Goal: Task Accomplishment & Management: Use online tool/utility

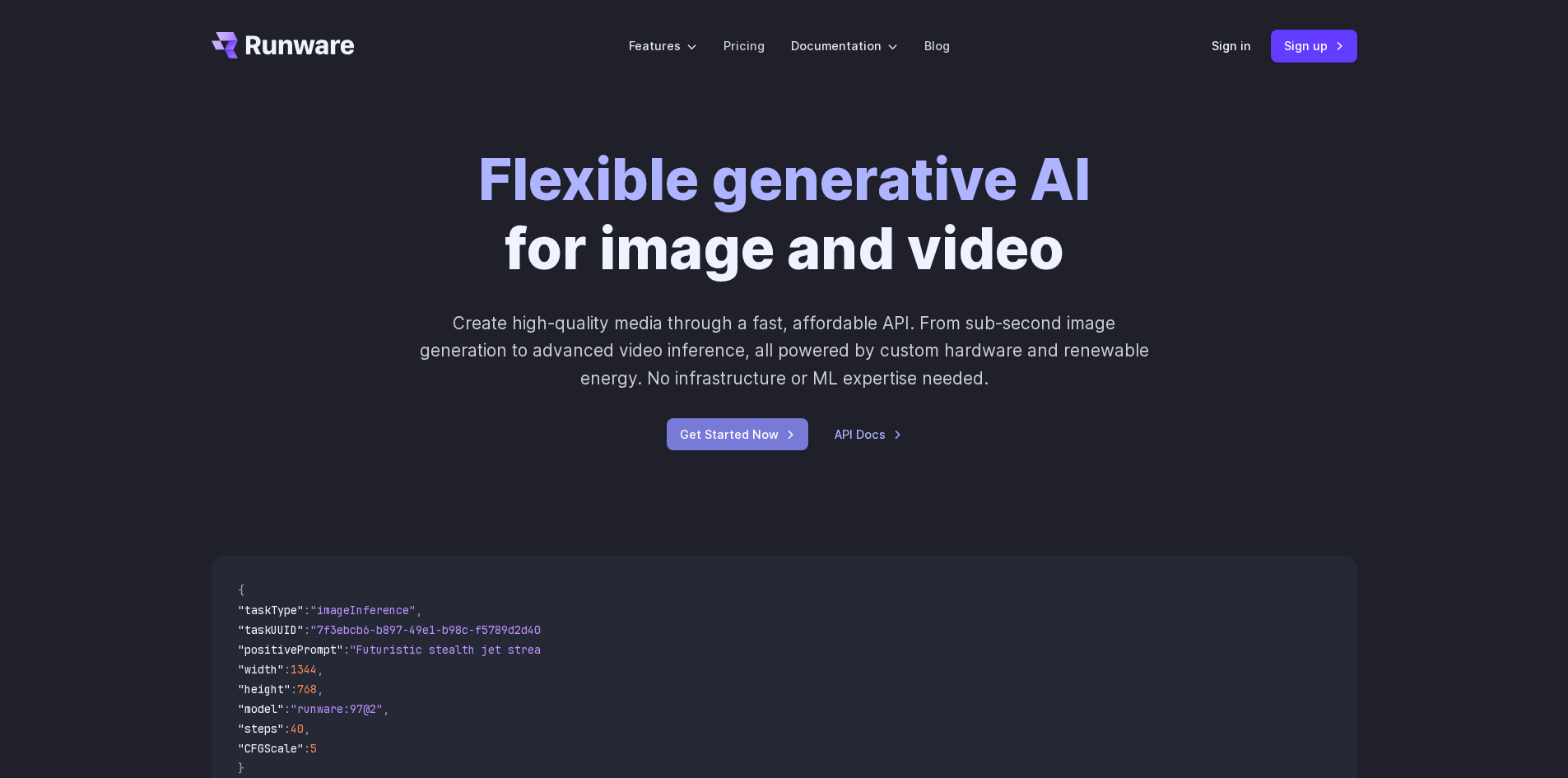
click at [750, 435] on link "Get Started Now" at bounding box center [737, 434] width 142 height 32
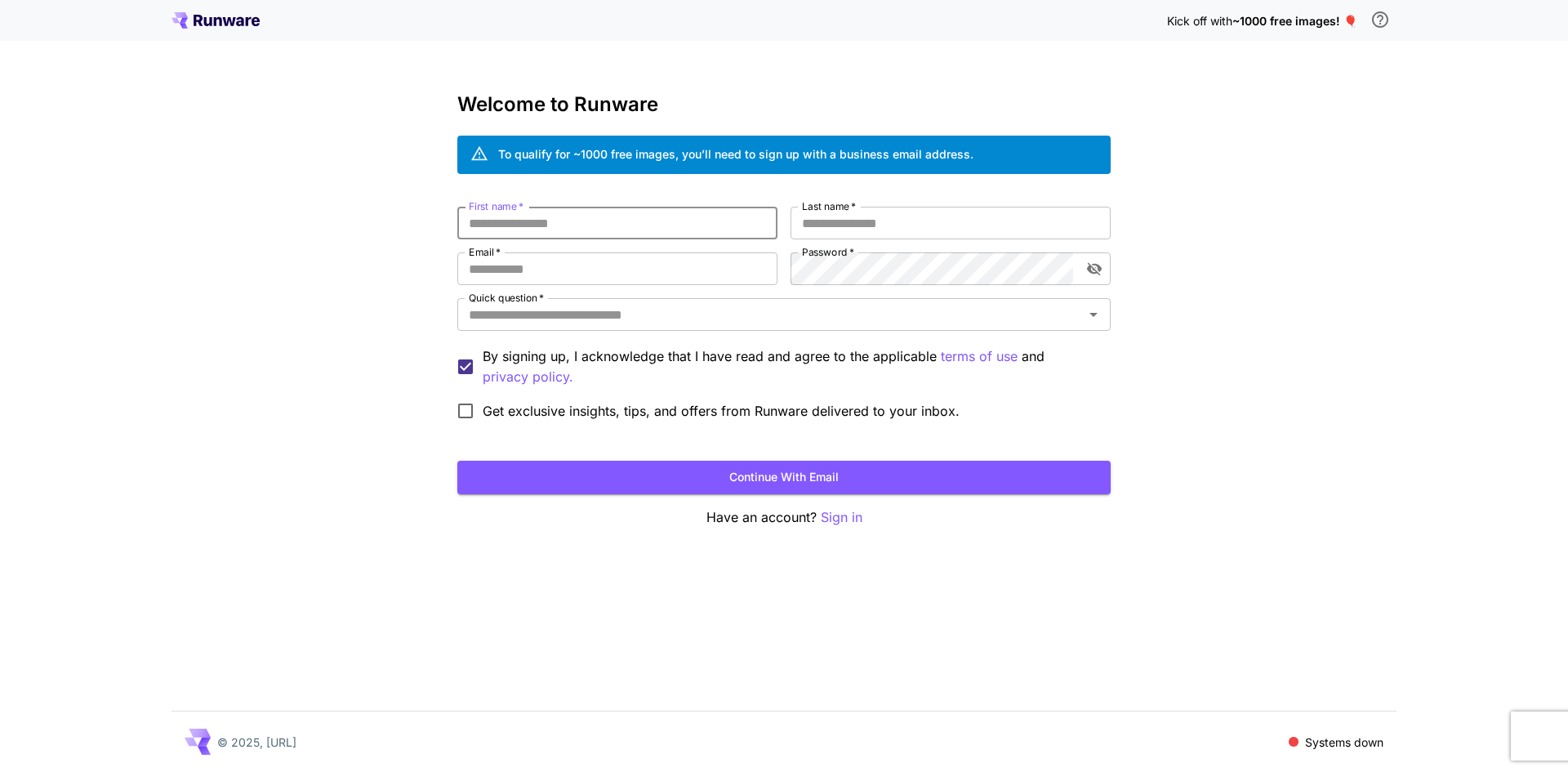
click at [535, 223] on input "First name   *" at bounding box center [617, 223] width 320 height 32
type input "*******"
type input "******"
type input "*"
click at [686, 261] on input "**" at bounding box center [617, 268] width 320 height 32
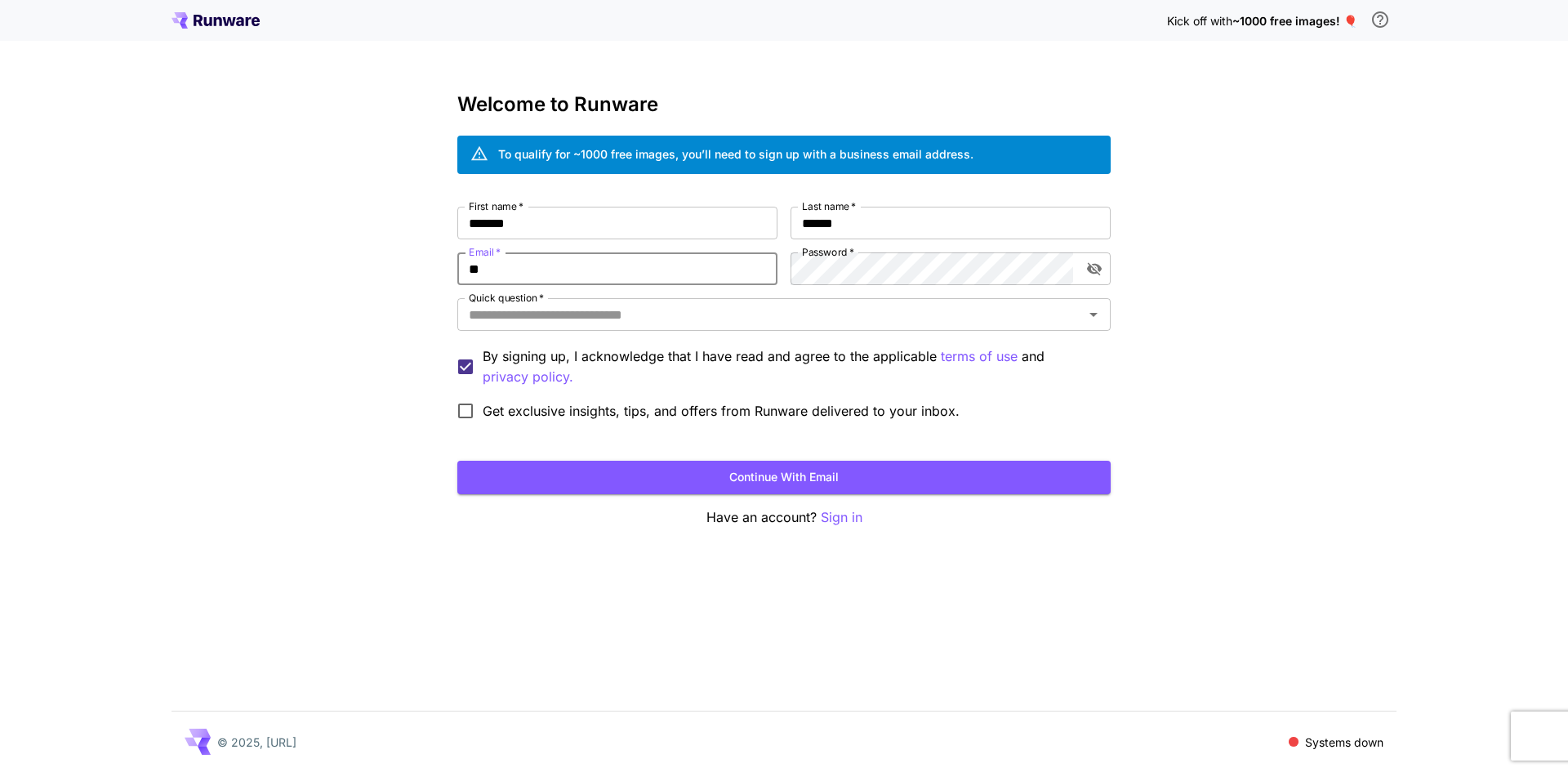
type input "**********"
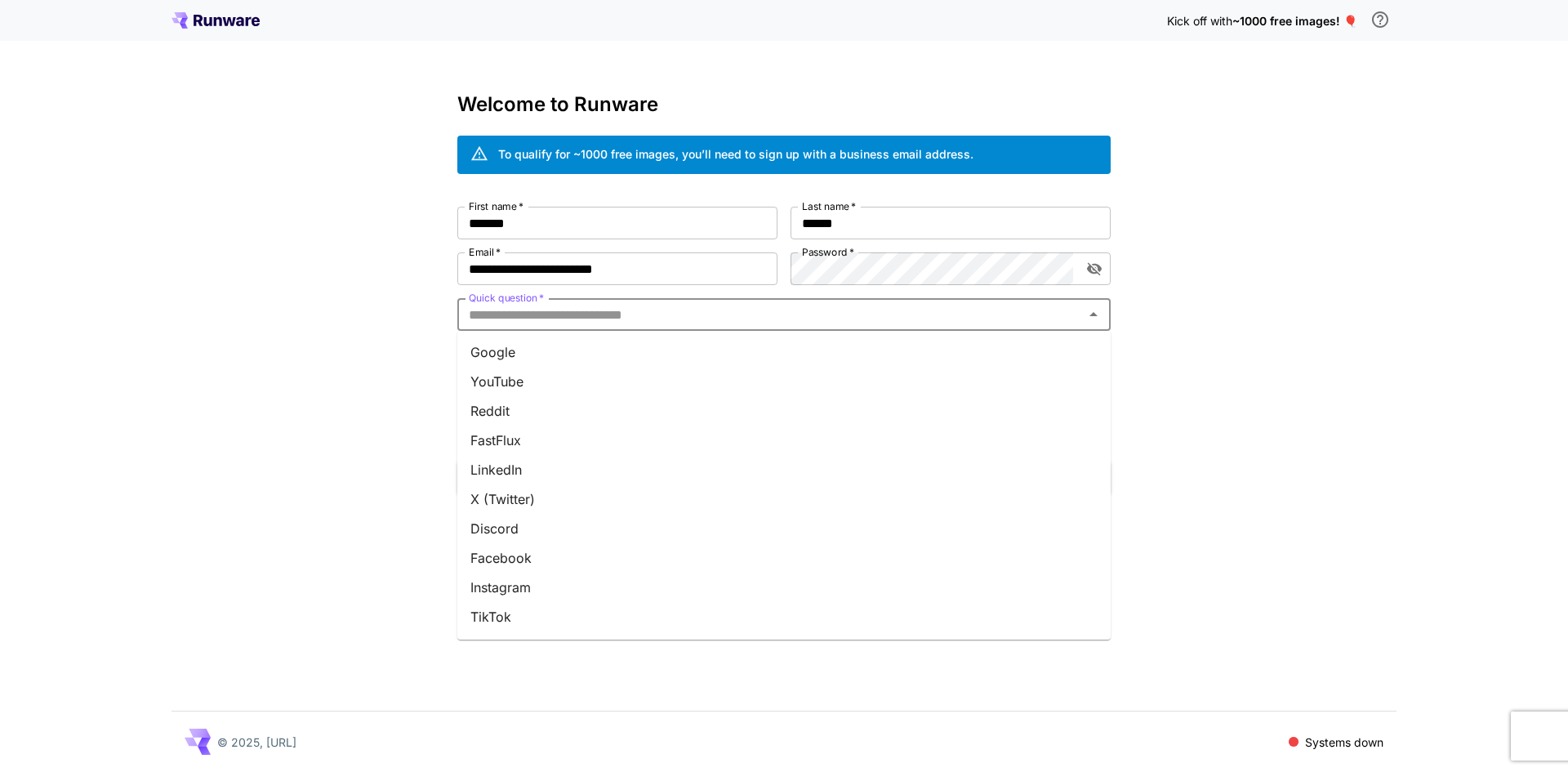
click at [802, 313] on input "Quick question   *" at bounding box center [770, 314] width 617 height 23
type input "*"
click at [728, 354] on li "FastFlux" at bounding box center [783, 353] width 653 height 30
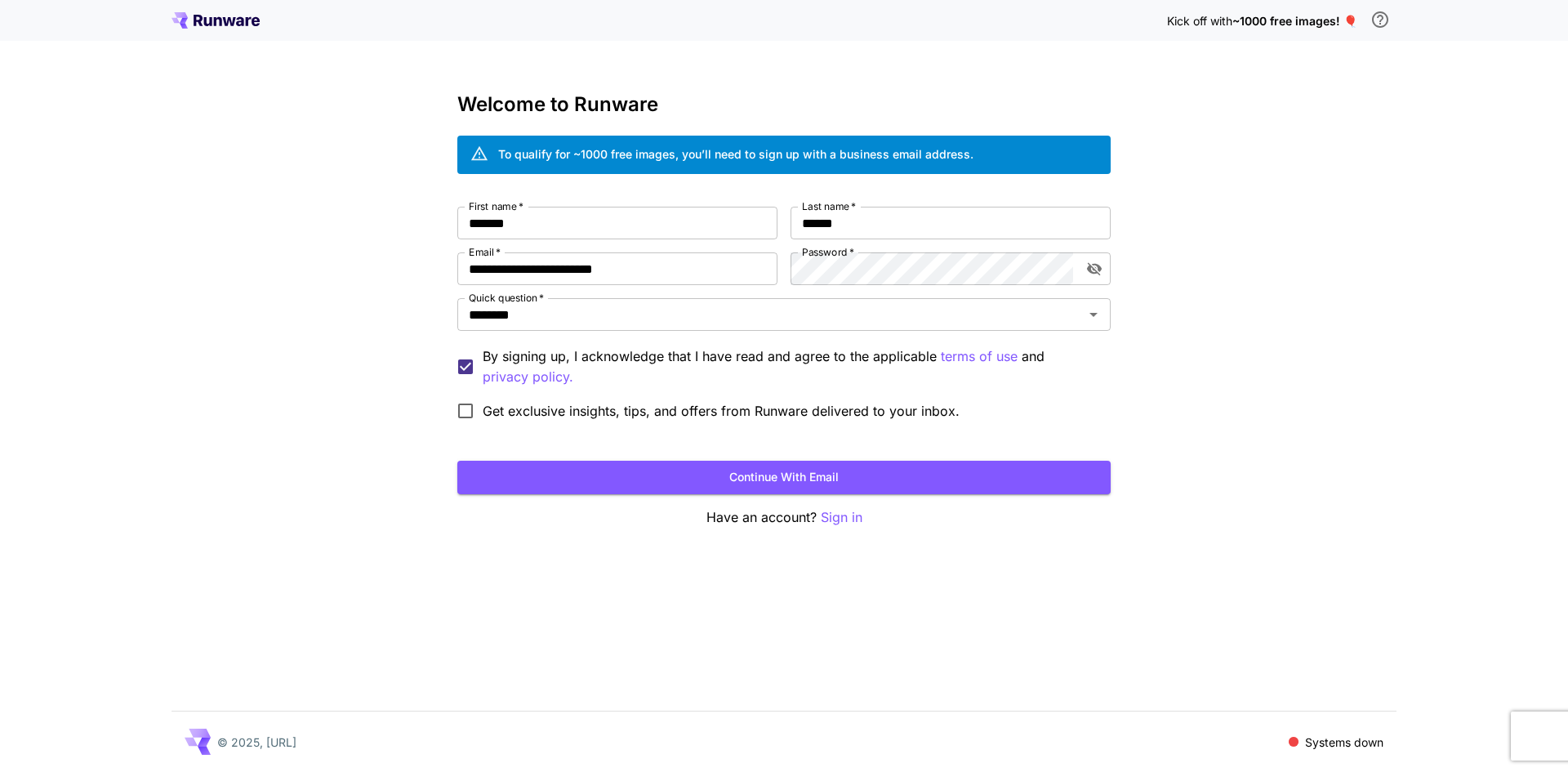
click at [673, 452] on form "**********" at bounding box center [783, 351] width 653 height 288
click at [677, 475] on button "Continue with email" at bounding box center [783, 478] width 653 height 33
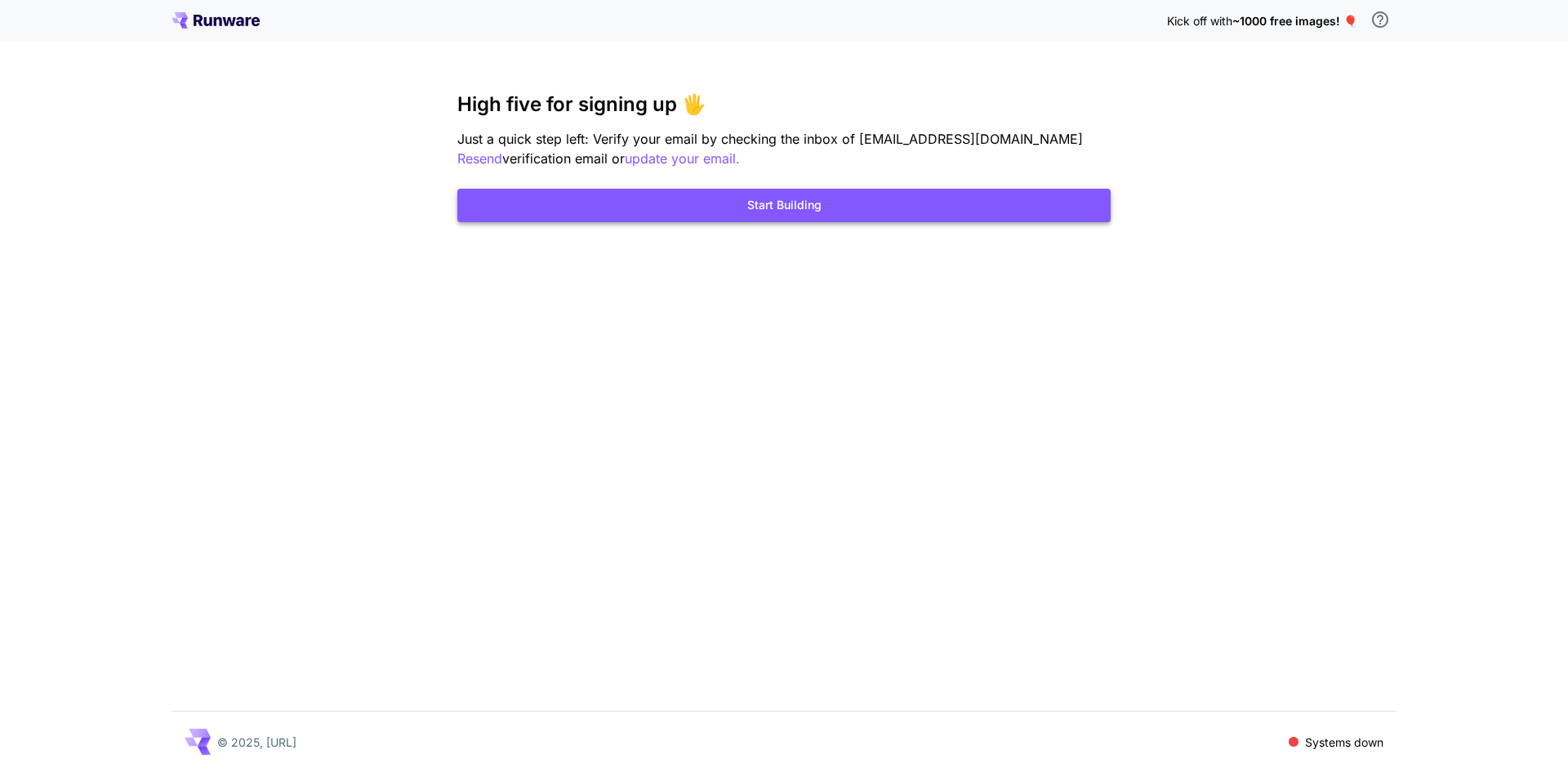
click at [729, 209] on button "Start Building" at bounding box center [783, 206] width 653 height 33
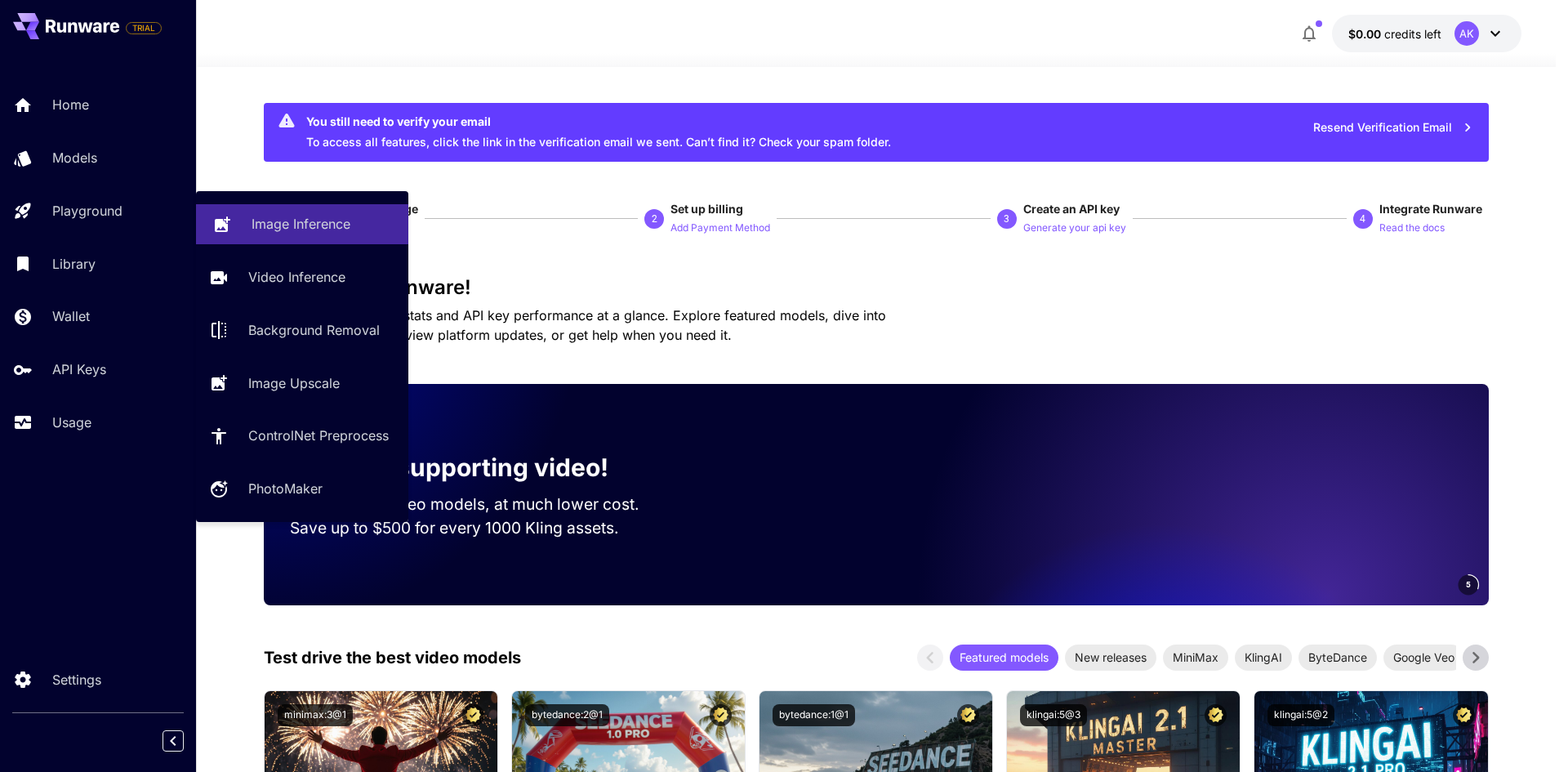
click at [232, 222] on link "Image Inference" at bounding box center [302, 224] width 213 height 40
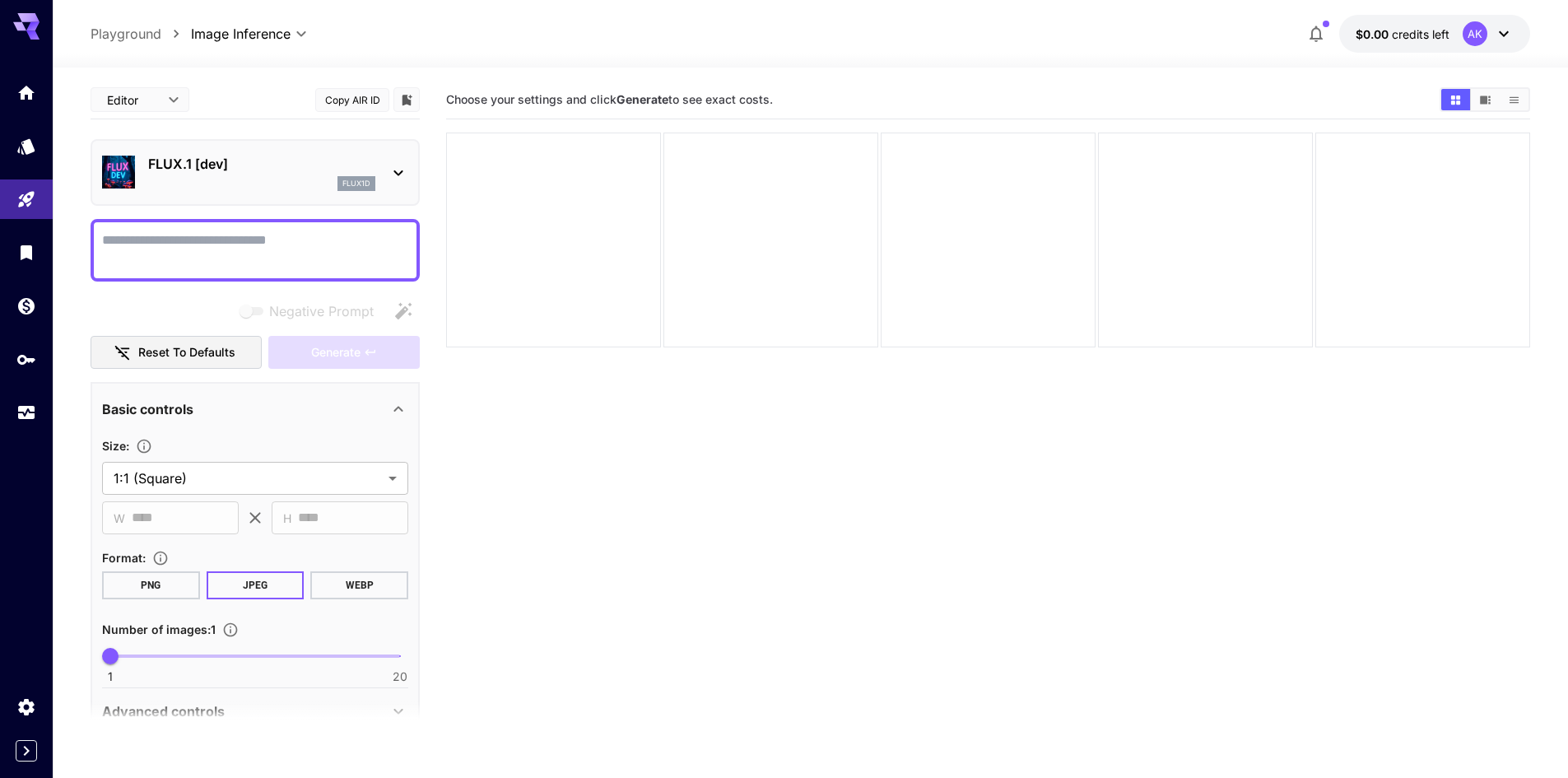
click at [230, 187] on div "flux1d" at bounding box center [261, 183] width 227 height 15
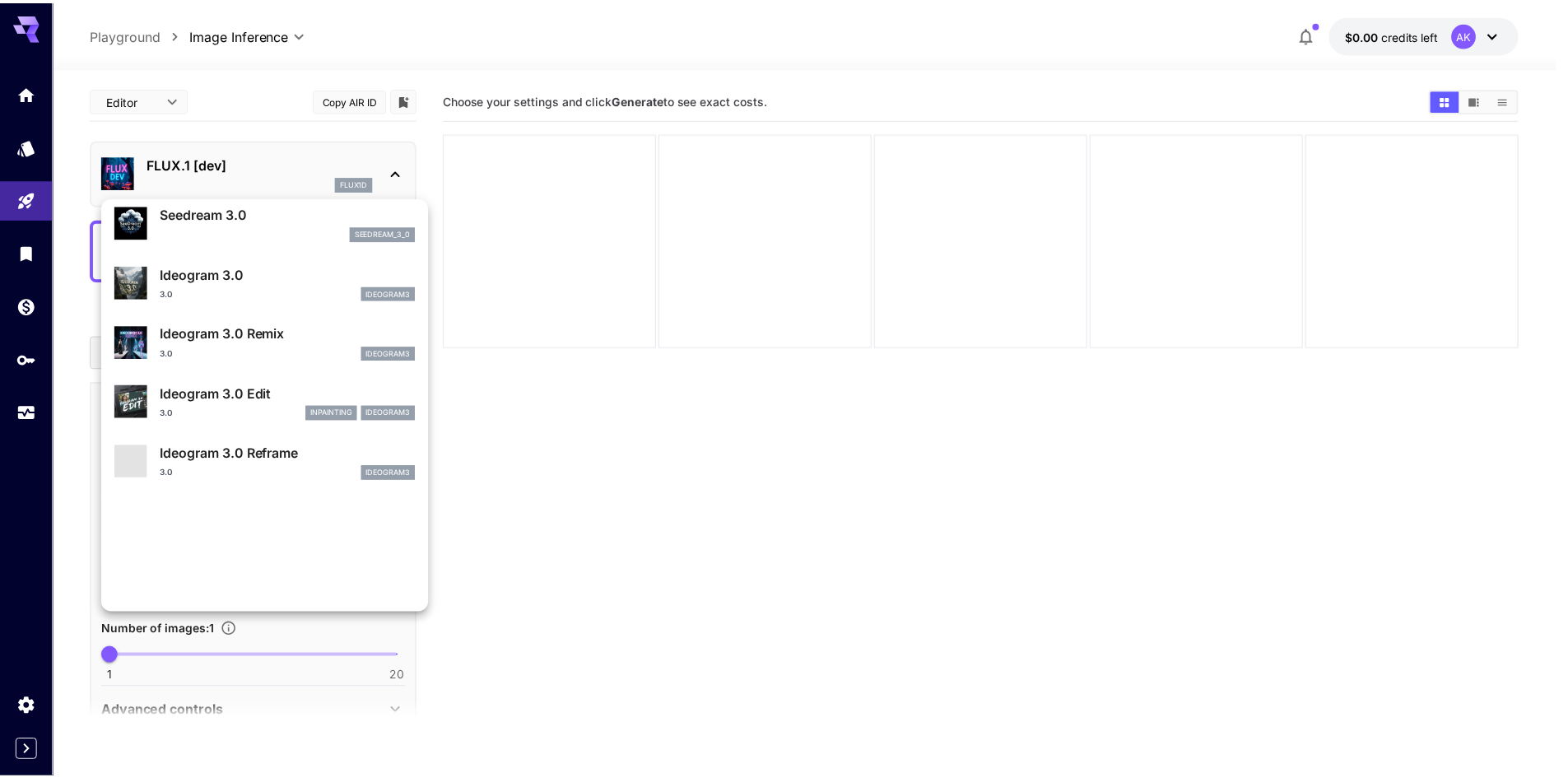
scroll to position [413, 0]
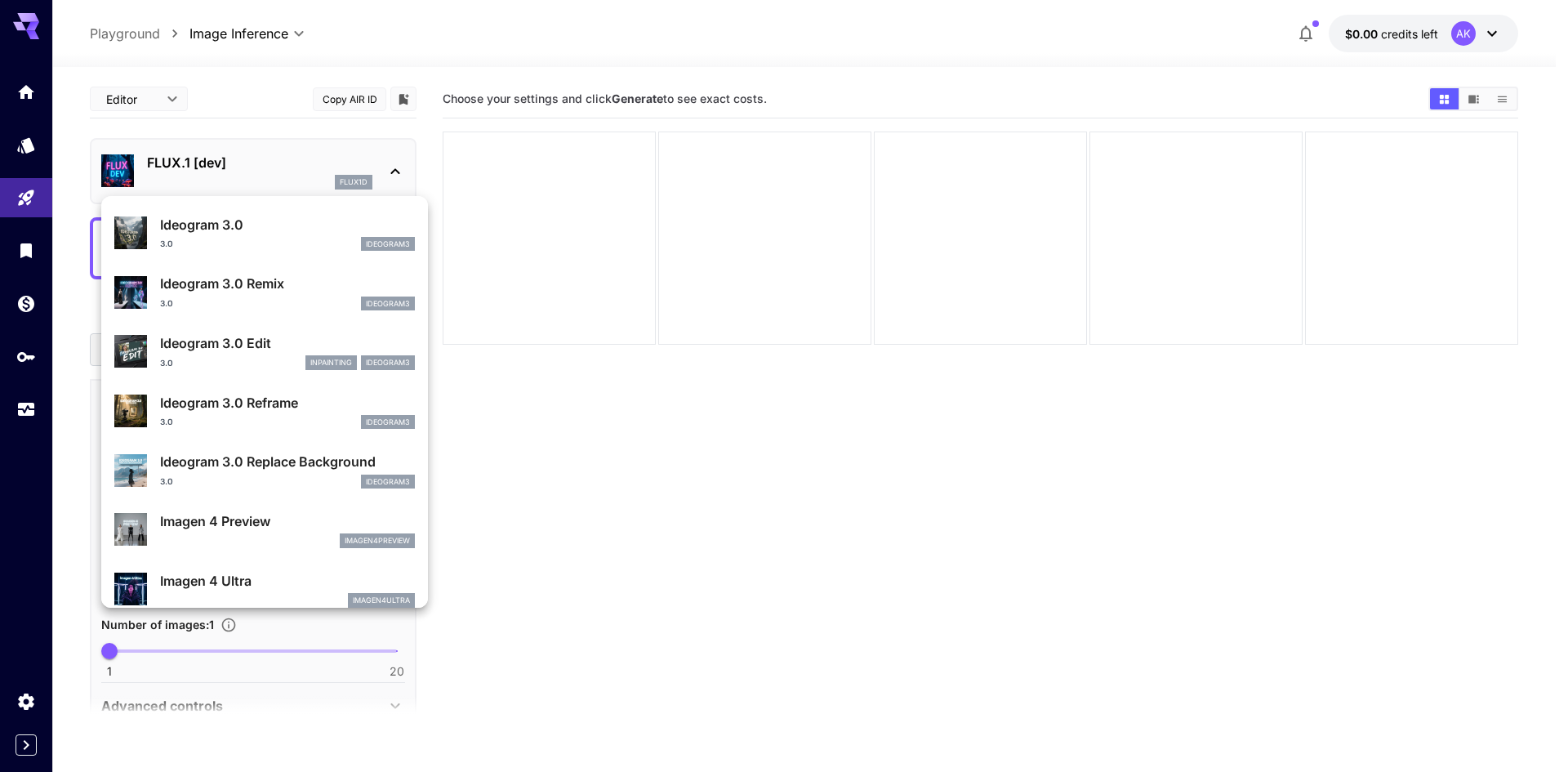
click at [558, 504] on div at bounding box center [784, 386] width 1568 height 772
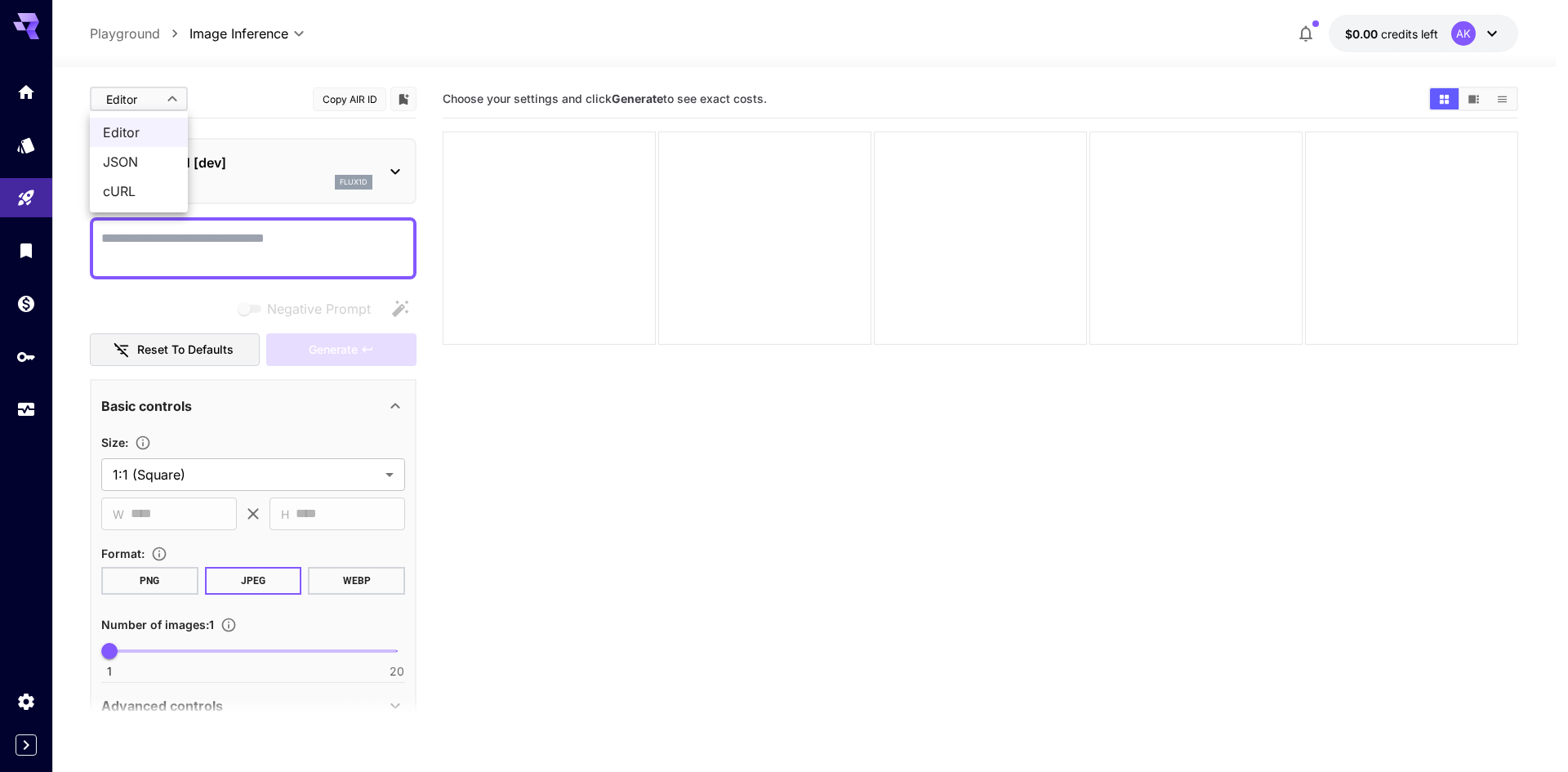
click at [137, 100] on body "**********" at bounding box center [784, 450] width 1568 height 901
click at [137, 100] on div at bounding box center [784, 386] width 1568 height 772
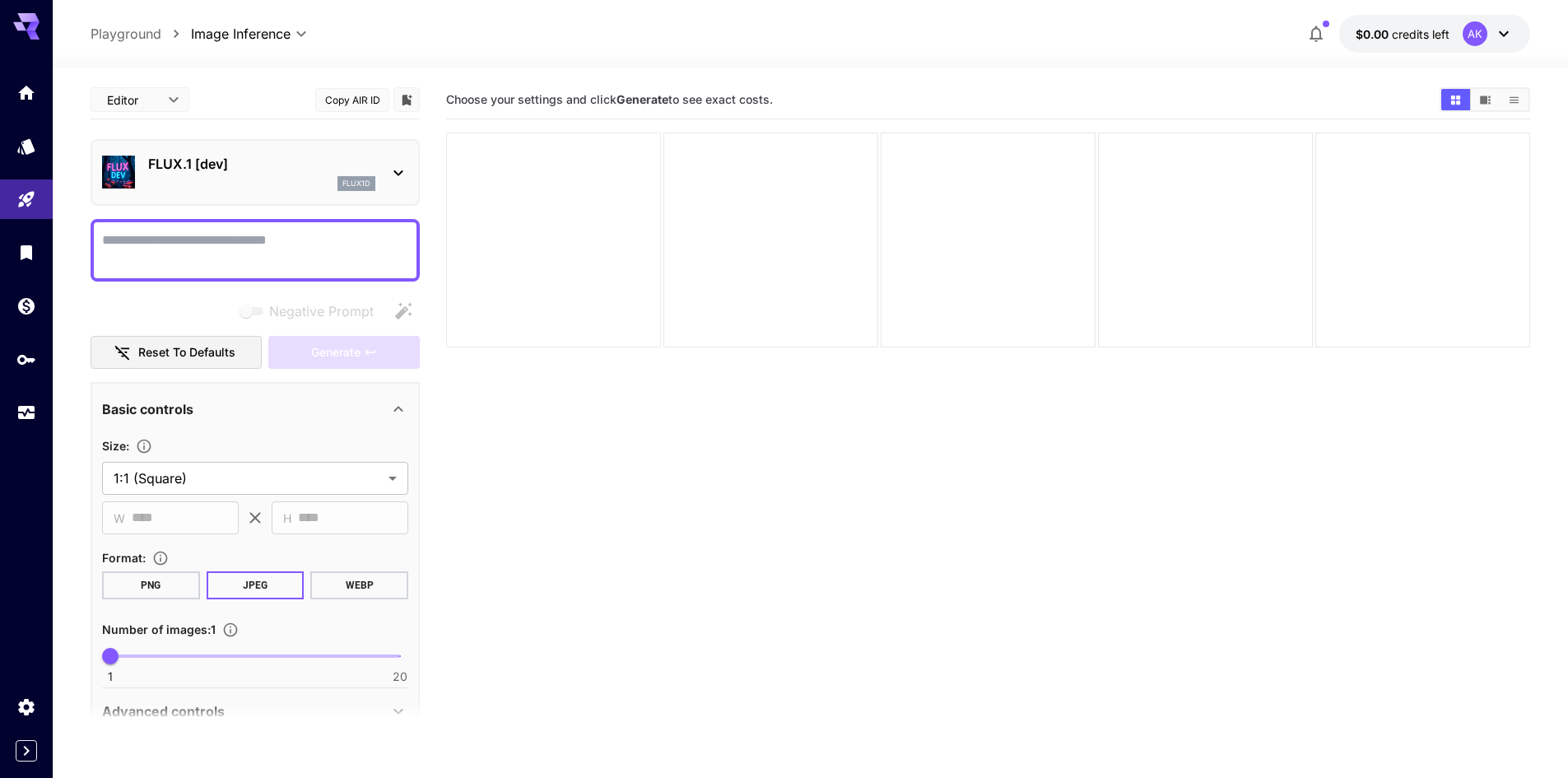
click at [587, 231] on div at bounding box center [554, 240] width 214 height 214
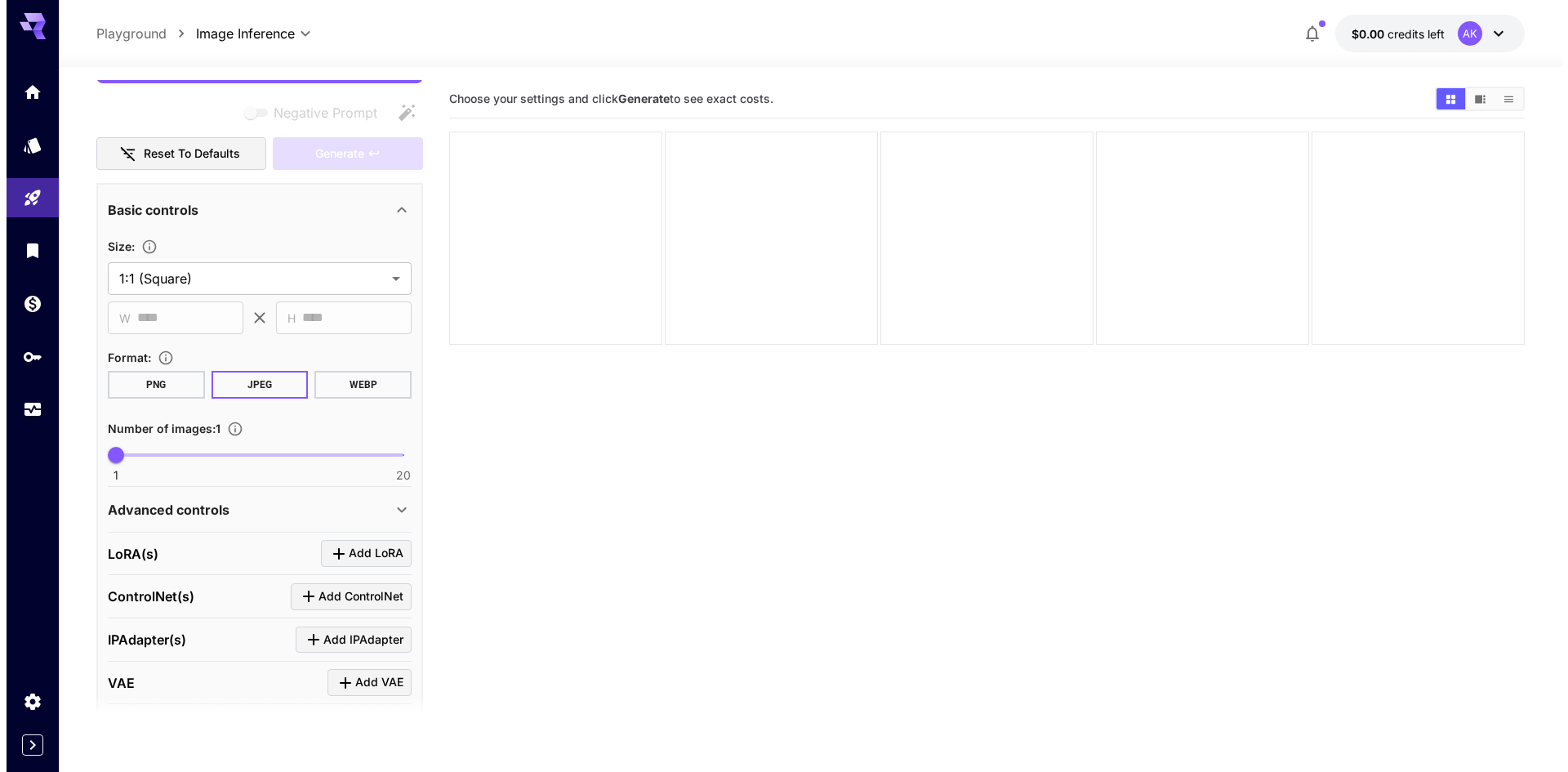
scroll to position [245, 0]
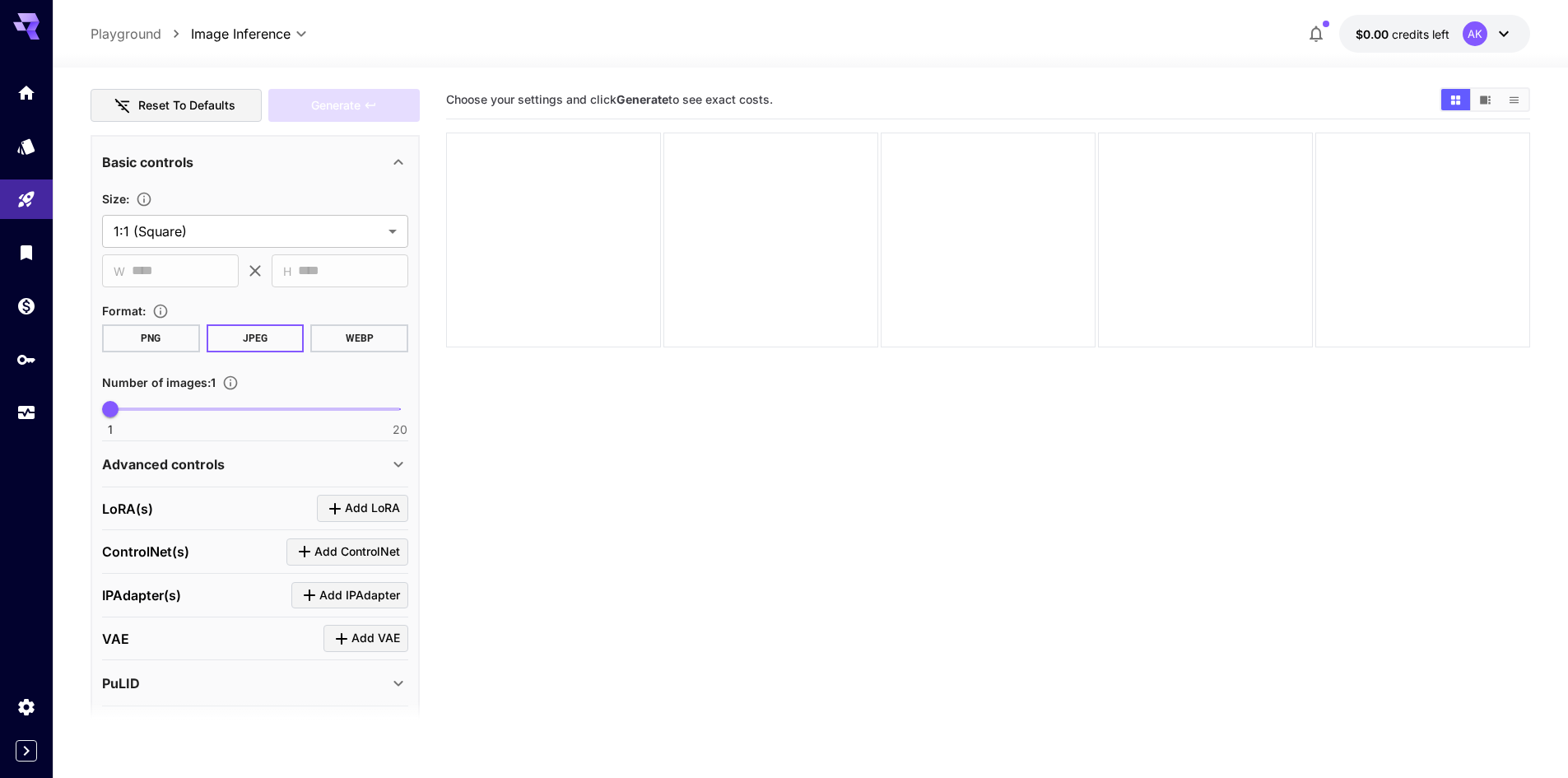
click at [371, 507] on span "Add LoRA" at bounding box center [372, 508] width 56 height 21
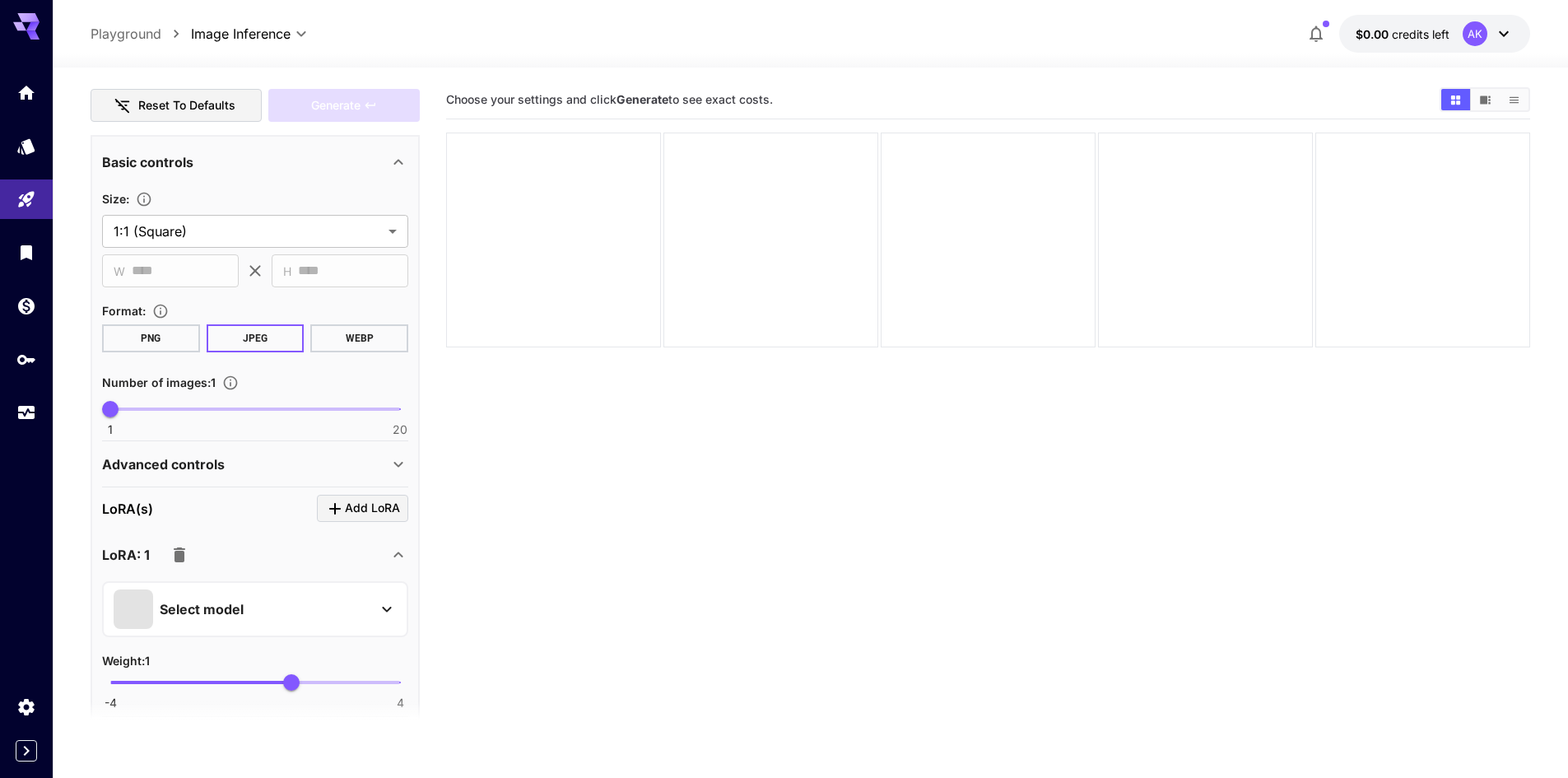
click at [193, 622] on div "Select model" at bounding box center [241, 609] width 257 height 40
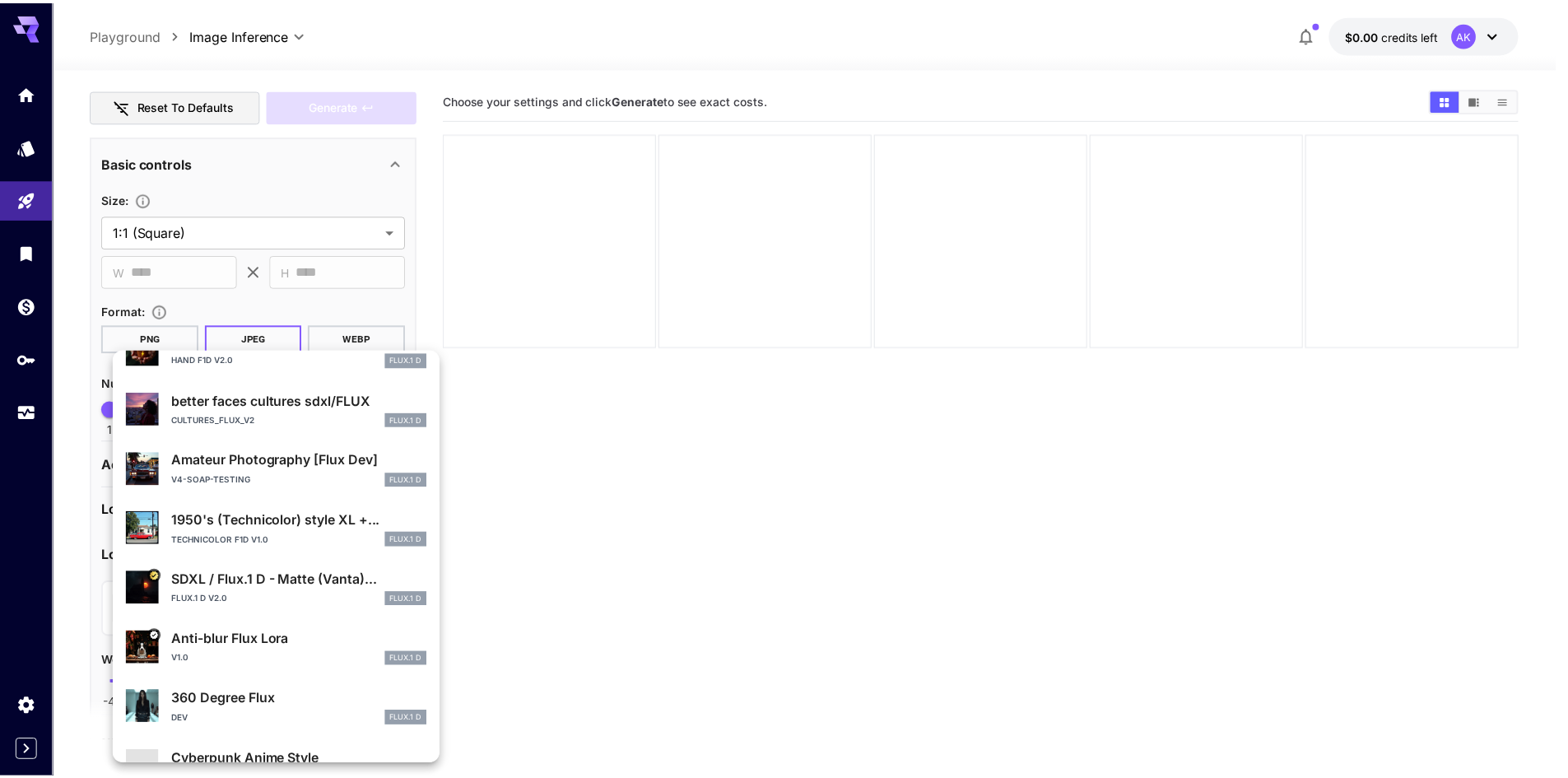
scroll to position [311, 0]
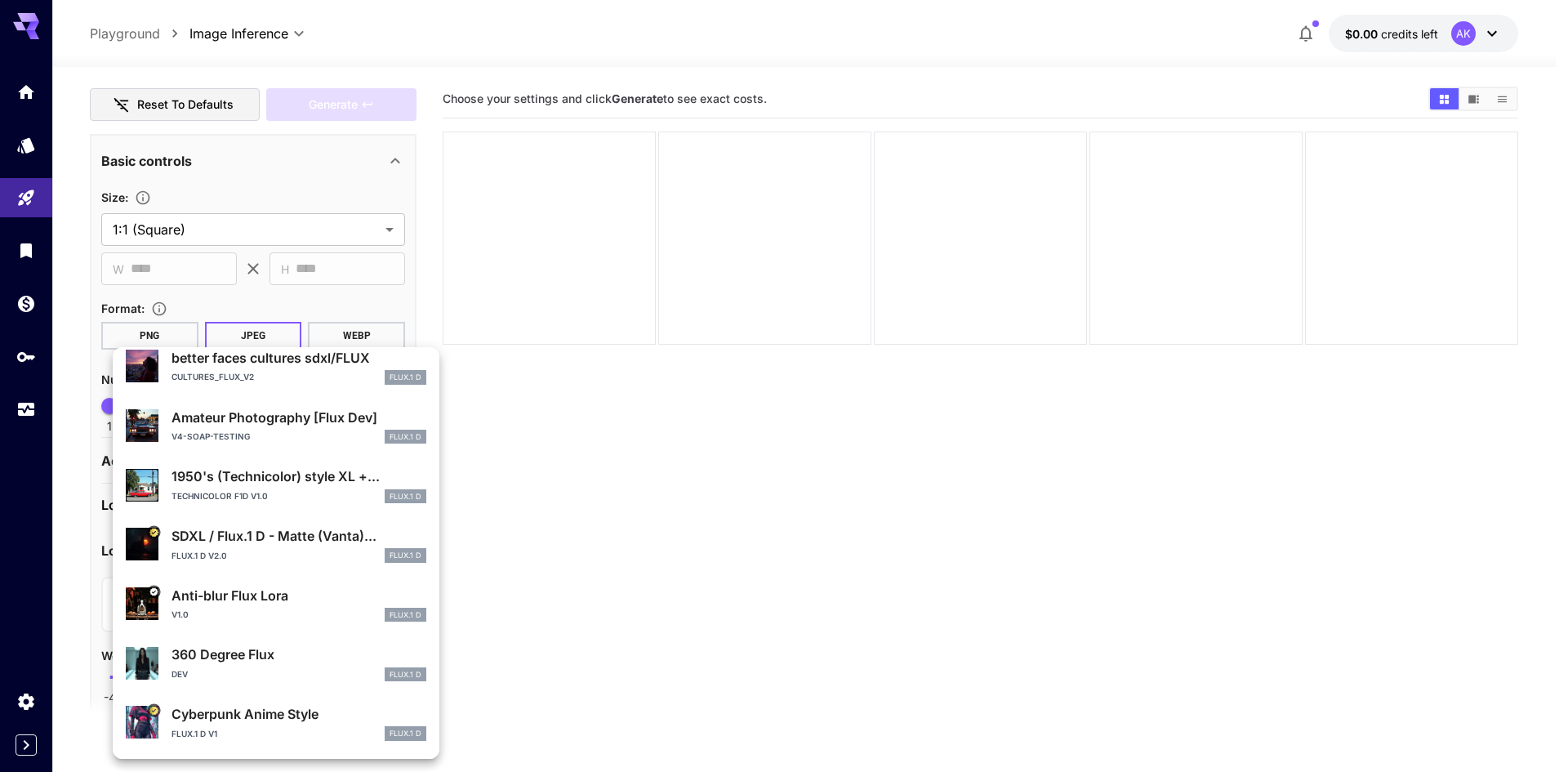
click at [333, 597] on p "Anti-blur Flux Lora" at bounding box center [298, 596] width 255 height 20
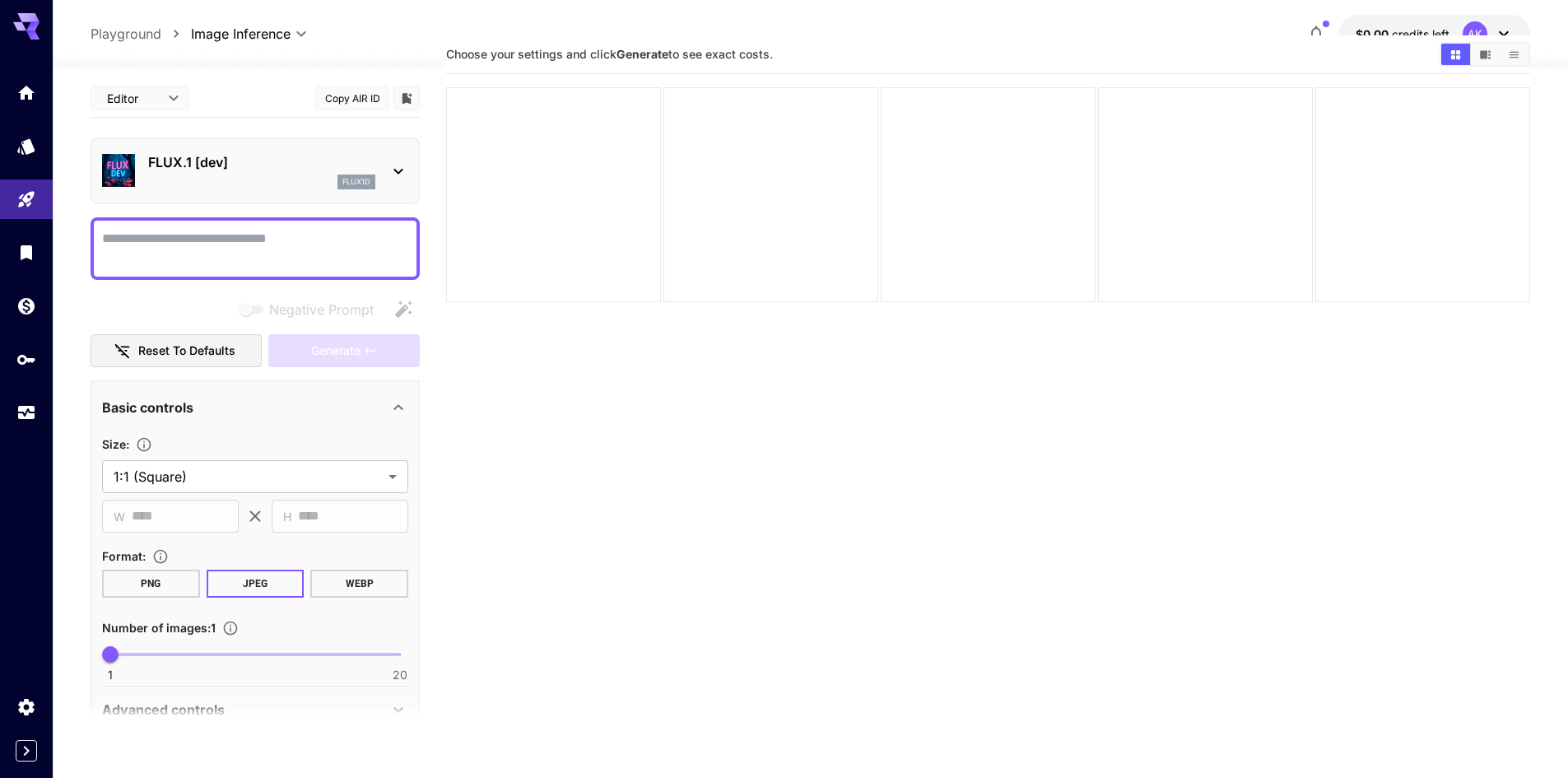
scroll to position [0, 0]
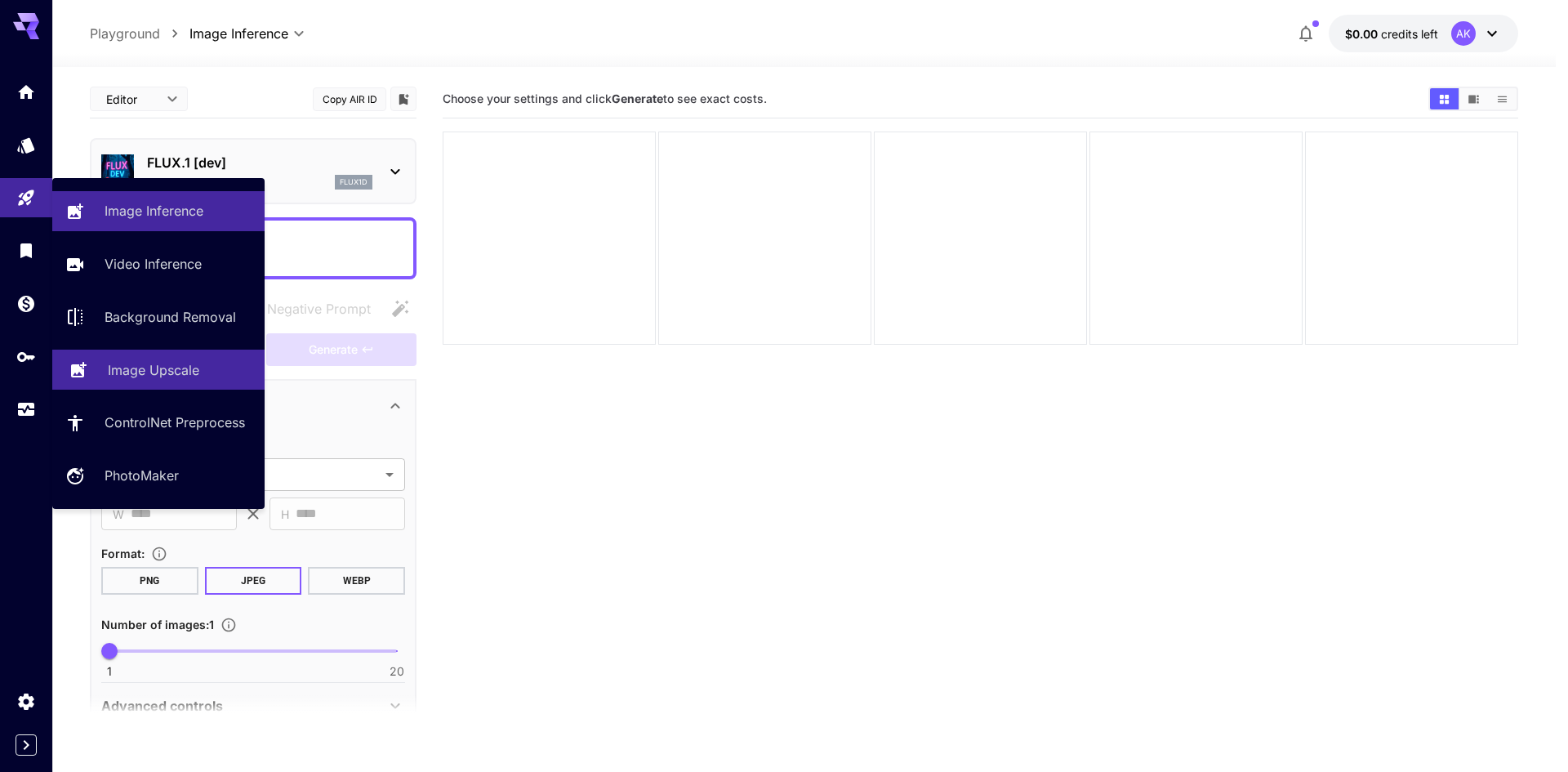
click at [163, 379] on p "Image Upscale" at bounding box center [153, 370] width 92 height 20
type input "**********"
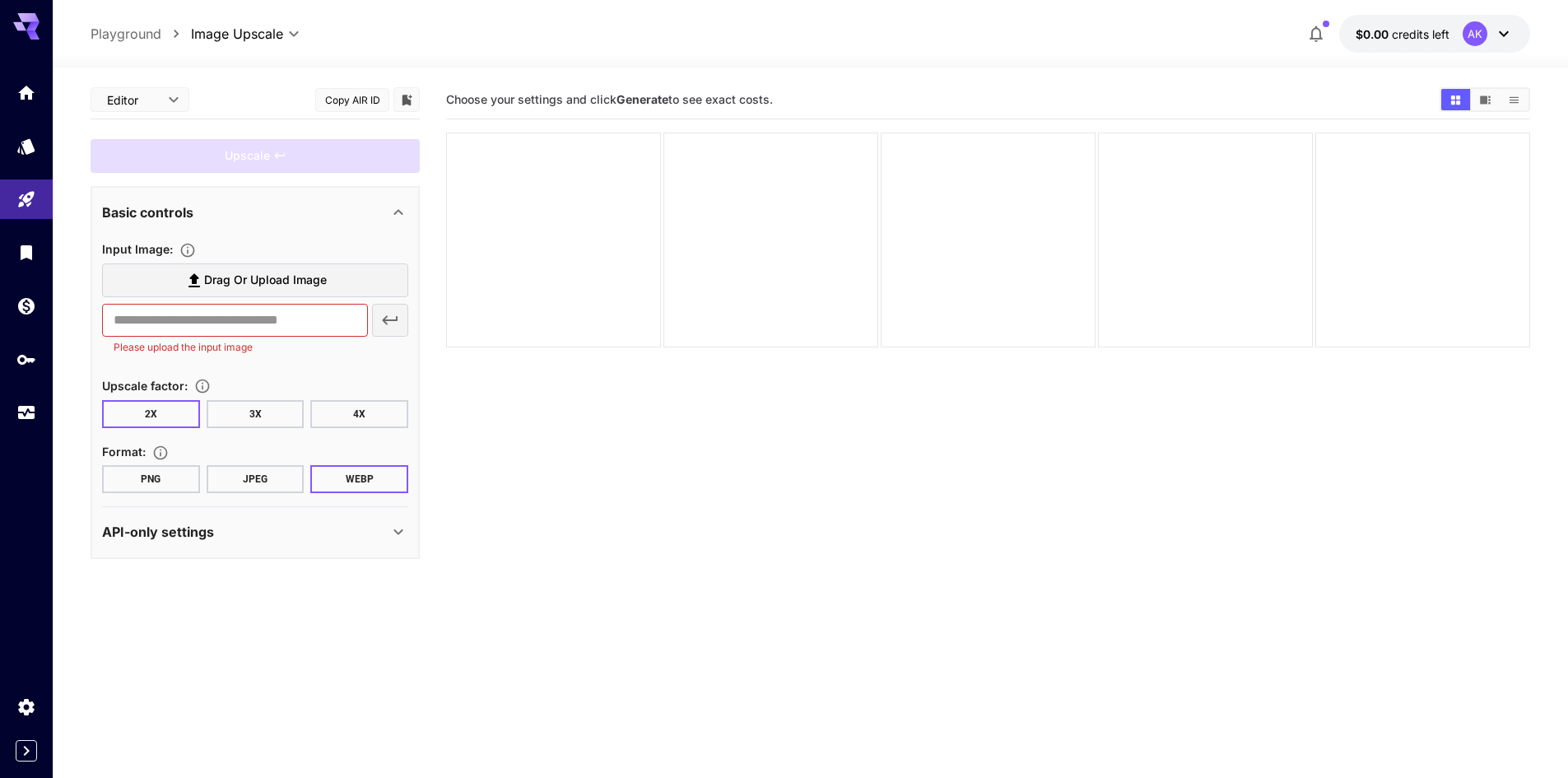
click at [150, 484] on button "PNG" at bounding box center [151, 479] width 98 height 28
click at [223, 280] on span "Drag or upload image" at bounding box center [266, 280] width 123 height 21
click at [0, 0] on input "Drag or upload image" at bounding box center [0, 0] width 0 height 0
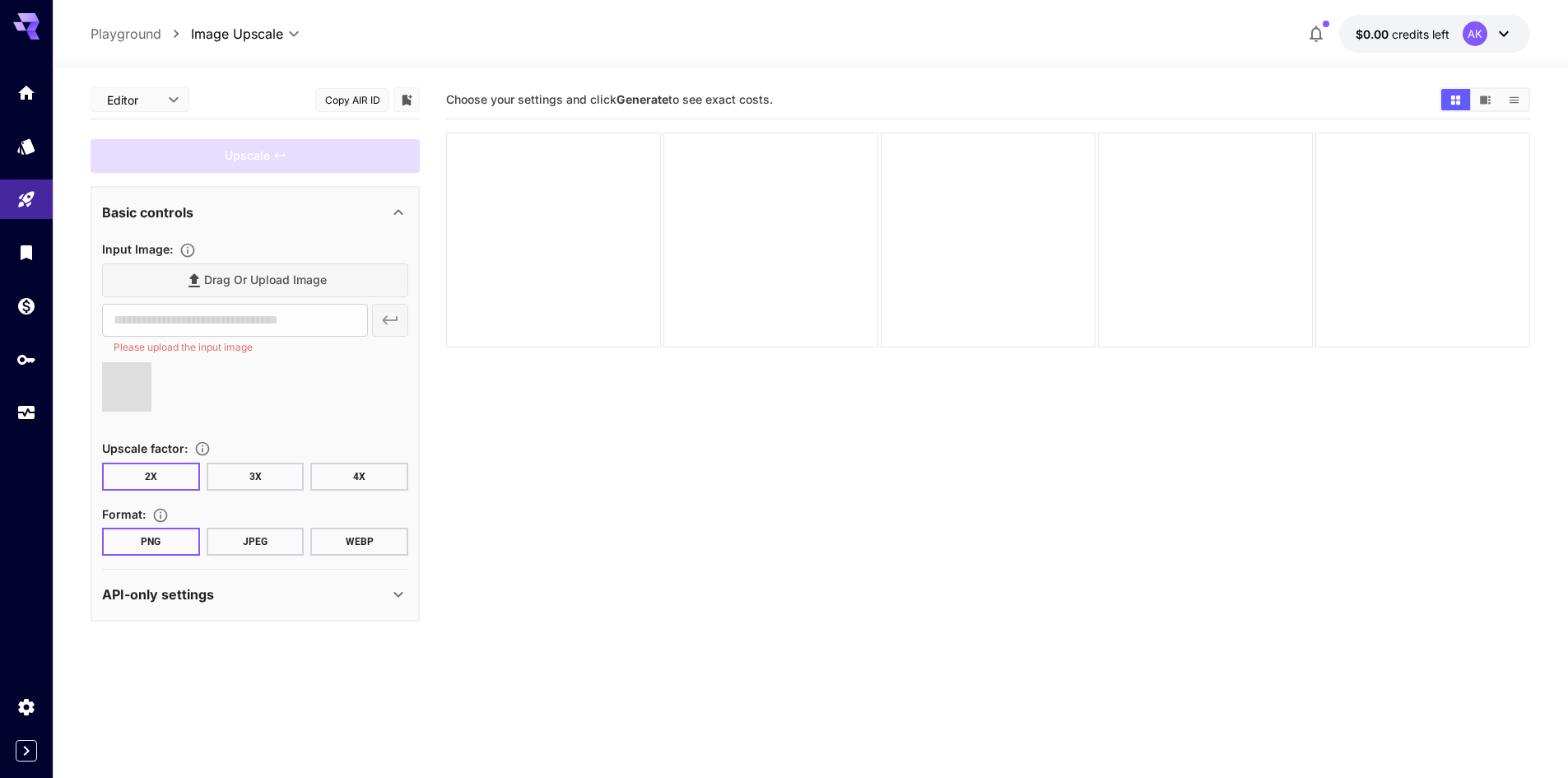
type input "**********"
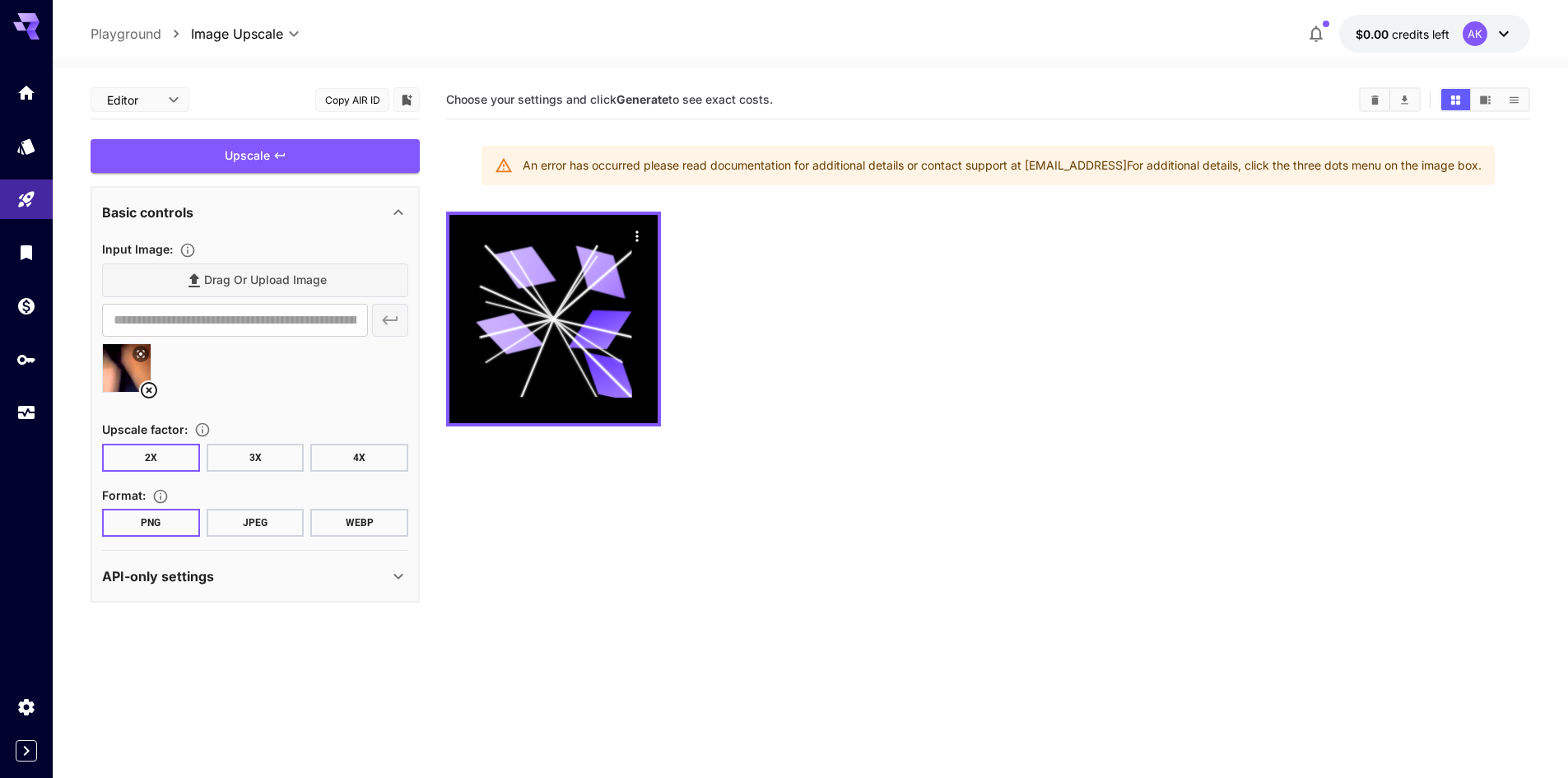
click at [321, 518] on button "WEBP" at bounding box center [359, 523] width 98 height 28
click at [263, 466] on button "3X" at bounding box center [255, 457] width 98 height 28
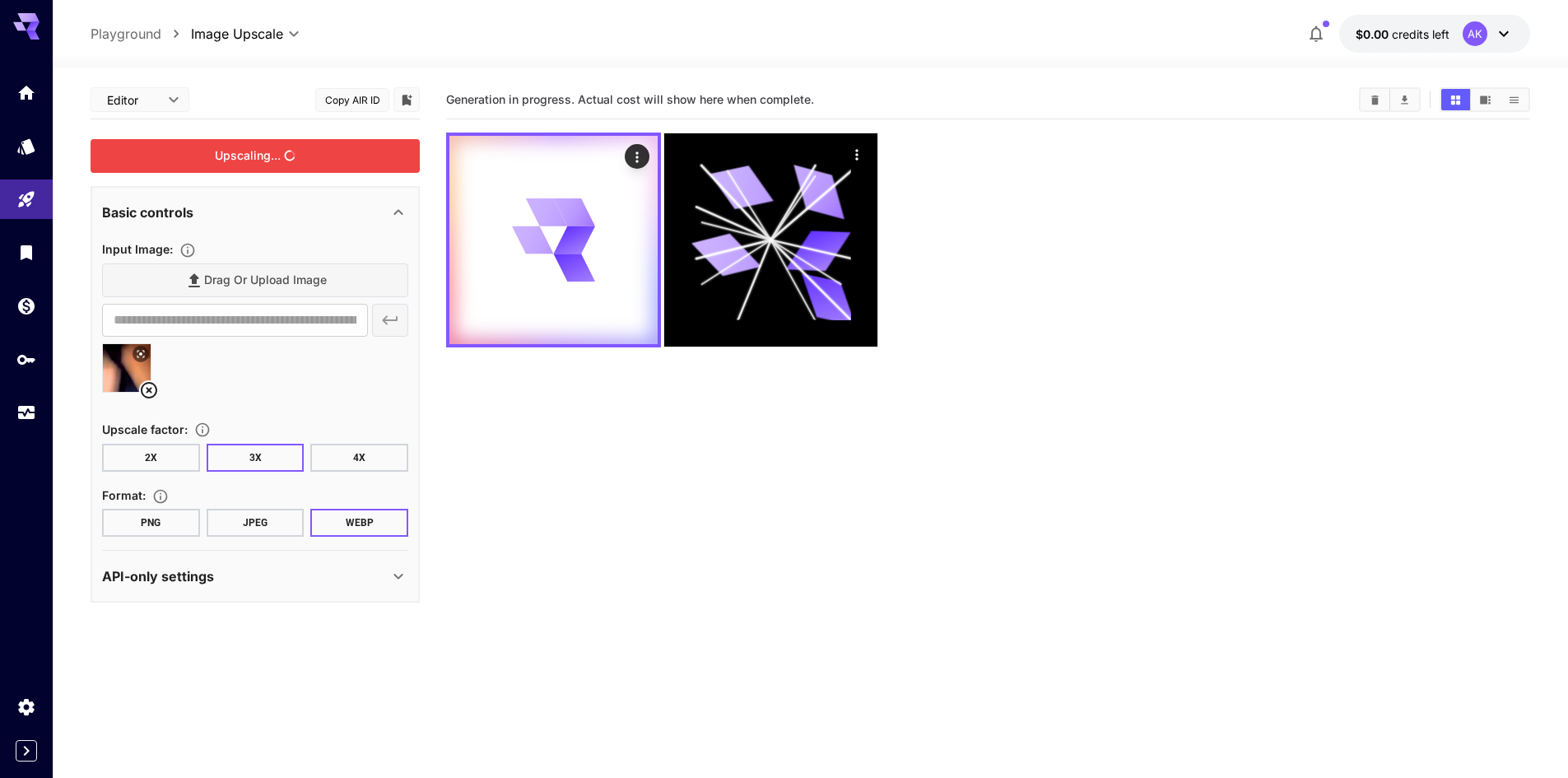
click at [291, 153] on div "Upscaling..." at bounding box center [255, 156] width 329 height 34
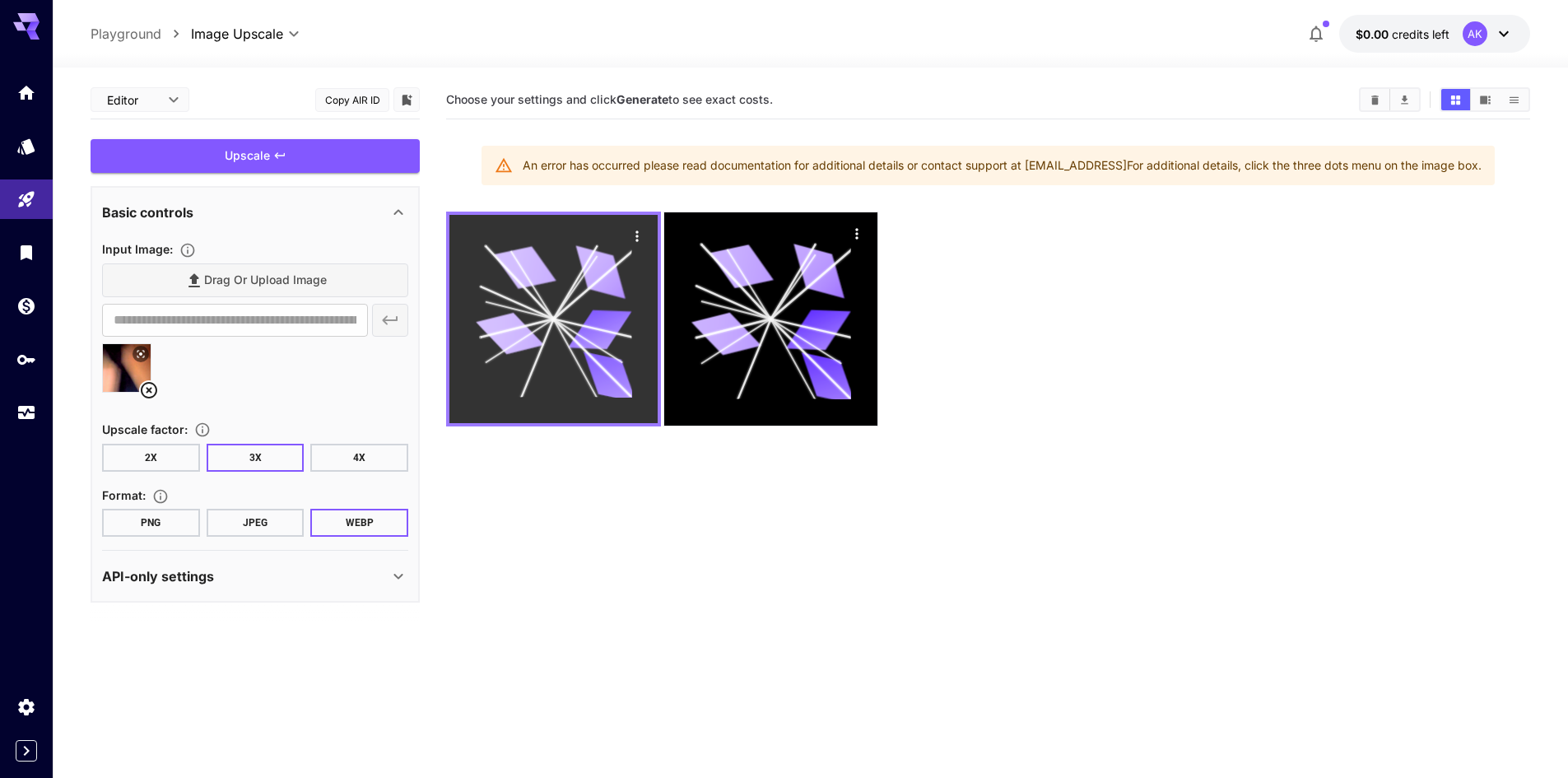
click at [562, 277] on icon at bounding box center [554, 320] width 157 height 157
click at [634, 236] on icon "Actions" at bounding box center [637, 236] width 17 height 17
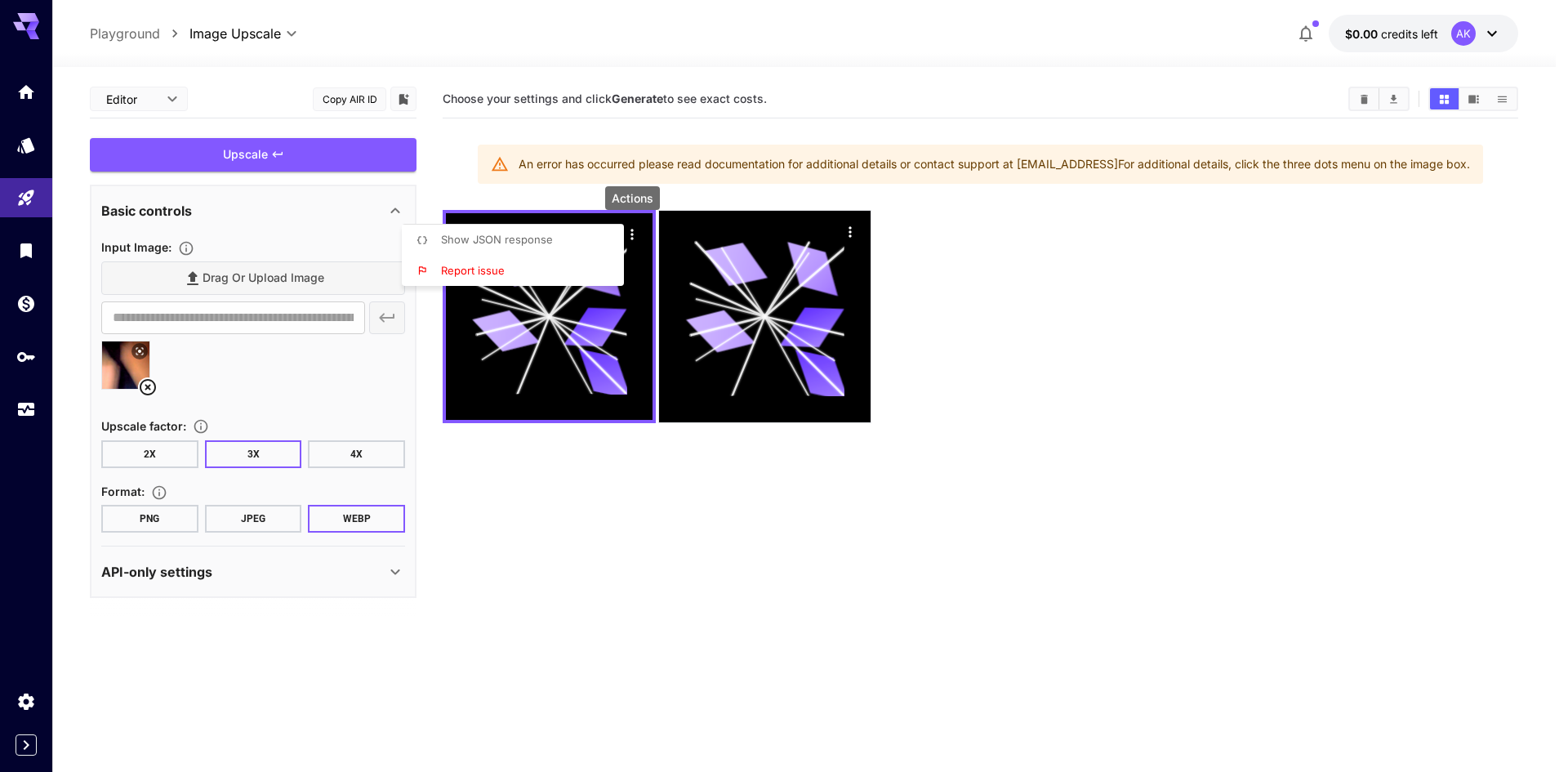
click at [572, 237] on li "Show JSON response" at bounding box center [518, 240] width 232 height 32
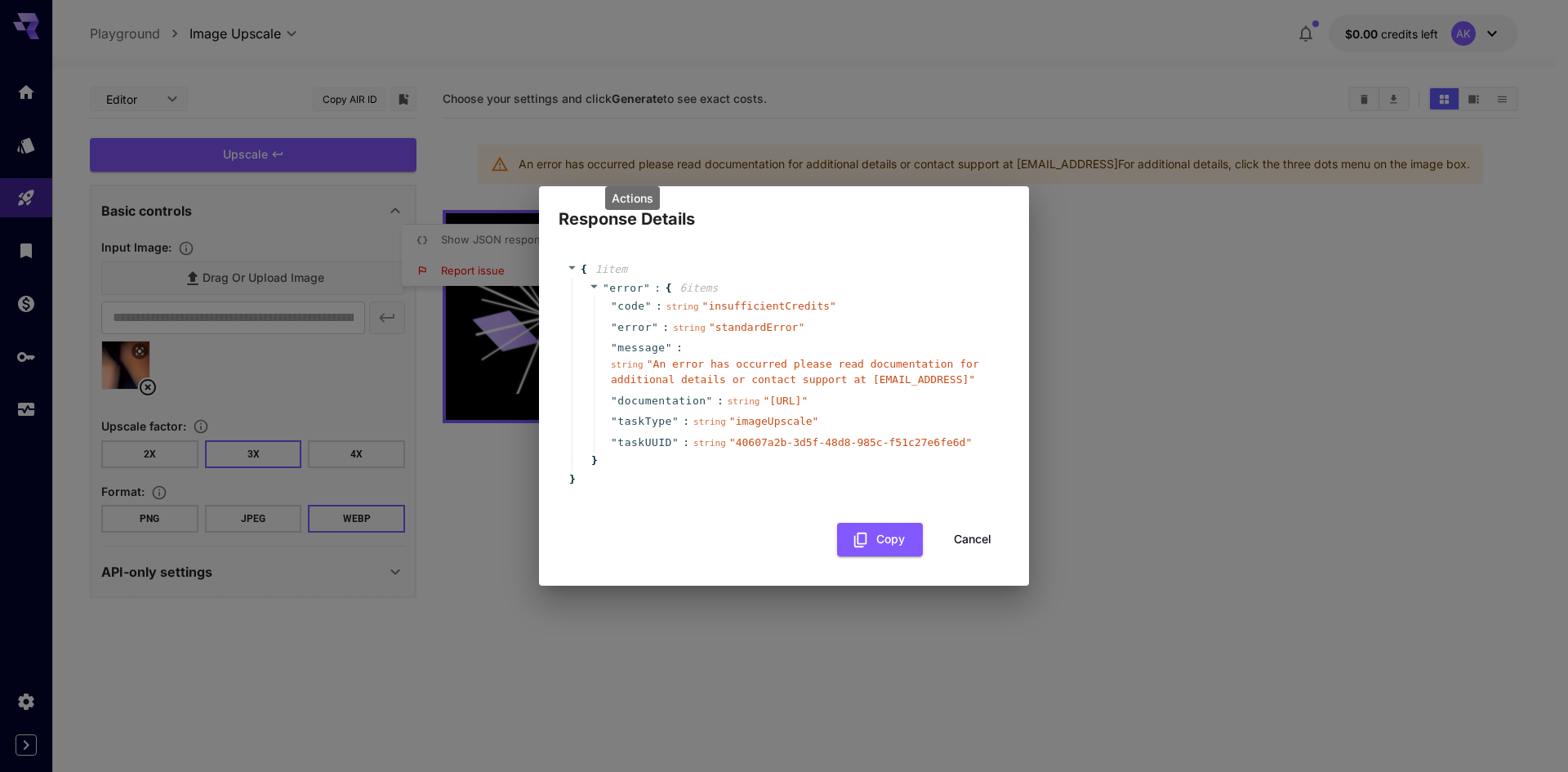
click at [964, 543] on button "Cancel" at bounding box center [972, 540] width 74 height 33
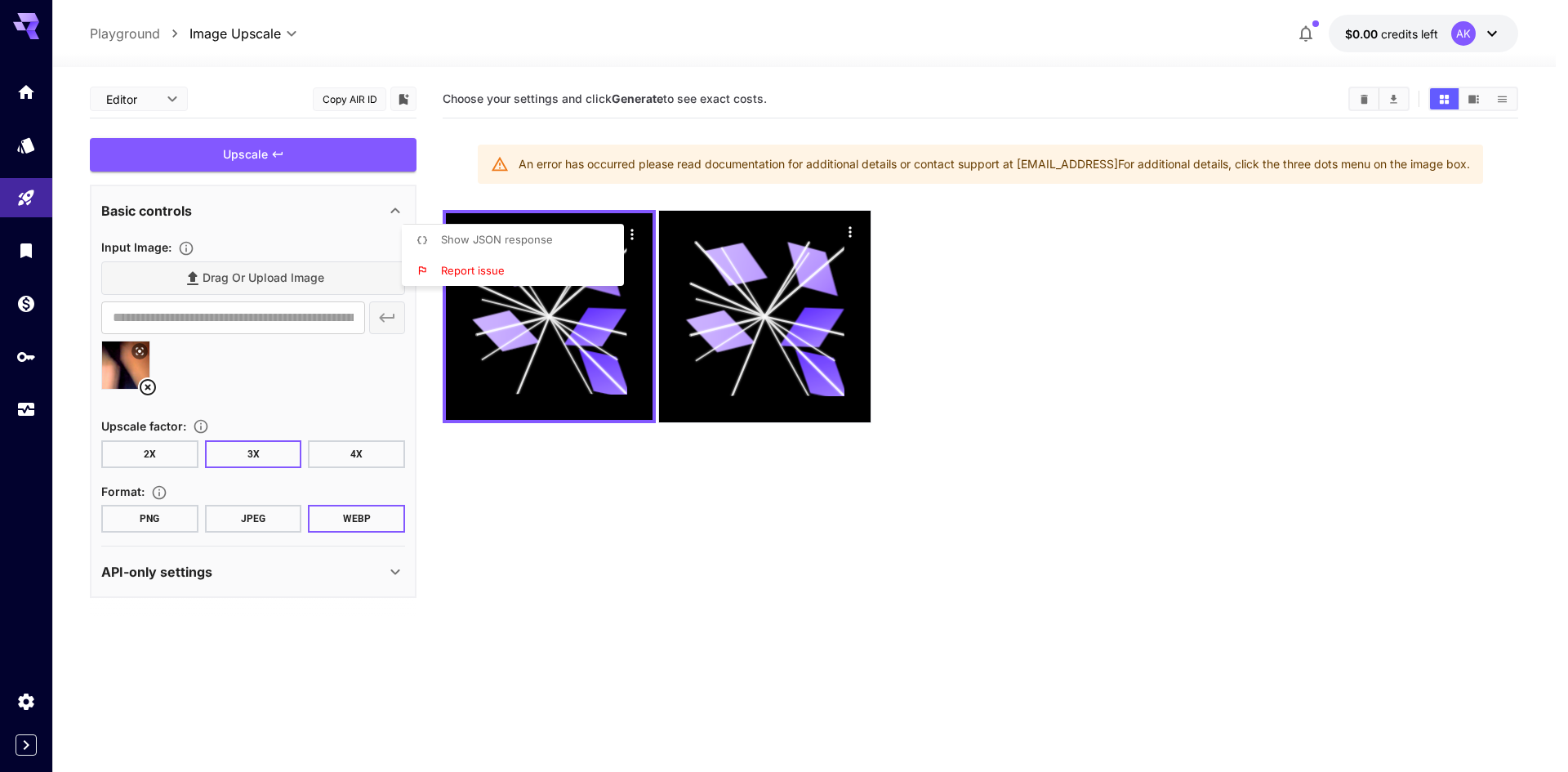
drag, startPoint x: 218, startPoint y: 557, endPoint x: 207, endPoint y: 568, distance: 15.6
click at [217, 558] on div at bounding box center [784, 386] width 1568 height 772
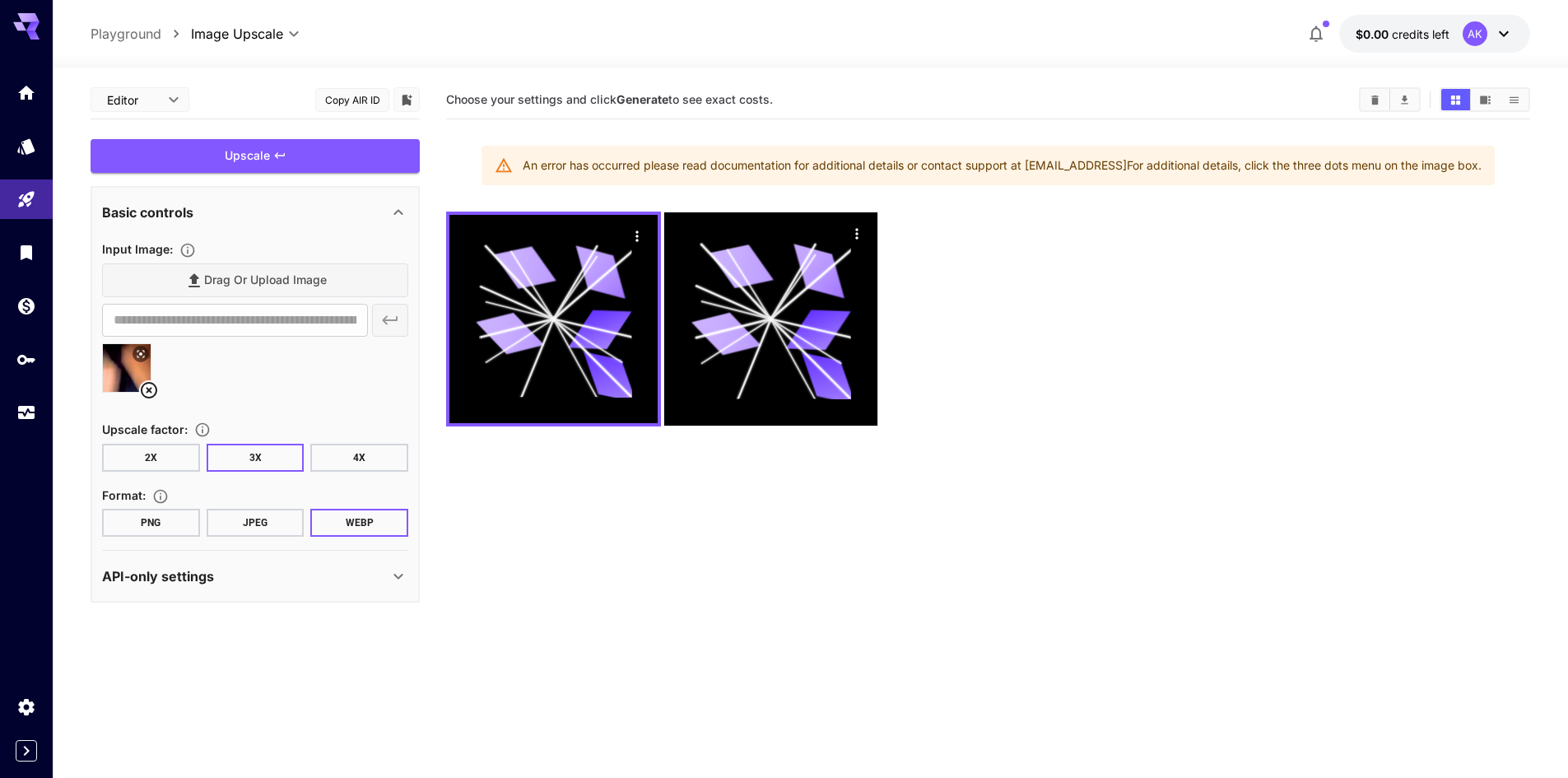
click at [208, 573] on p "API-only settings" at bounding box center [158, 577] width 112 height 20
click at [152, 390] on icon at bounding box center [149, 390] width 20 height 20
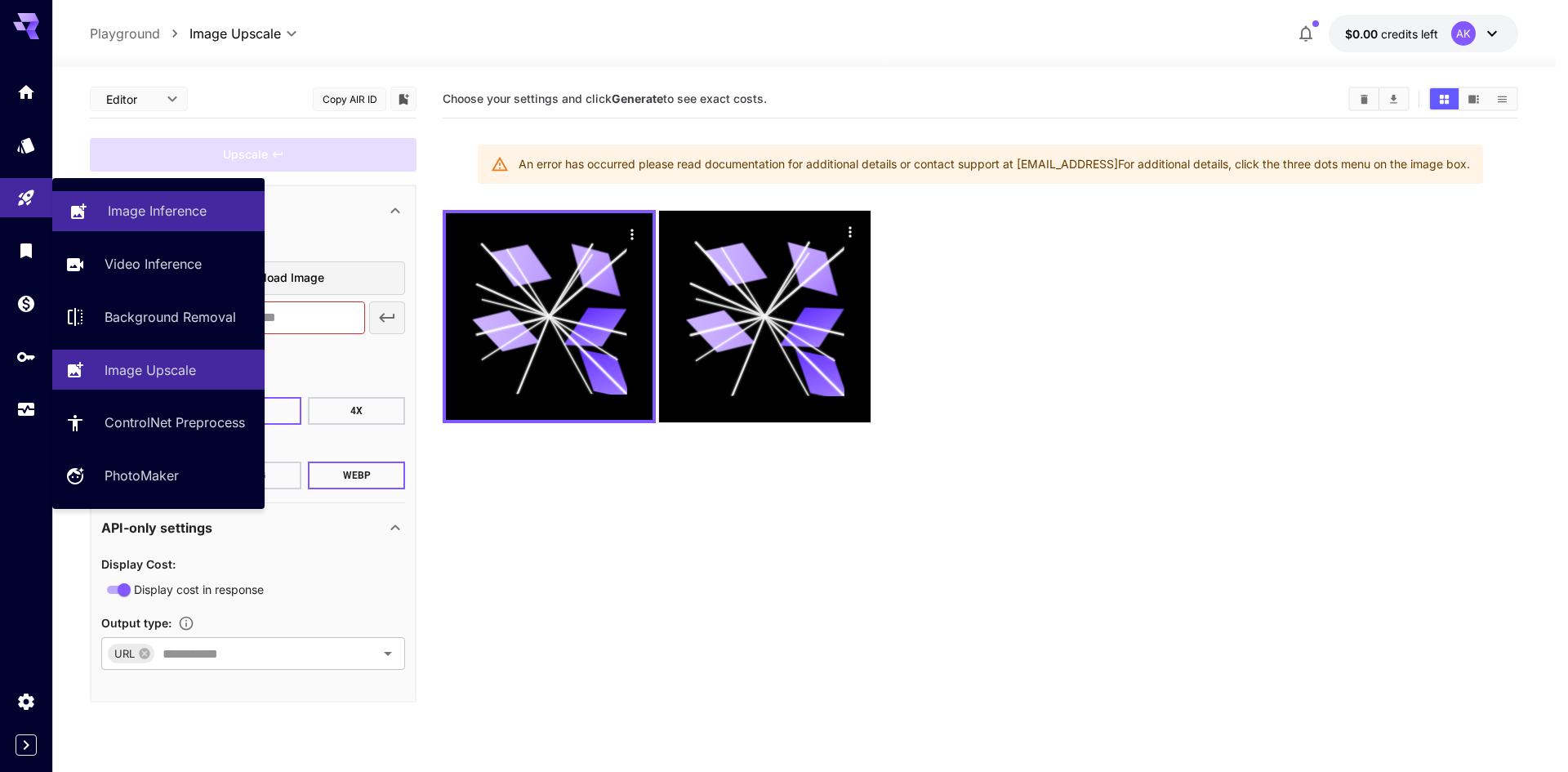
click at [153, 223] on link "Image Inference" at bounding box center [159, 211] width 213 height 40
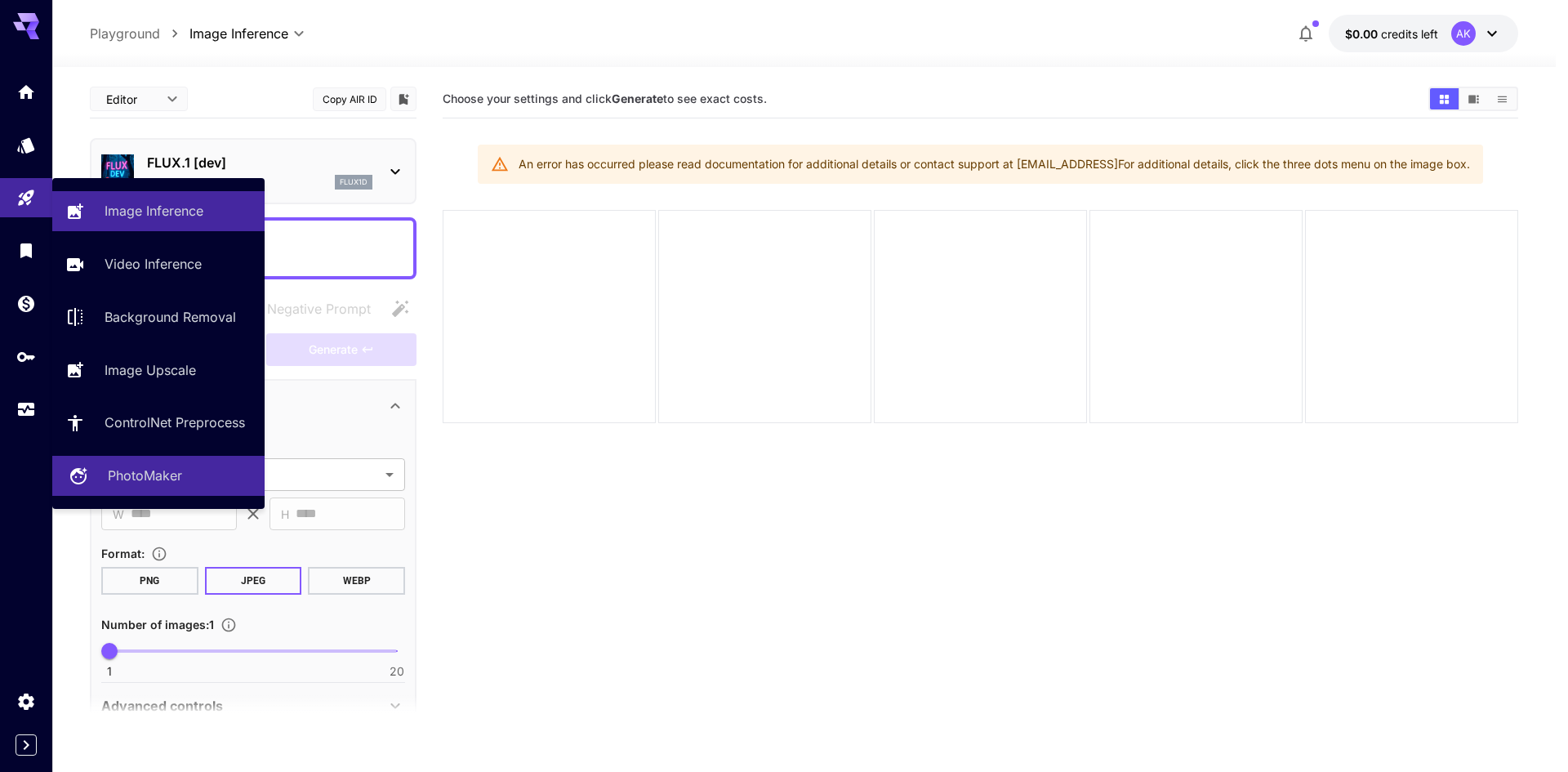
click at [155, 468] on p "PhotoMaker" at bounding box center [144, 476] width 74 height 20
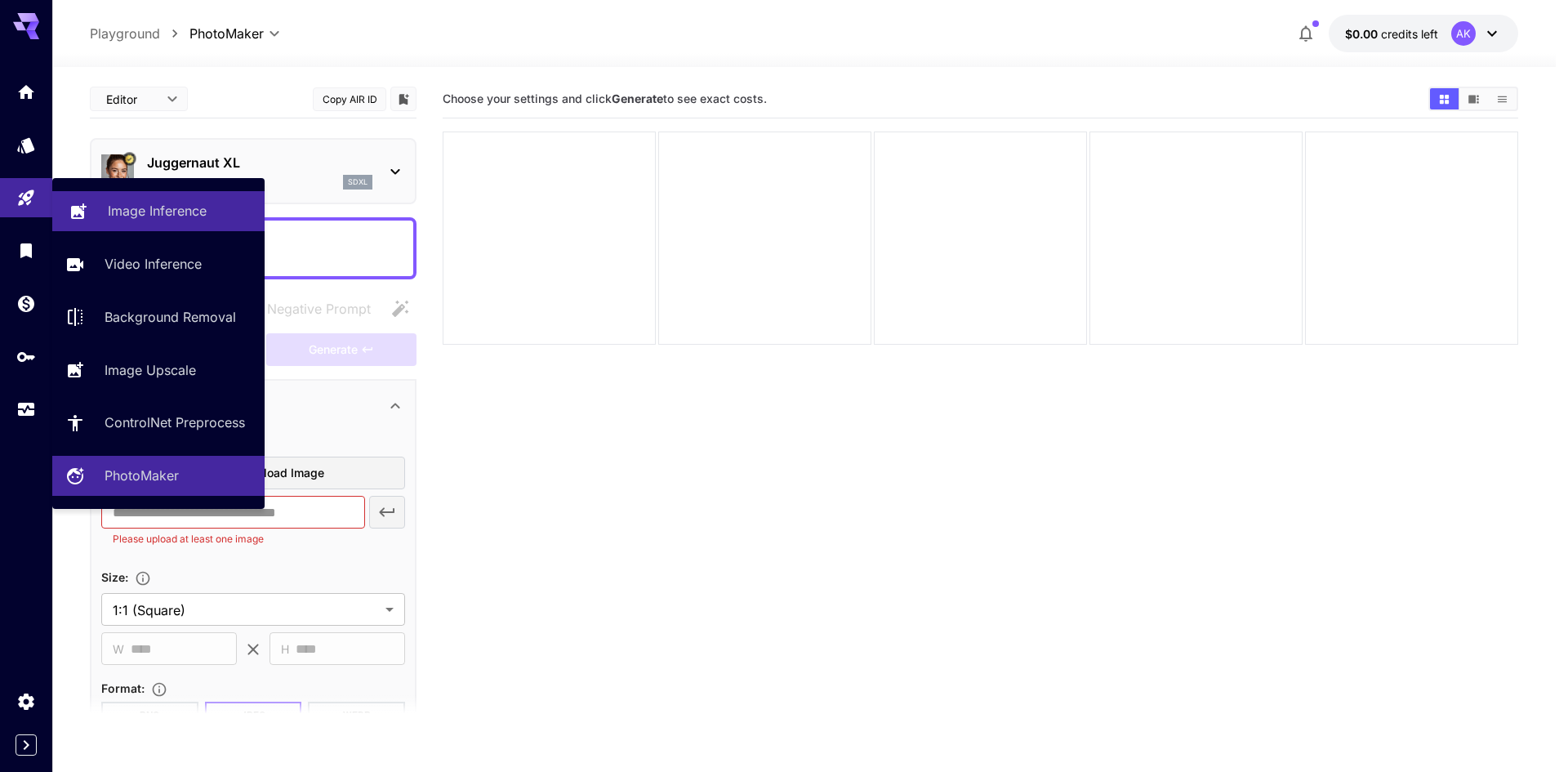
click at [150, 217] on p "Image Inference" at bounding box center [157, 211] width 98 height 20
type input "**********"
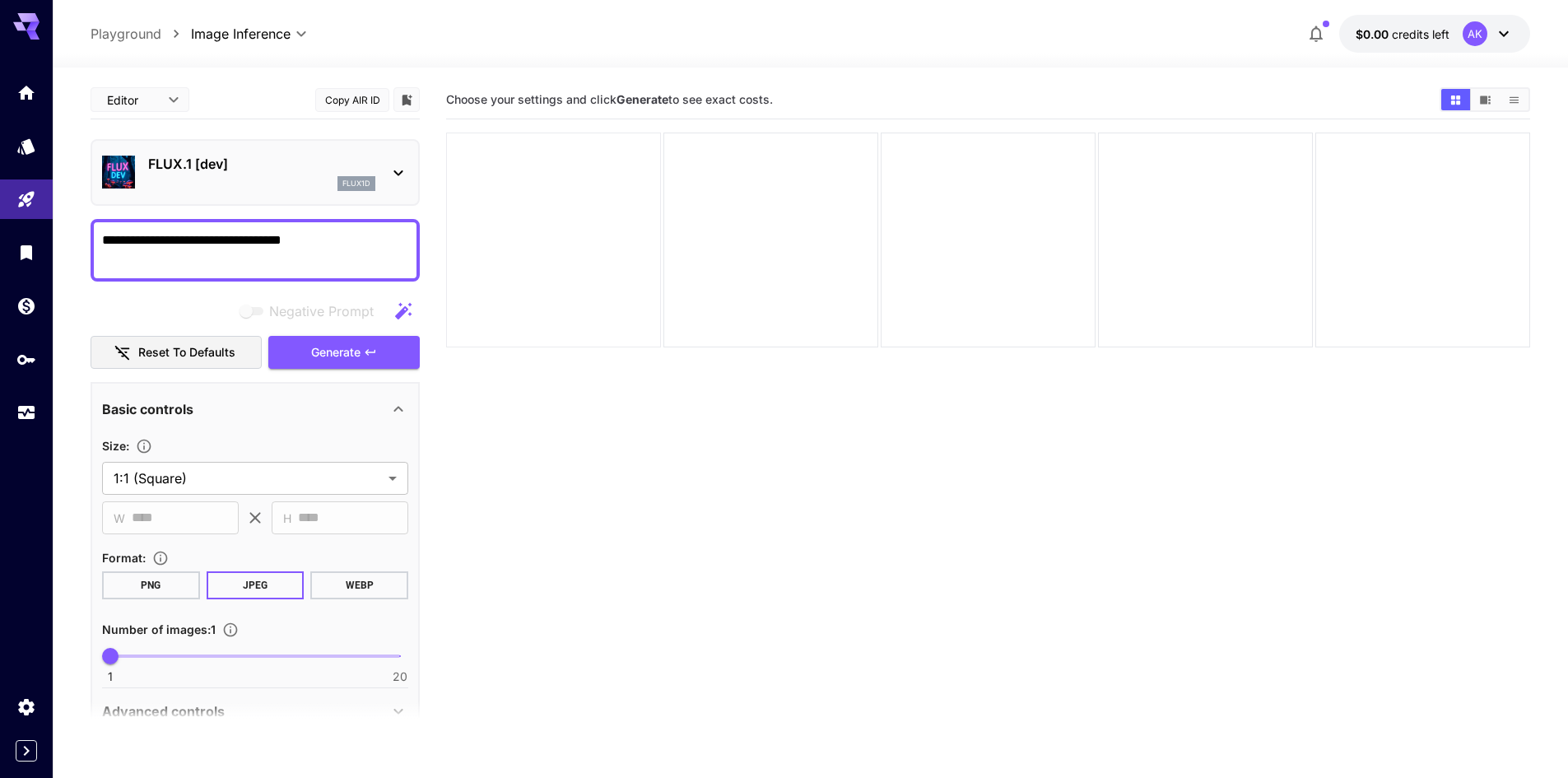
click at [525, 236] on div at bounding box center [554, 240] width 214 height 214
click at [172, 411] on p "Basic controls" at bounding box center [148, 409] width 91 height 20
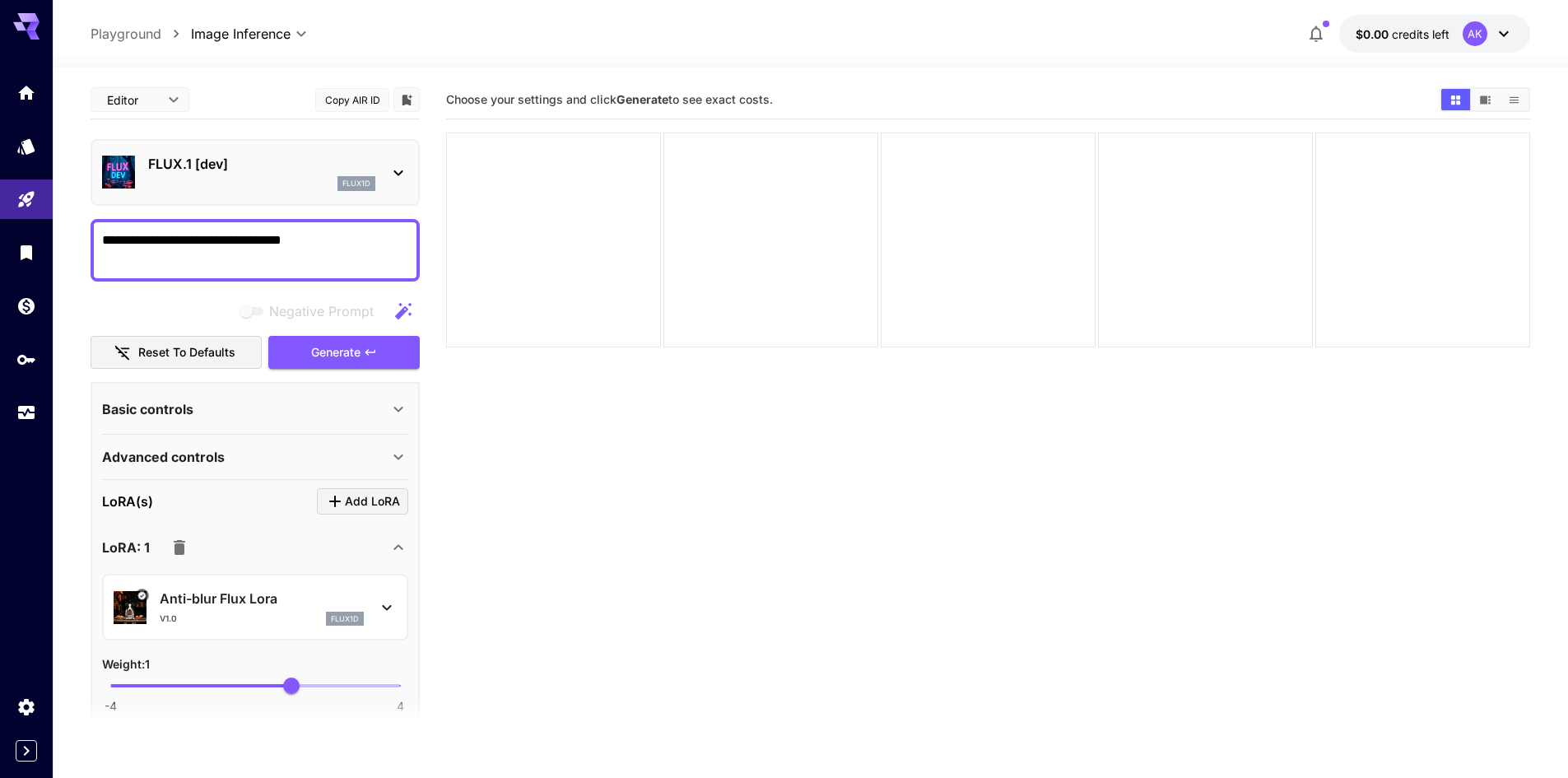
click at [298, 258] on textarea "**********" at bounding box center [255, 250] width 307 height 40
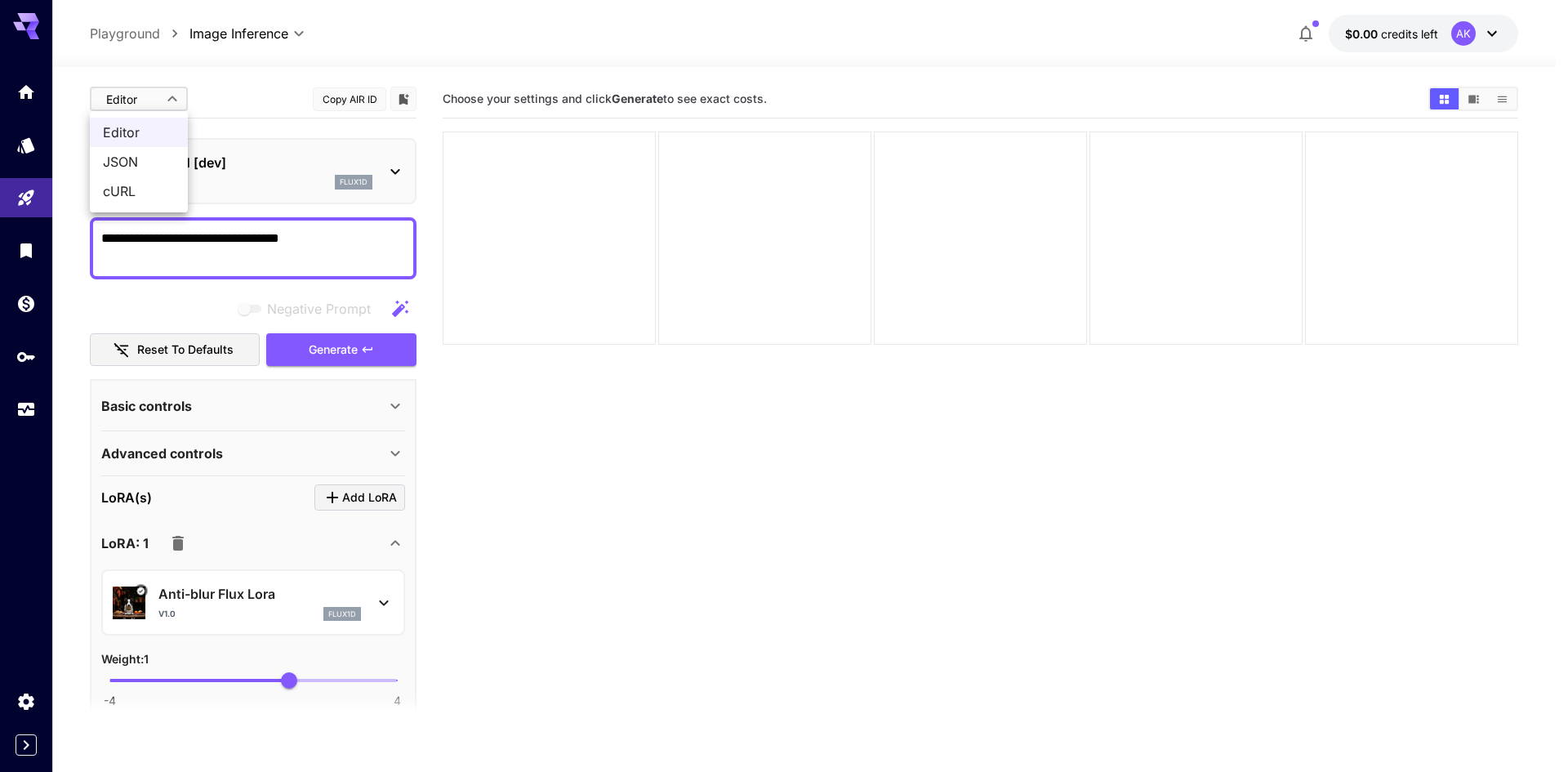
click at [146, 102] on body "**********" at bounding box center [784, 450] width 1568 height 901
click at [147, 102] on div at bounding box center [784, 386] width 1568 height 772
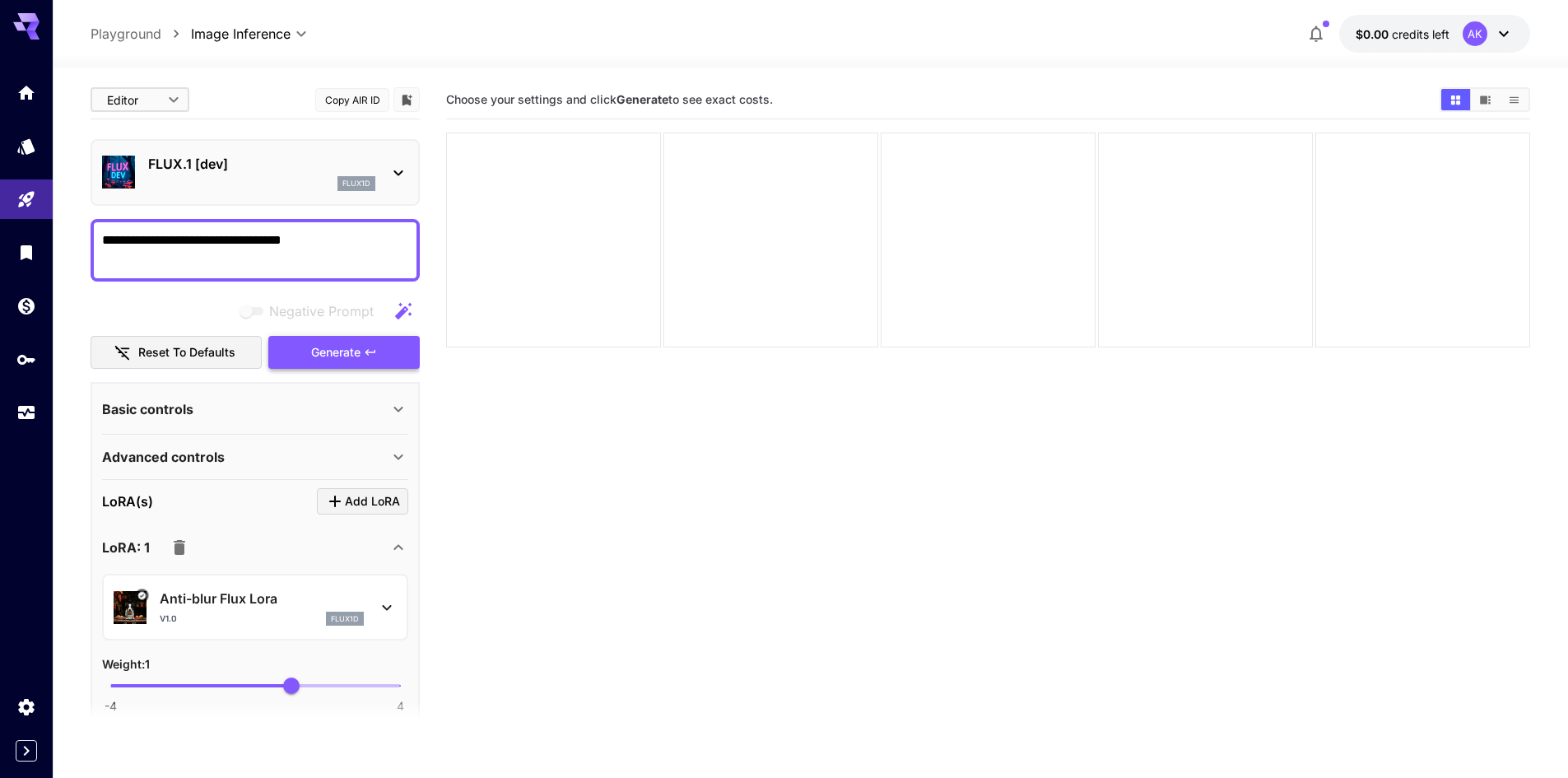
click at [344, 349] on span "Generate" at bounding box center [335, 352] width 50 height 21
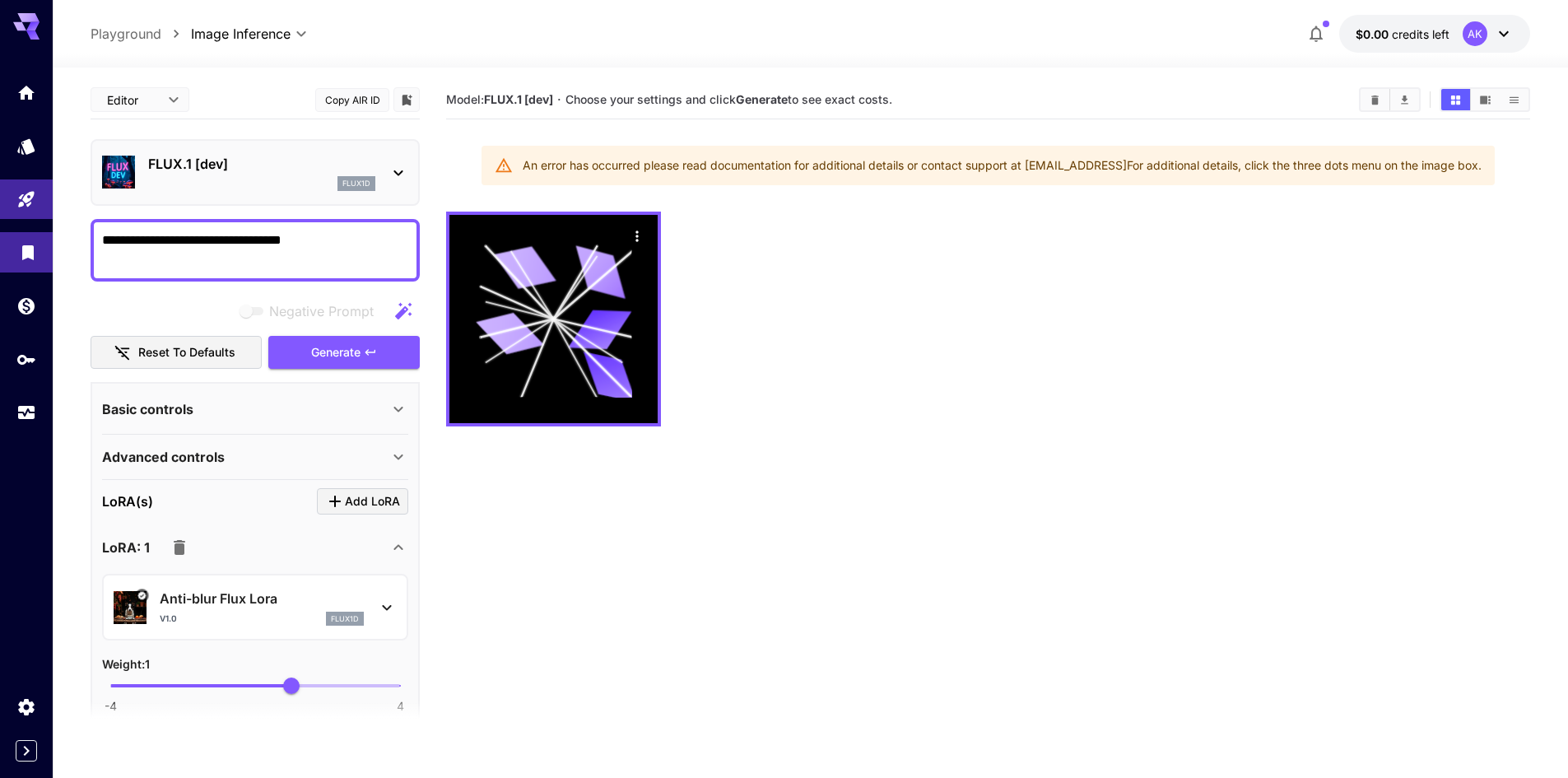
drag, startPoint x: 341, startPoint y: 239, endPoint x: 0, endPoint y: 243, distance: 341.0
click at [0, 243] on div "**********" at bounding box center [784, 454] width 1568 height 908
type textarea "***"
click at [337, 337] on button "Generate" at bounding box center [343, 352] width 152 height 34
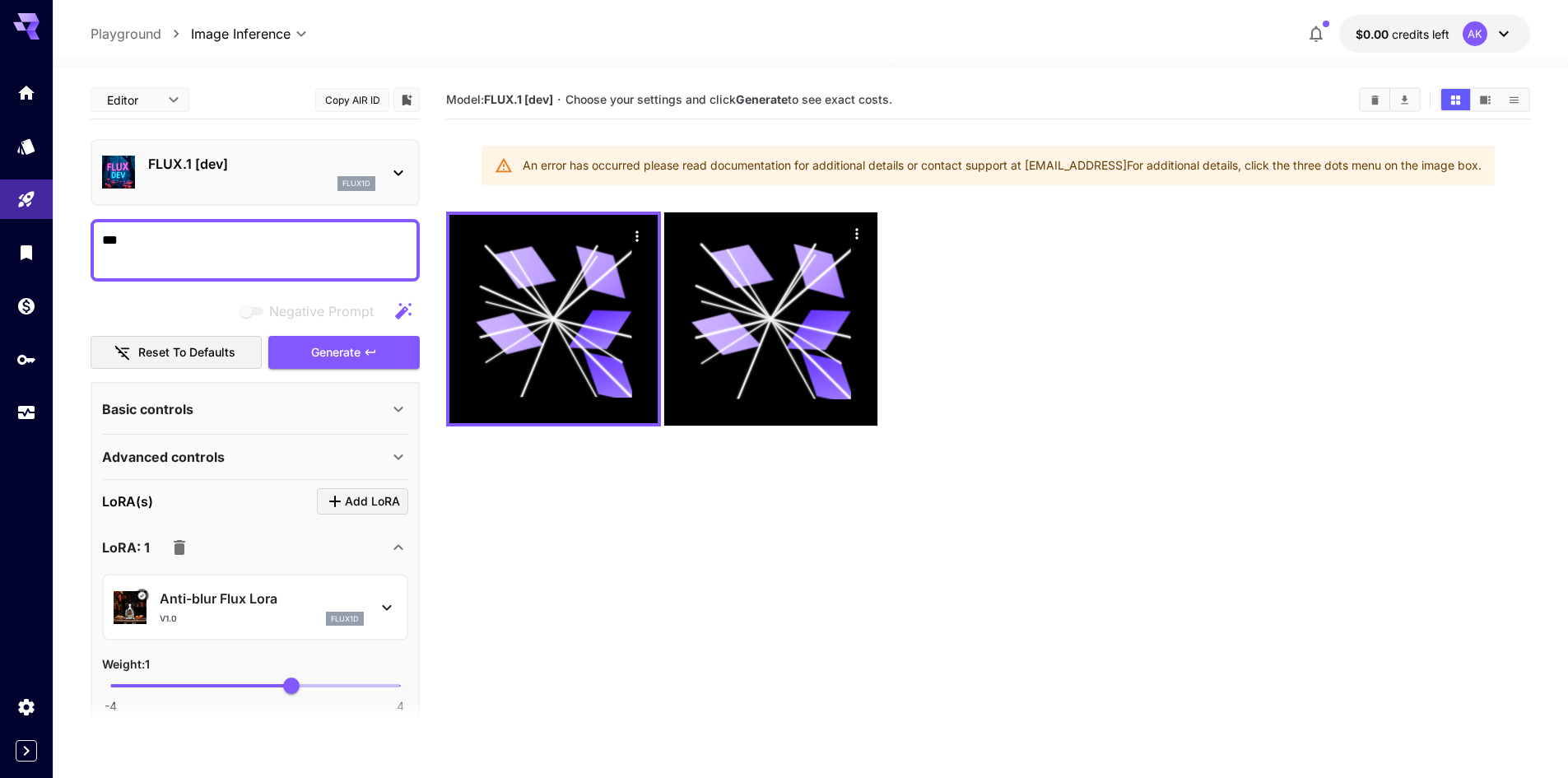
click at [245, 589] on p "Anti-blur Flux Lora" at bounding box center [262, 598] width 204 height 20
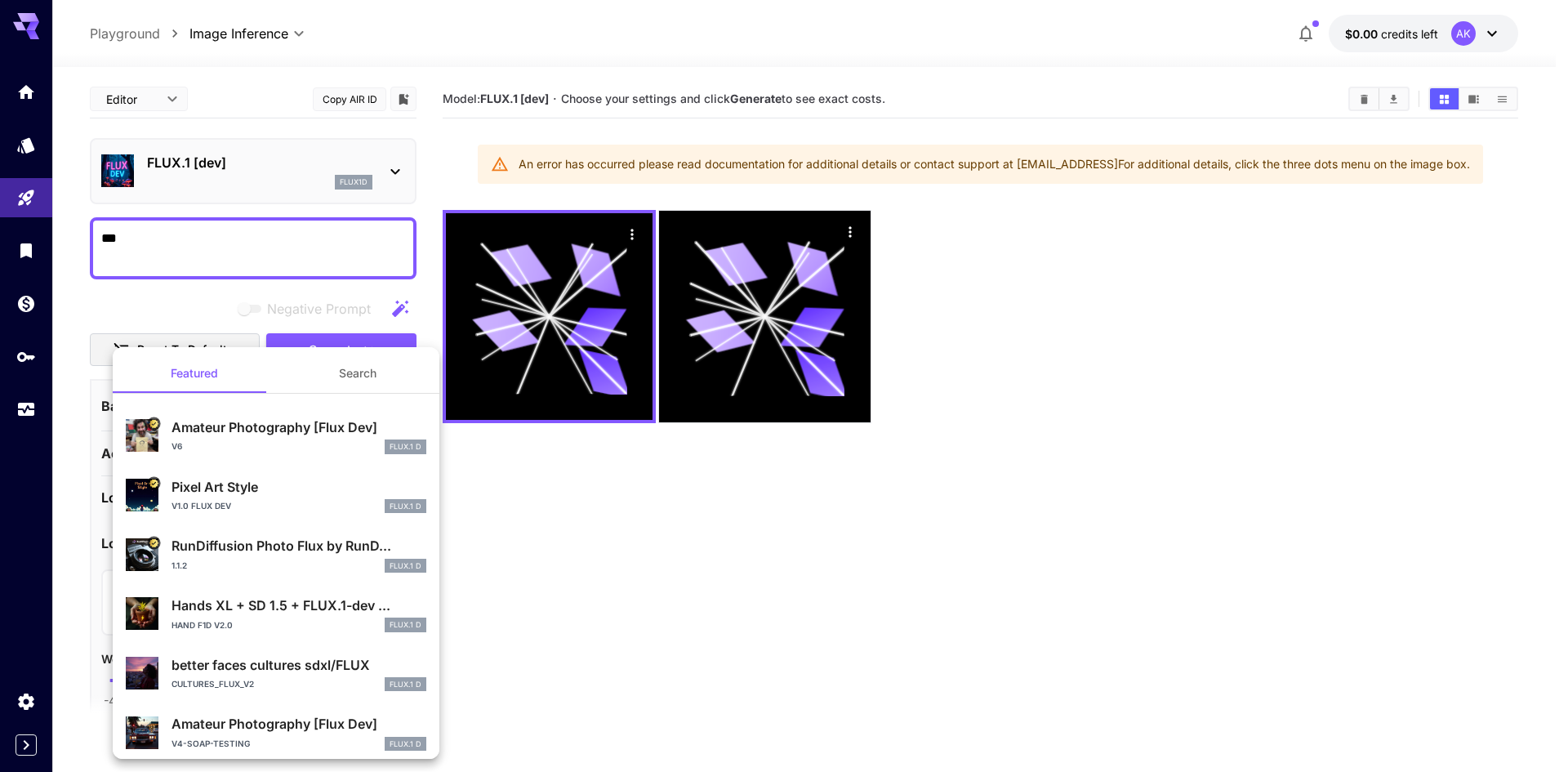
click at [22, 248] on div at bounding box center [784, 386] width 1568 height 772
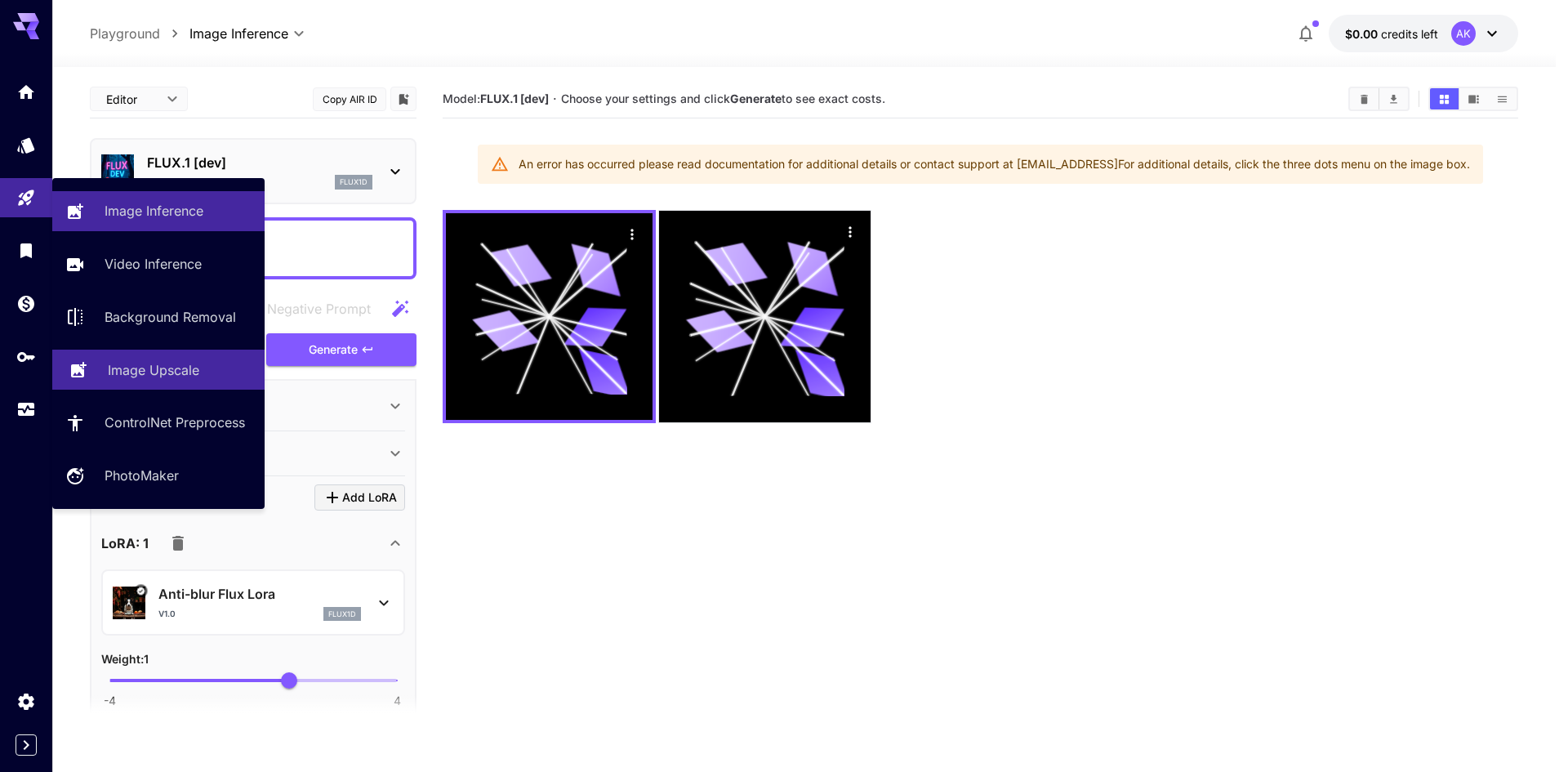
click at [173, 383] on link "Image Upscale" at bounding box center [159, 369] width 213 height 40
type input "**********"
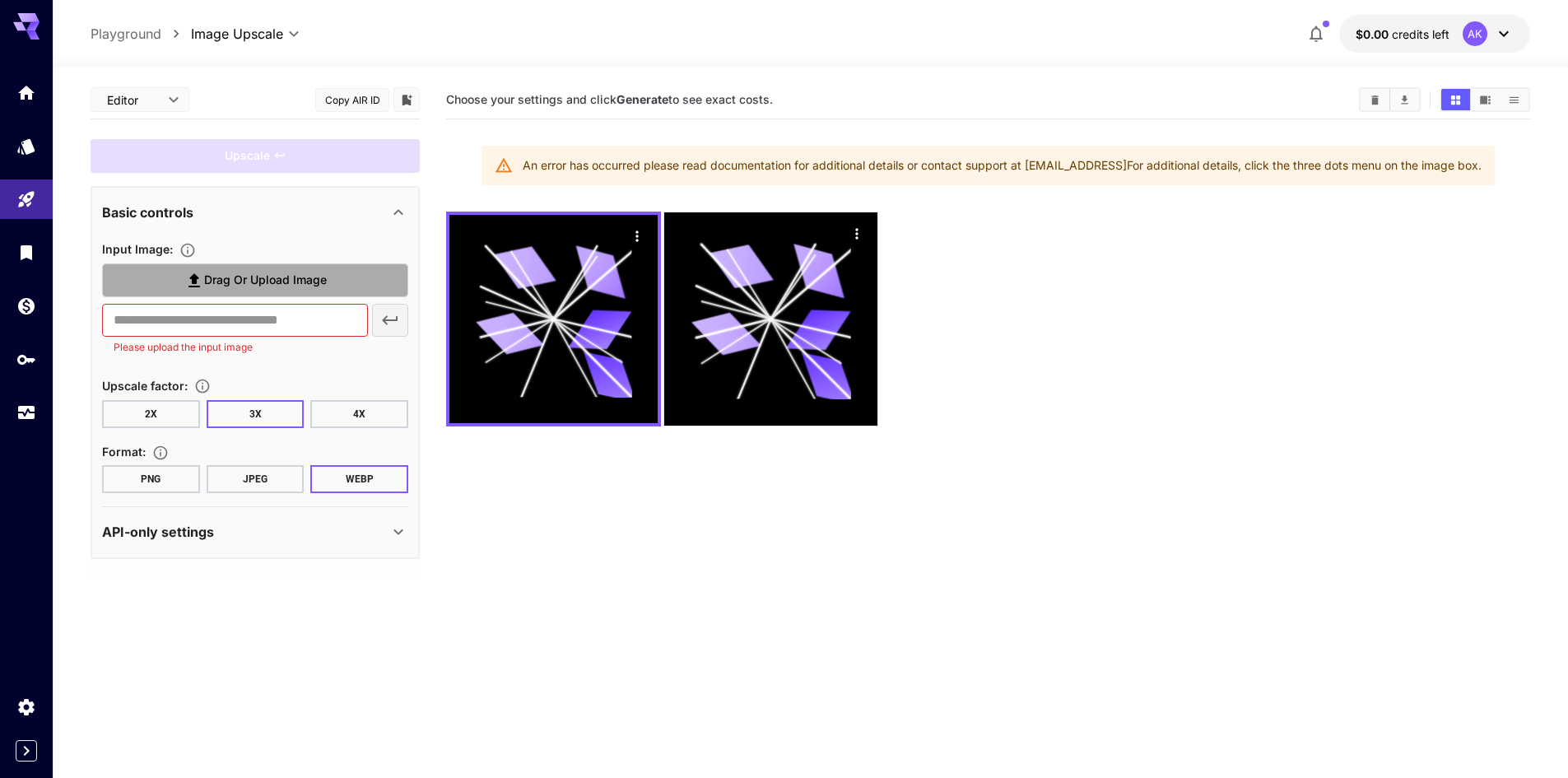
click at [225, 275] on span "Drag or upload image" at bounding box center [266, 280] width 123 height 21
click at [0, 0] on input "Drag or upload image" at bounding box center [0, 0] width 0 height 0
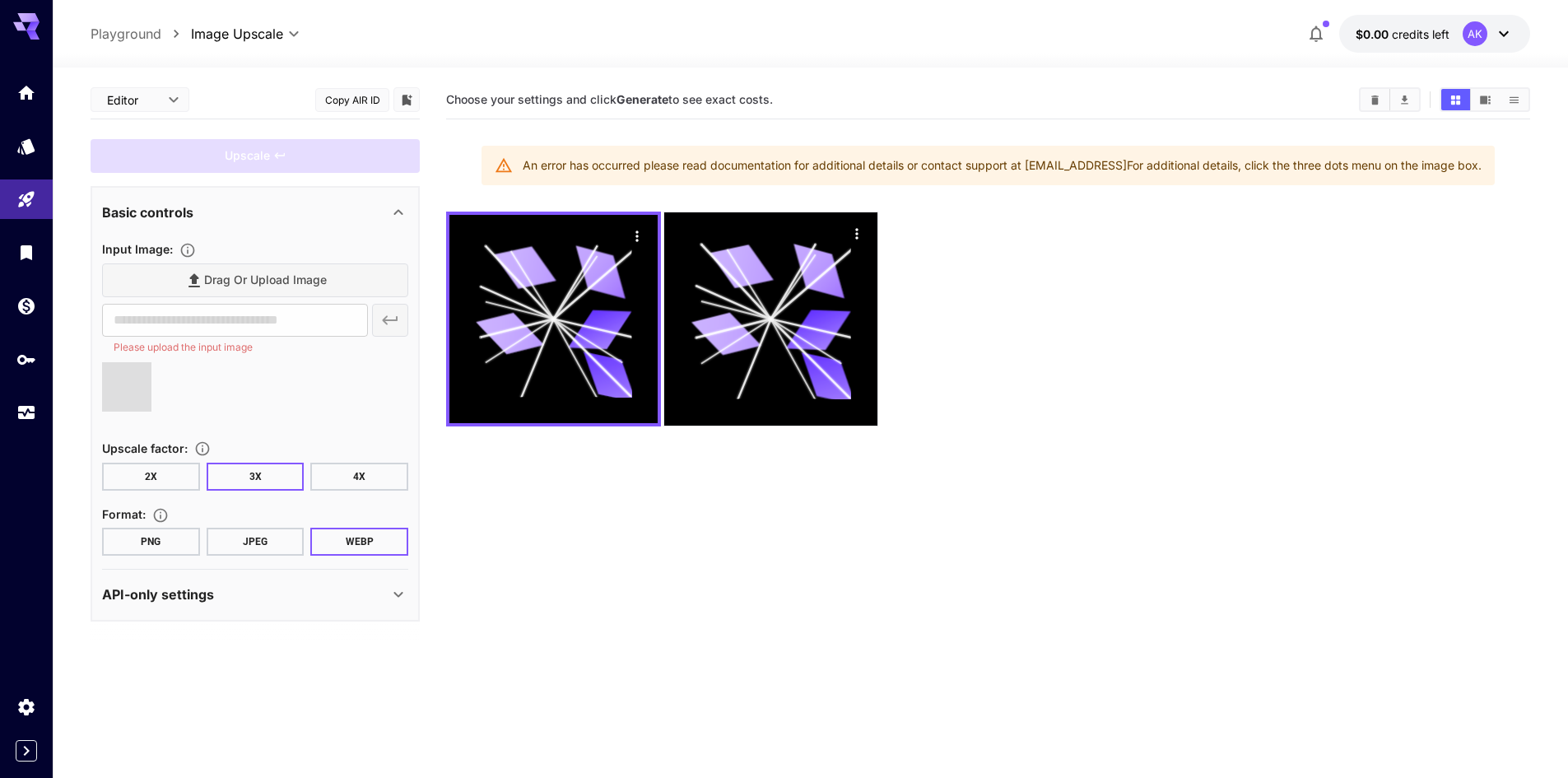
type input "**********"
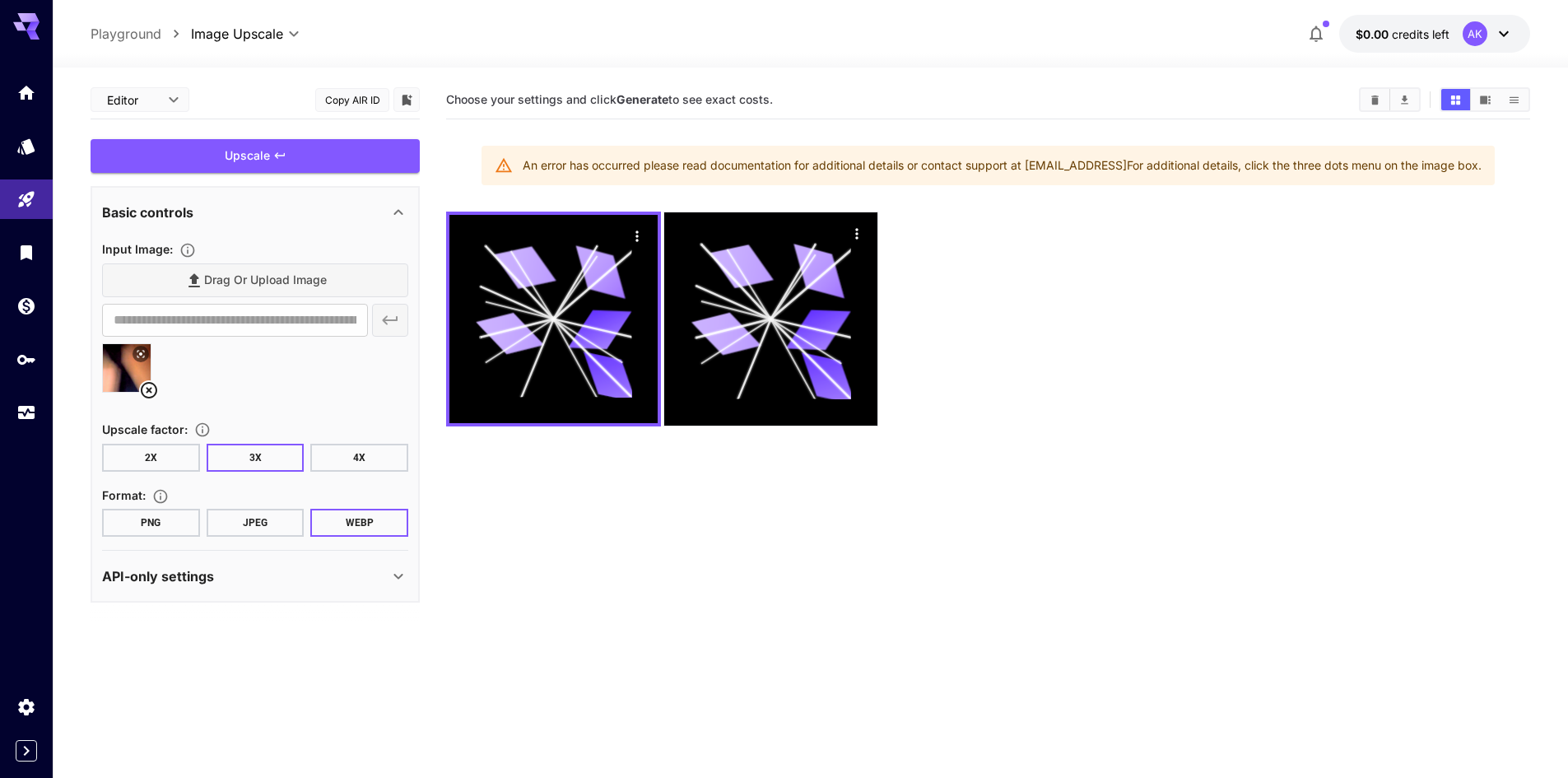
click at [162, 460] on button "2X" at bounding box center [151, 457] width 98 height 28
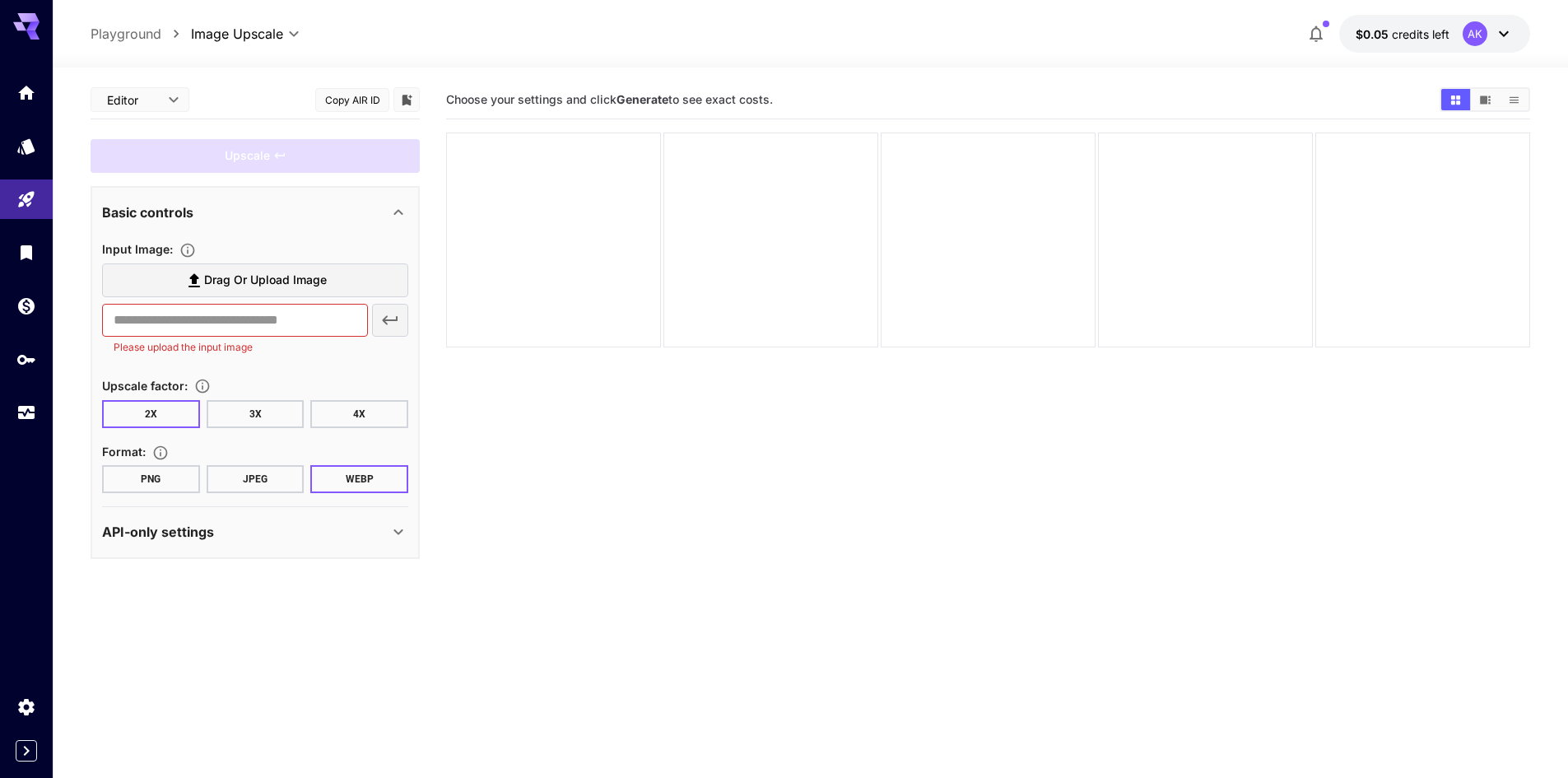
click at [179, 275] on label "Drag or upload image" at bounding box center [255, 280] width 307 height 34
click at [0, 0] on input "Drag or upload image" at bounding box center [0, 0] width 0 height 0
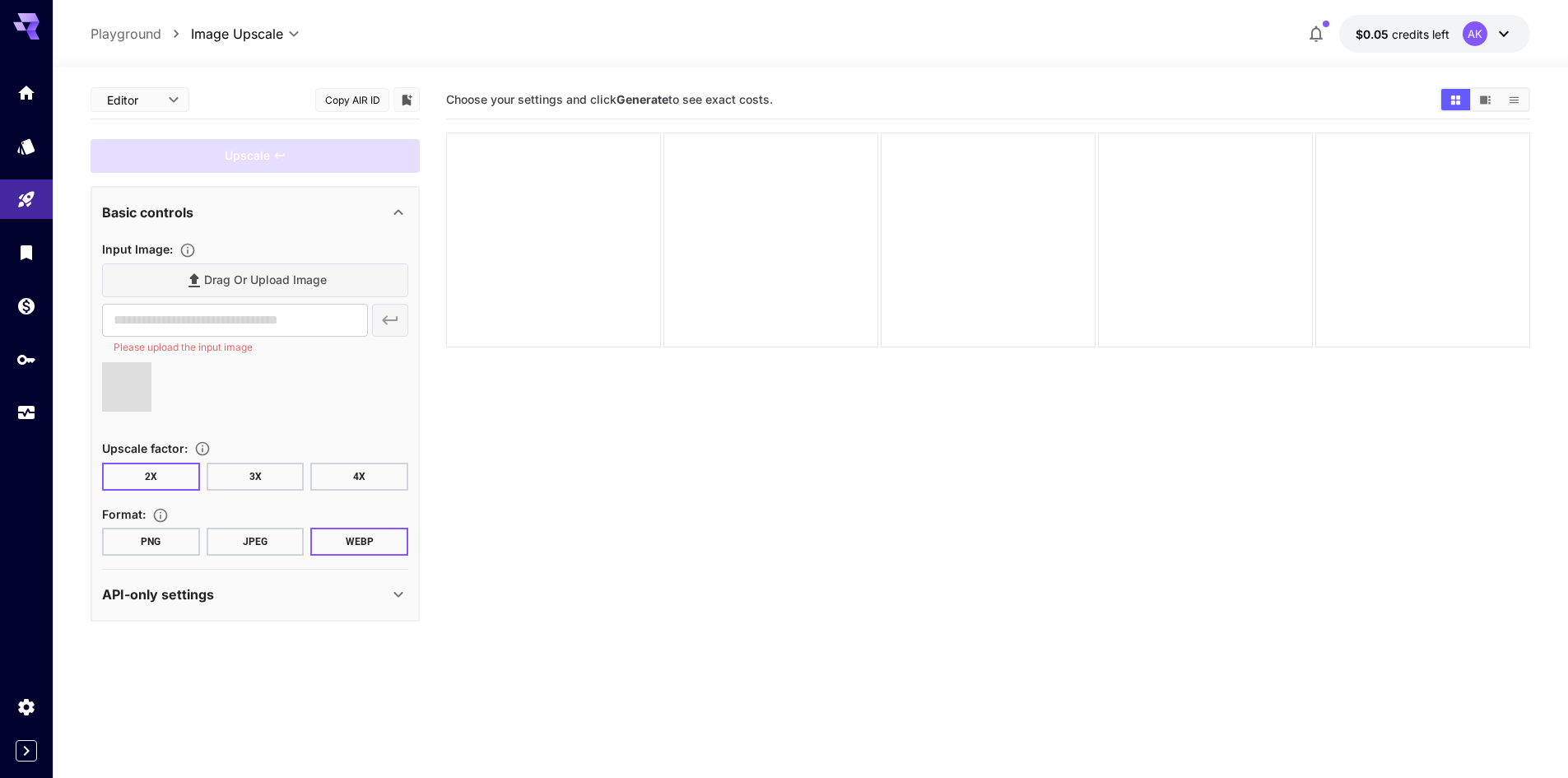
type input "**********"
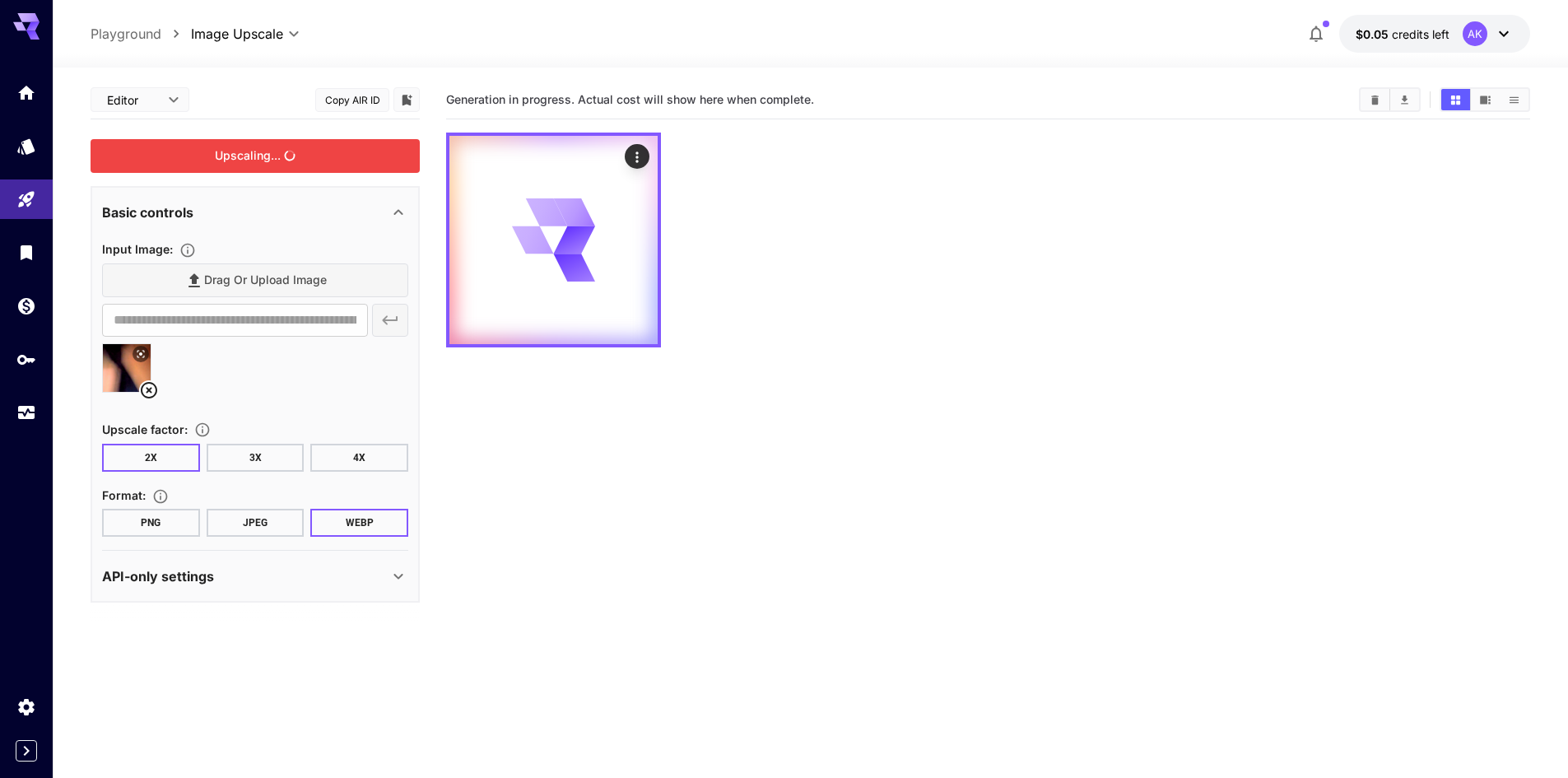
click at [276, 140] on div "Upscaling..." at bounding box center [255, 156] width 329 height 34
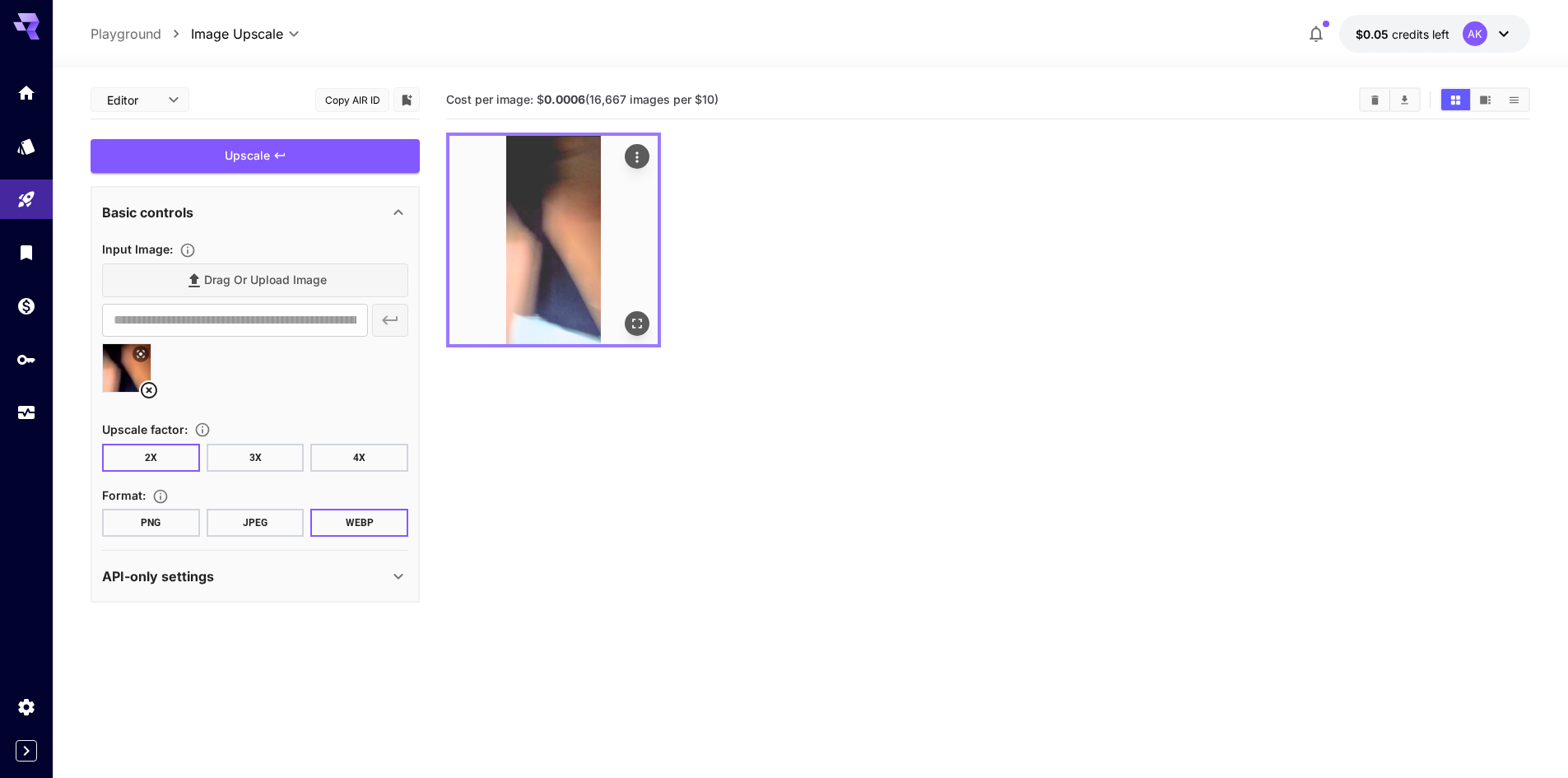
click at [508, 265] on img at bounding box center [554, 240] width 208 height 208
click at [643, 327] on icon "Open in fullscreen" at bounding box center [637, 324] width 17 height 17
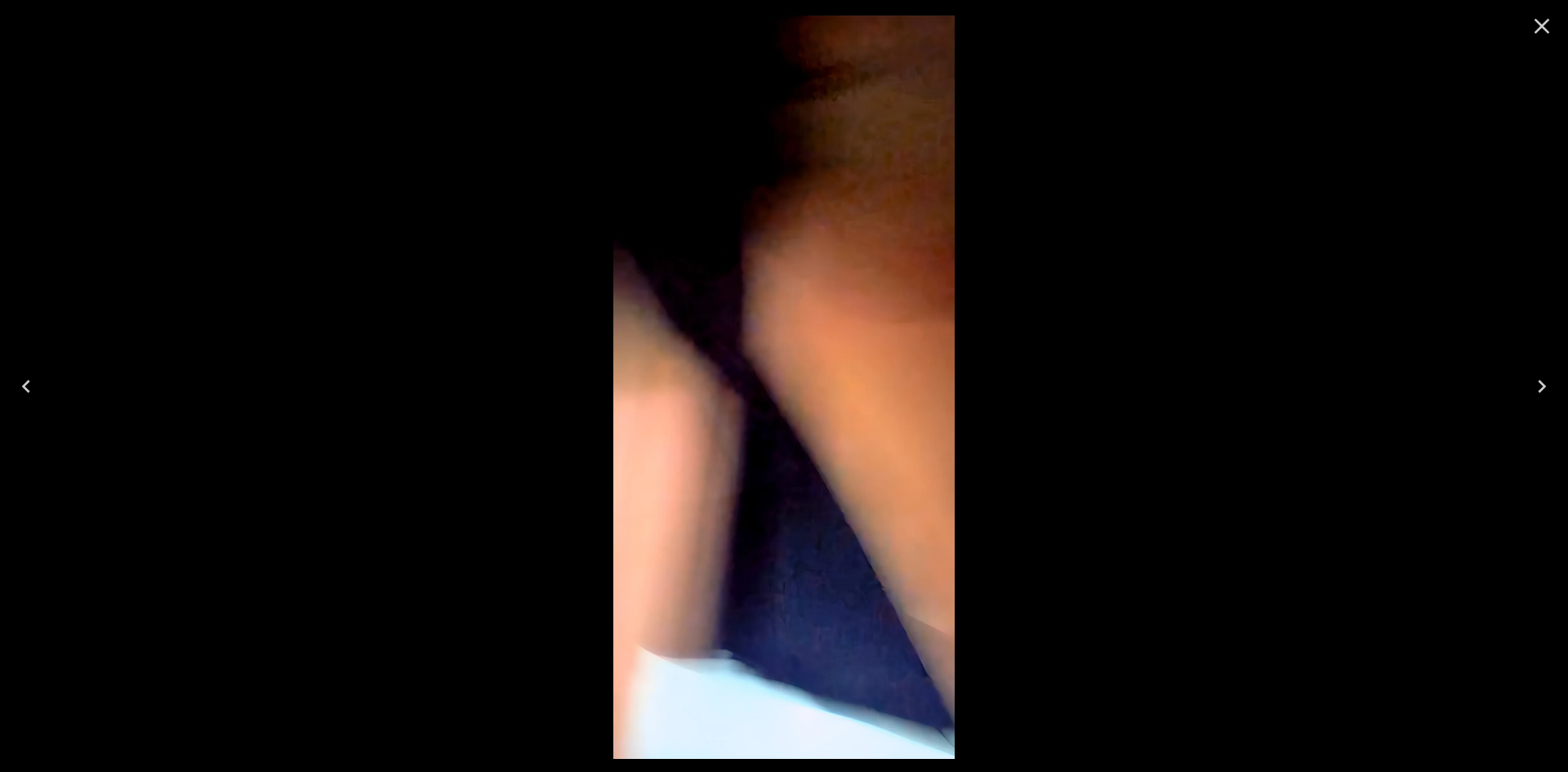
click at [1539, 27] on icon "Close" at bounding box center [1542, 26] width 27 height 27
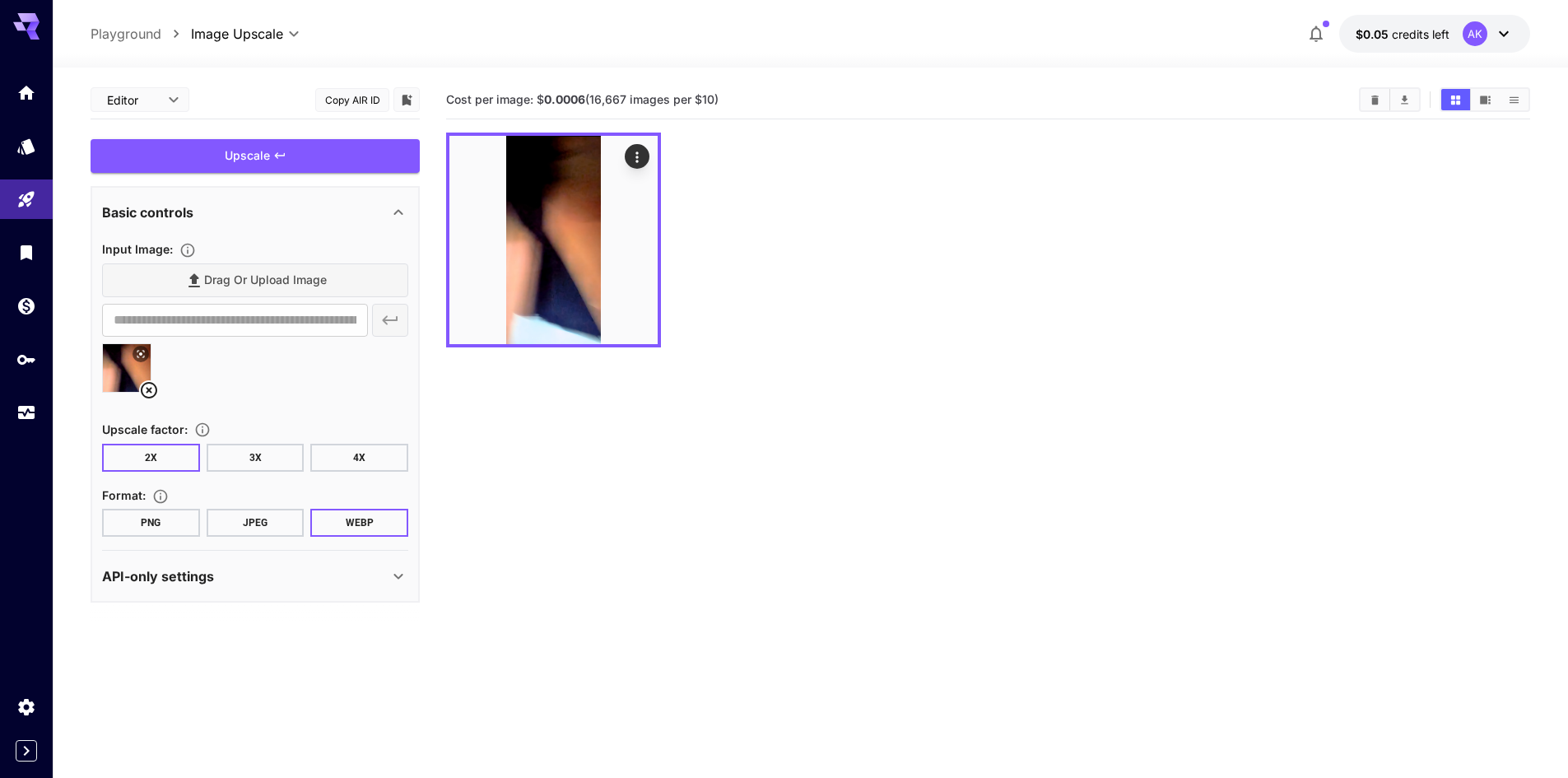
click at [345, 457] on button "4X" at bounding box center [359, 457] width 98 height 28
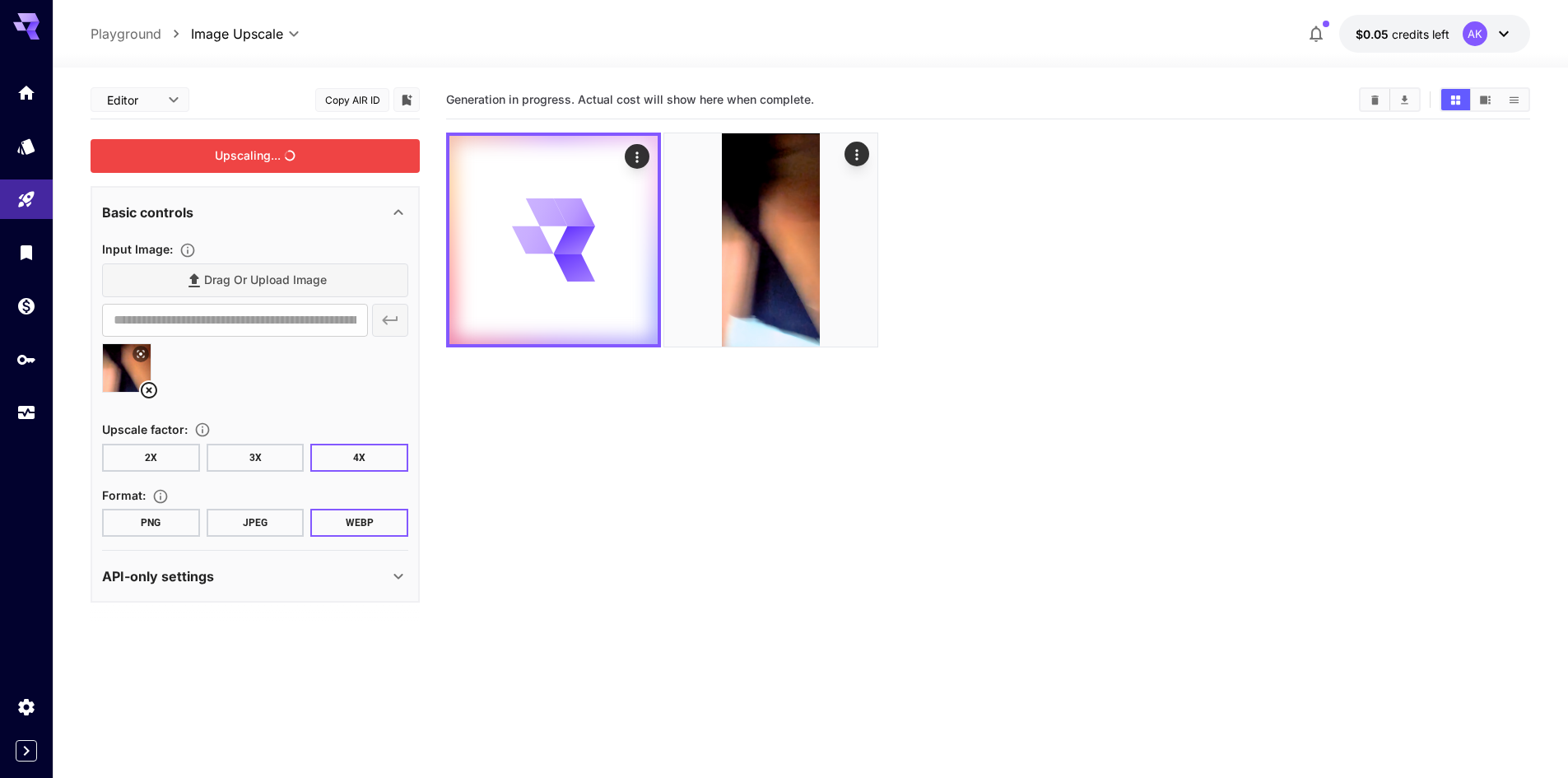
click at [284, 147] on div "Upscaling..." at bounding box center [255, 156] width 329 height 34
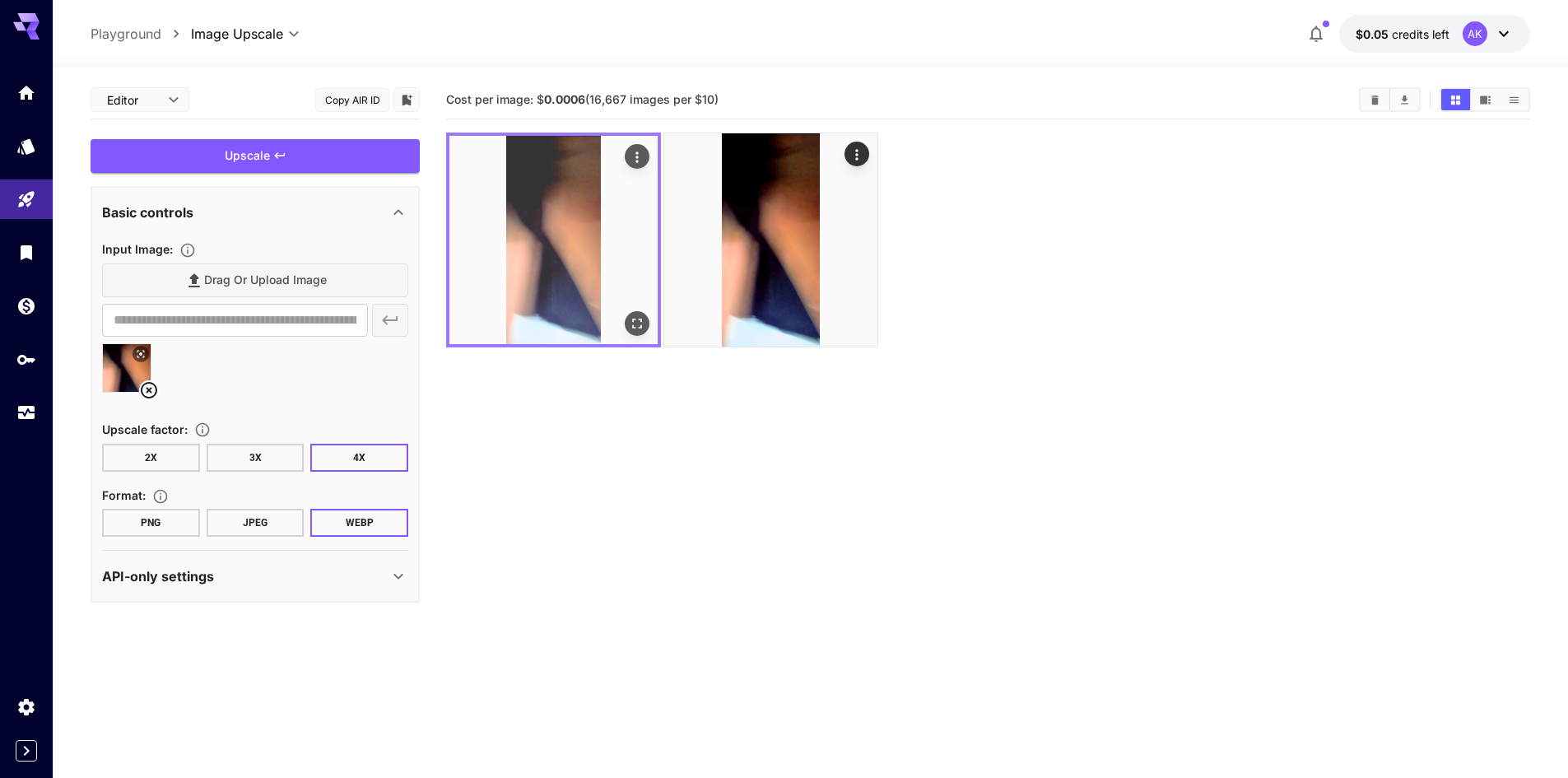
click at [600, 265] on img at bounding box center [554, 240] width 208 height 208
click at [631, 329] on icon "Open in fullscreen" at bounding box center [637, 324] width 17 height 17
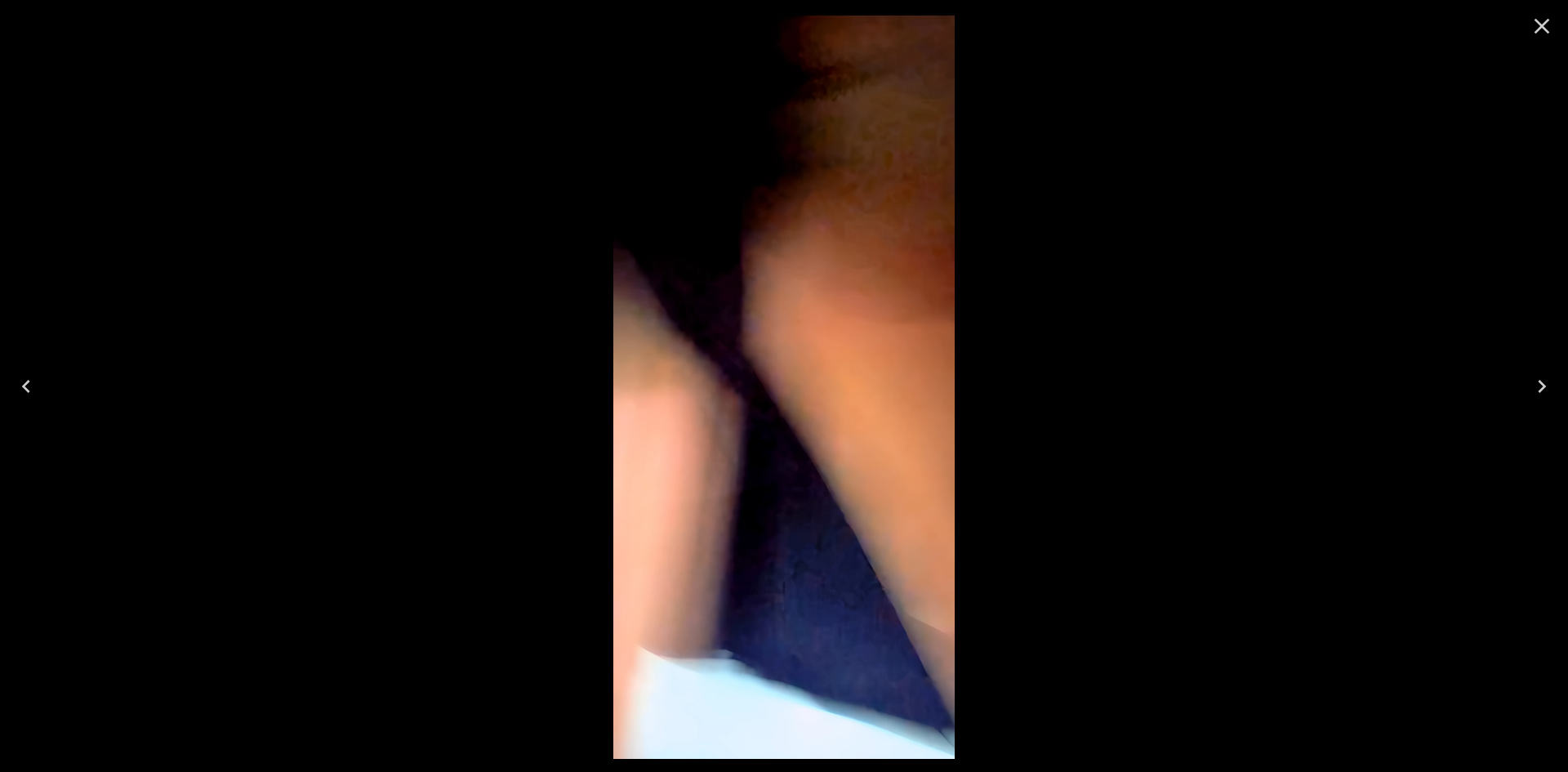
click at [1537, 17] on icon "Close" at bounding box center [1542, 26] width 27 height 27
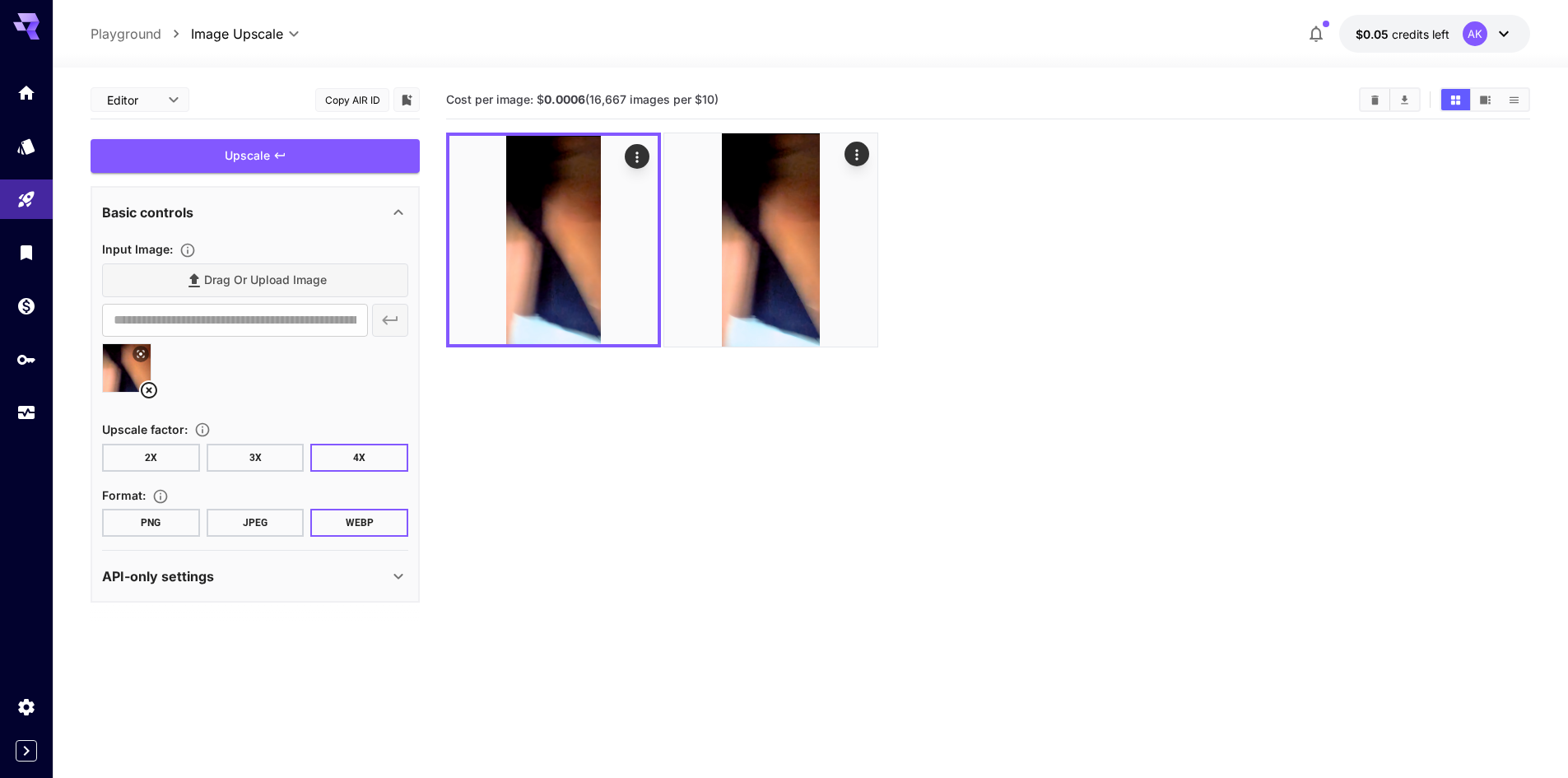
click at [139, 510] on button "PNG" at bounding box center [151, 523] width 98 height 28
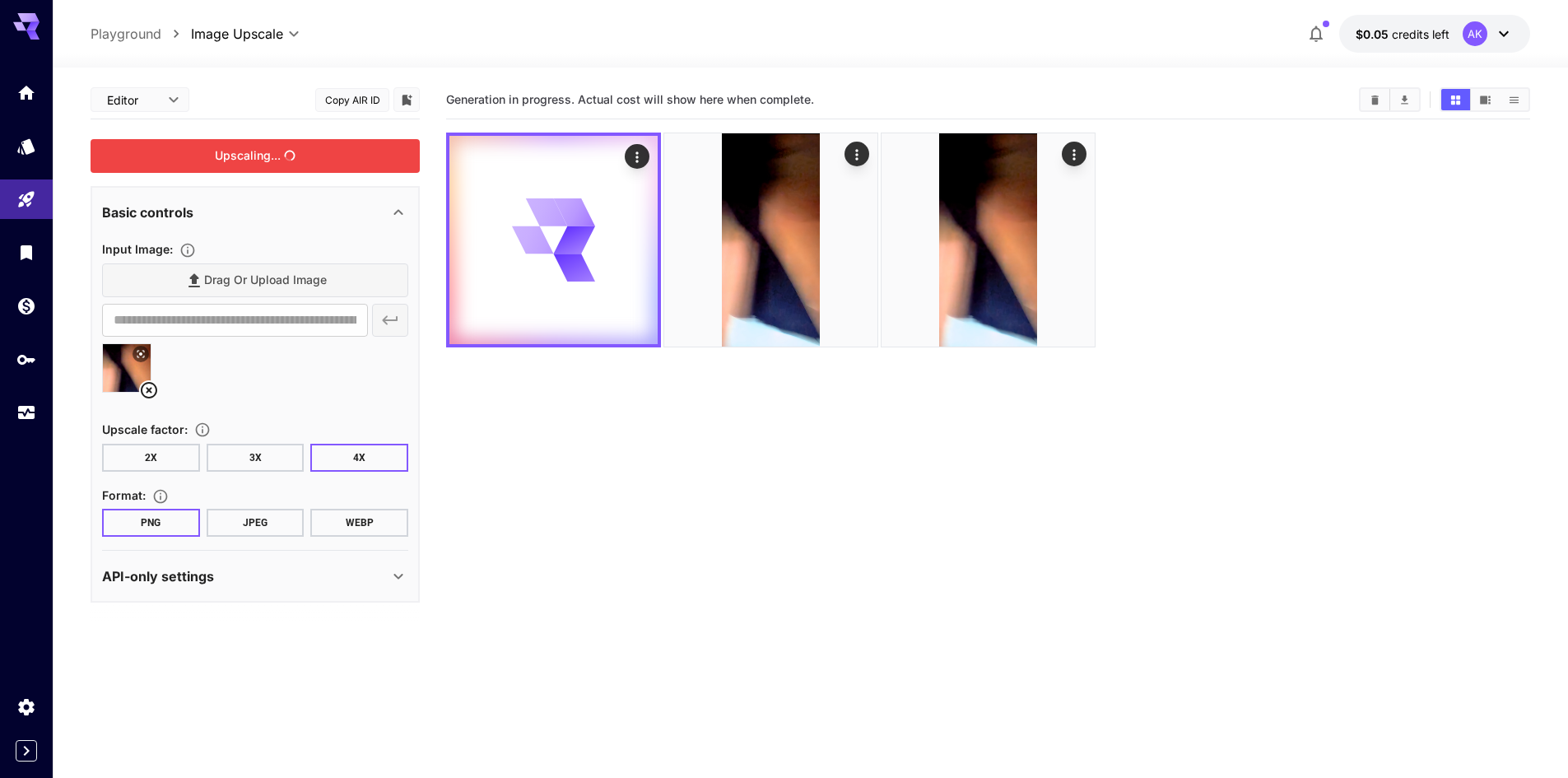
click at [287, 154] on div "Upscaling..." at bounding box center [255, 156] width 329 height 34
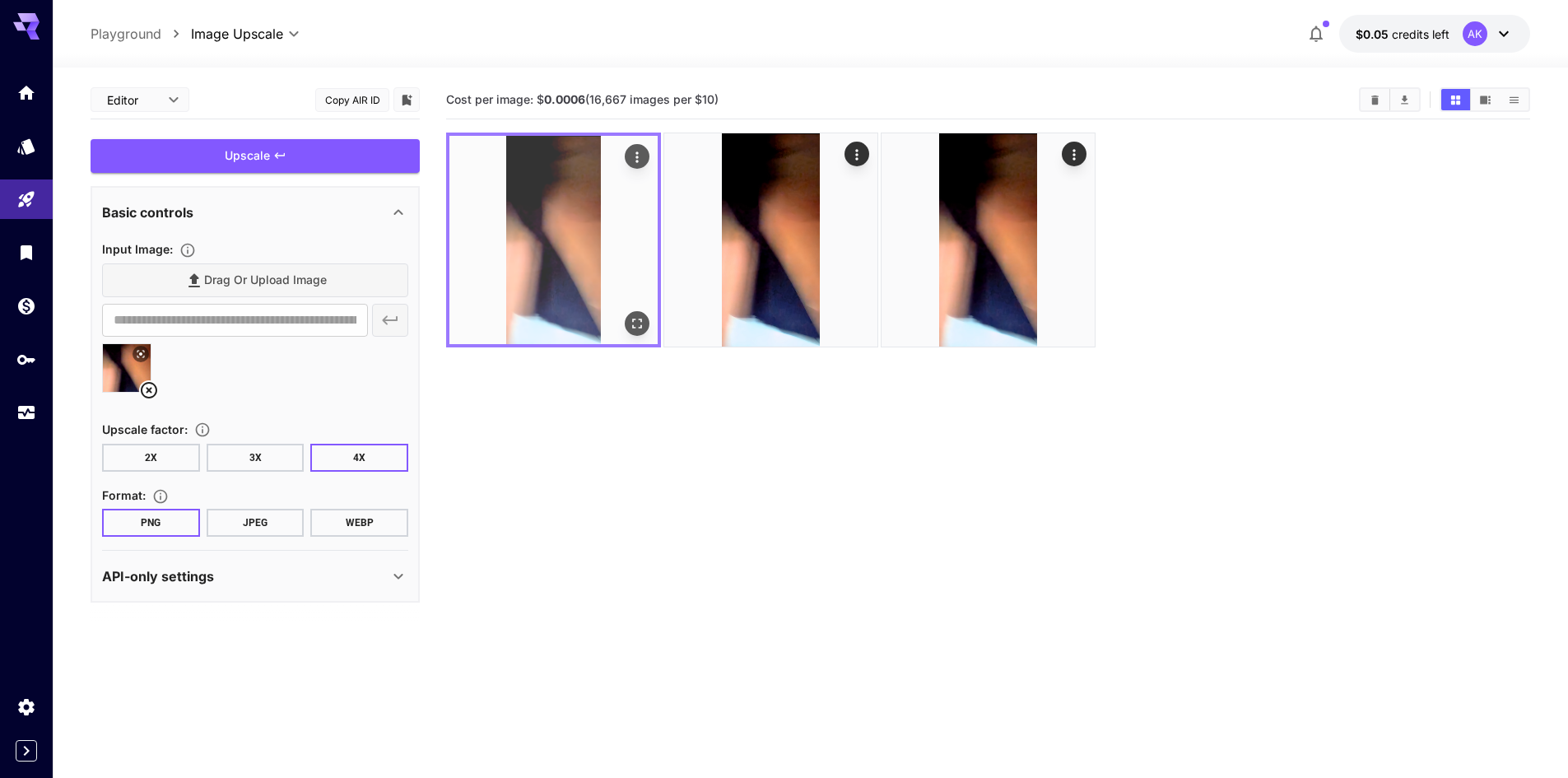
click at [636, 324] on icon "Open in fullscreen" at bounding box center [637, 324] width 17 height 17
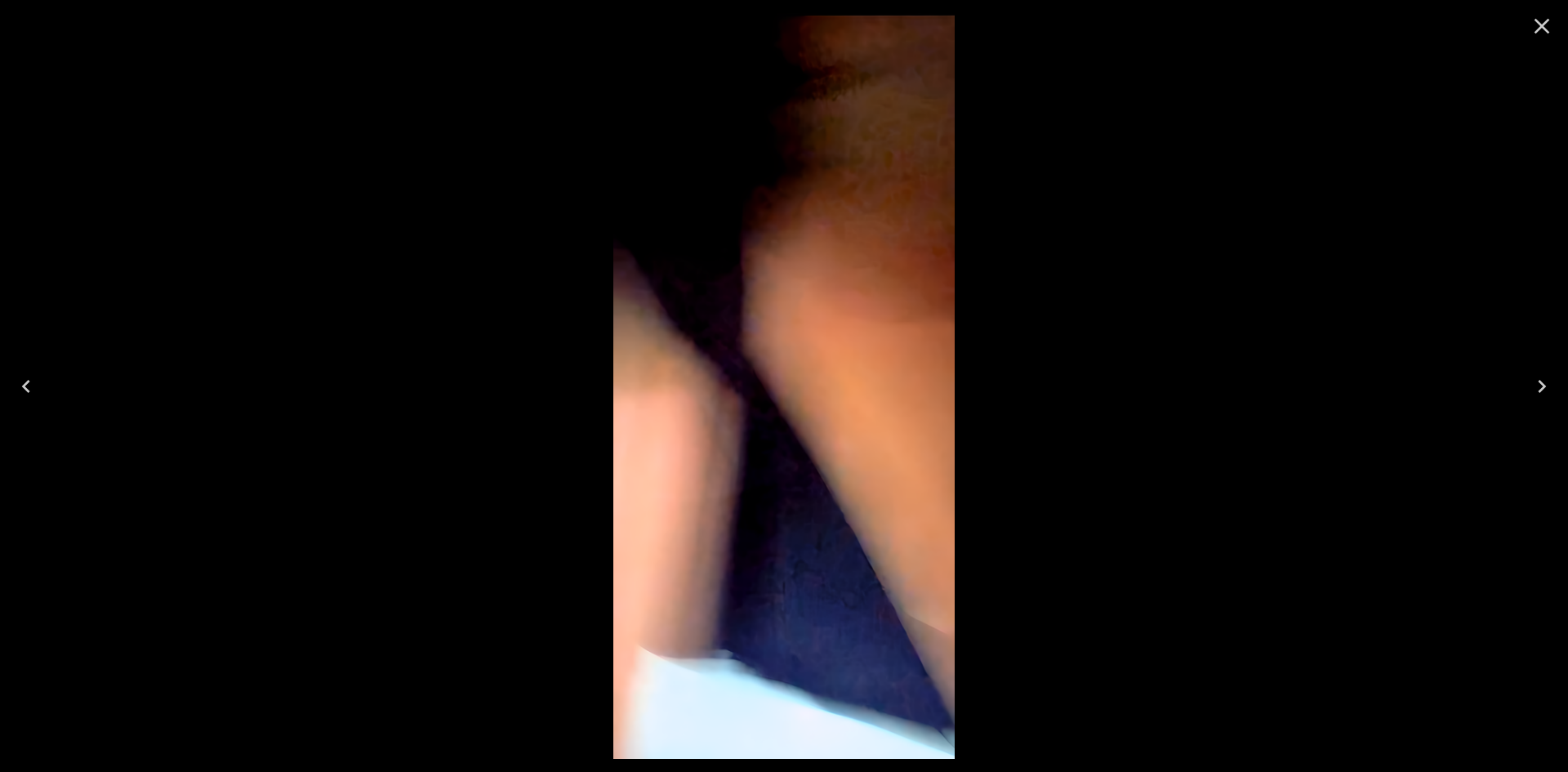
click at [1543, 26] on icon "Close" at bounding box center [1542, 27] width 16 height 16
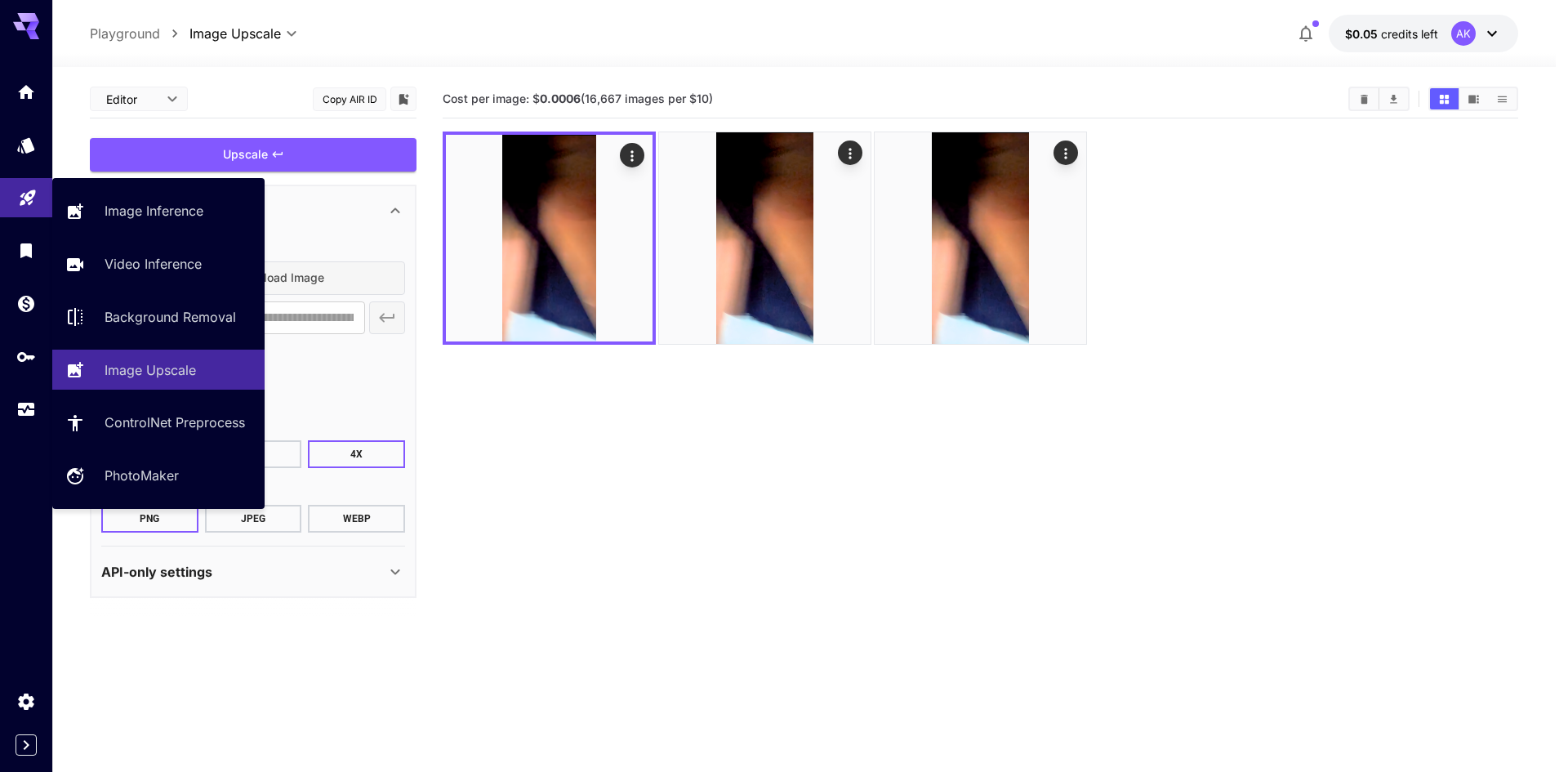
click at [12, 197] on link at bounding box center [26, 198] width 52 height 40
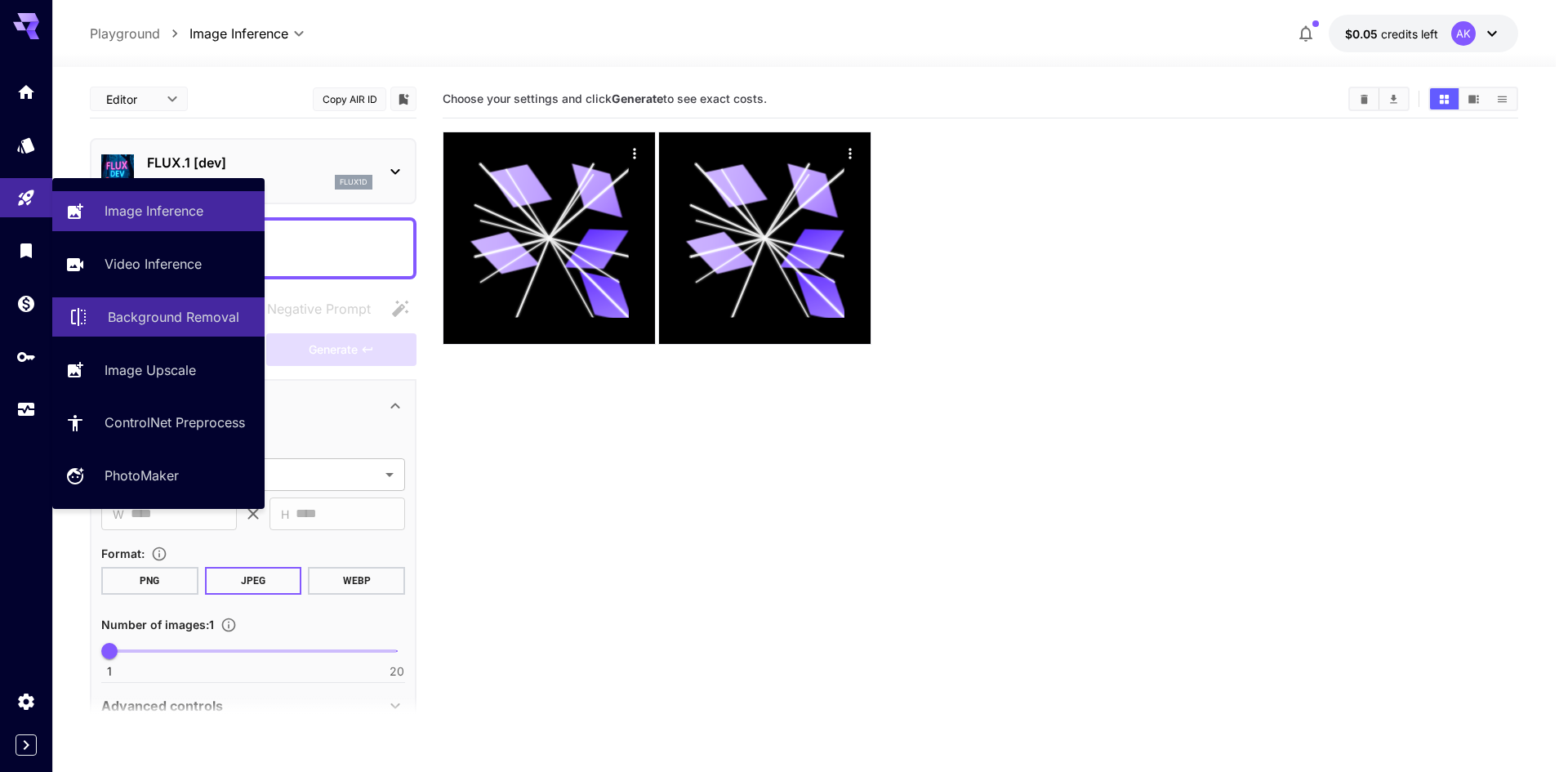
click at [161, 320] on p "Background Removal" at bounding box center [173, 317] width 132 height 20
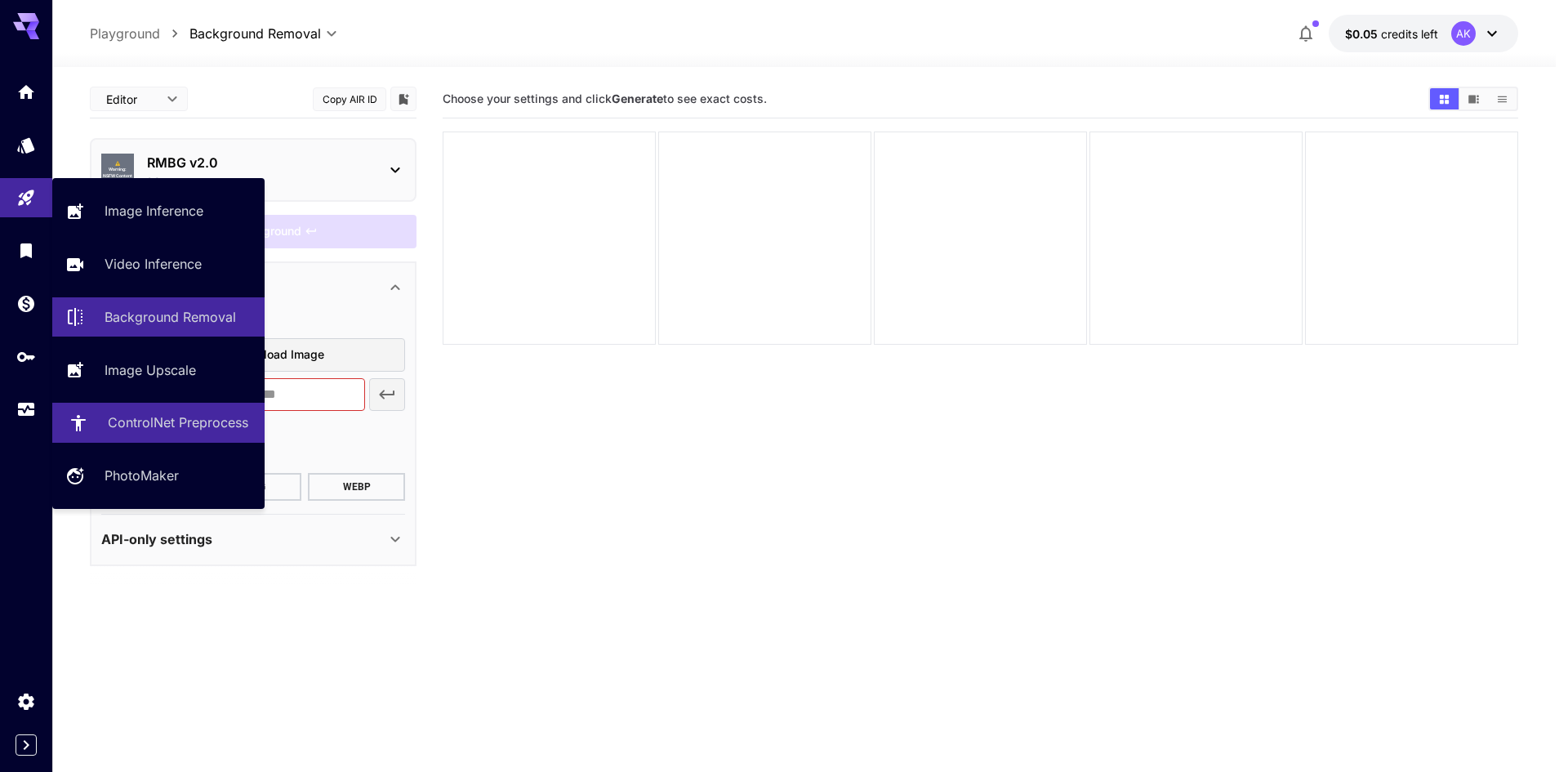
click at [175, 417] on p "ControlNet Preprocess" at bounding box center [177, 422] width 141 height 20
type input "**********"
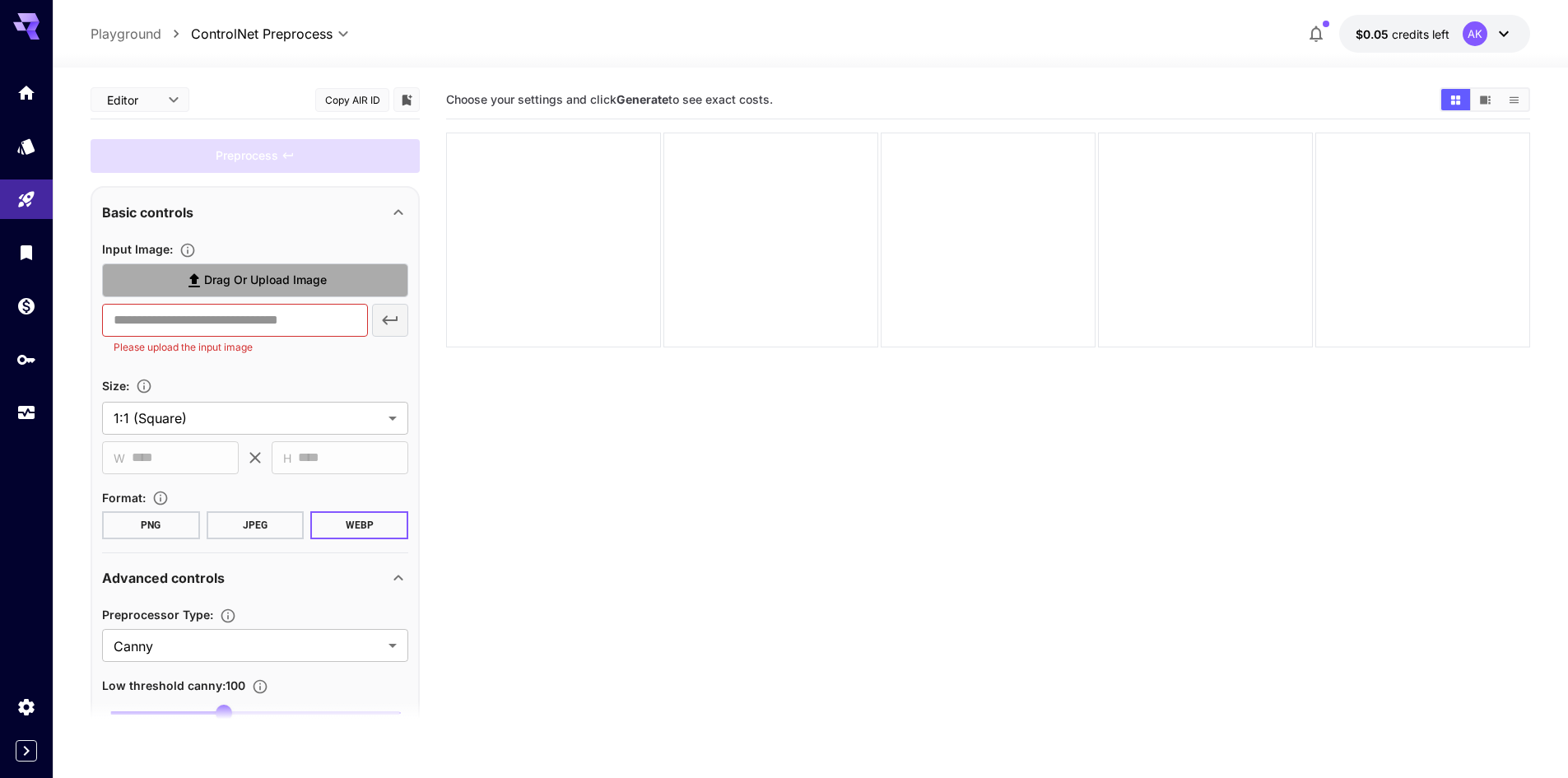
click at [247, 277] on span "Drag or upload image" at bounding box center [266, 280] width 123 height 21
click at [0, 0] on input "Drag or upload image" at bounding box center [0, 0] width 0 height 0
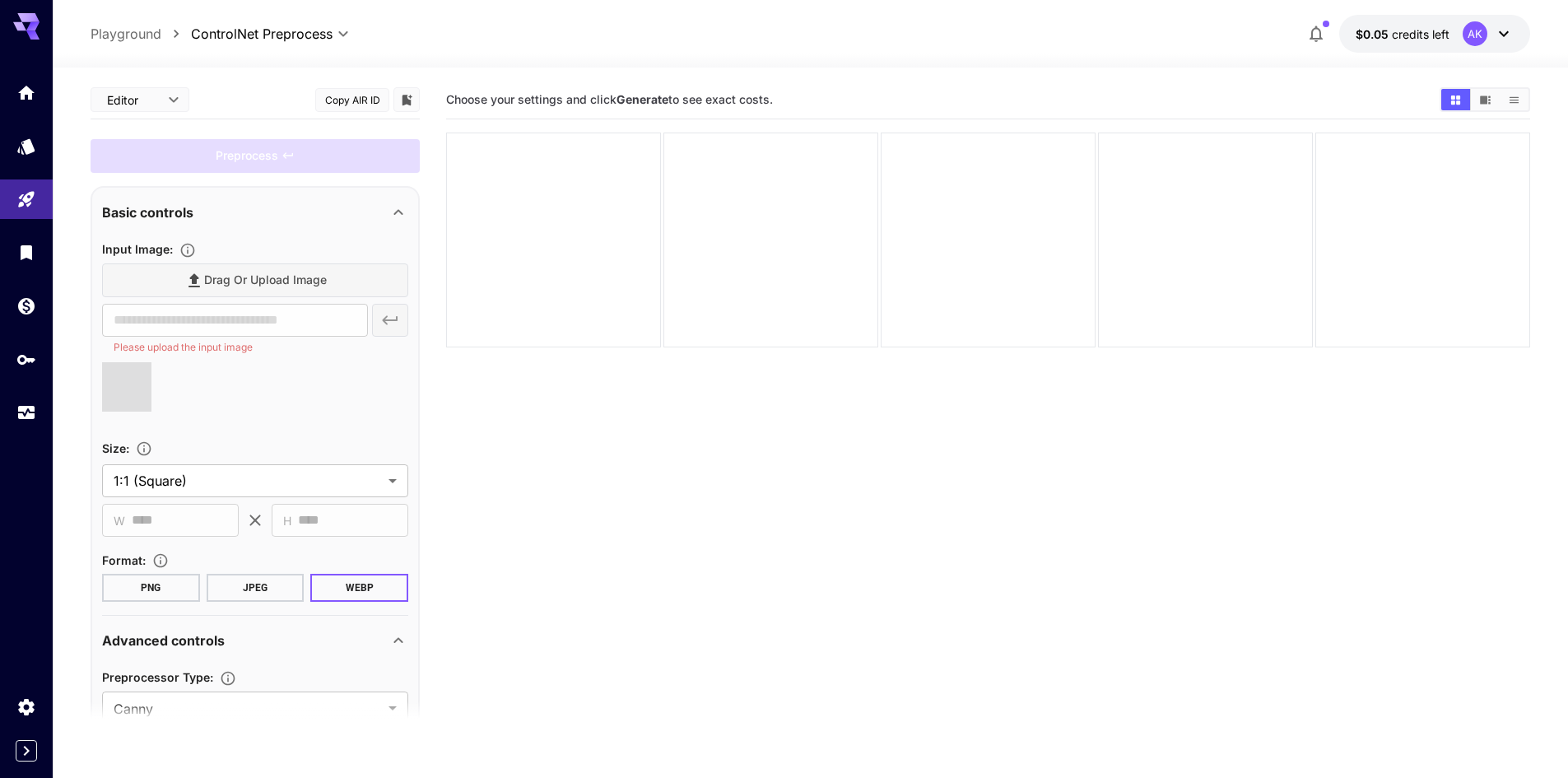
type input "**********"
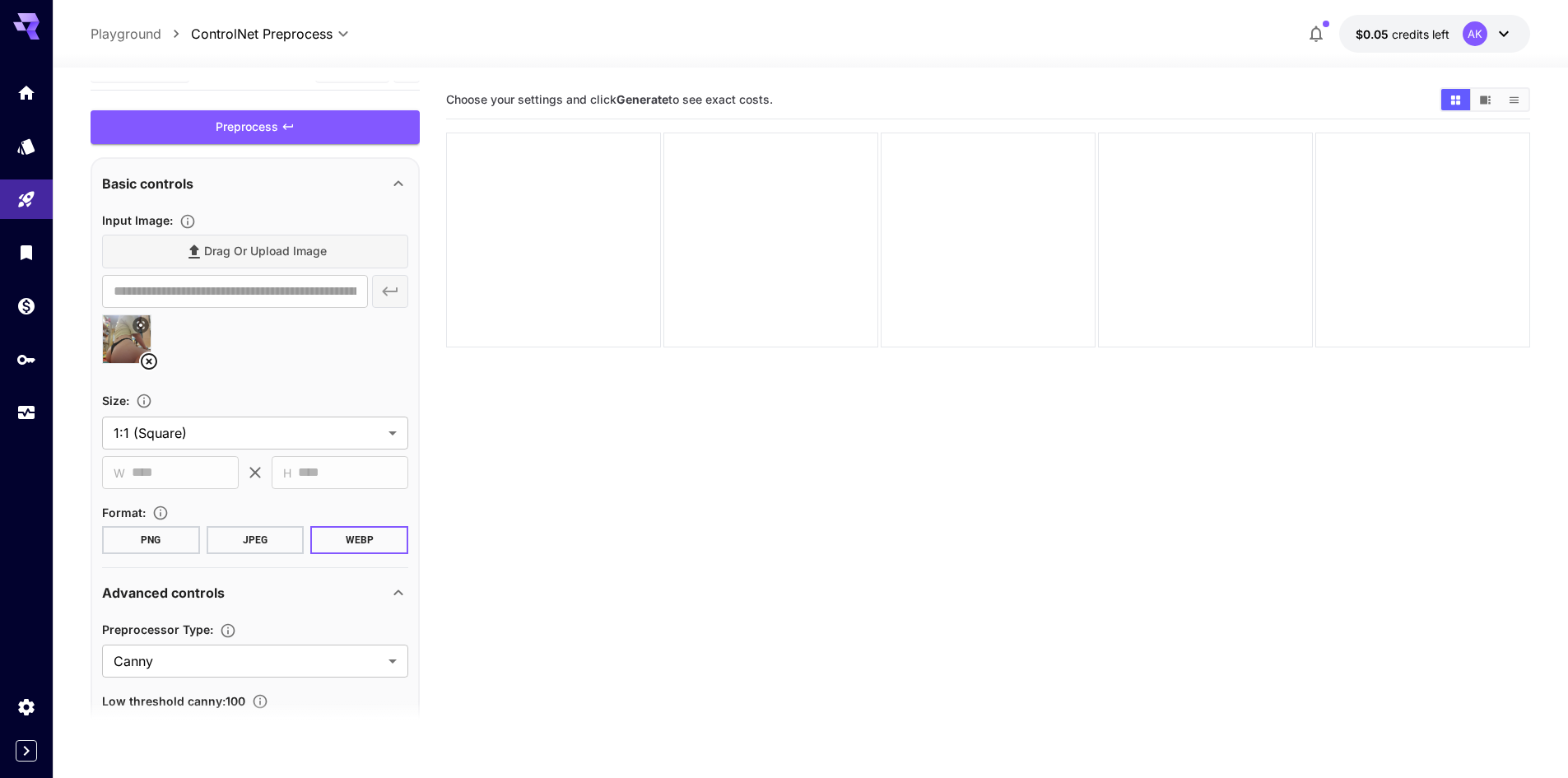
scroll to position [165, 0]
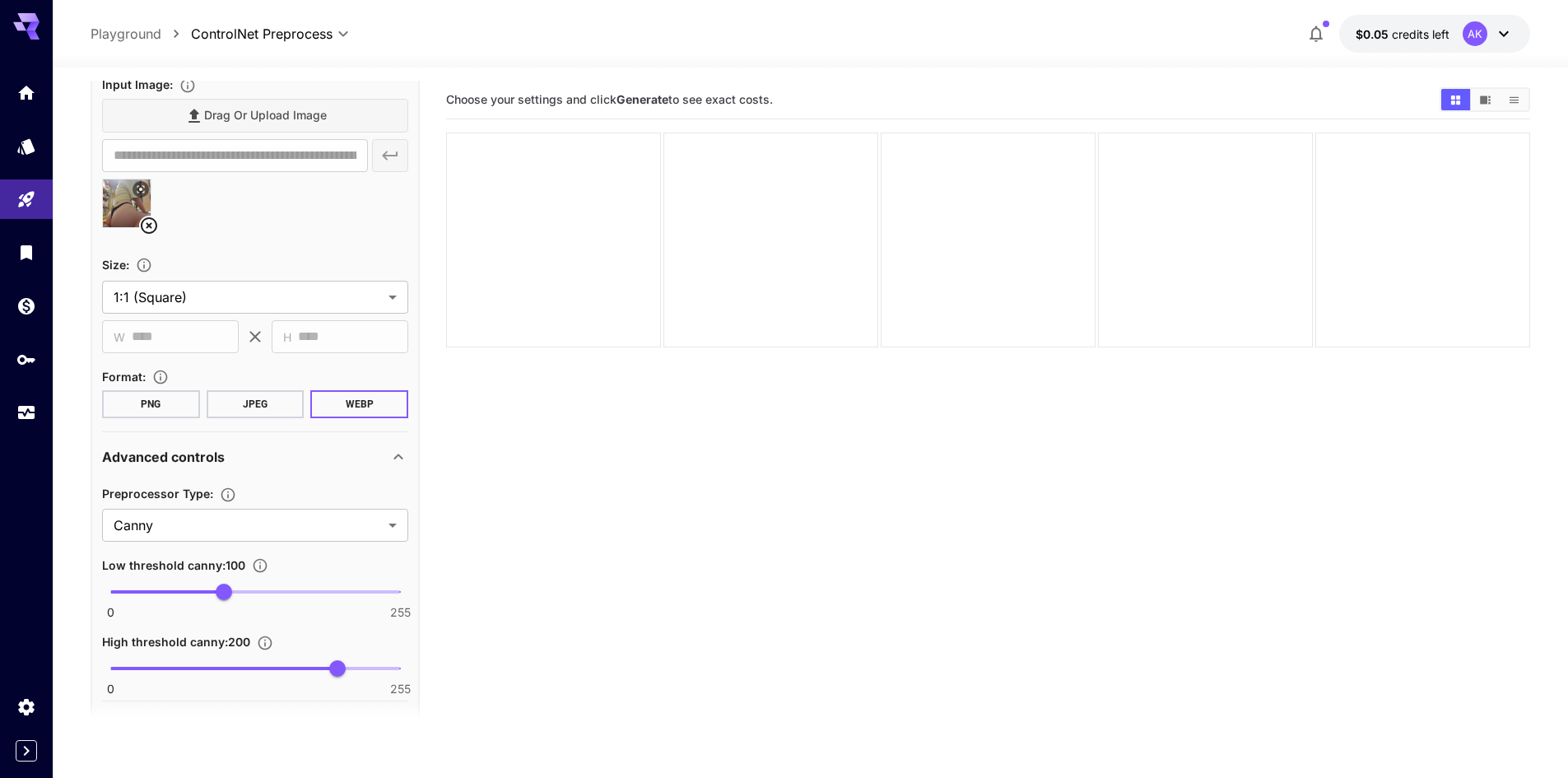
click at [176, 392] on button "PNG" at bounding box center [151, 404] width 98 height 28
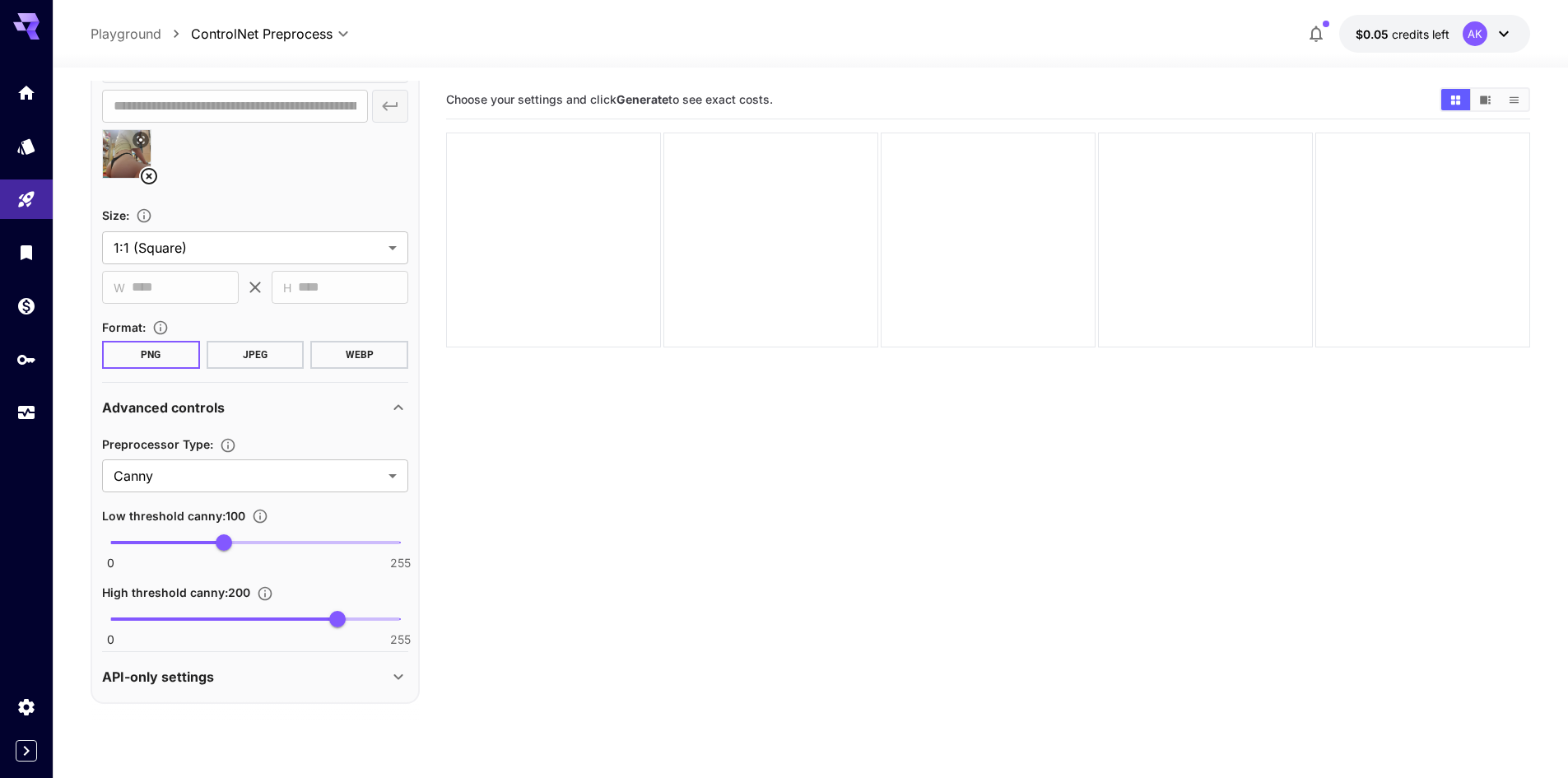
scroll to position [217, 0]
click at [236, 670] on div "API-only settings" at bounding box center [245, 673] width 287 height 20
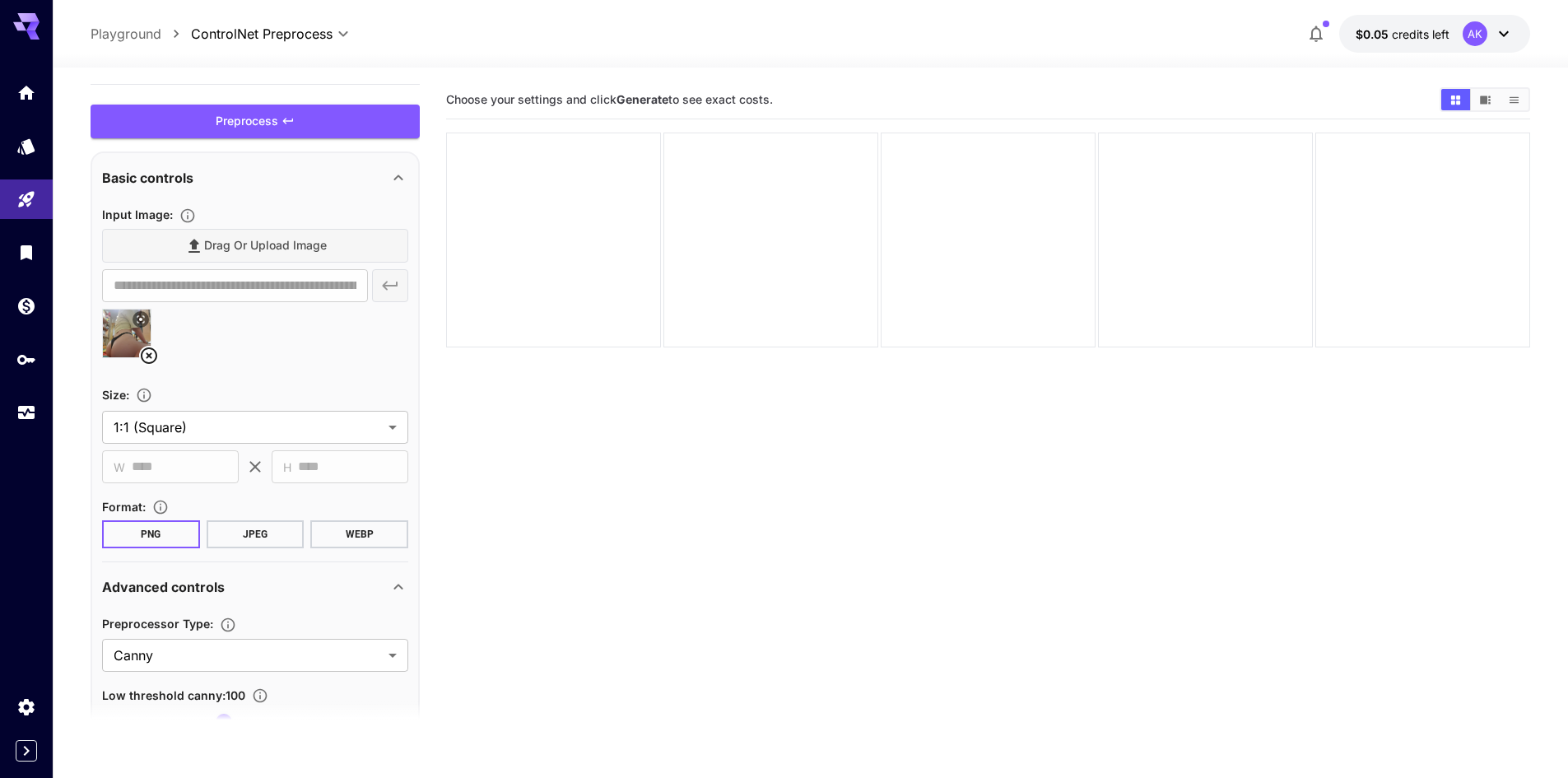
scroll to position [0, 0]
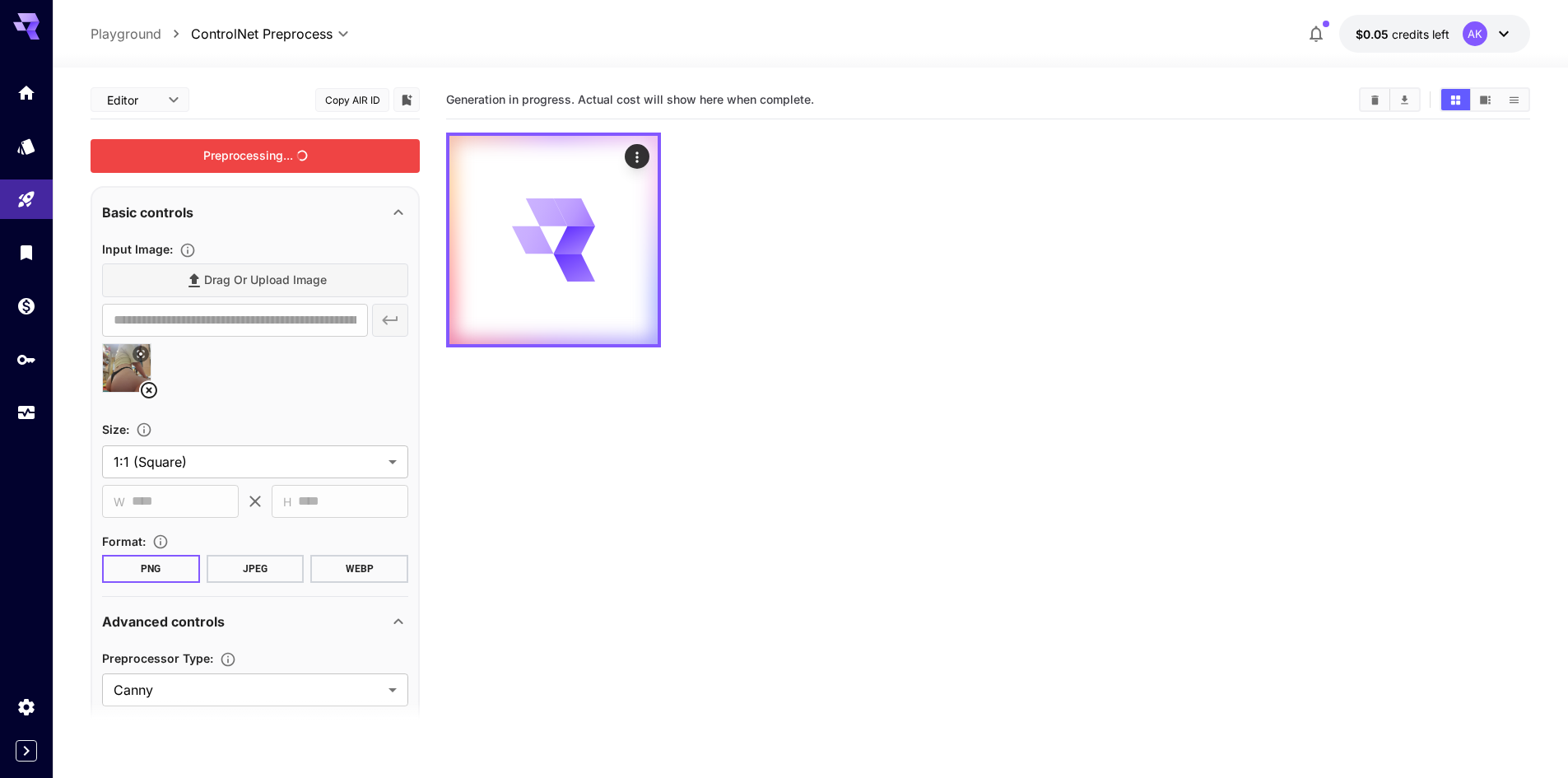
click at [273, 158] on div "Preprocessing..." at bounding box center [255, 156] width 329 height 34
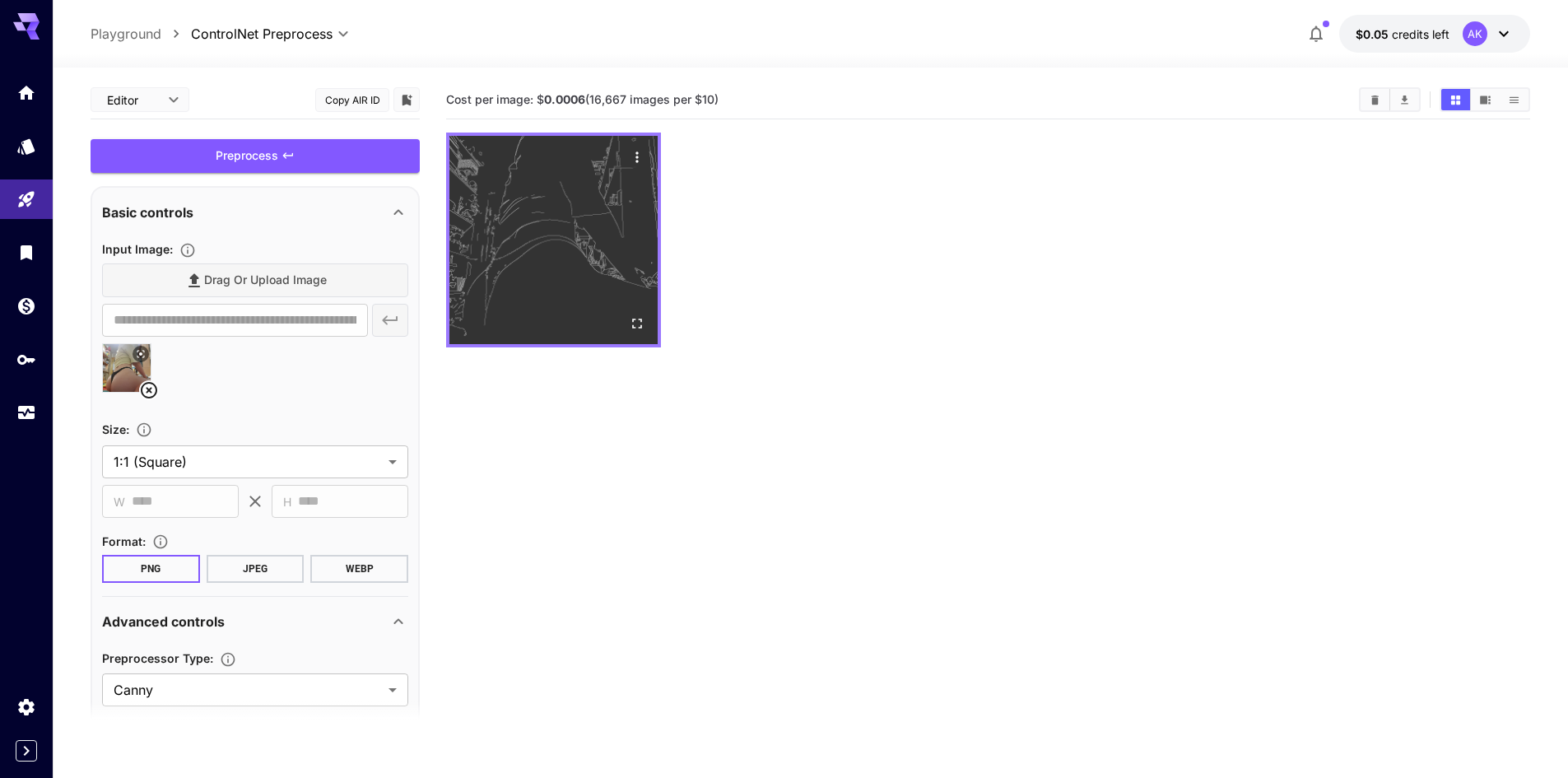
click at [595, 250] on img at bounding box center [554, 240] width 208 height 208
click at [635, 322] on icon "Open in fullscreen" at bounding box center [637, 324] width 17 height 17
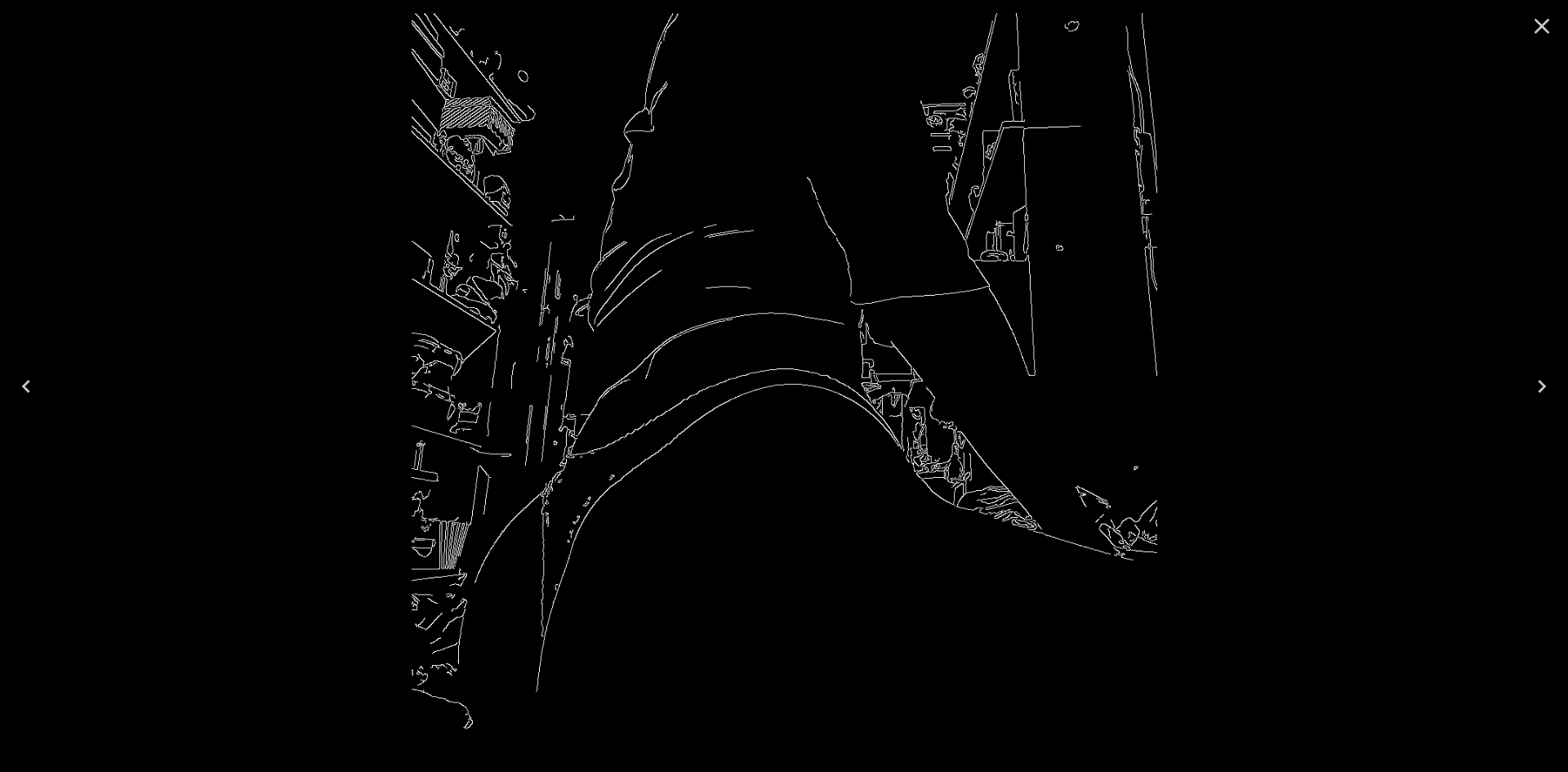
click at [1535, 28] on icon "Close" at bounding box center [1542, 26] width 27 height 27
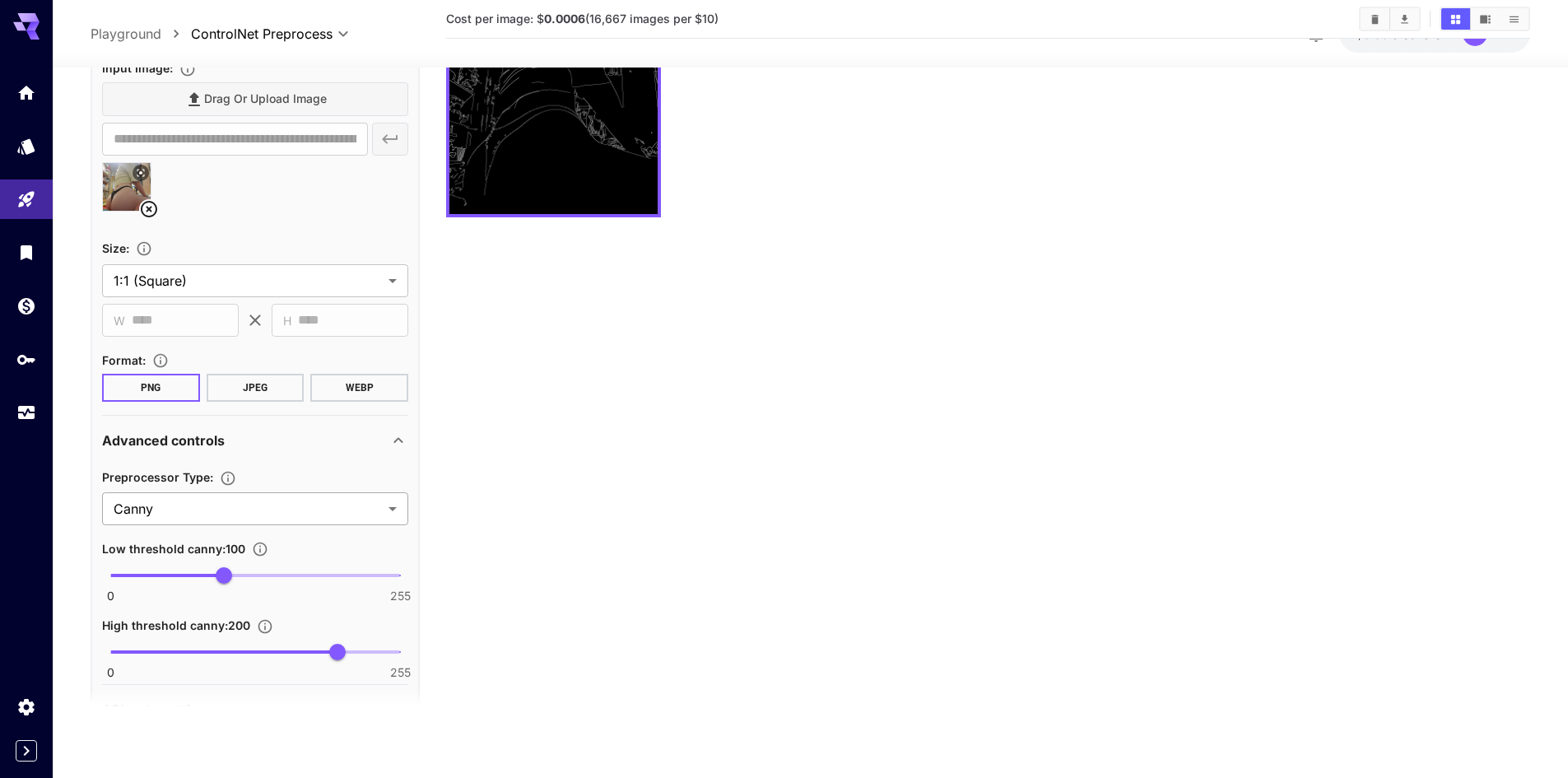
scroll to position [216, 0]
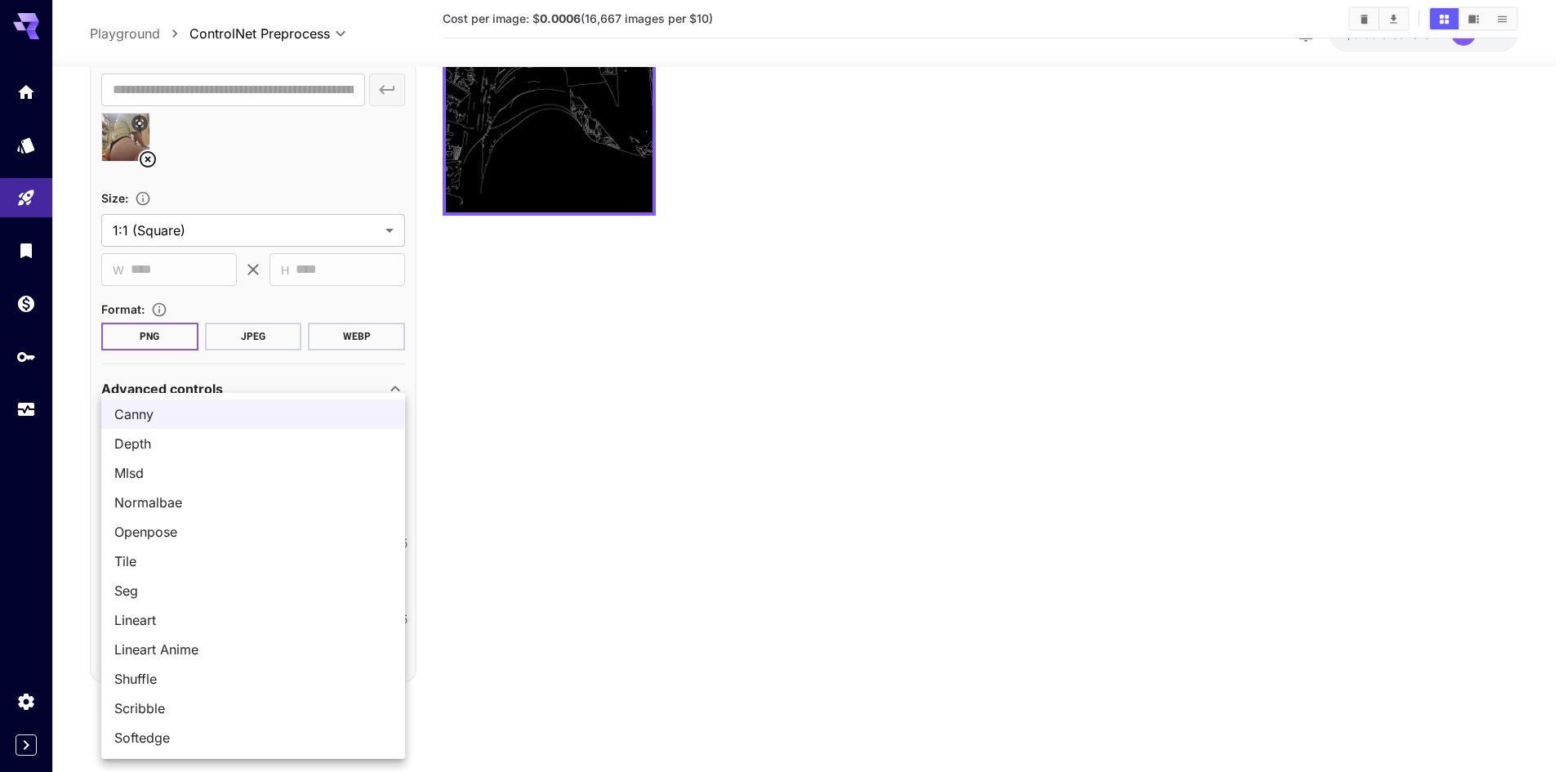
click at [230, 462] on body "**********" at bounding box center [784, 321] width 1568 height 901
click at [324, 627] on span "Lineart" at bounding box center [253, 620] width 278 height 20
type input "*******"
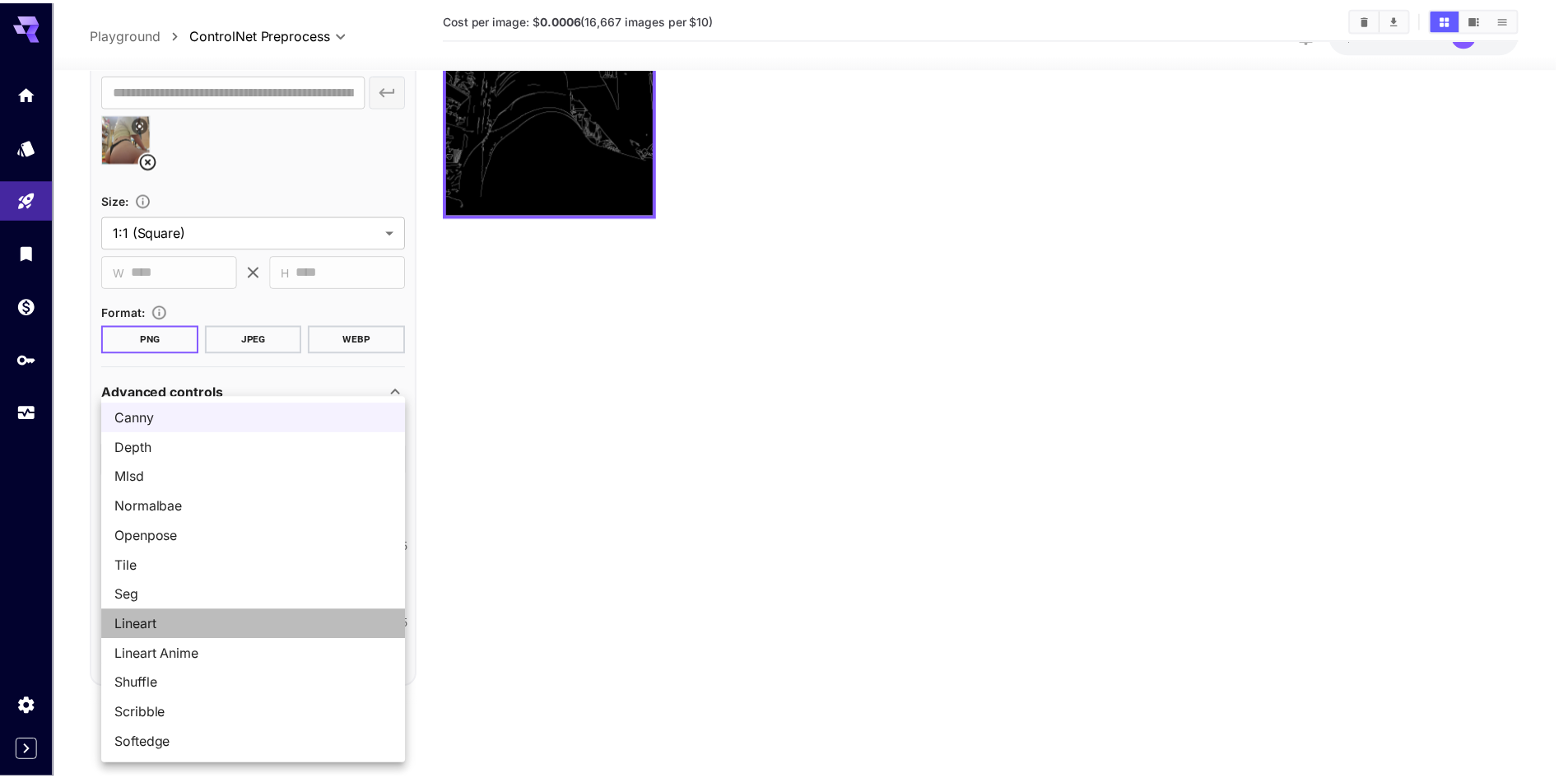
scroll to position [64, 0]
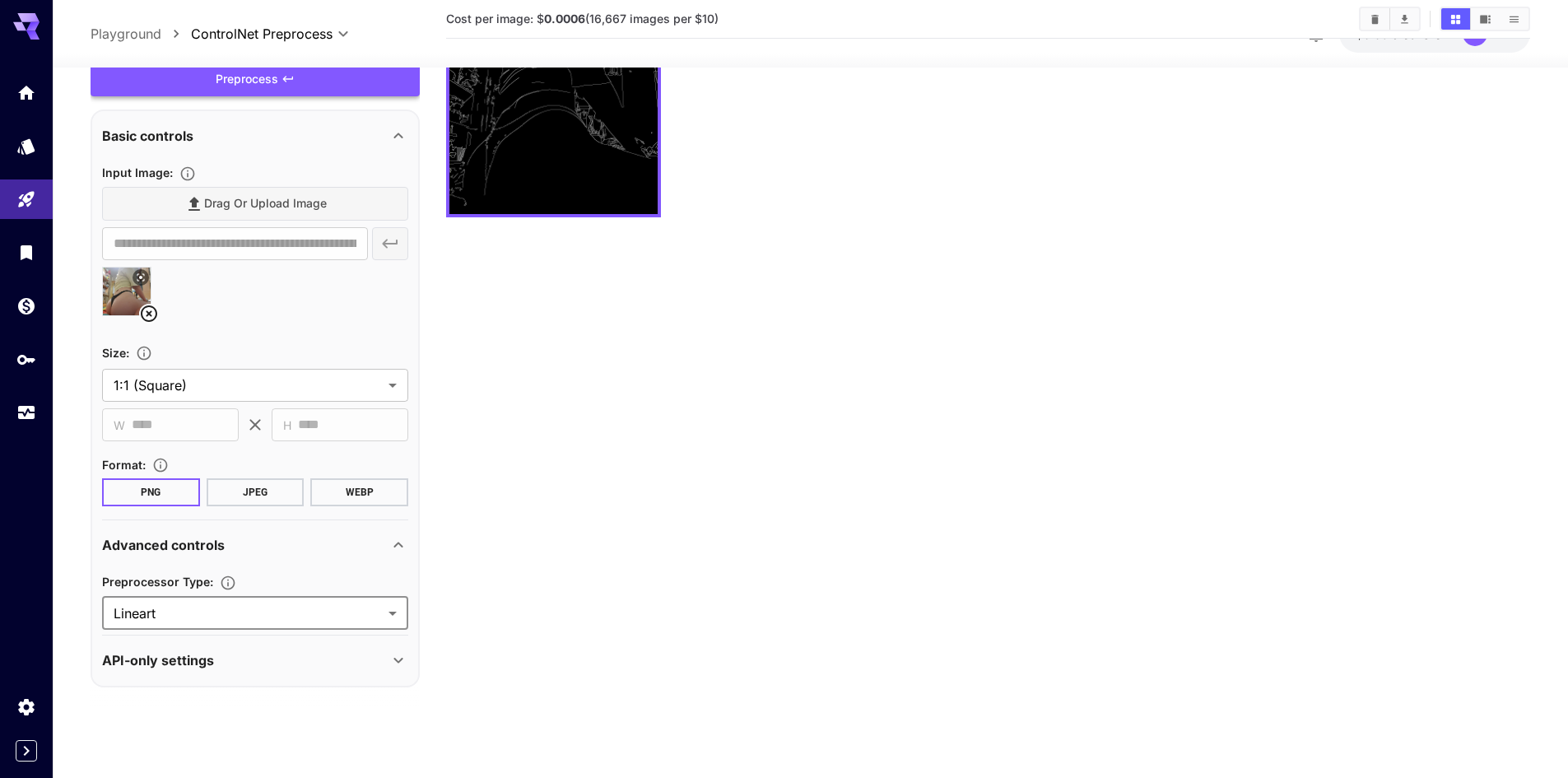
click at [263, 83] on div "Preprocess" at bounding box center [255, 79] width 329 height 34
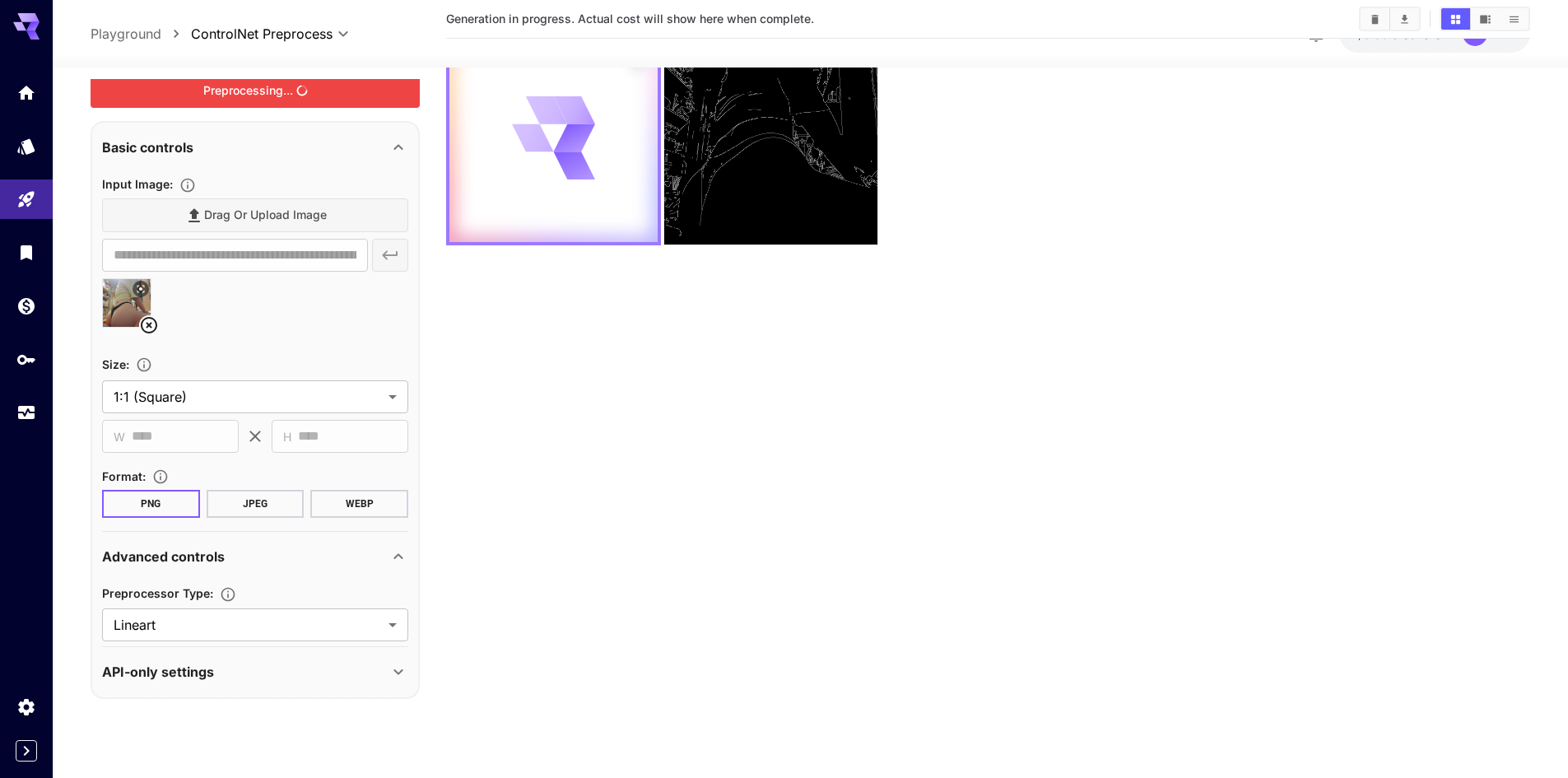
scroll to position [0, 0]
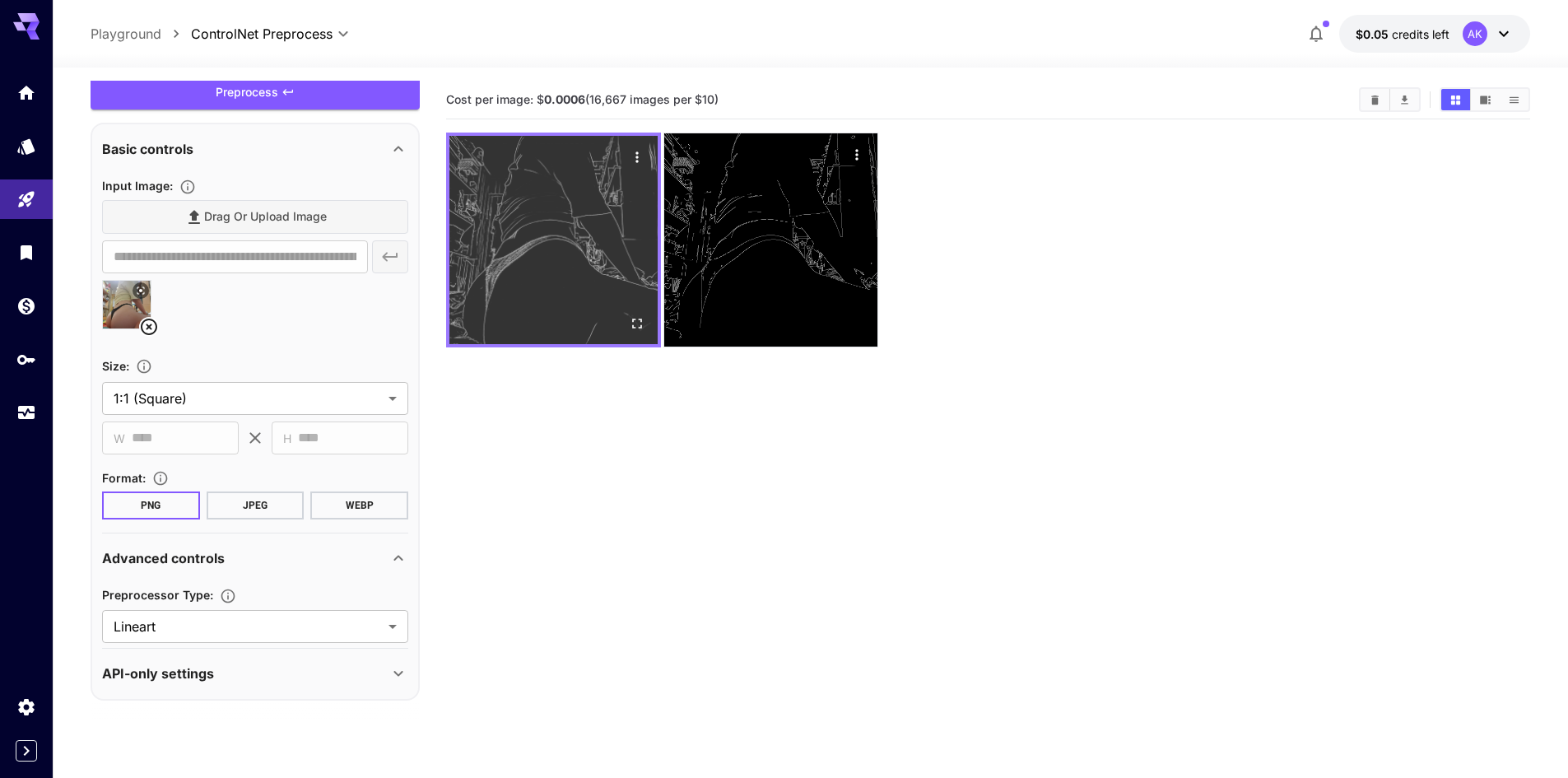
click at [542, 268] on img at bounding box center [554, 240] width 208 height 208
click at [644, 332] on button "Open in fullscreen" at bounding box center [636, 323] width 25 height 25
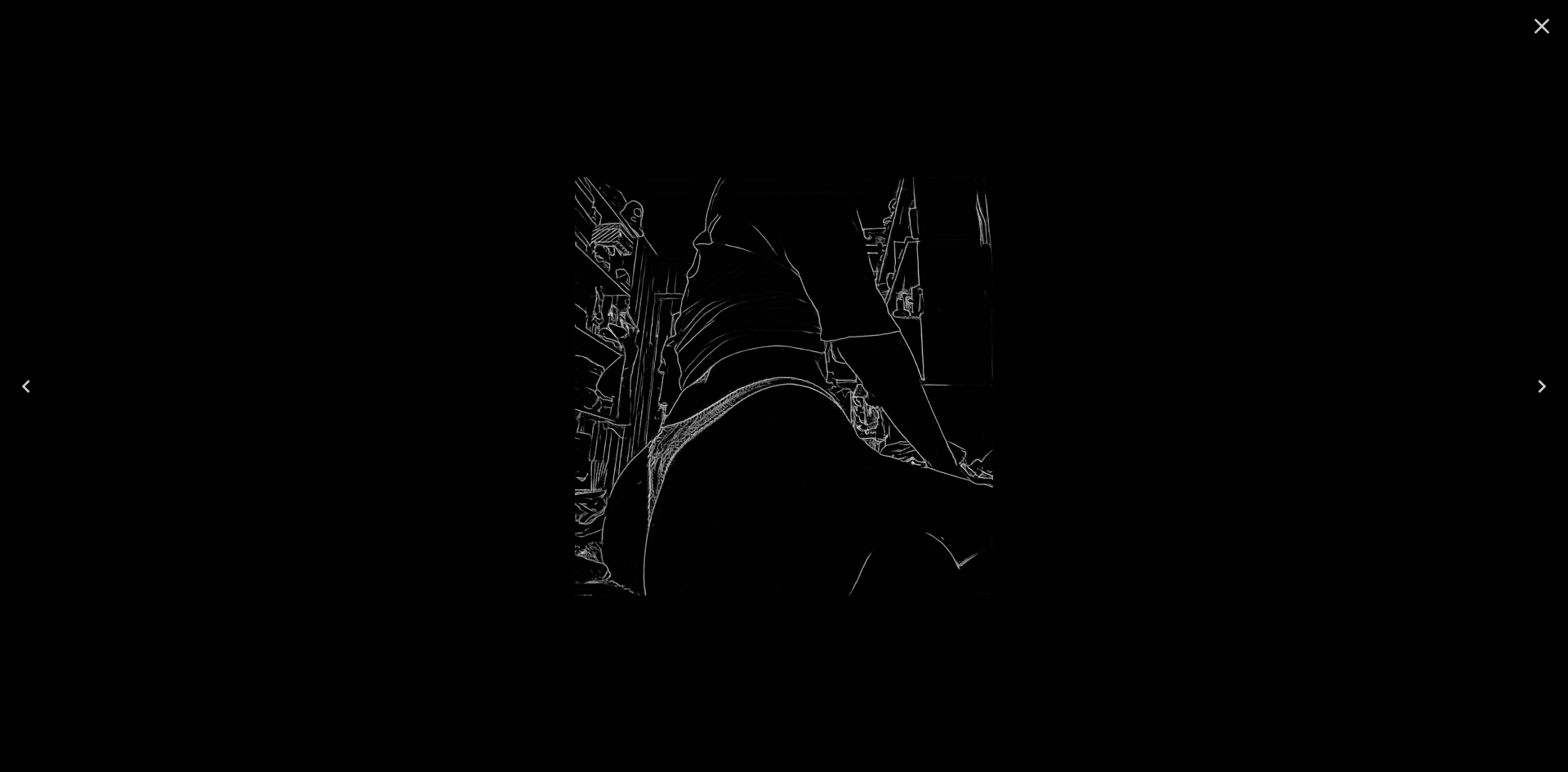
click at [1274, 233] on div at bounding box center [784, 386] width 1568 height 772
click at [1535, 29] on icon "Close" at bounding box center [1542, 26] width 27 height 27
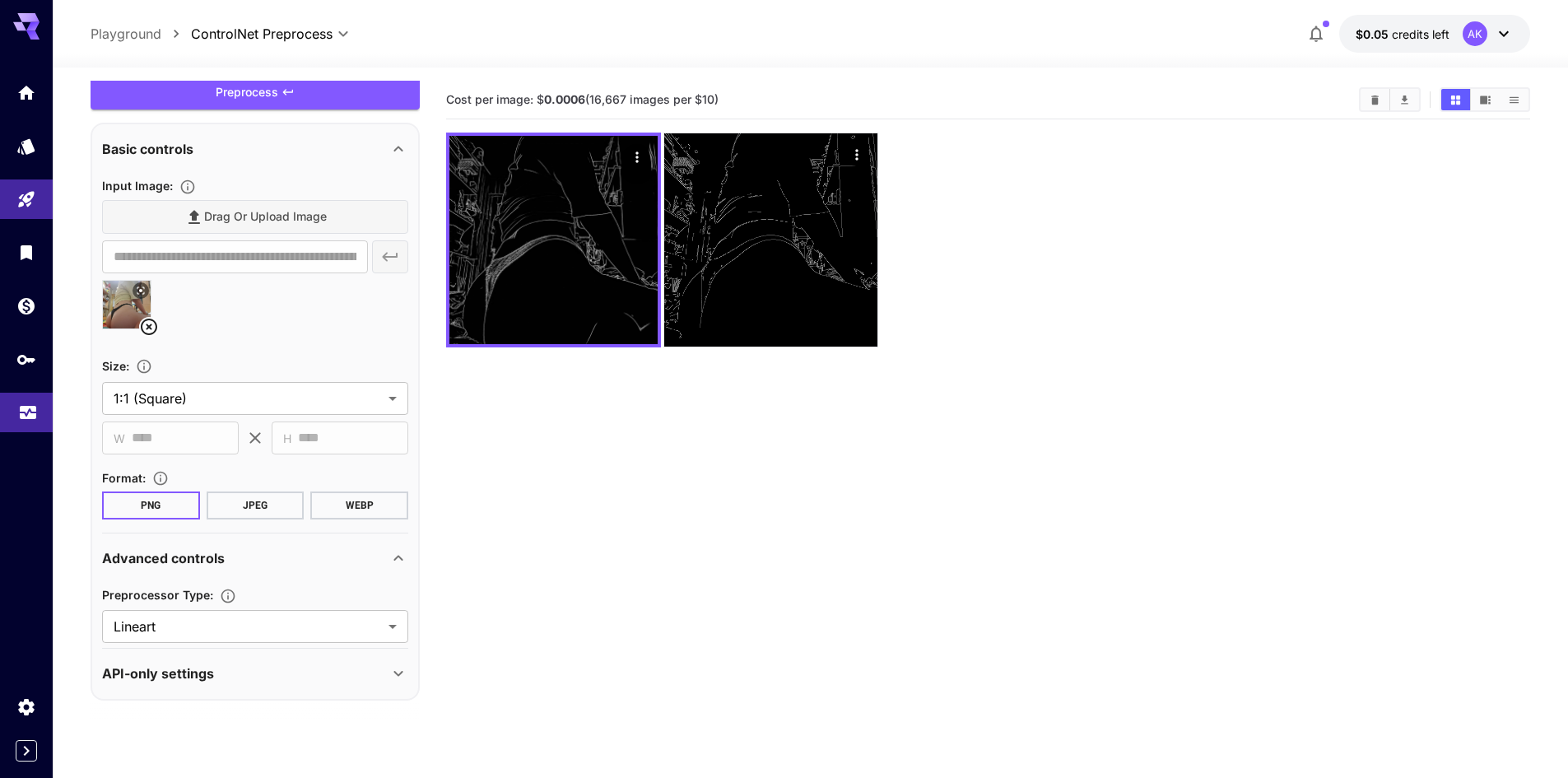
click at [15, 411] on link at bounding box center [26, 413] width 53 height 41
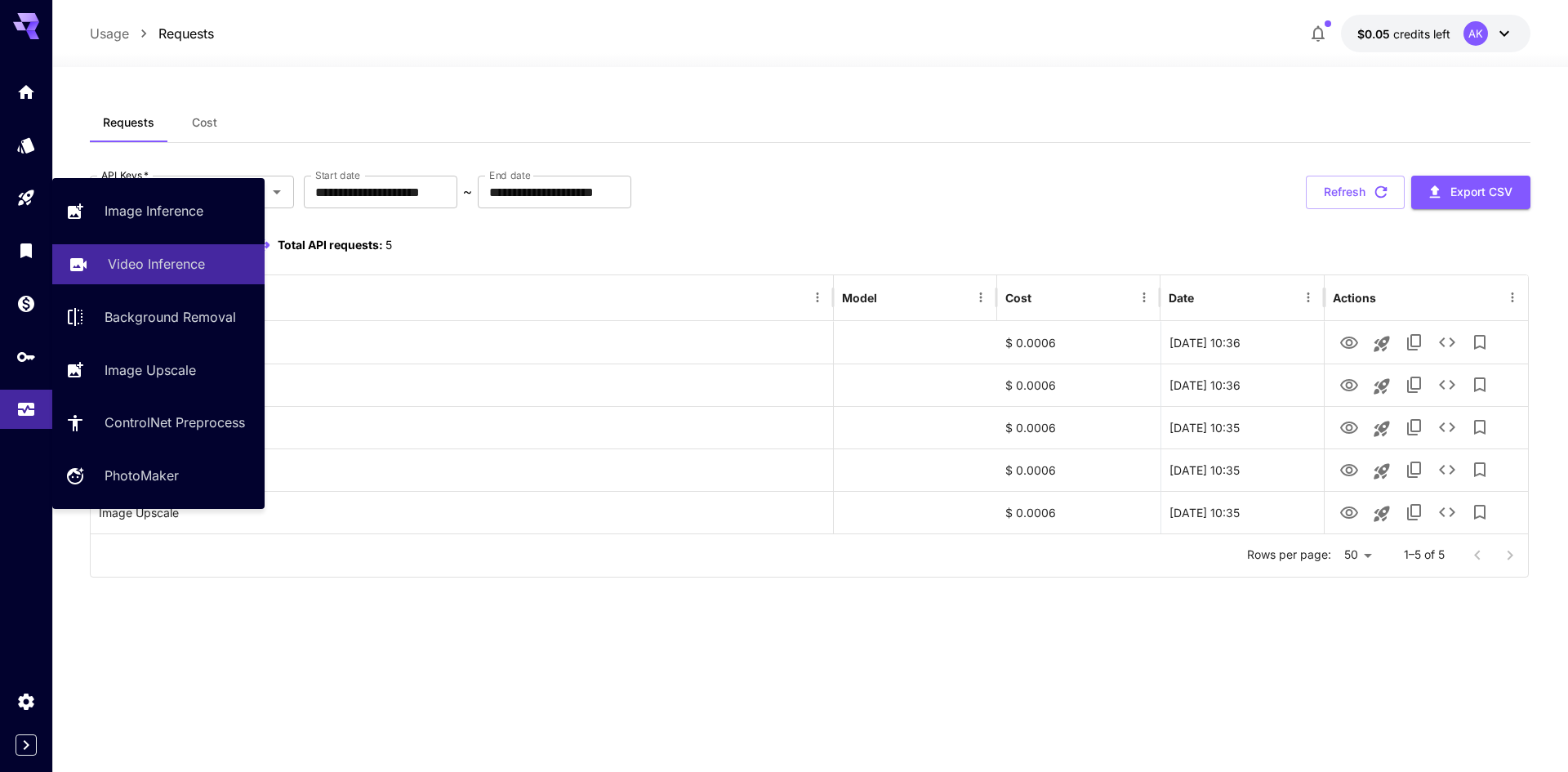
click at [141, 268] on p "Video Inference" at bounding box center [156, 264] width 98 height 20
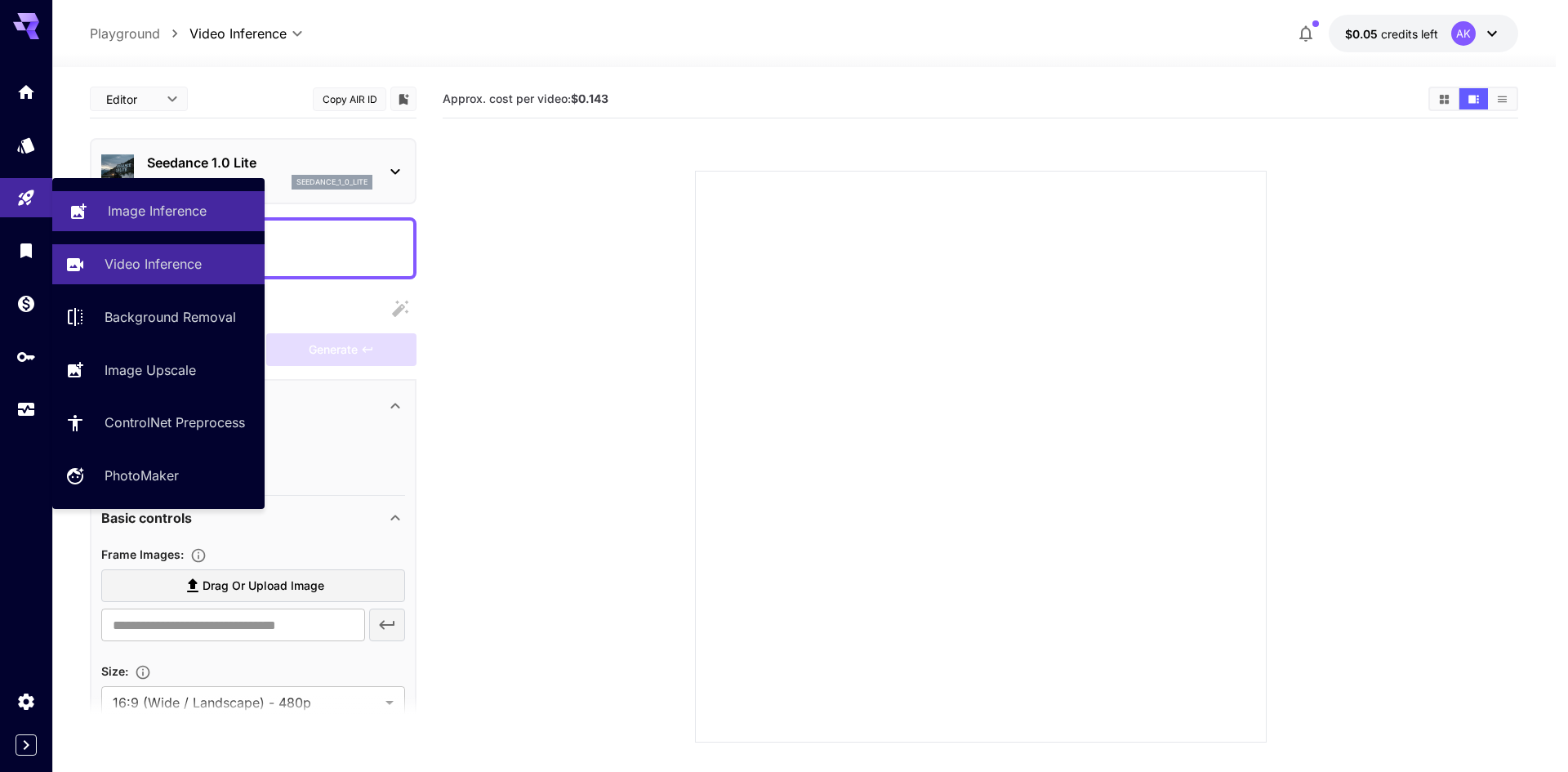
click at [161, 217] on p "Image Inference" at bounding box center [157, 211] width 98 height 20
type input "**********"
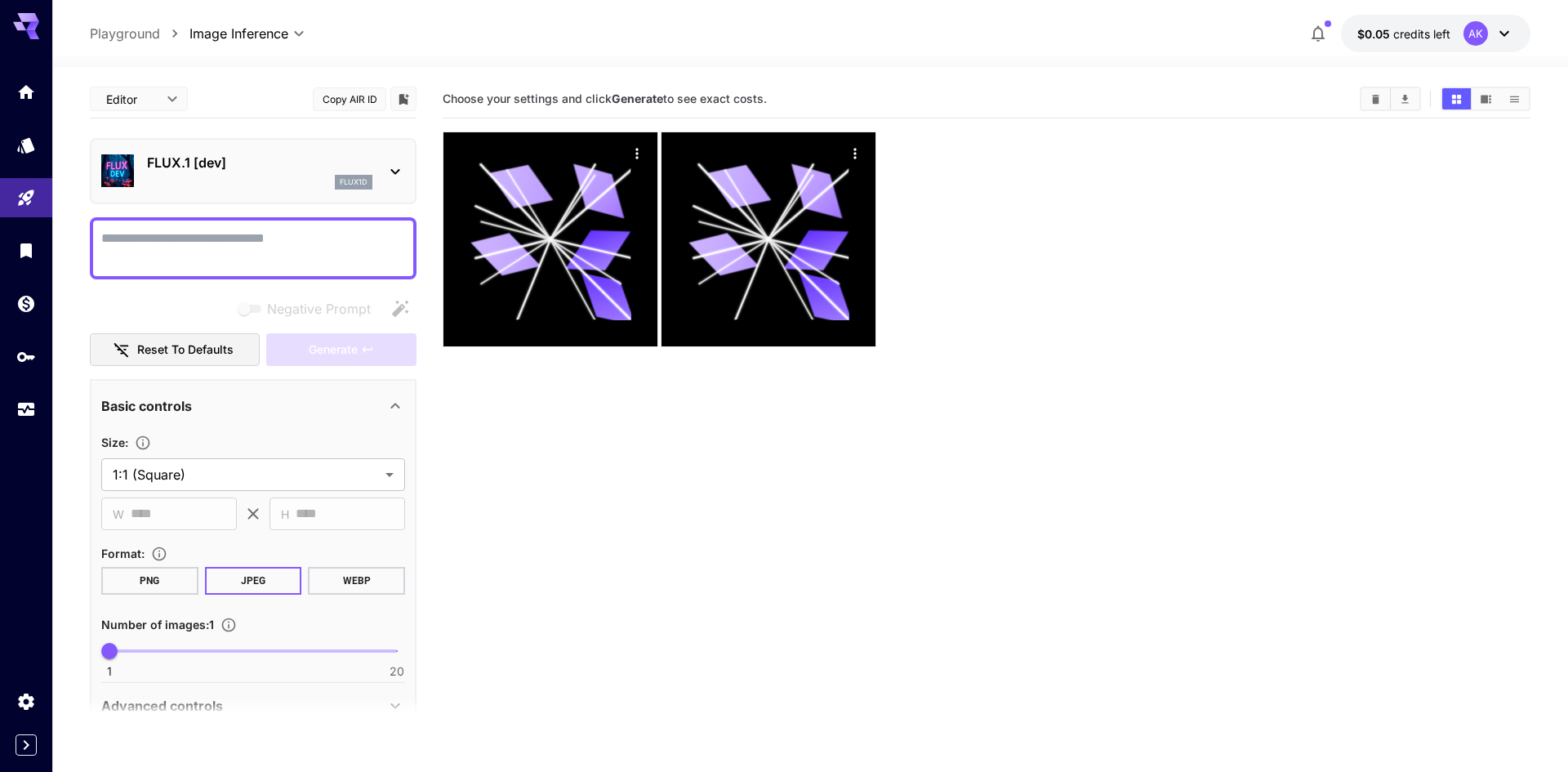
click at [141, 99] on body "**********" at bounding box center [784, 450] width 1568 height 901
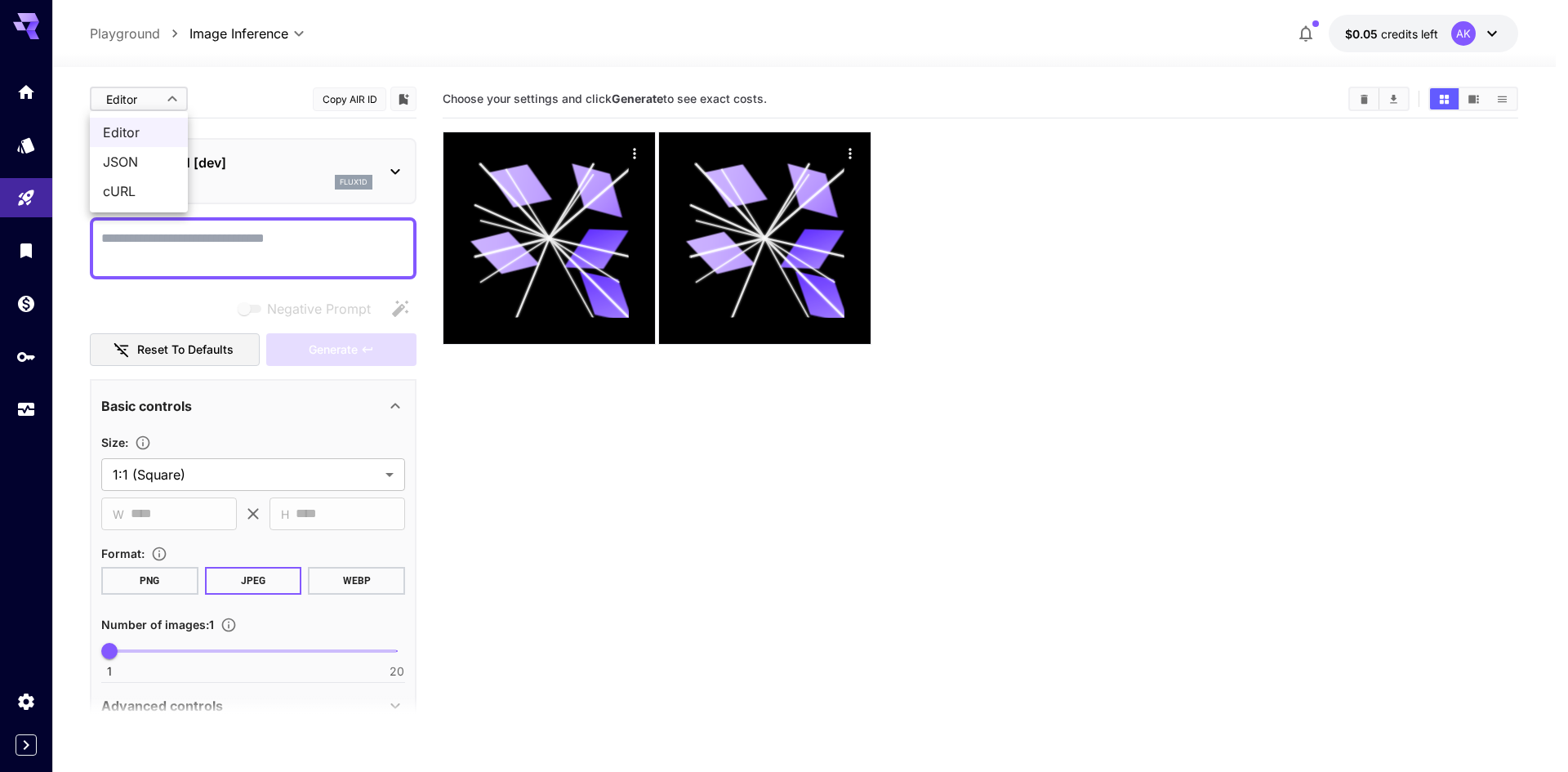
click at [123, 162] on span "JSON" at bounding box center [138, 161] width 72 height 20
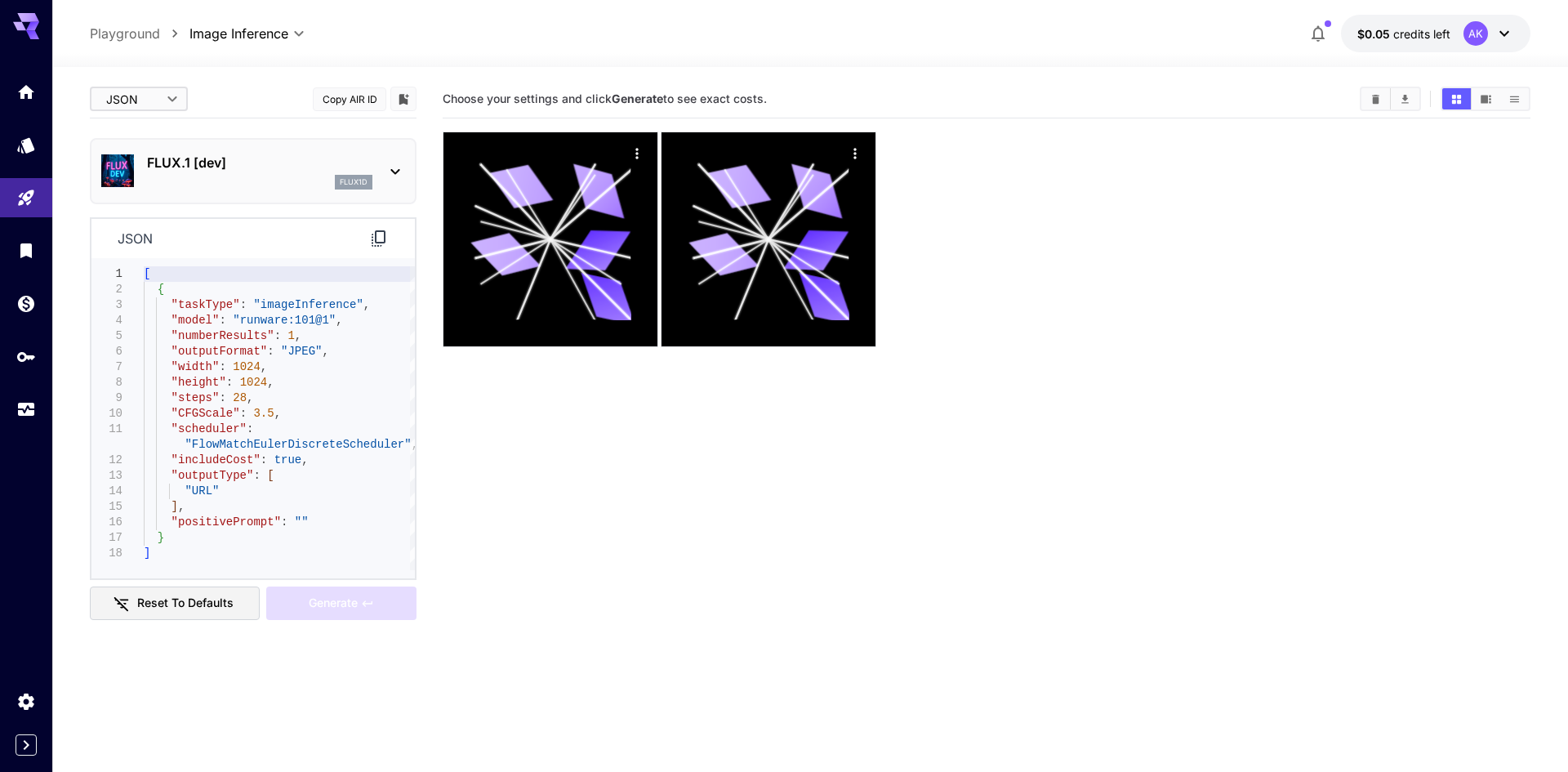
click at [142, 101] on body "**********" at bounding box center [784, 450] width 1568 height 901
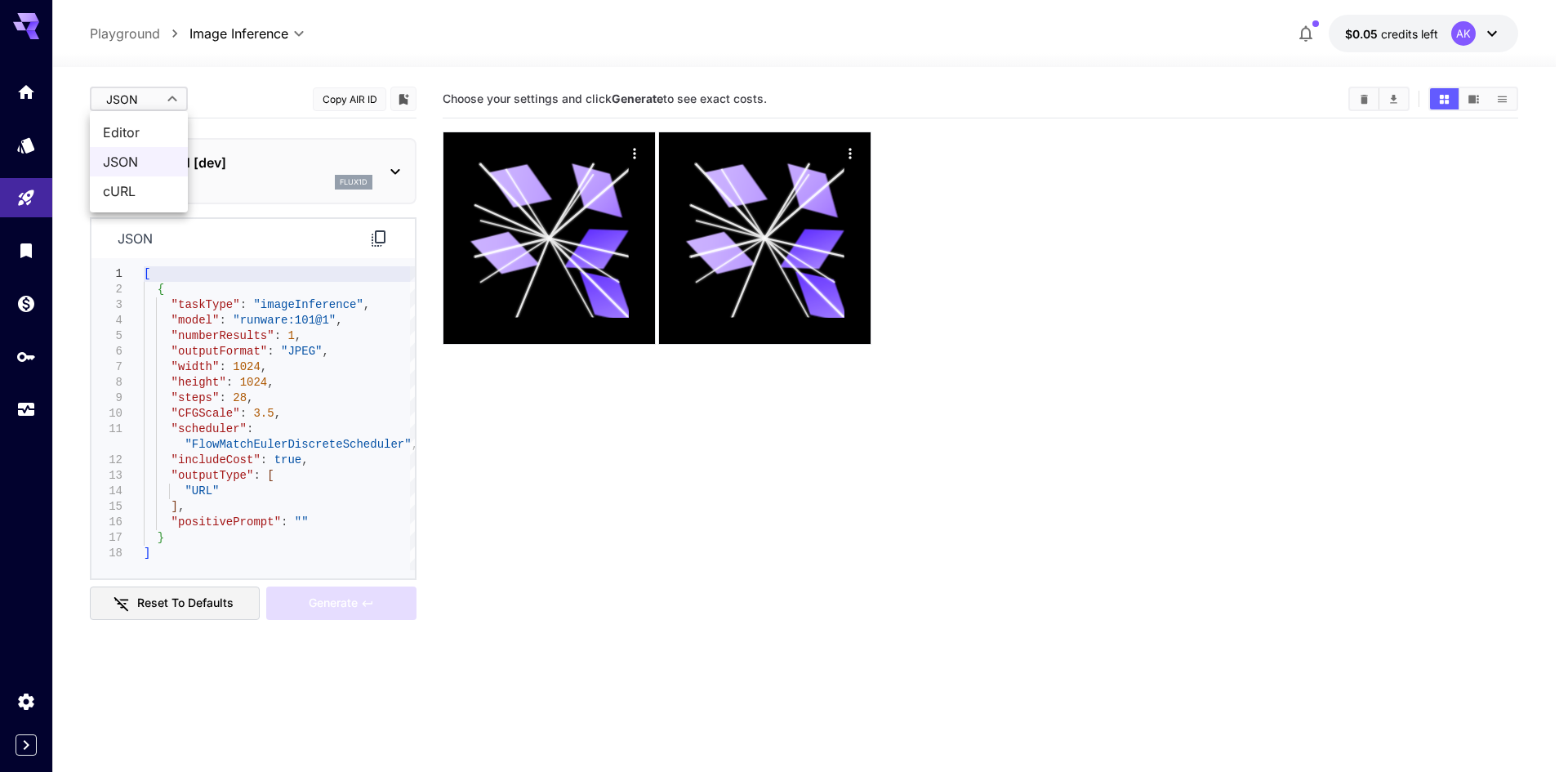
click at [132, 133] on span "Editor" at bounding box center [138, 132] width 72 height 20
type input "****"
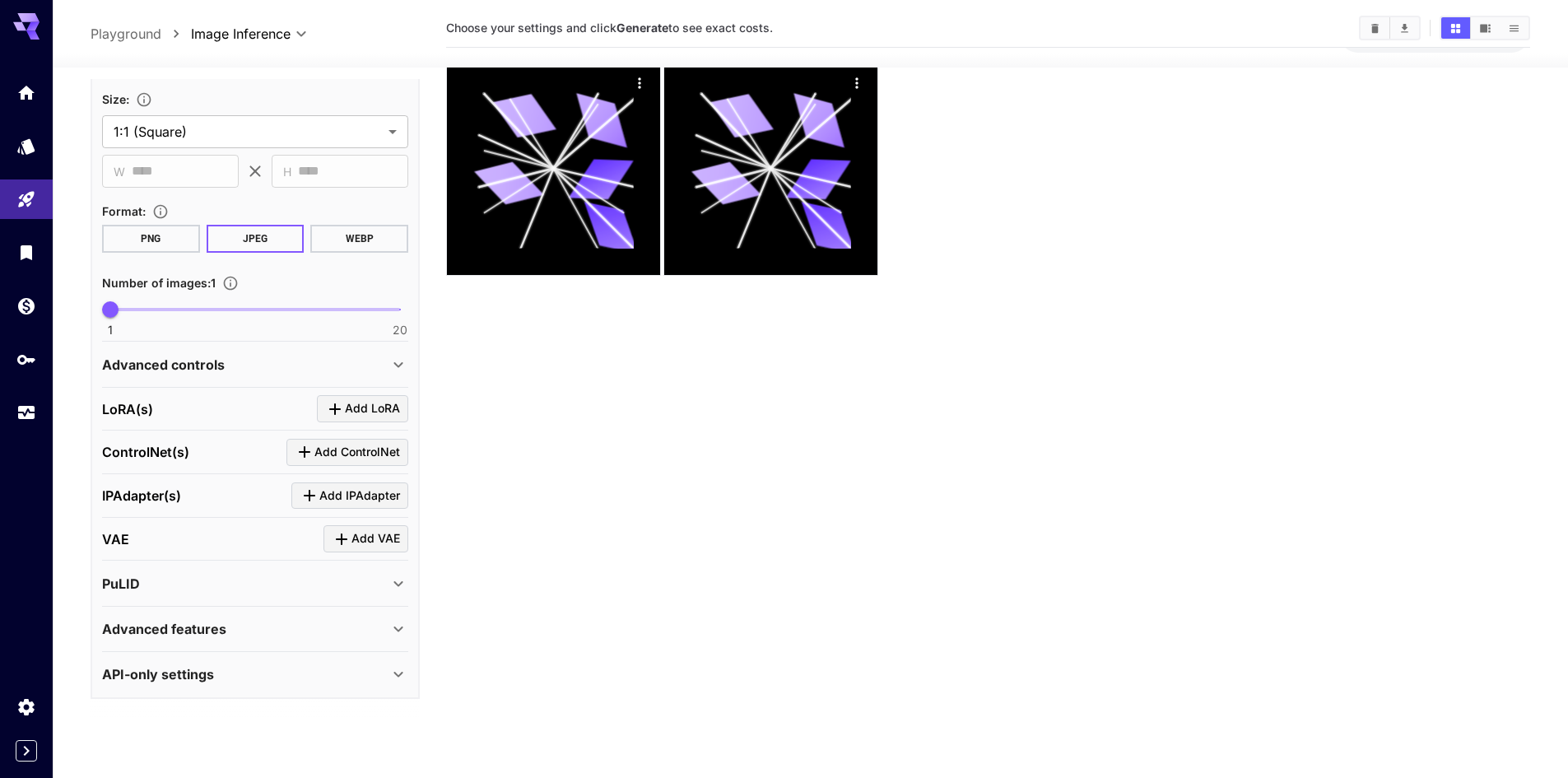
scroll to position [82, 0]
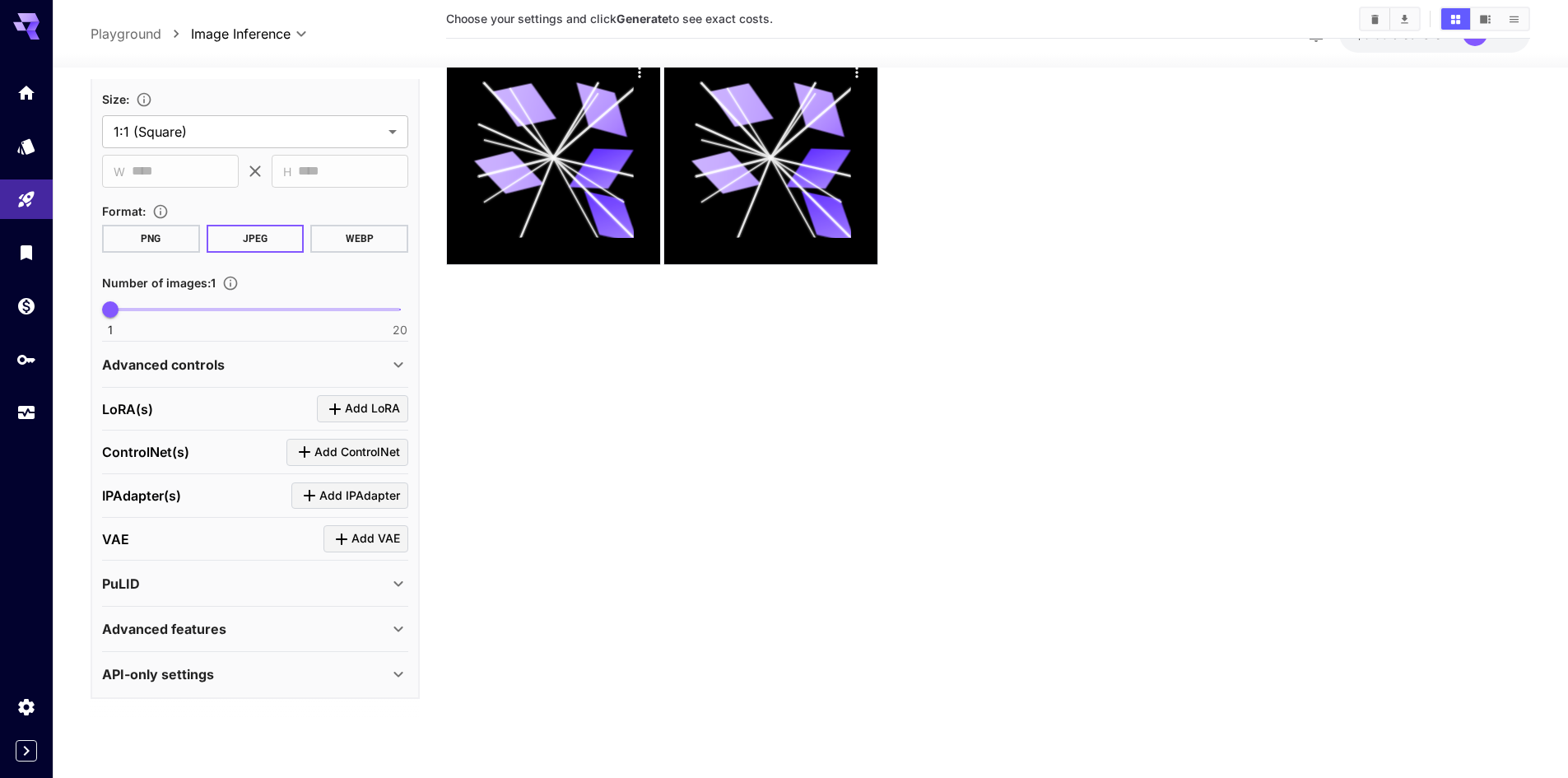
click at [157, 522] on div "VAE Add VAE" at bounding box center [255, 540] width 307 height 44
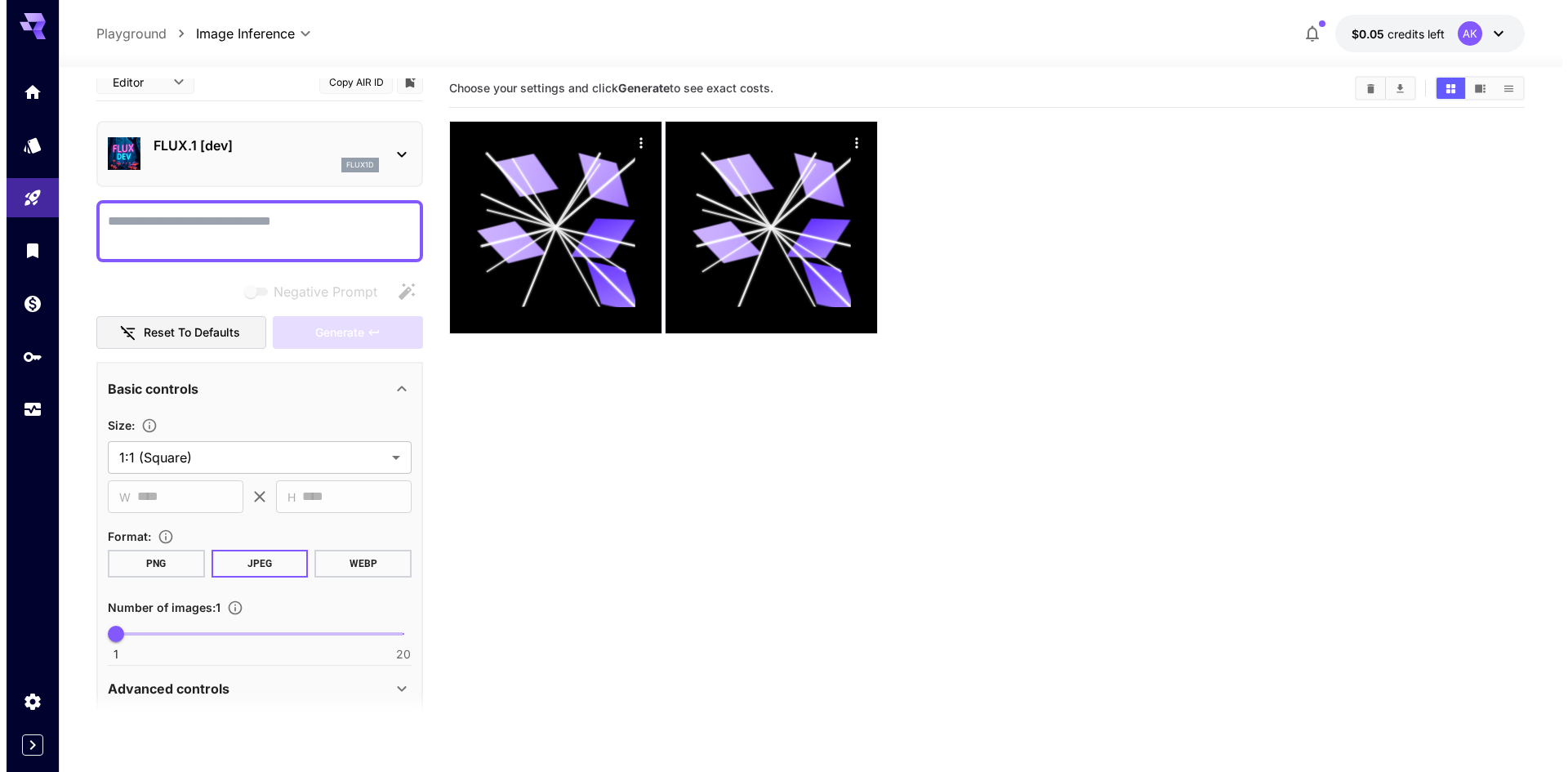
scroll to position [0, 0]
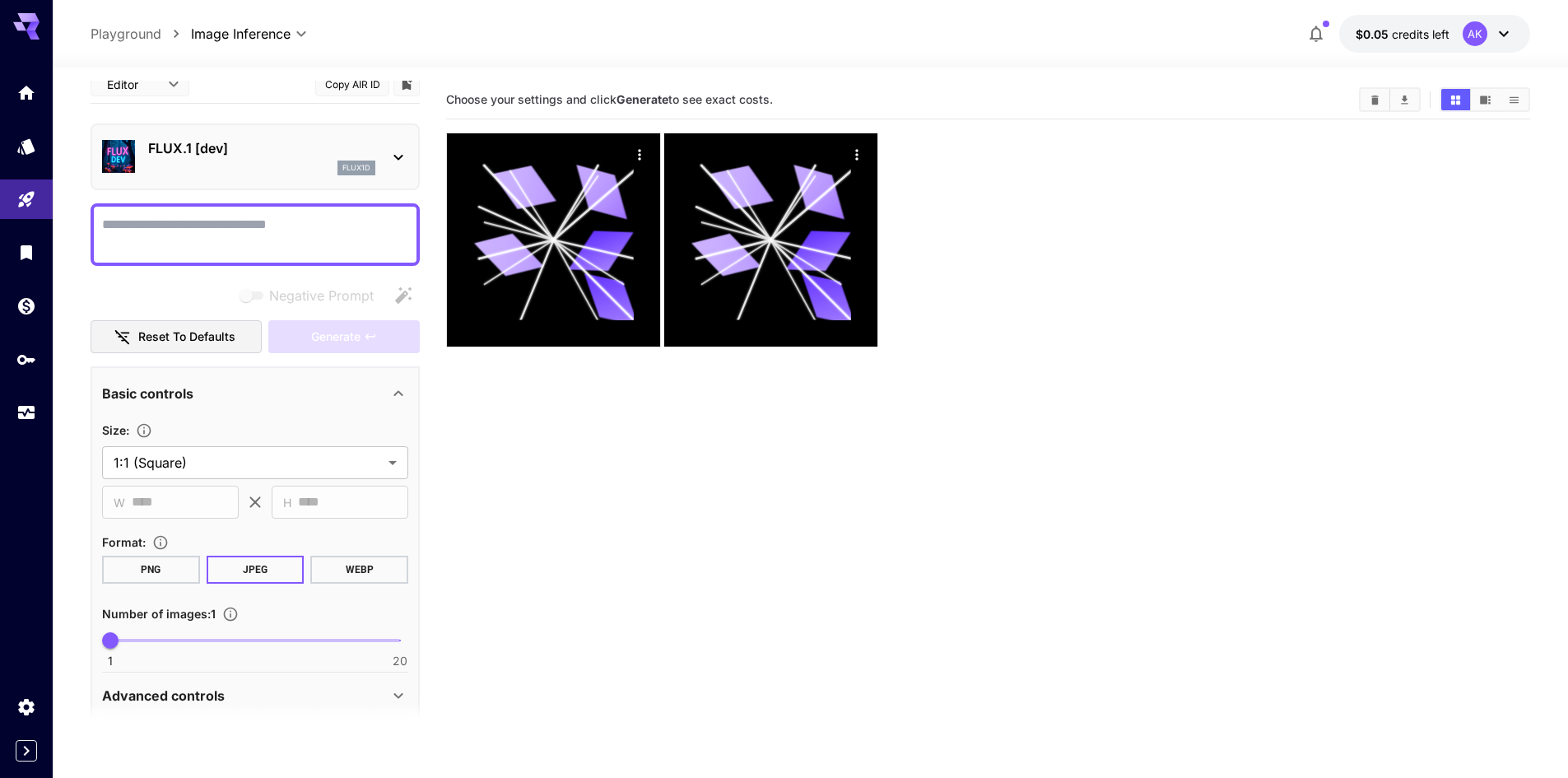
click at [289, 141] on p "FLUX.1 [dev]" at bounding box center [261, 148] width 227 height 20
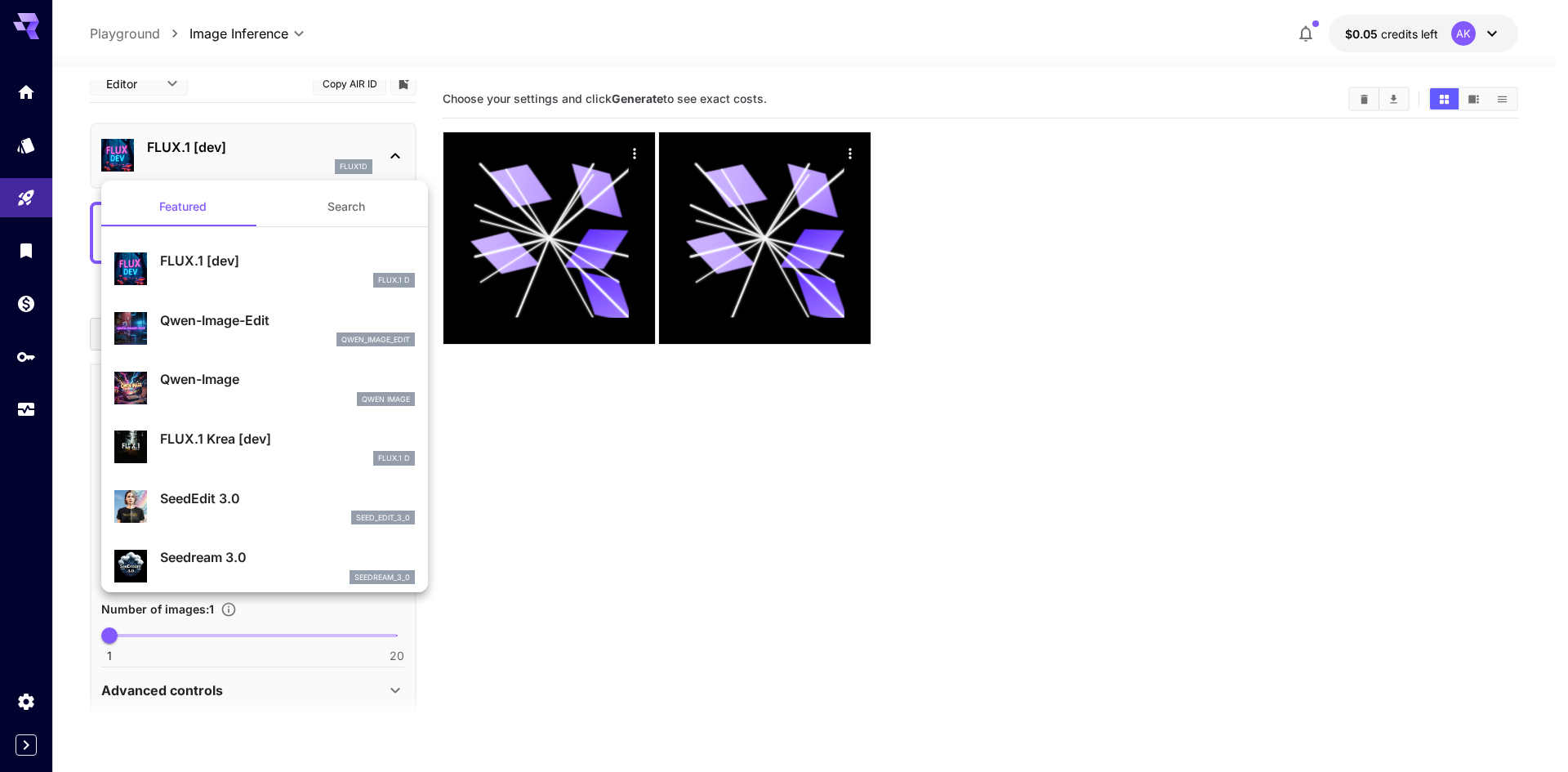
click at [313, 207] on button "Search" at bounding box center [347, 207] width 163 height 39
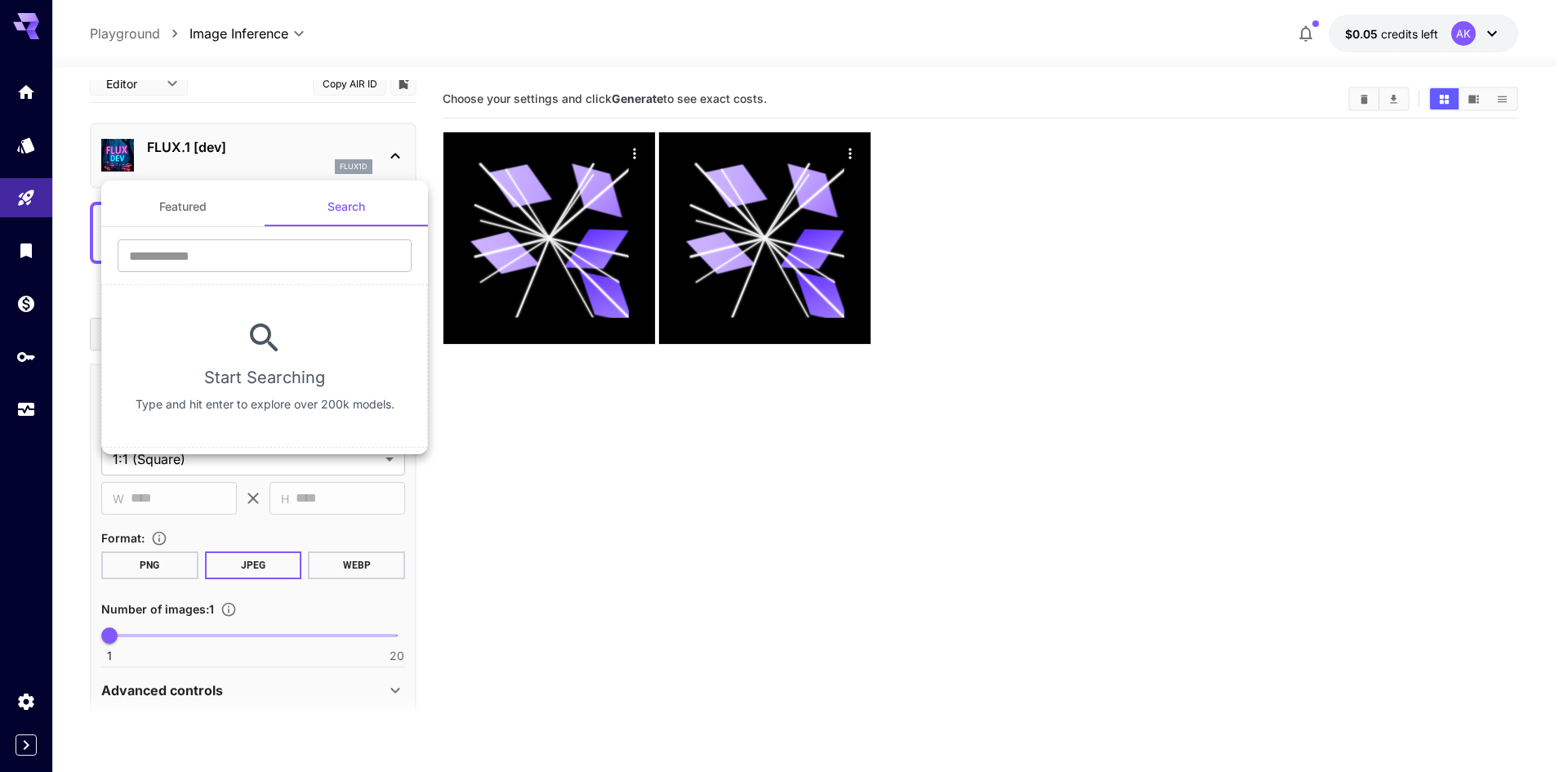
click at [209, 205] on button "Featured" at bounding box center [183, 207] width 163 height 39
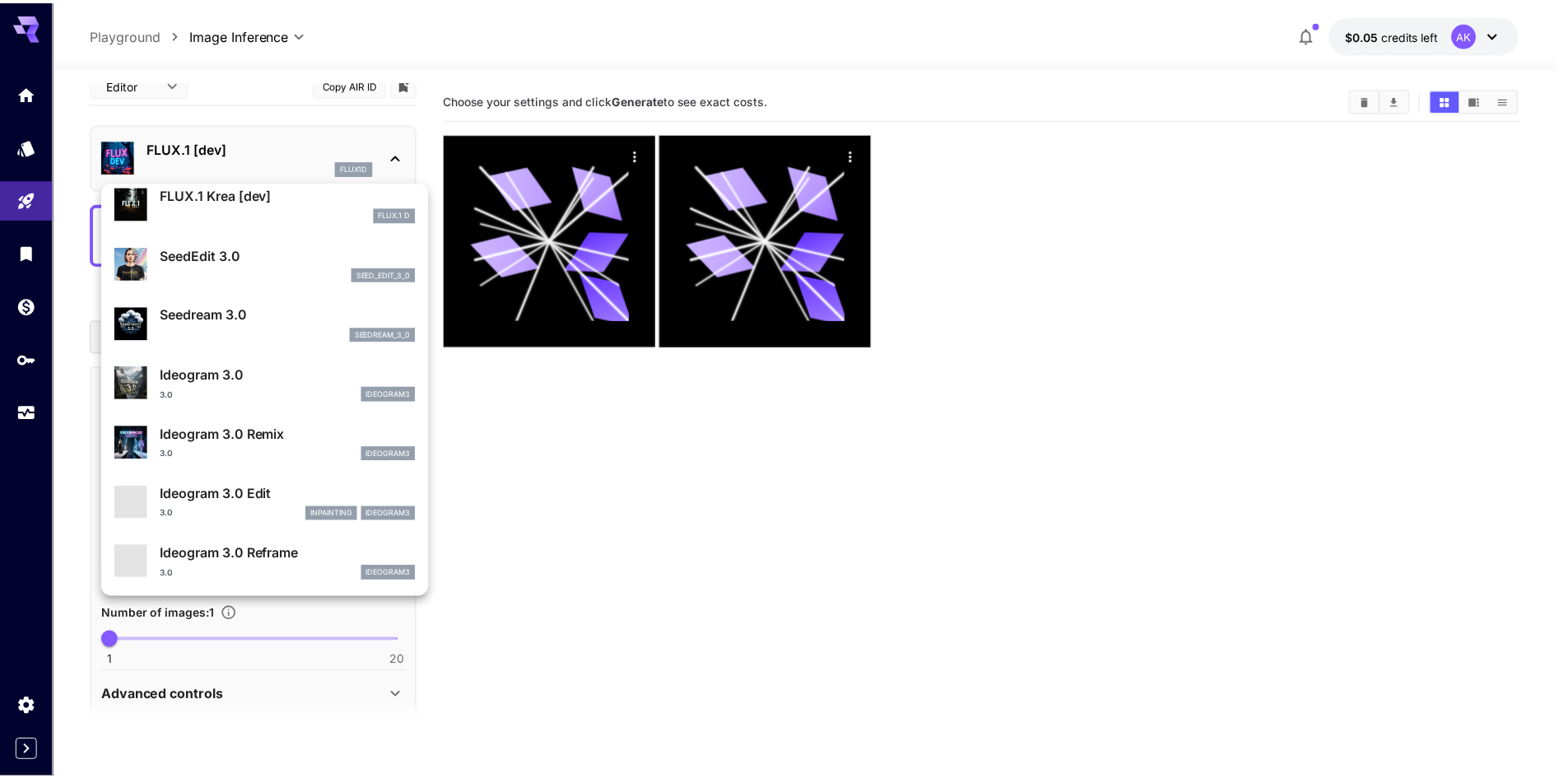
scroll to position [412, 0]
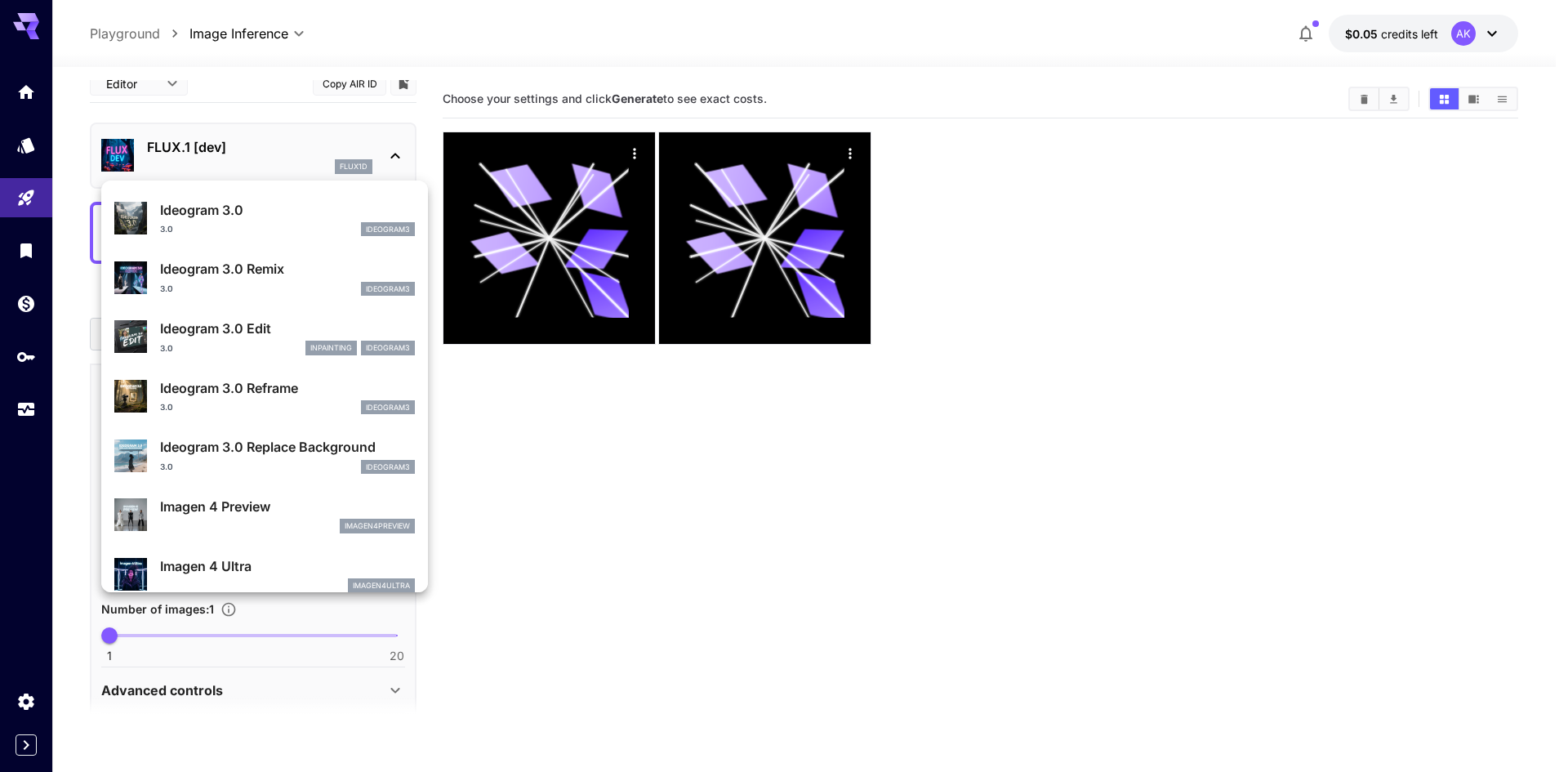
click at [233, 405] on div "3.0 ideogram3" at bounding box center [288, 407] width 255 height 15
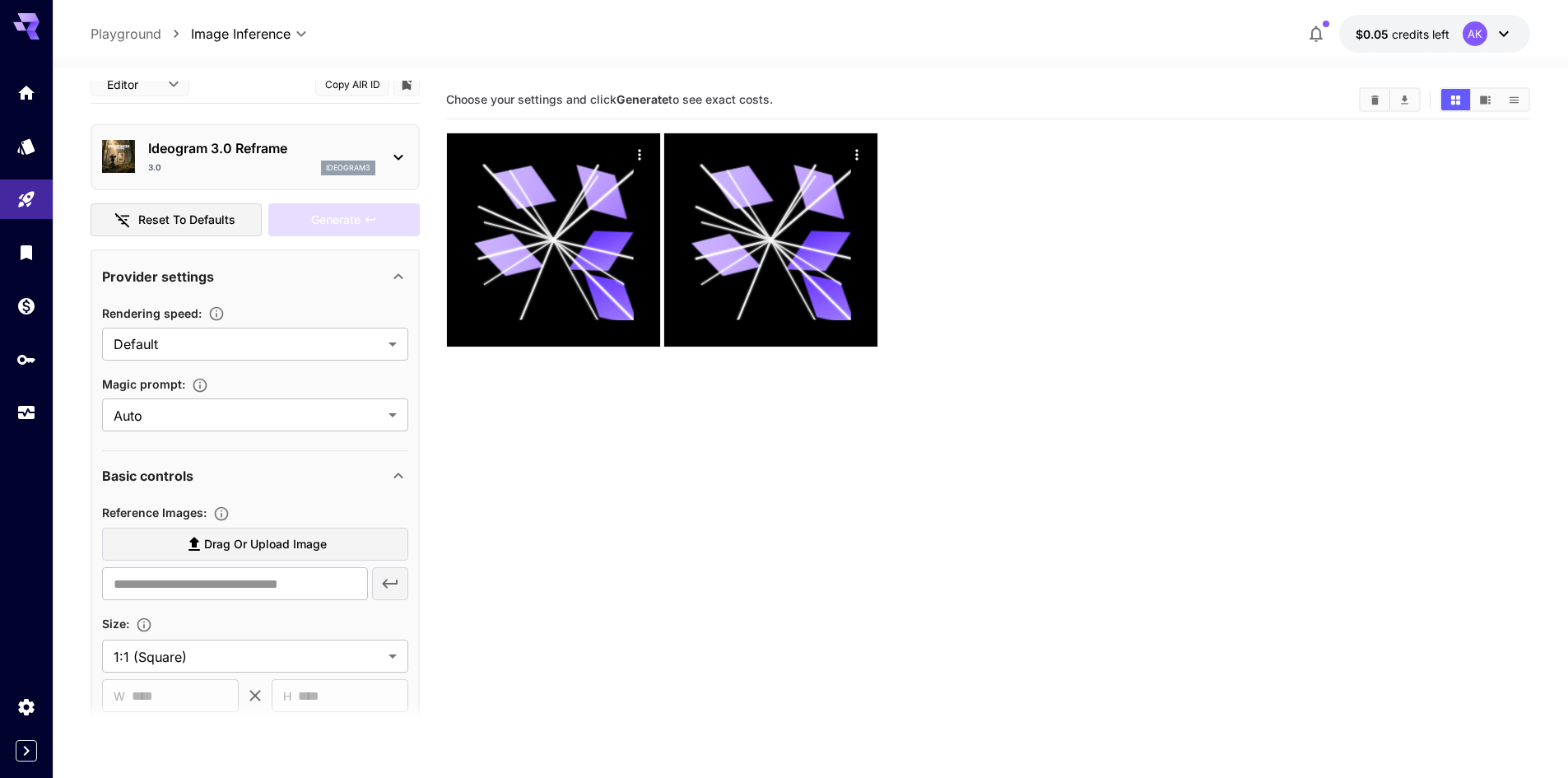
click at [248, 542] on span "Drag or upload image" at bounding box center [266, 544] width 123 height 21
click at [0, 0] on input "Drag or upload image" at bounding box center [0, 0] width 0 height 0
type input "**********"
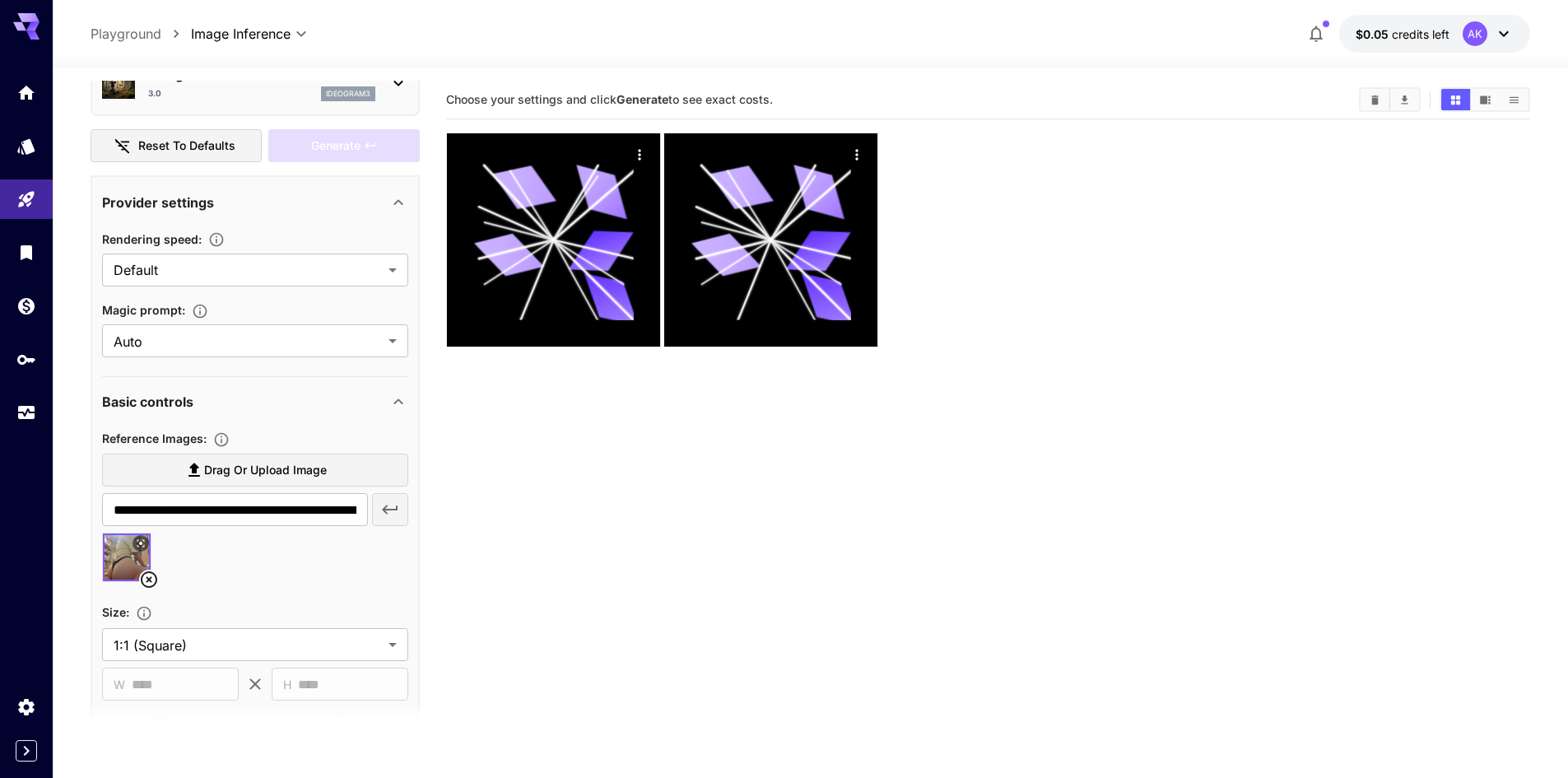
scroll to position [98, 0]
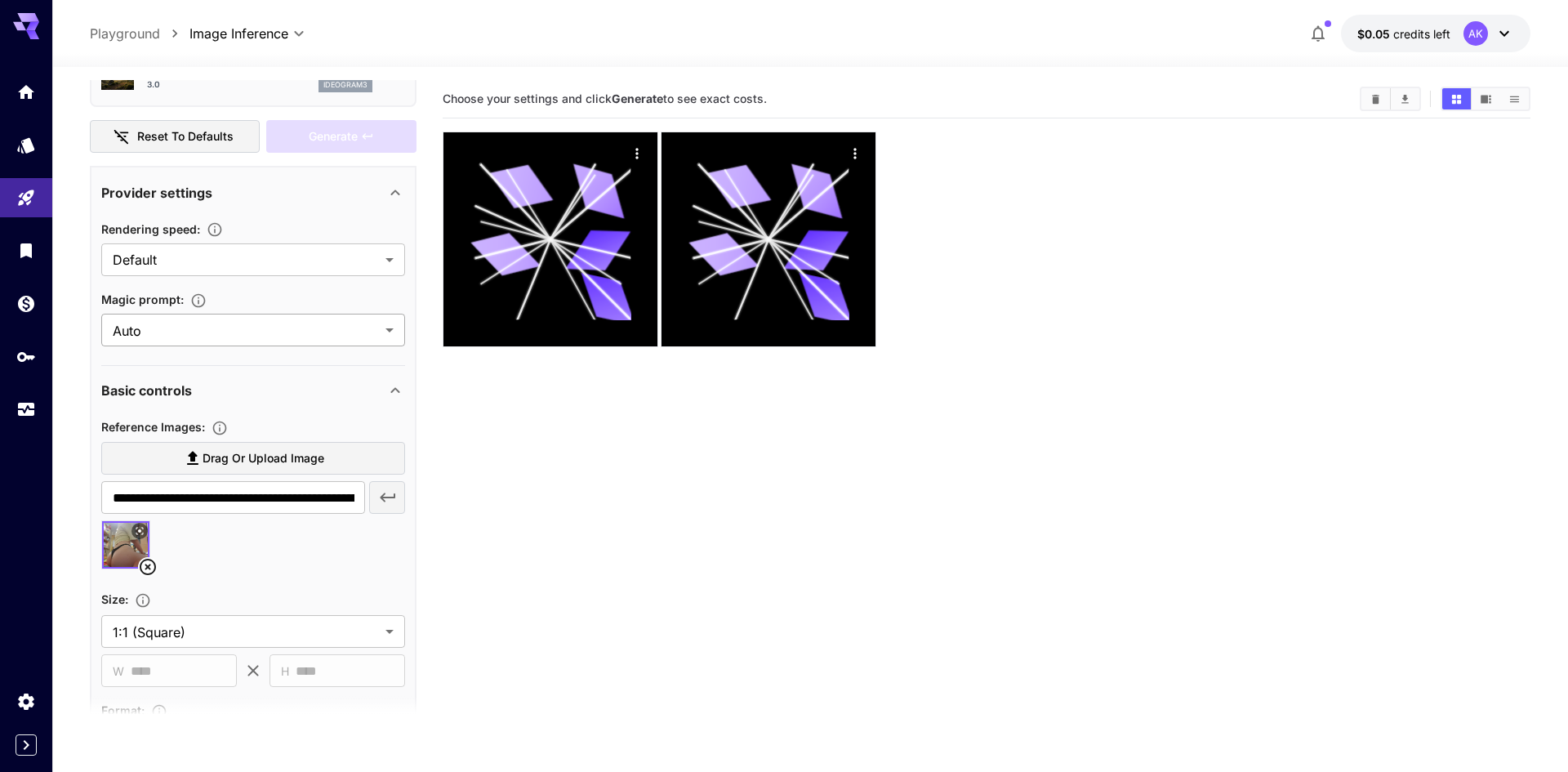
click at [165, 323] on body "**********" at bounding box center [784, 450] width 1568 height 901
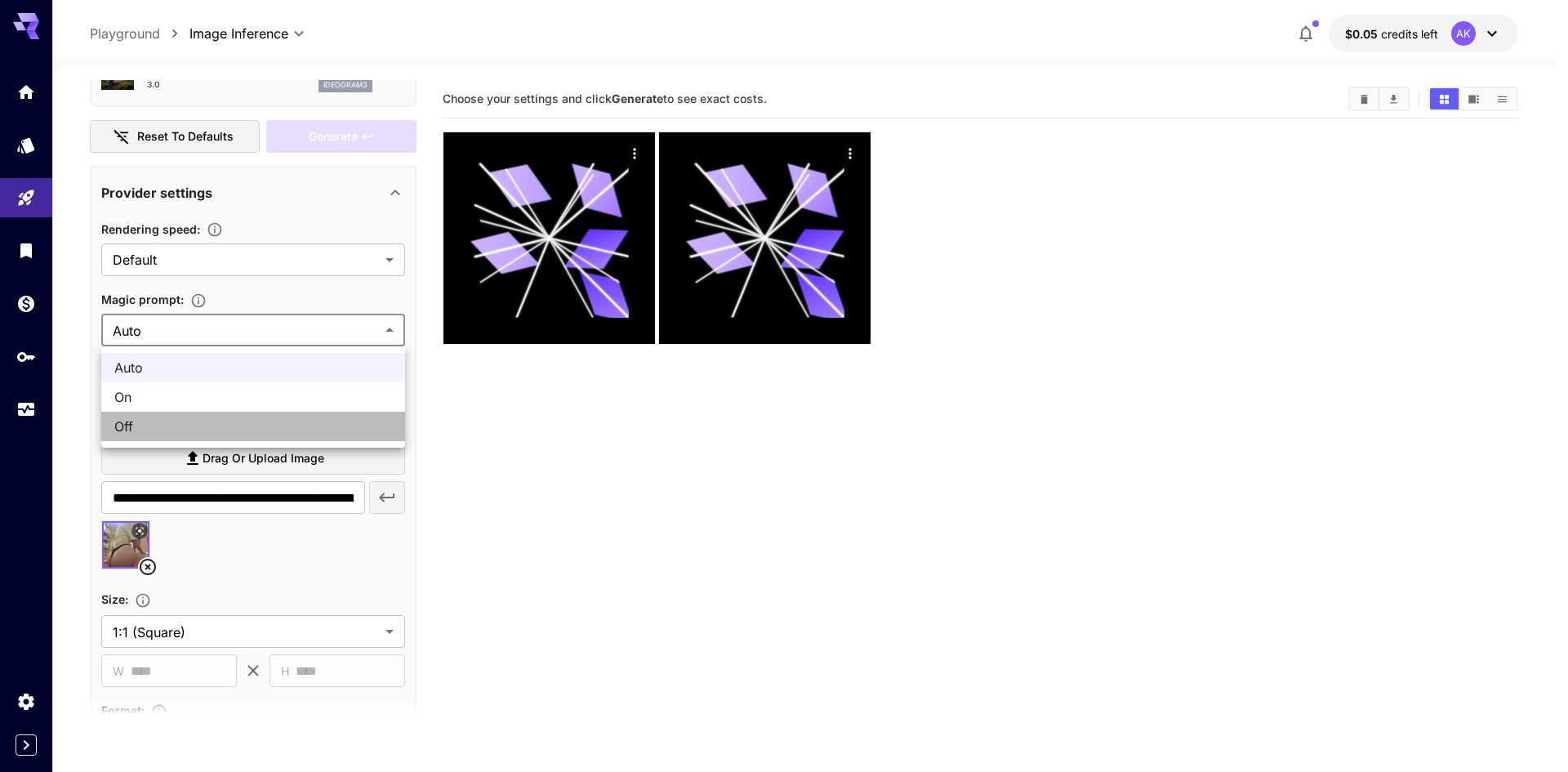
click at [157, 423] on span "Off" at bounding box center [253, 426] width 278 height 20
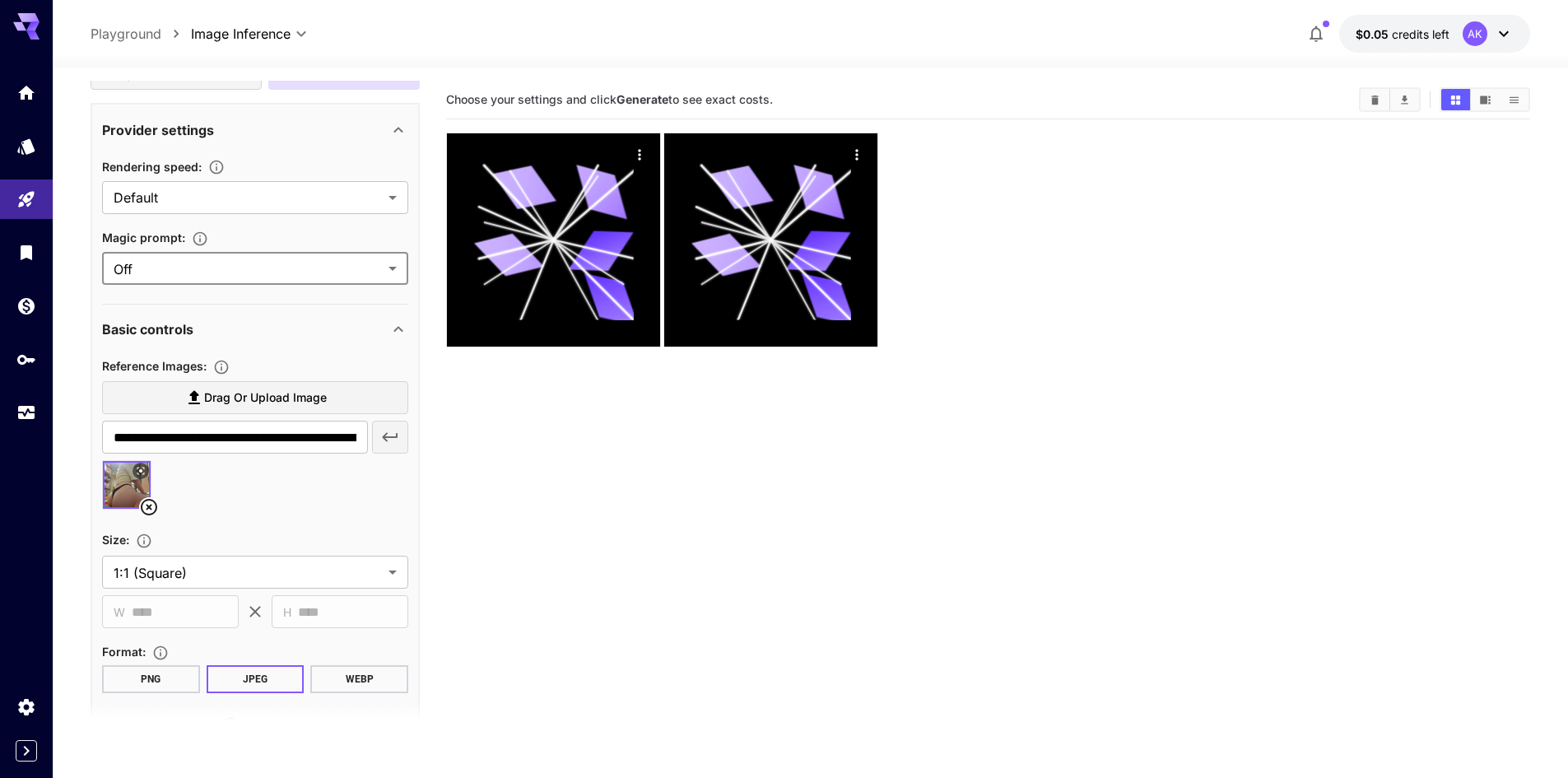
scroll to position [89, 0]
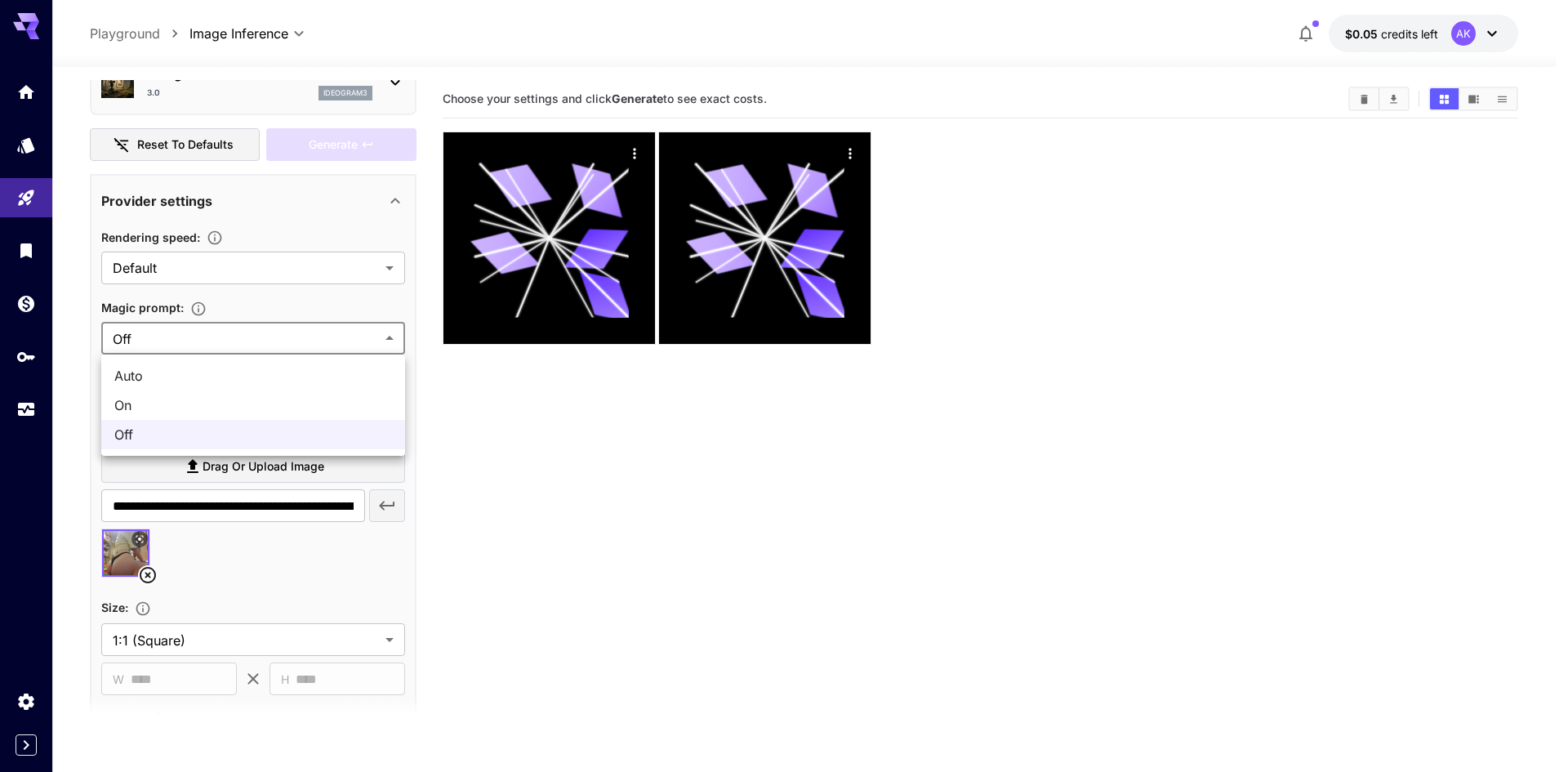
click at [182, 340] on body "**********" at bounding box center [784, 450] width 1568 height 901
click at [157, 399] on span "On" at bounding box center [253, 405] width 278 height 20
type input "**"
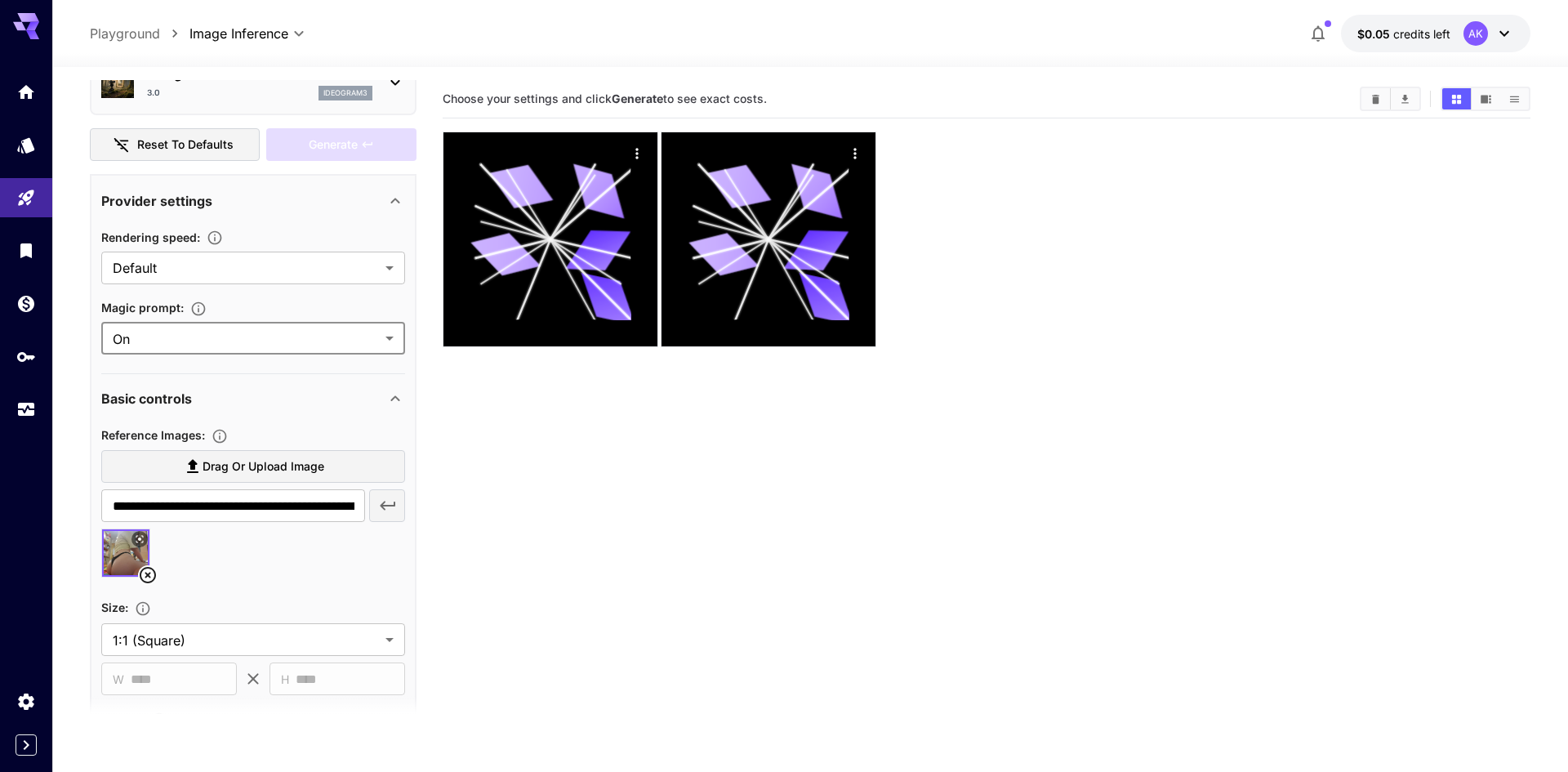
click at [167, 333] on body "**********" at bounding box center [784, 450] width 1568 height 901
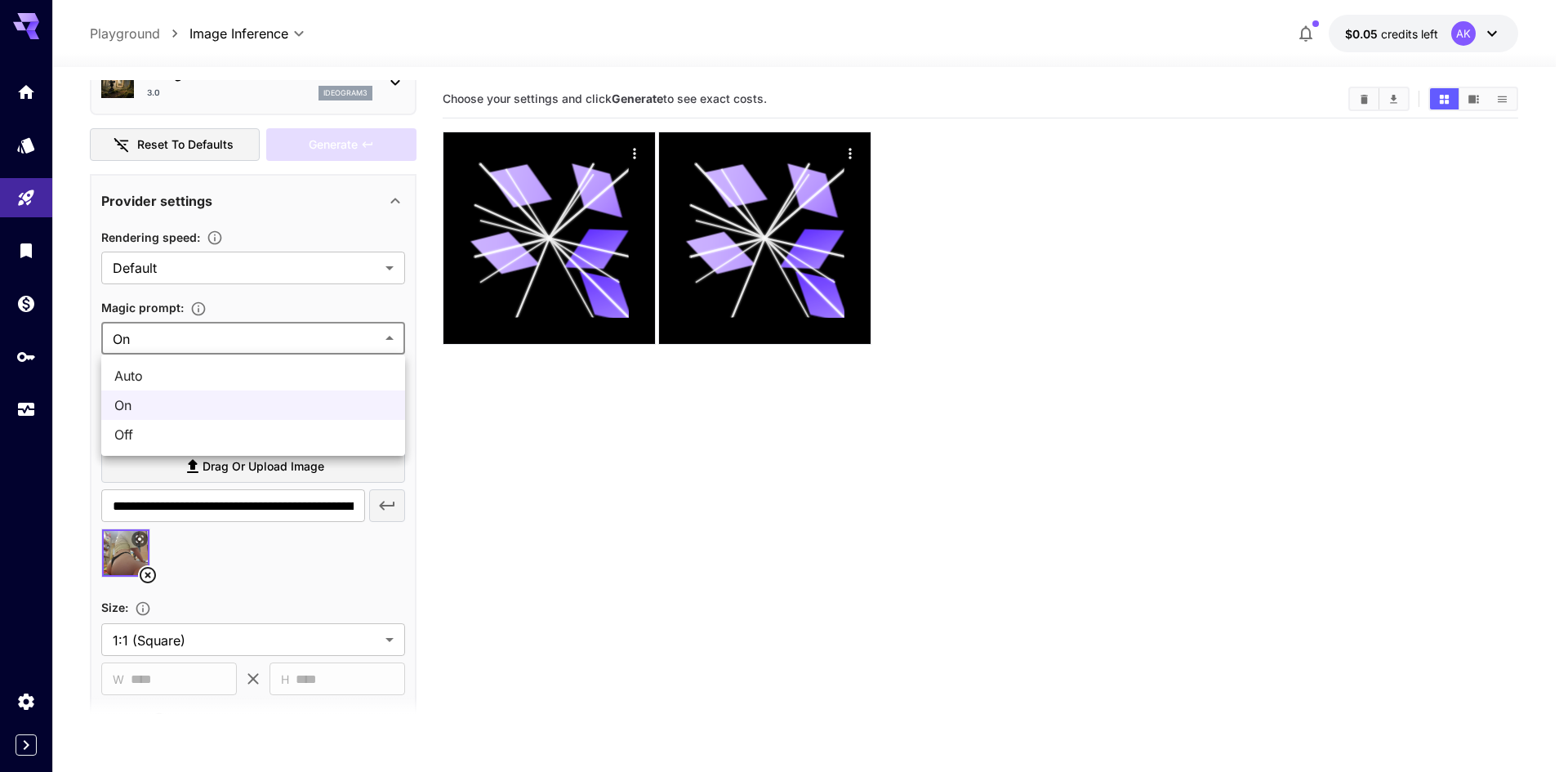
click at [179, 261] on div at bounding box center [784, 386] width 1568 height 772
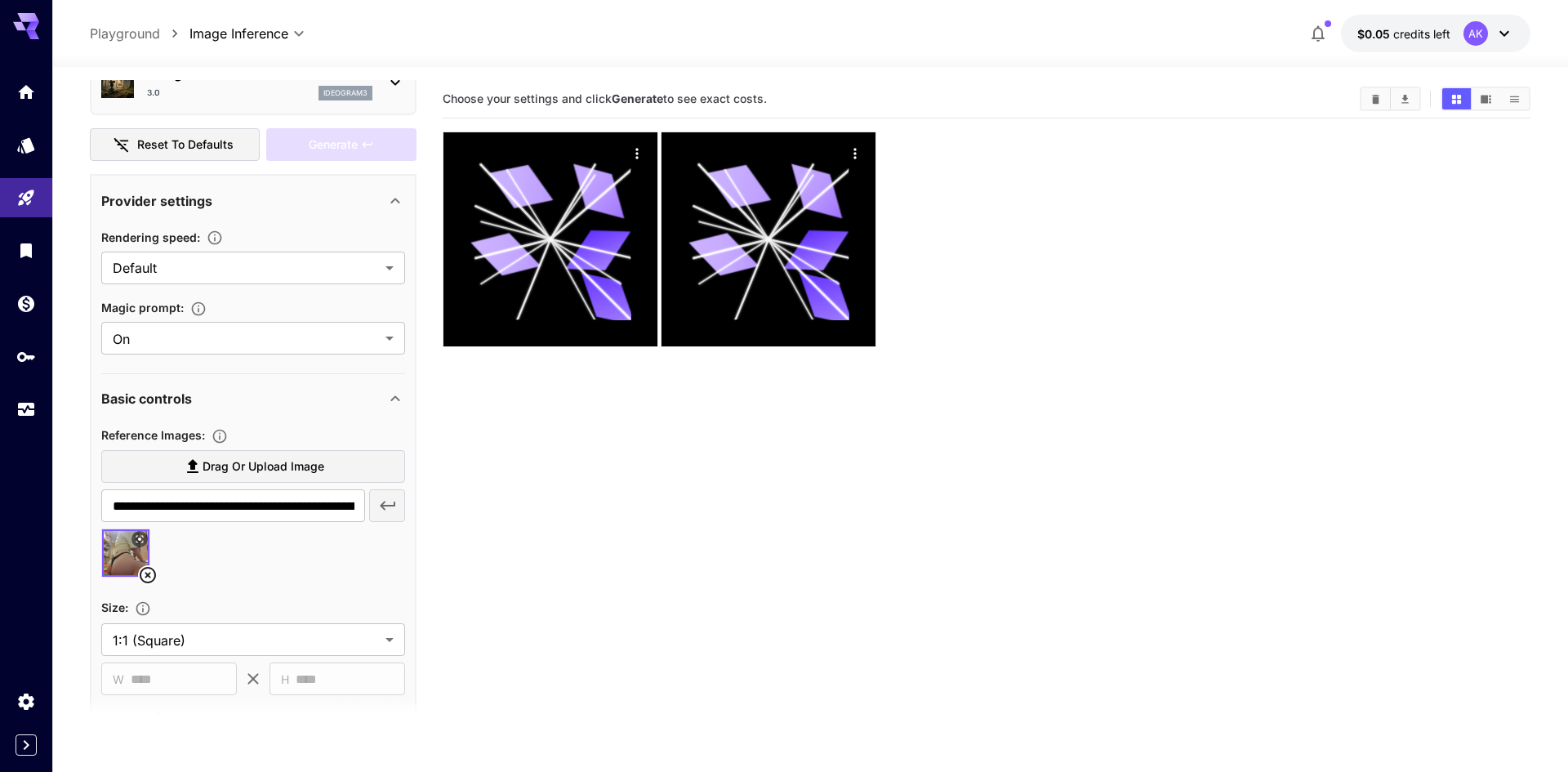
click at [179, 264] on body "**********" at bounding box center [784, 450] width 1568 height 901
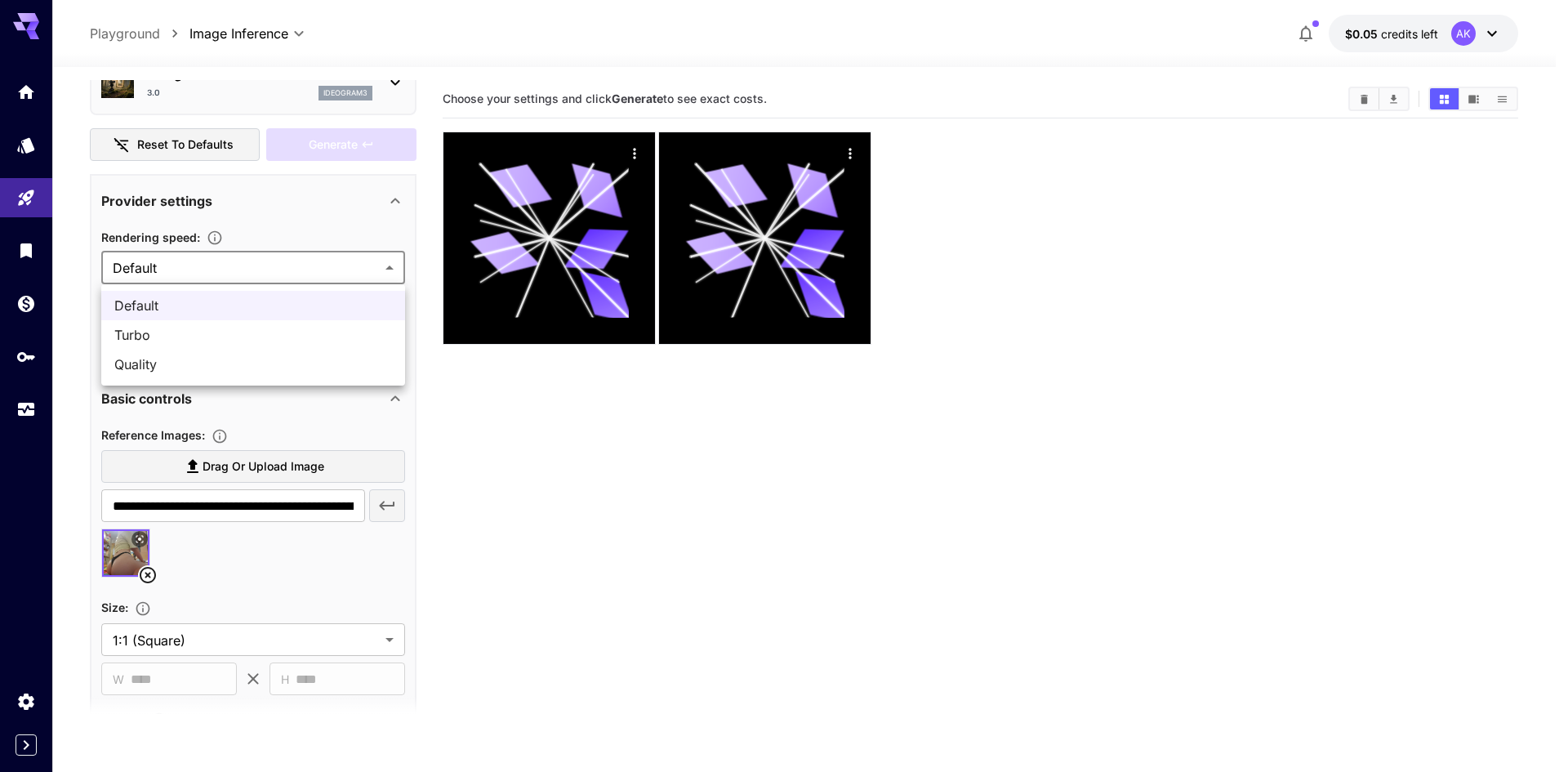
click at [179, 264] on div at bounding box center [784, 386] width 1568 height 772
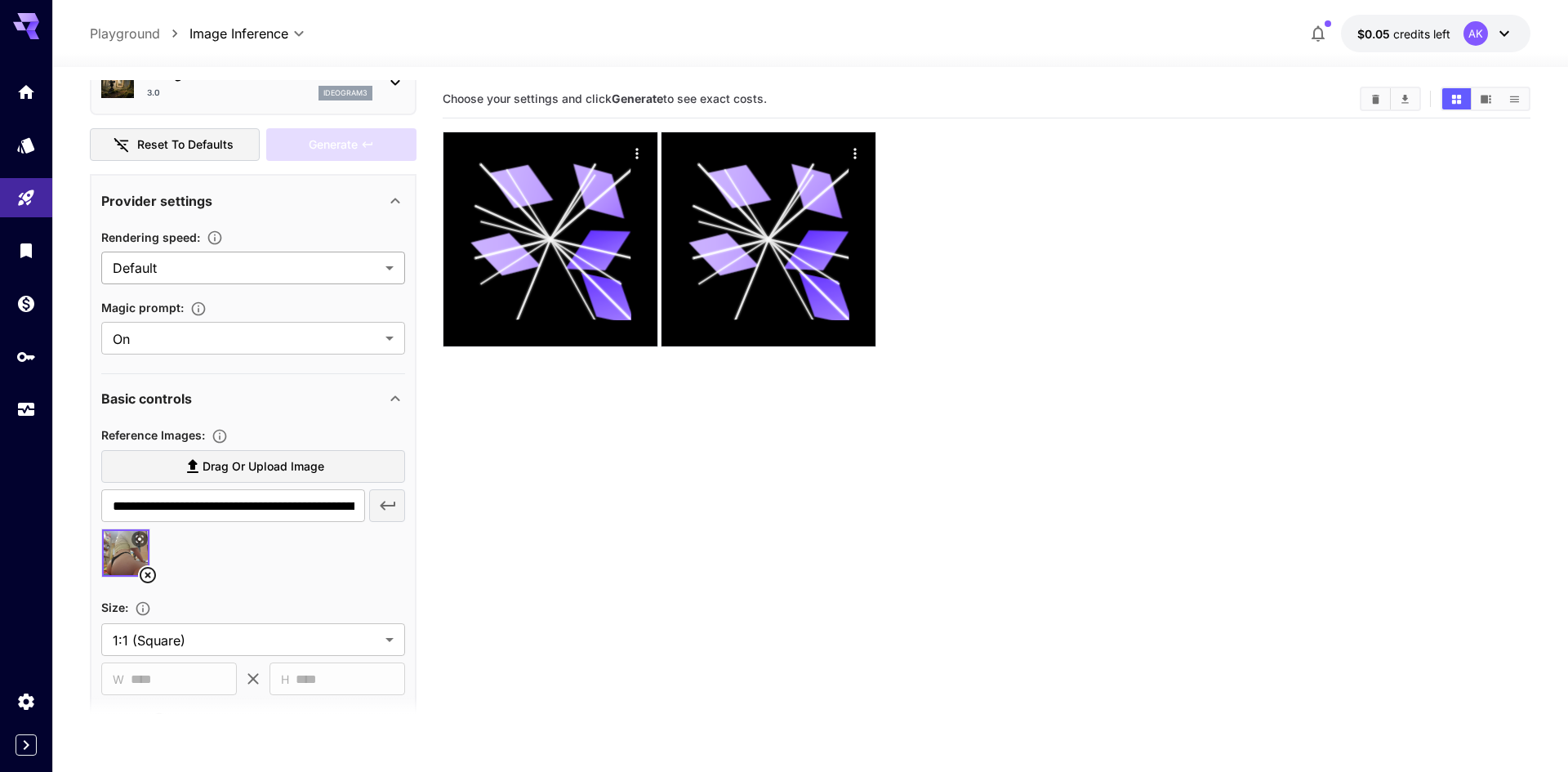
click at [161, 282] on body "**********" at bounding box center [784, 450] width 1568 height 901
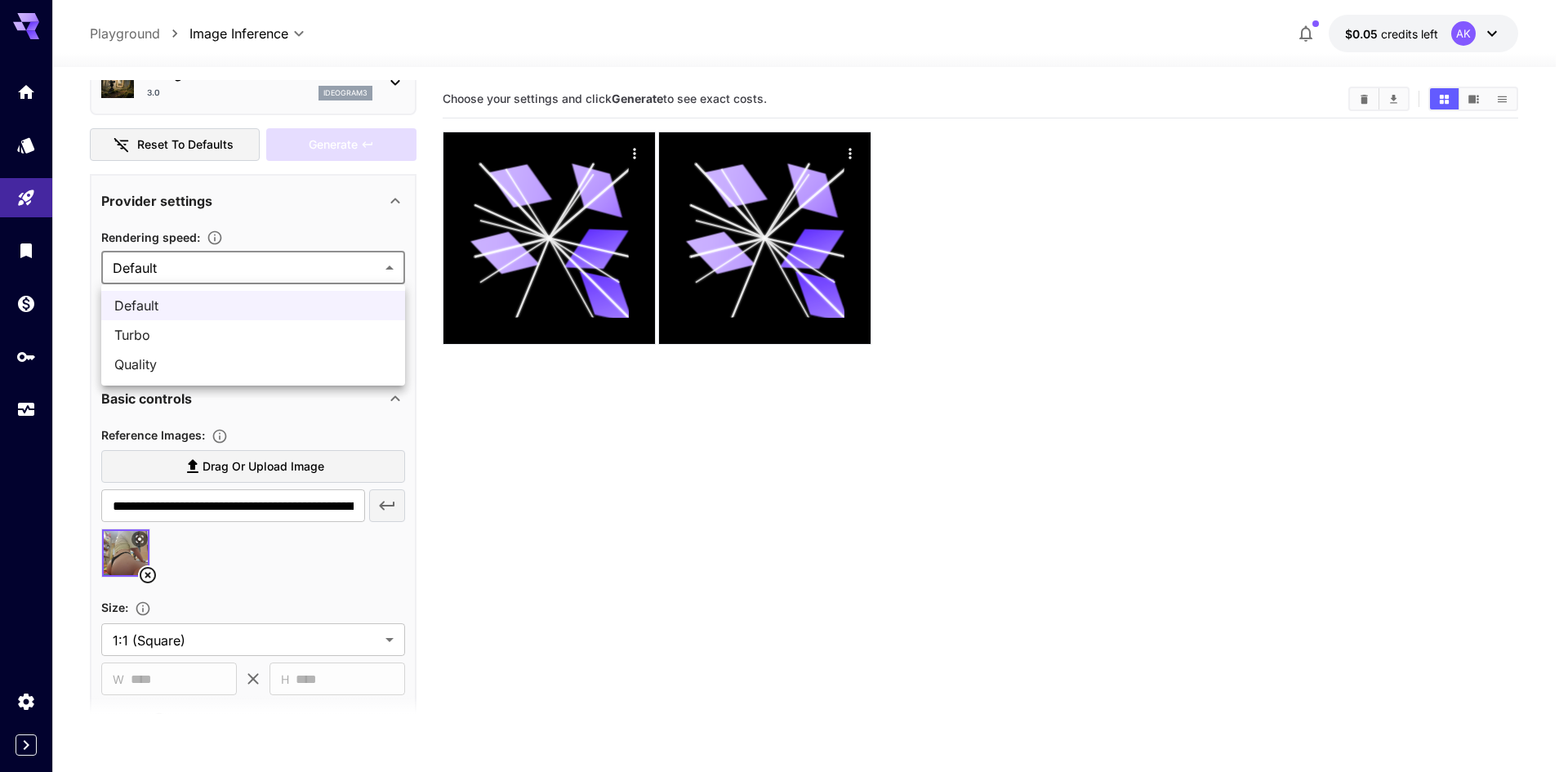
click at [151, 331] on span "Turbo" at bounding box center [253, 335] width 278 height 20
type input "*****"
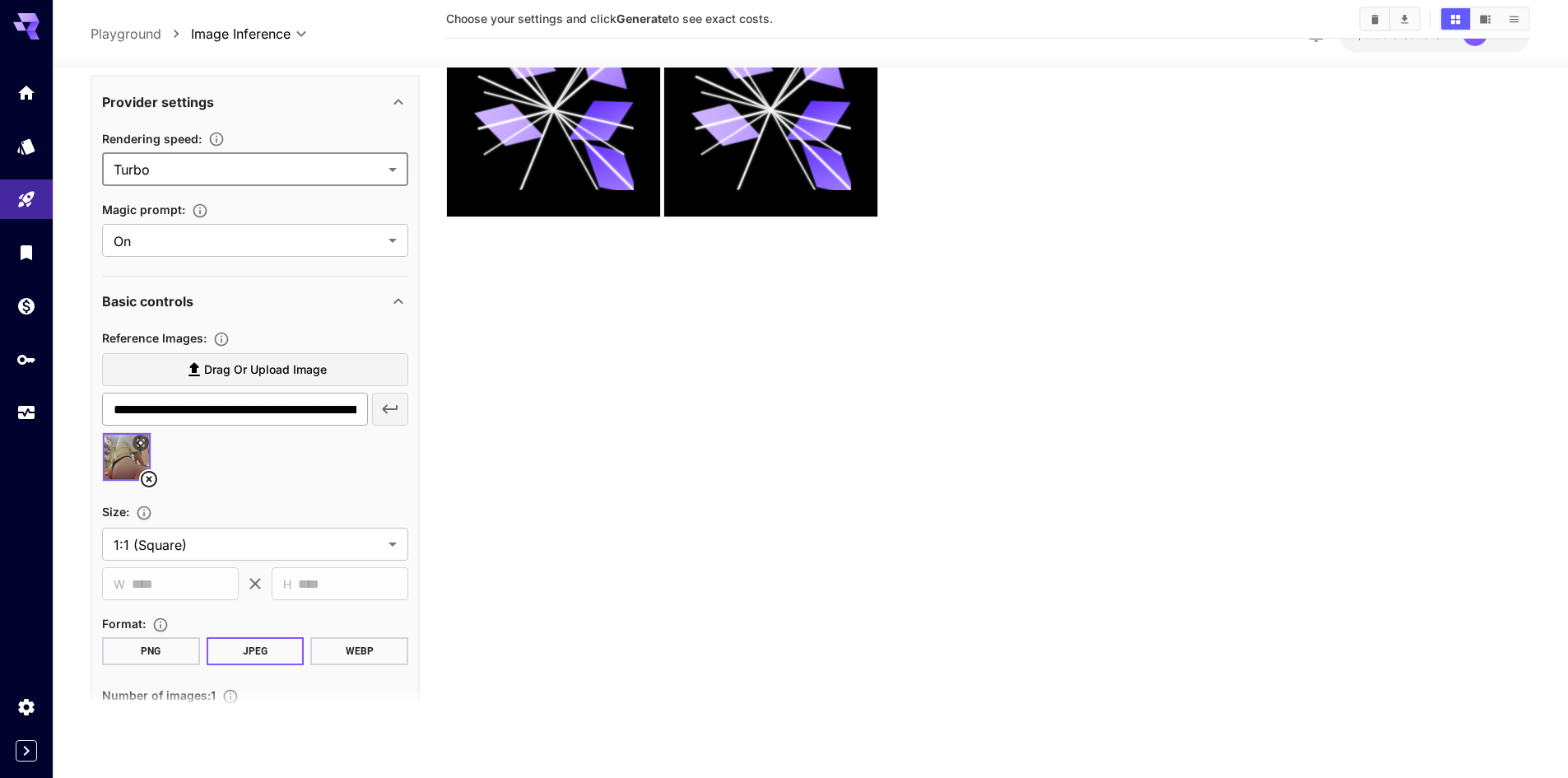
scroll to position [172, 0]
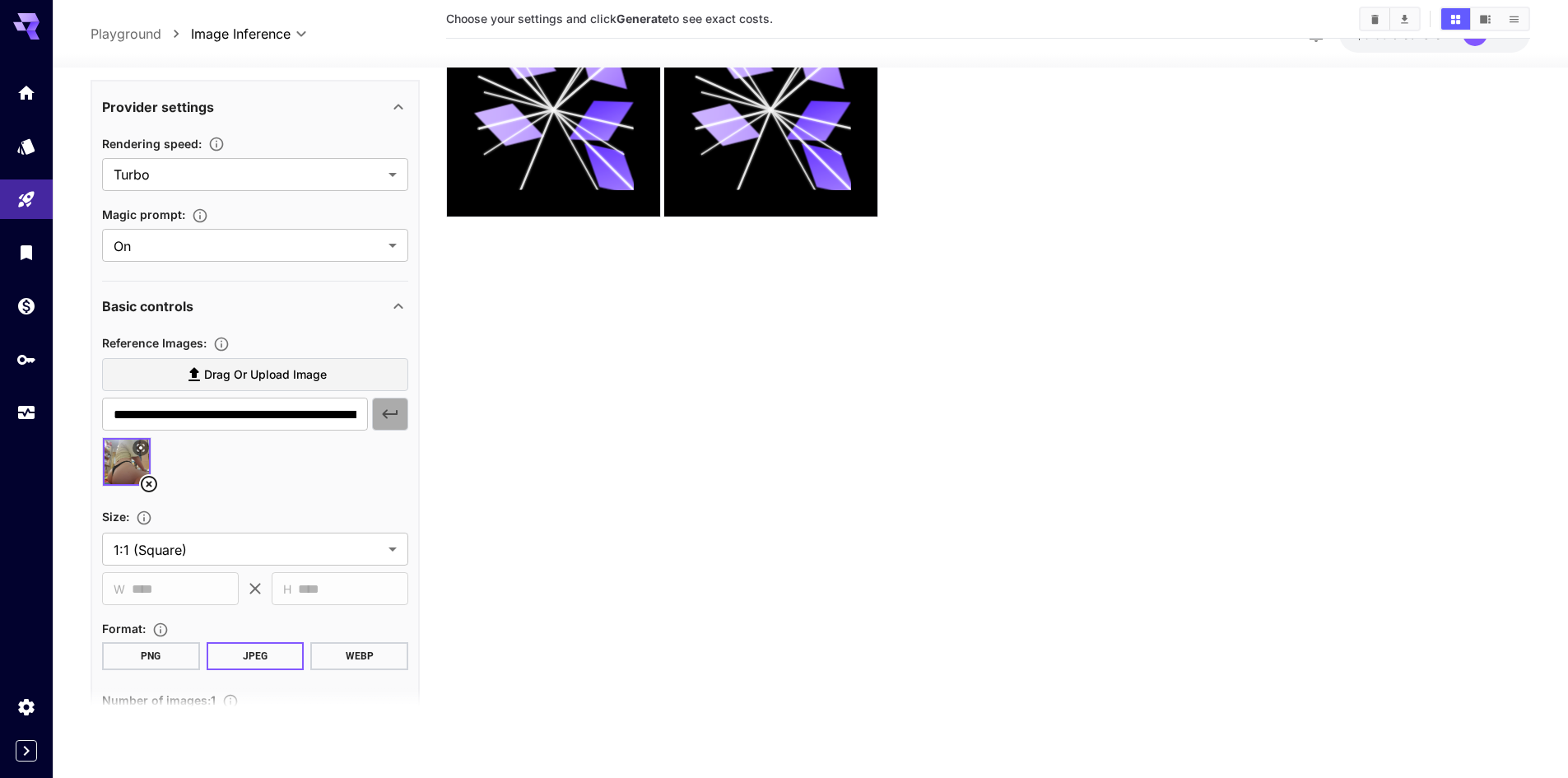
click at [386, 417] on icon "button" at bounding box center [391, 413] width 16 height 9
click at [201, 480] on icon at bounding box center [205, 484] width 20 height 20
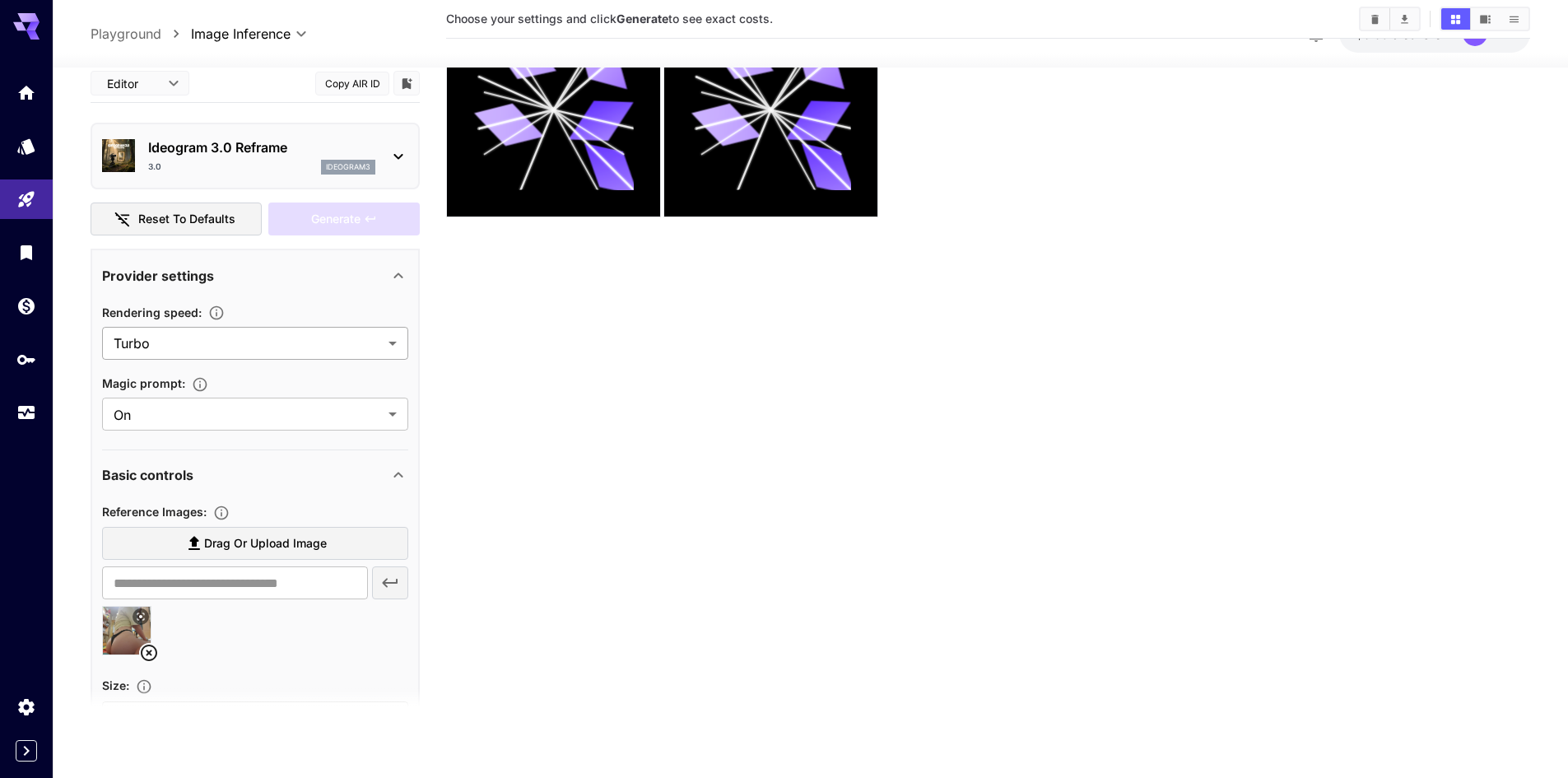
scroll to position [0, 0]
click at [232, 271] on div "Provider settings" at bounding box center [245, 278] width 287 height 20
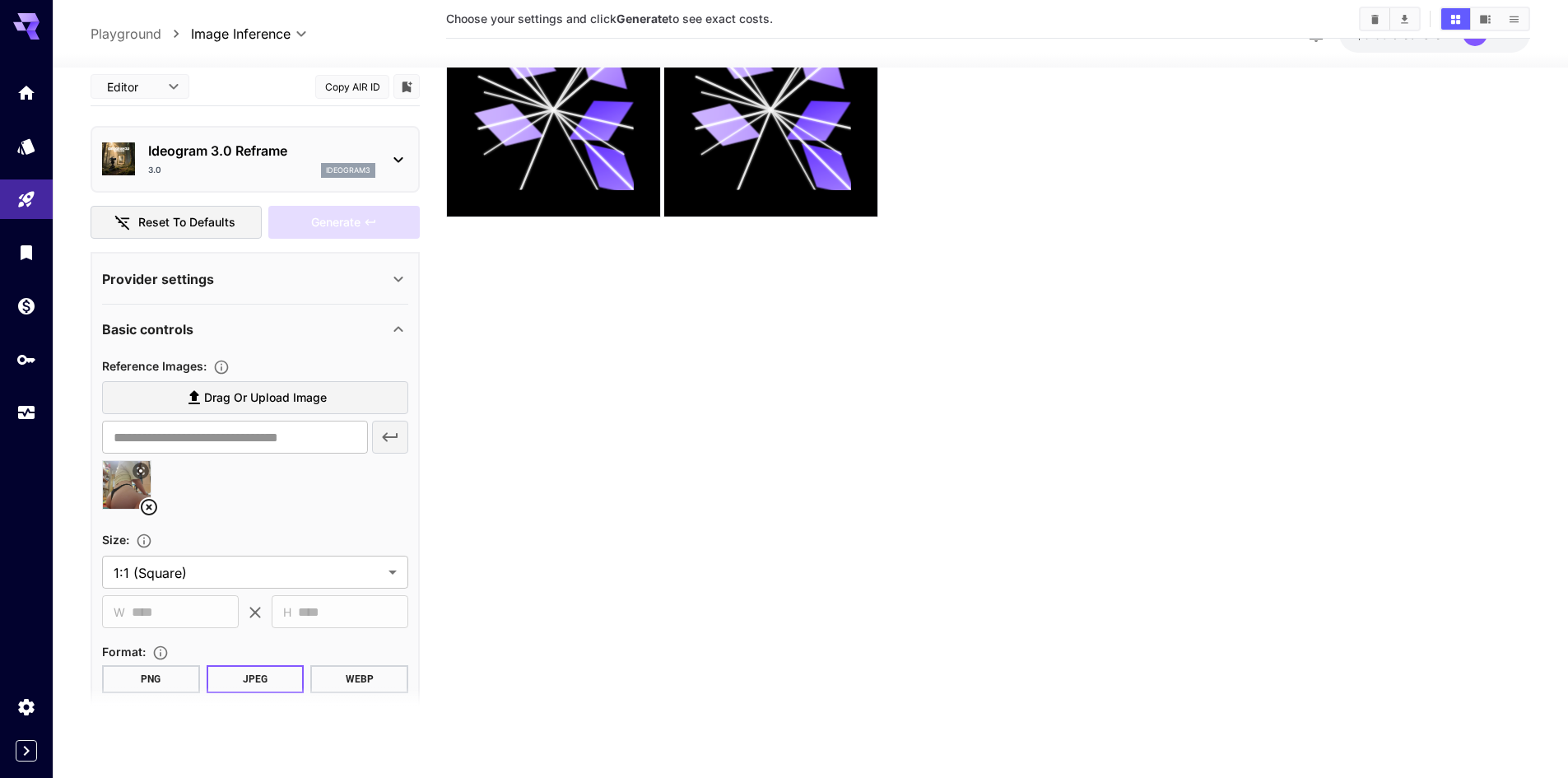
click at [177, 331] on p "Basic controls" at bounding box center [148, 329] width 91 height 20
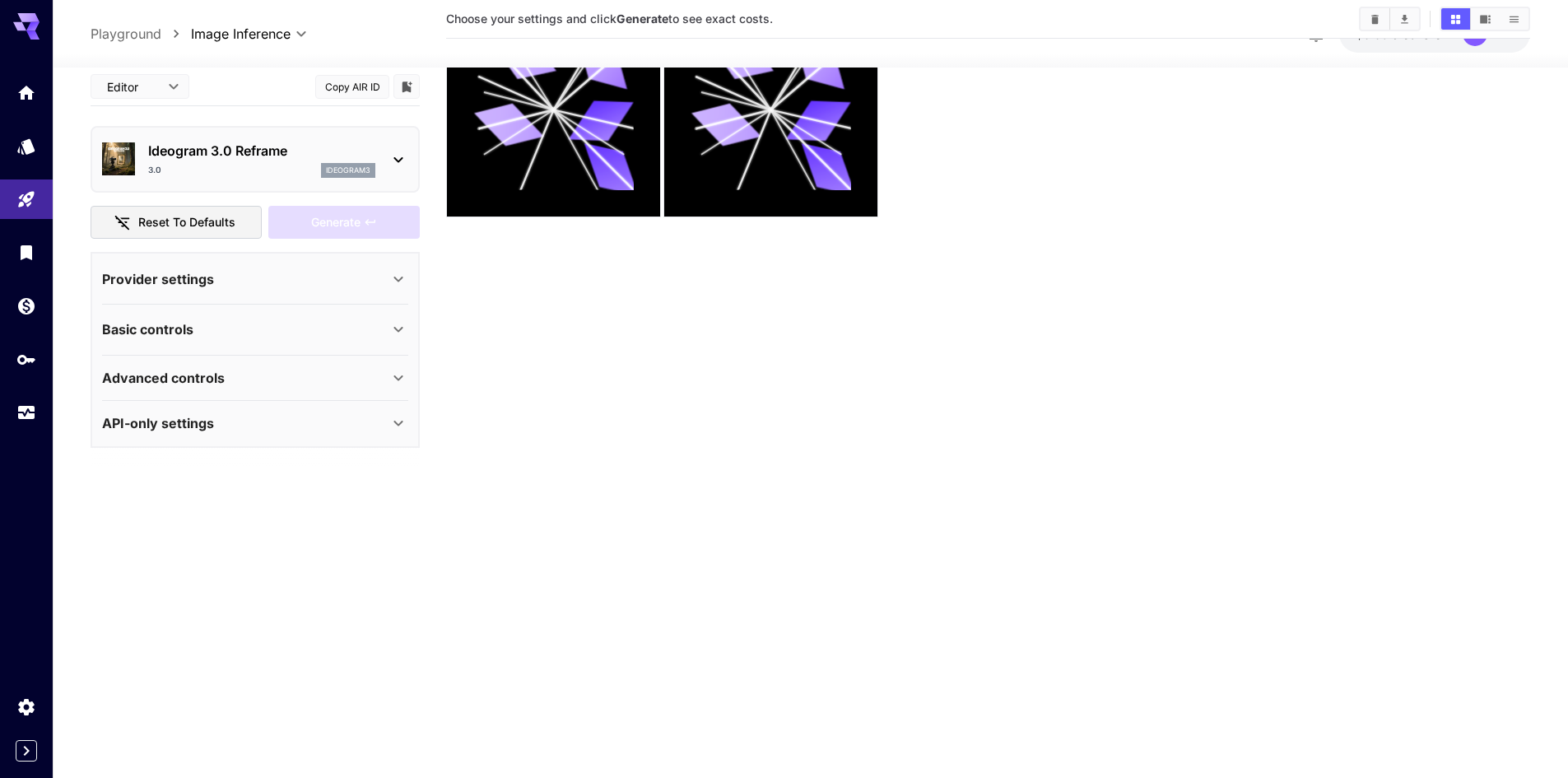
click at [163, 272] on p "Provider settings" at bounding box center [158, 278] width 112 height 20
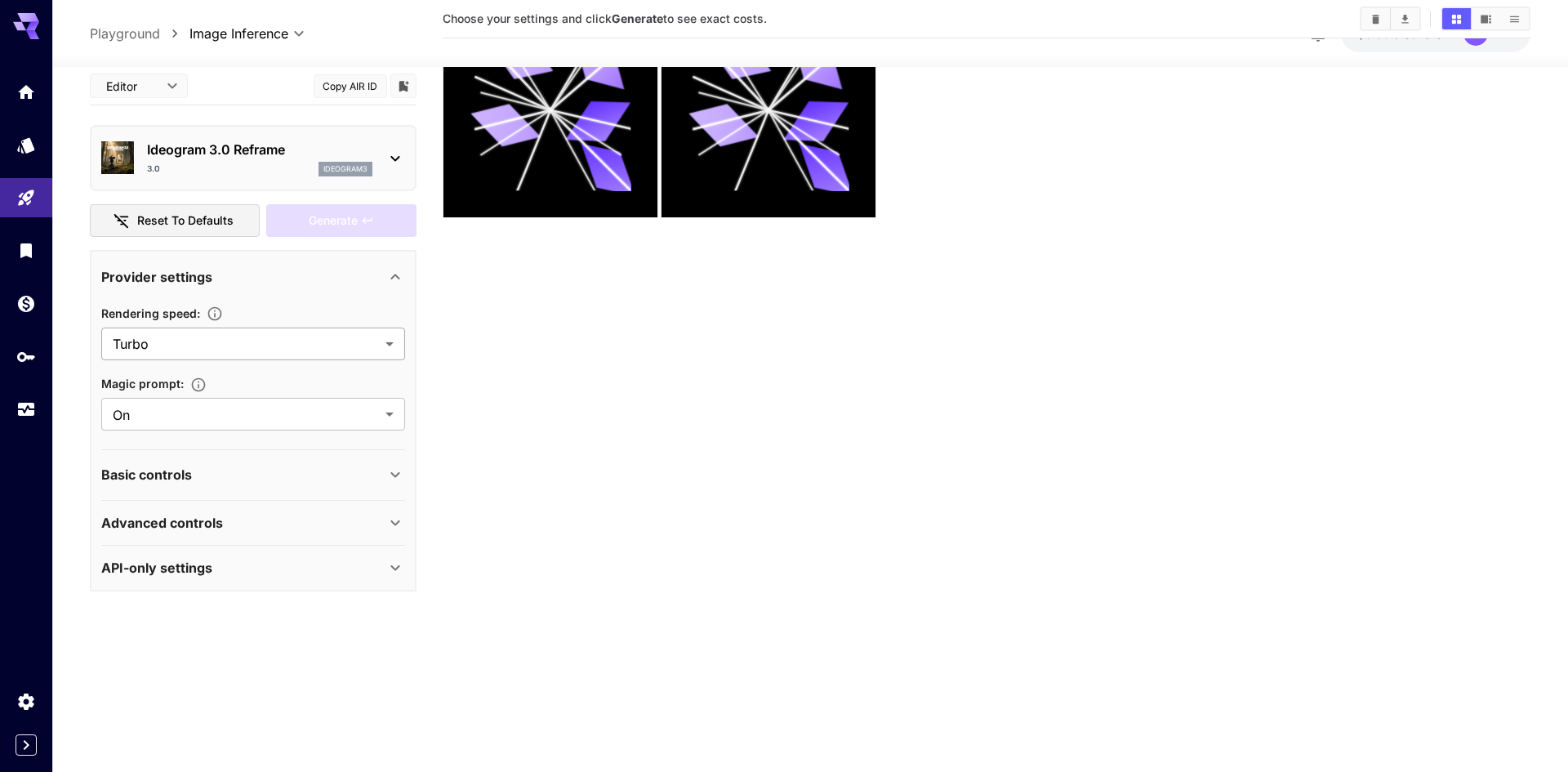
click at [154, 354] on body "**********" at bounding box center [784, 321] width 1568 height 901
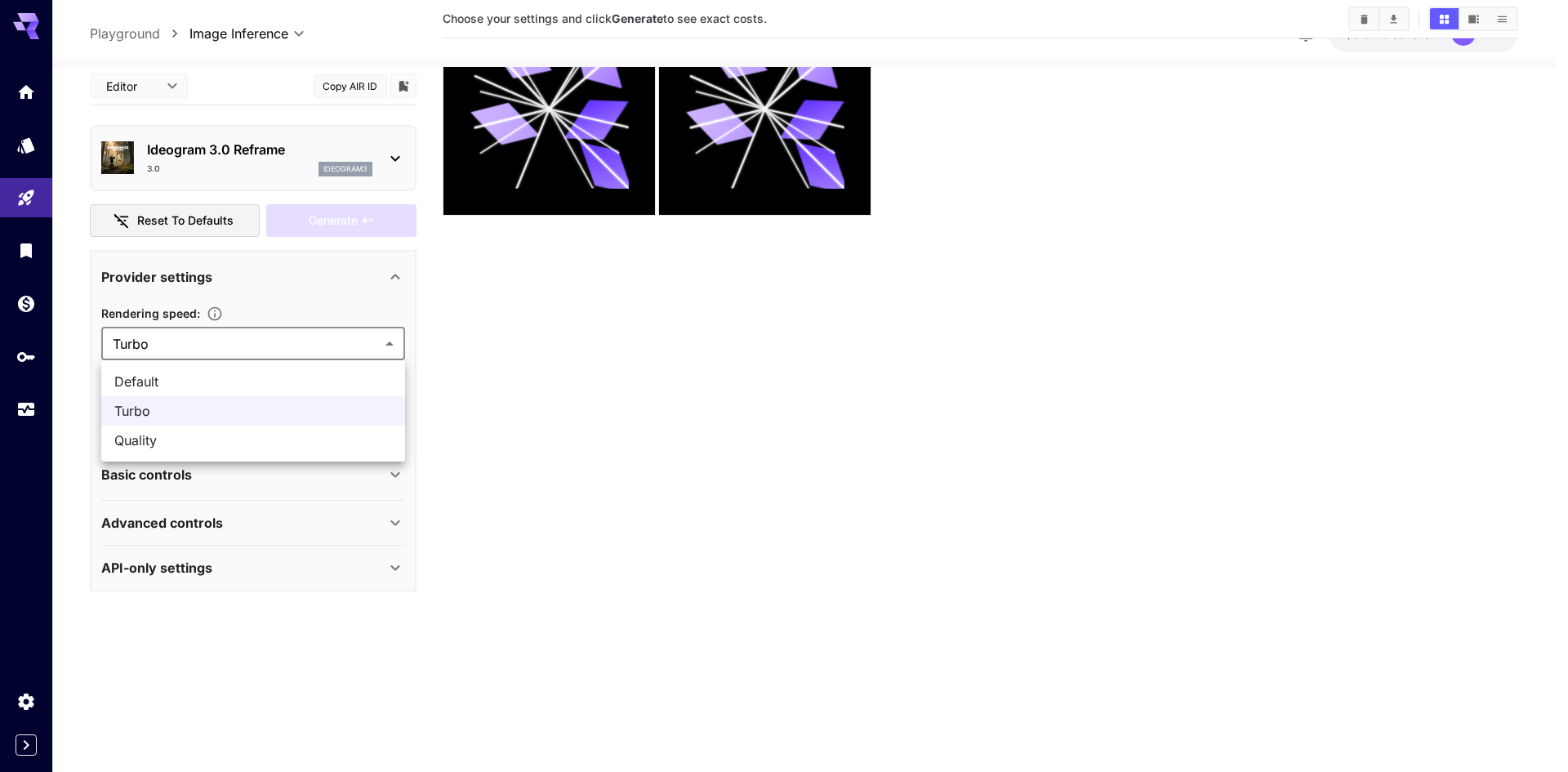
click at [153, 375] on span "Default" at bounding box center [253, 381] width 278 height 20
type input "*******"
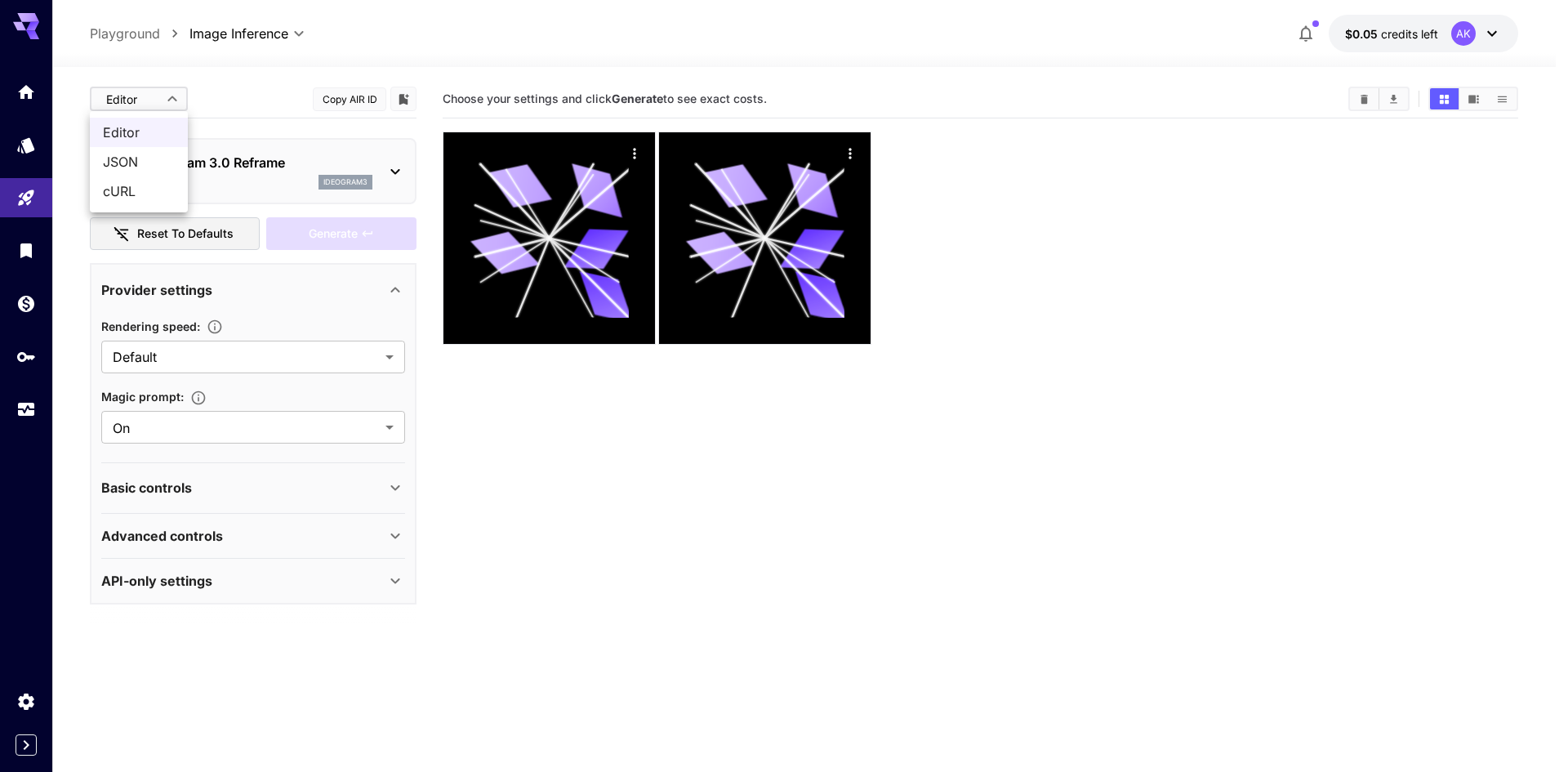
drag, startPoint x: 97, startPoint y: 102, endPoint x: 130, endPoint y: 109, distance: 33.7
click at [98, 102] on body "**********" at bounding box center [784, 450] width 1568 height 901
click at [136, 159] on span "JSON" at bounding box center [138, 161] width 72 height 20
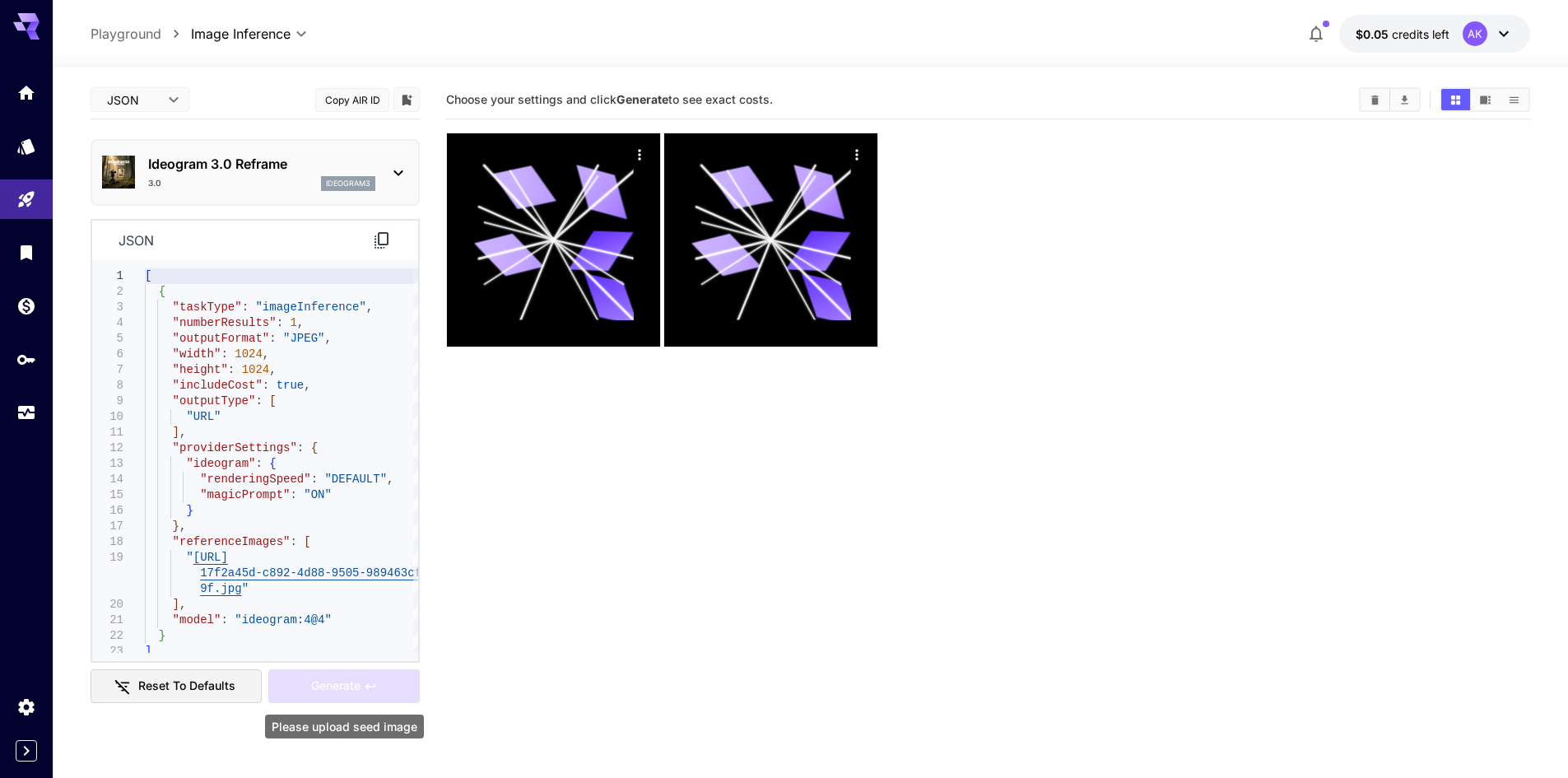
click at [335, 678] on div "Generate" at bounding box center [343, 686] width 152 height 34
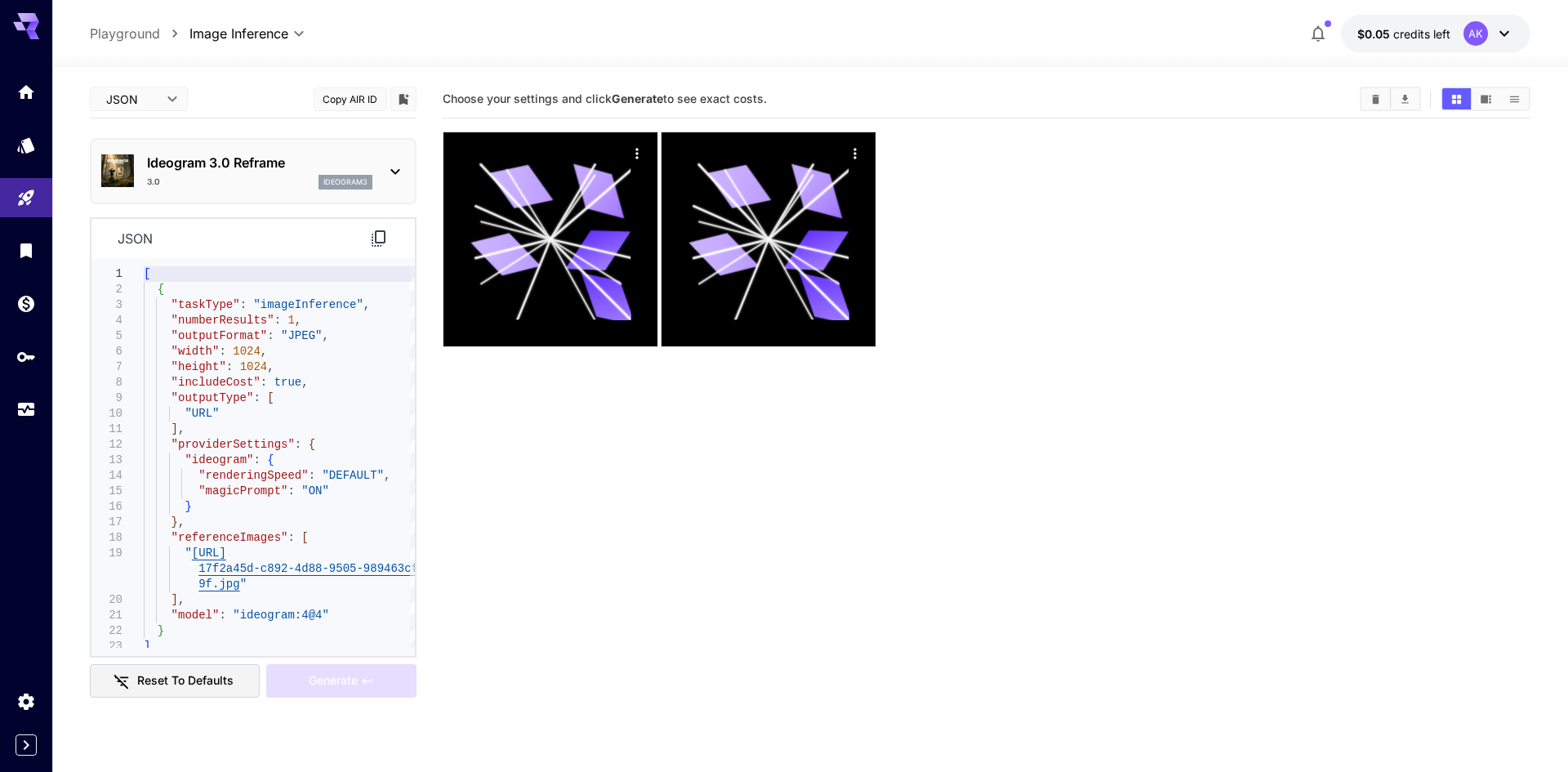
click at [148, 107] on body "**********" at bounding box center [784, 450] width 1568 height 901
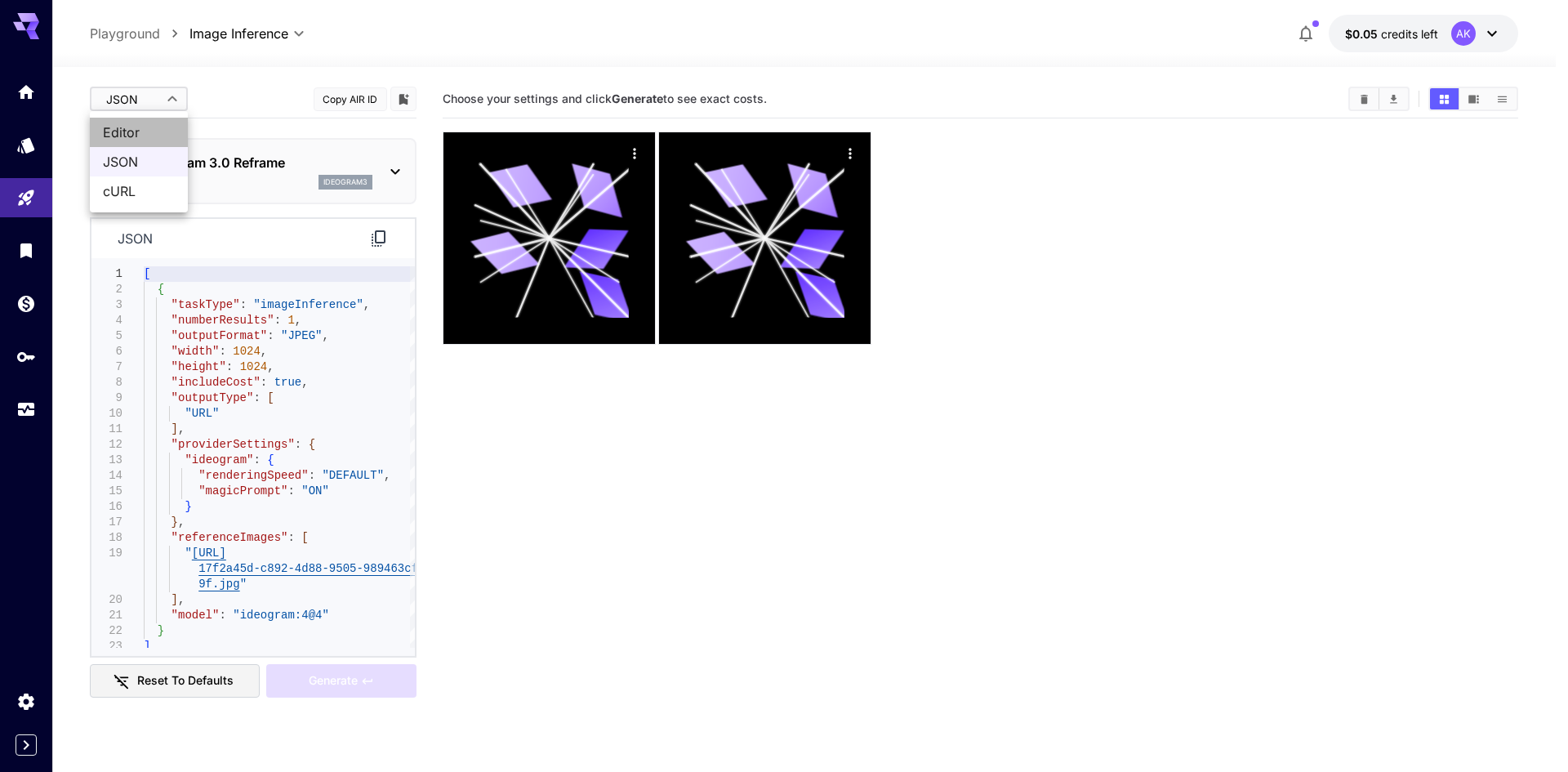
click at [132, 137] on span "Editor" at bounding box center [138, 132] width 72 height 20
type input "****"
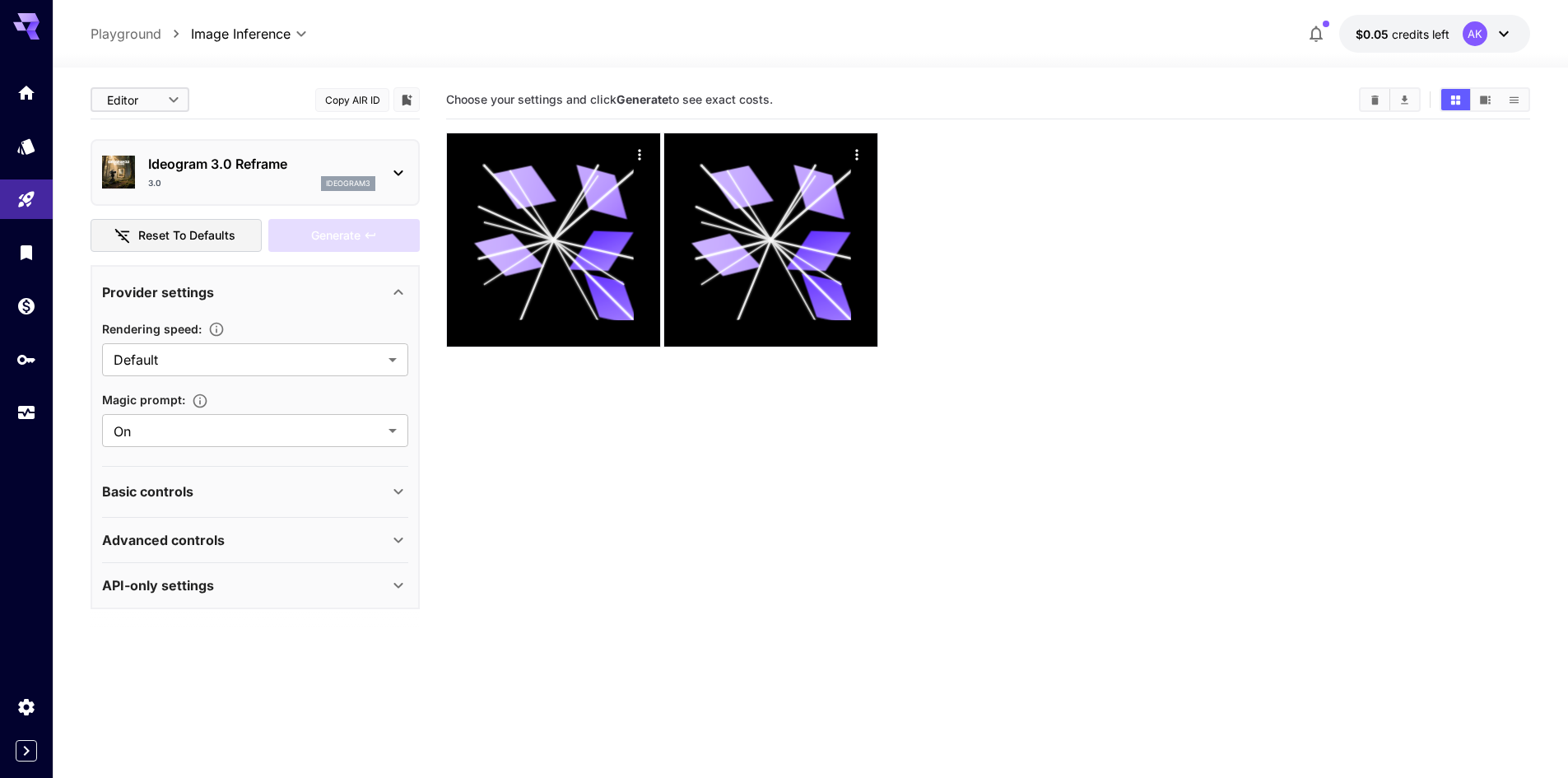
click at [162, 486] on p "Basic controls" at bounding box center [148, 491] width 91 height 20
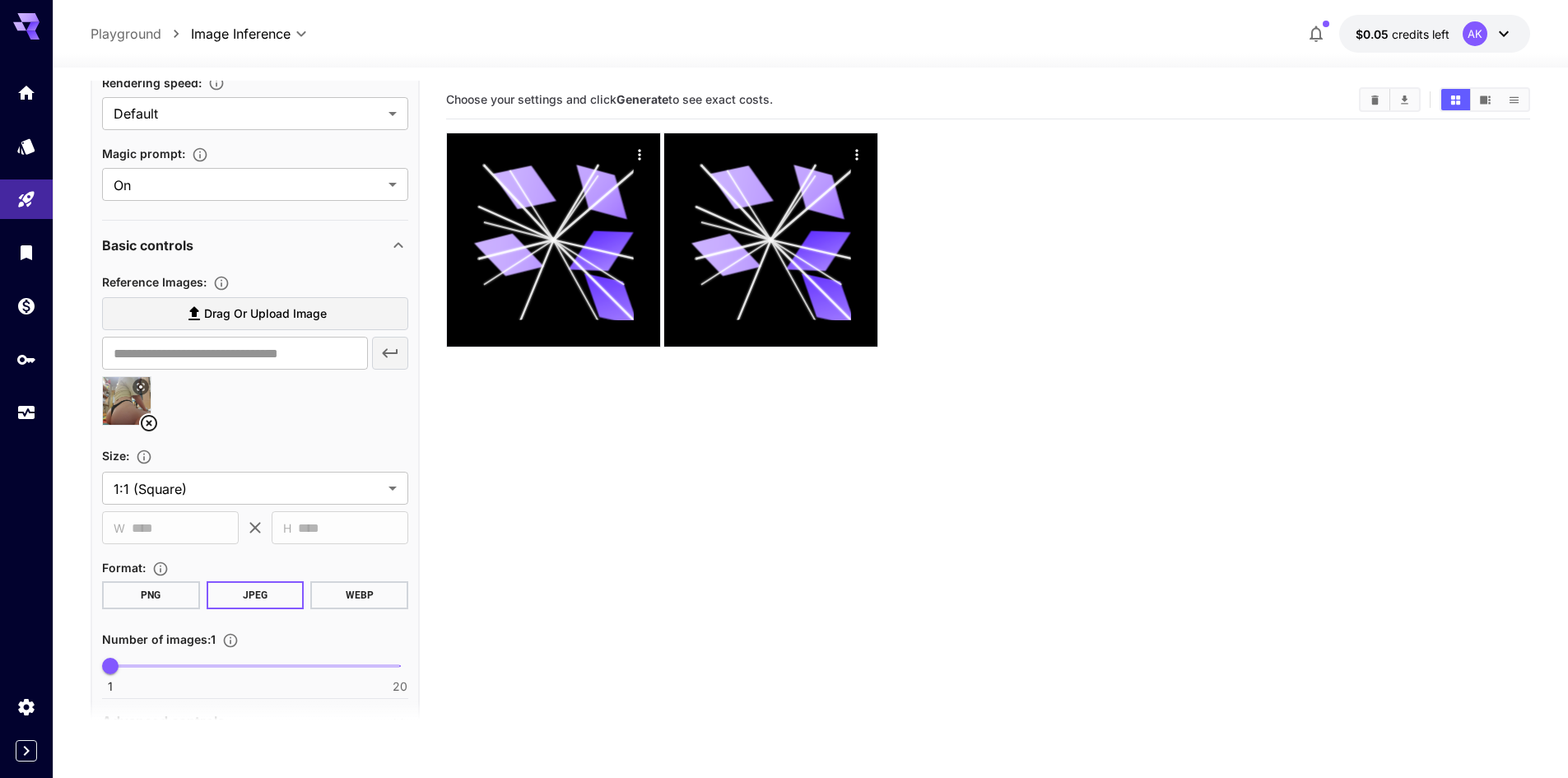
scroll to position [247, 0]
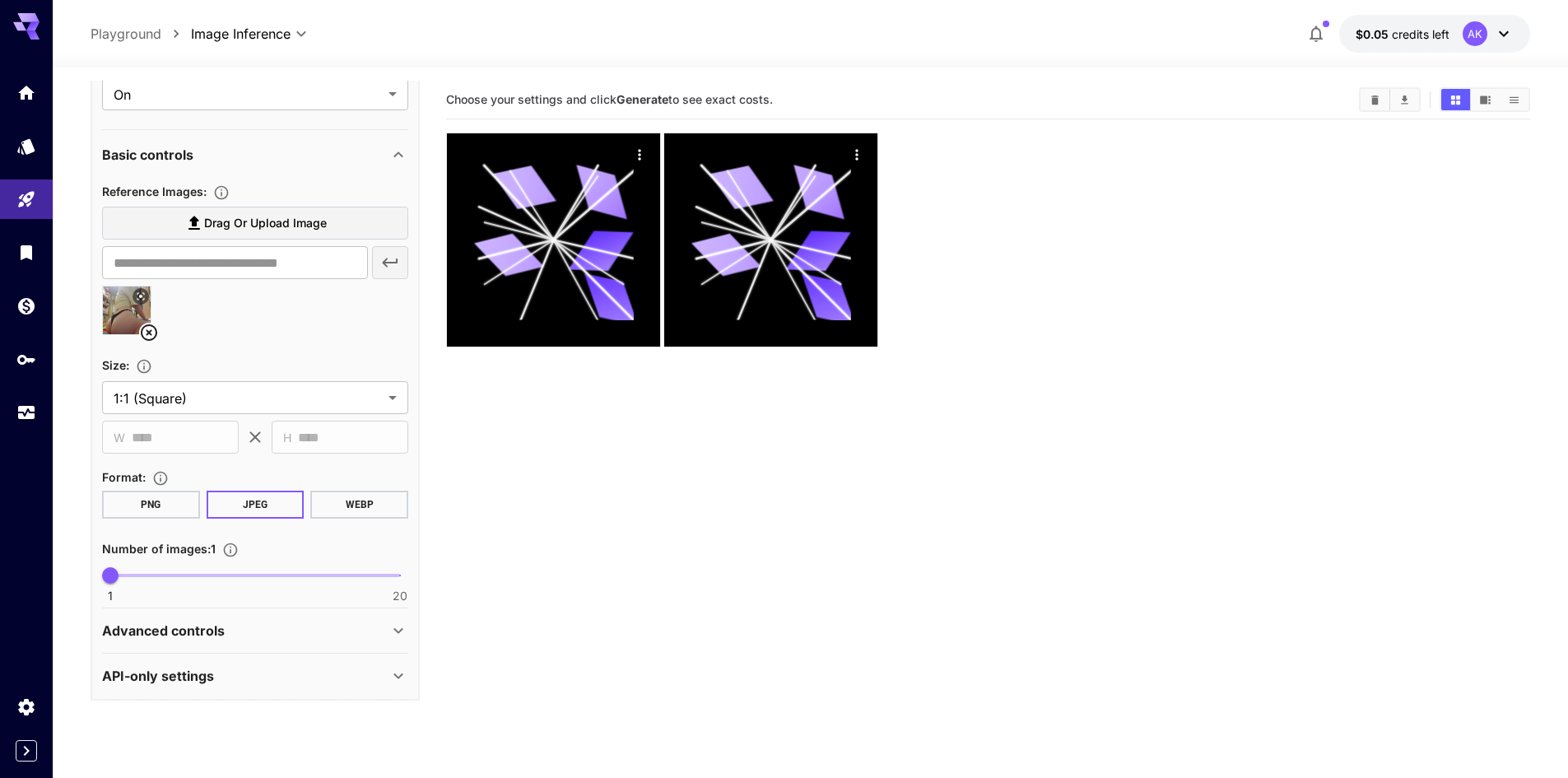
click at [192, 626] on p "Advanced controls" at bounding box center [164, 630] width 123 height 20
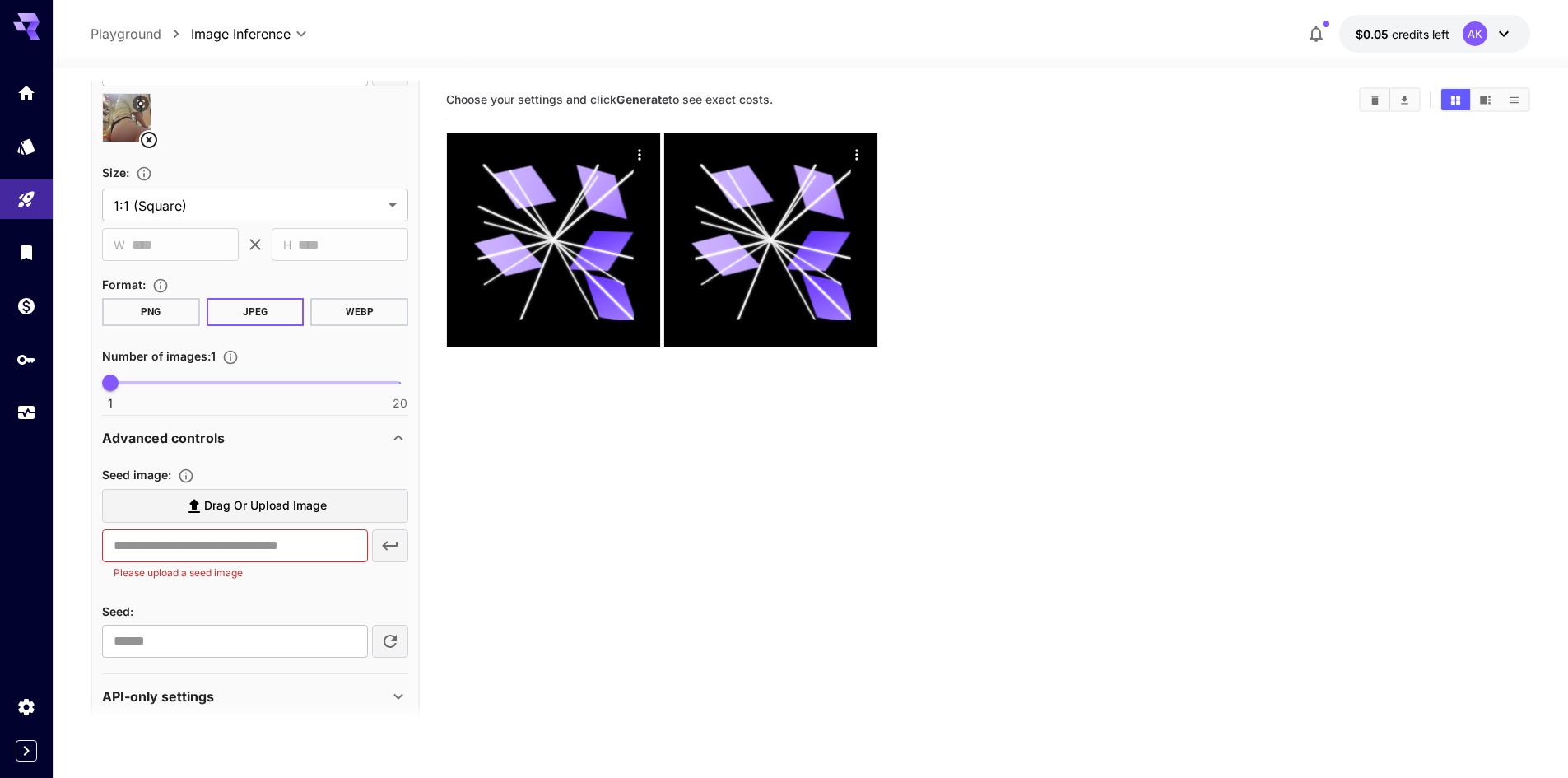
scroll to position [530, 0]
click at [215, 508] on span "Drag or upload image" at bounding box center [266, 504] width 123 height 21
click at [0, 0] on input "Drag or upload image" at bounding box center [0, 0] width 0 height 0
type input "**********"
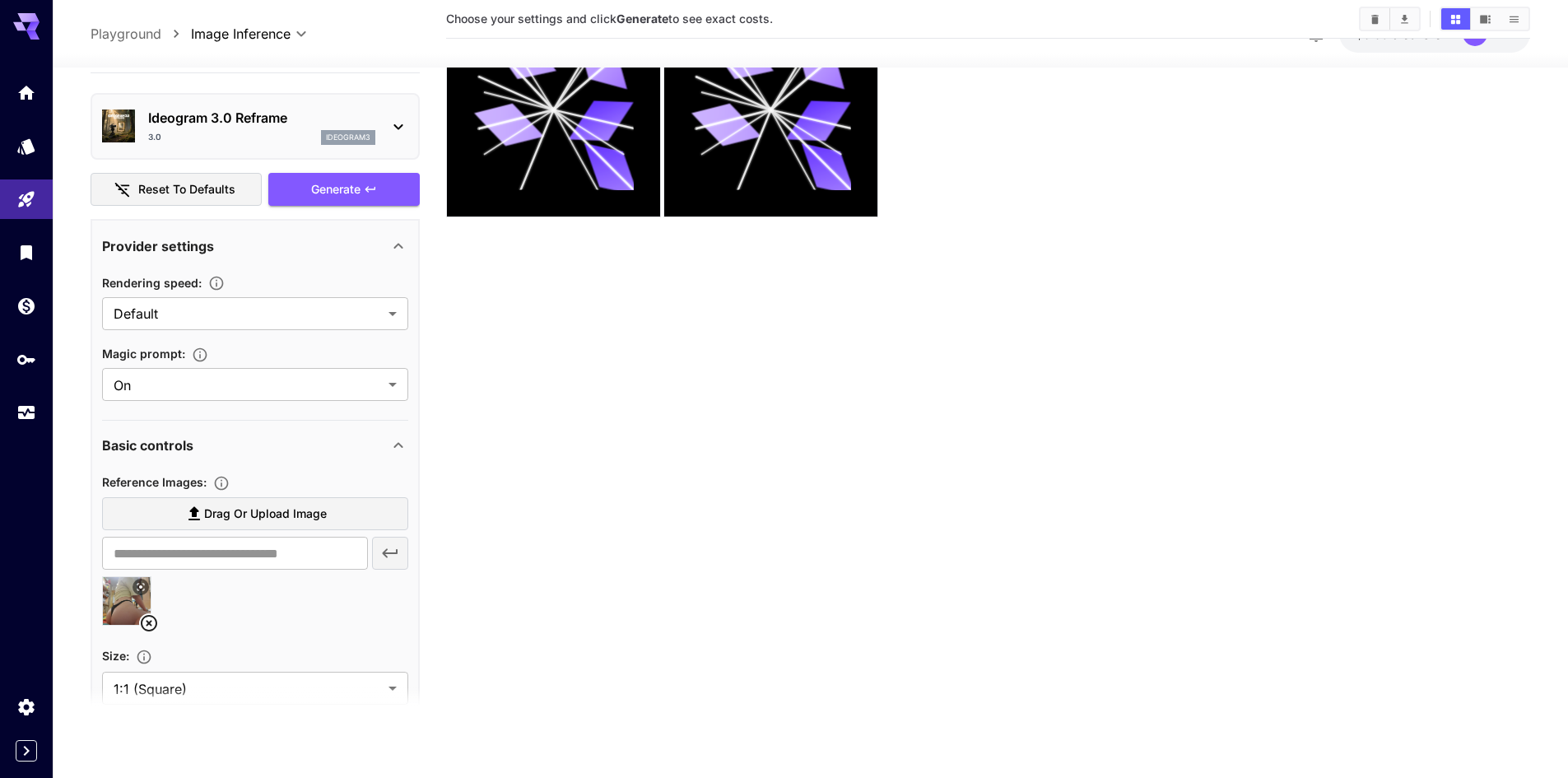
scroll to position [0, 0]
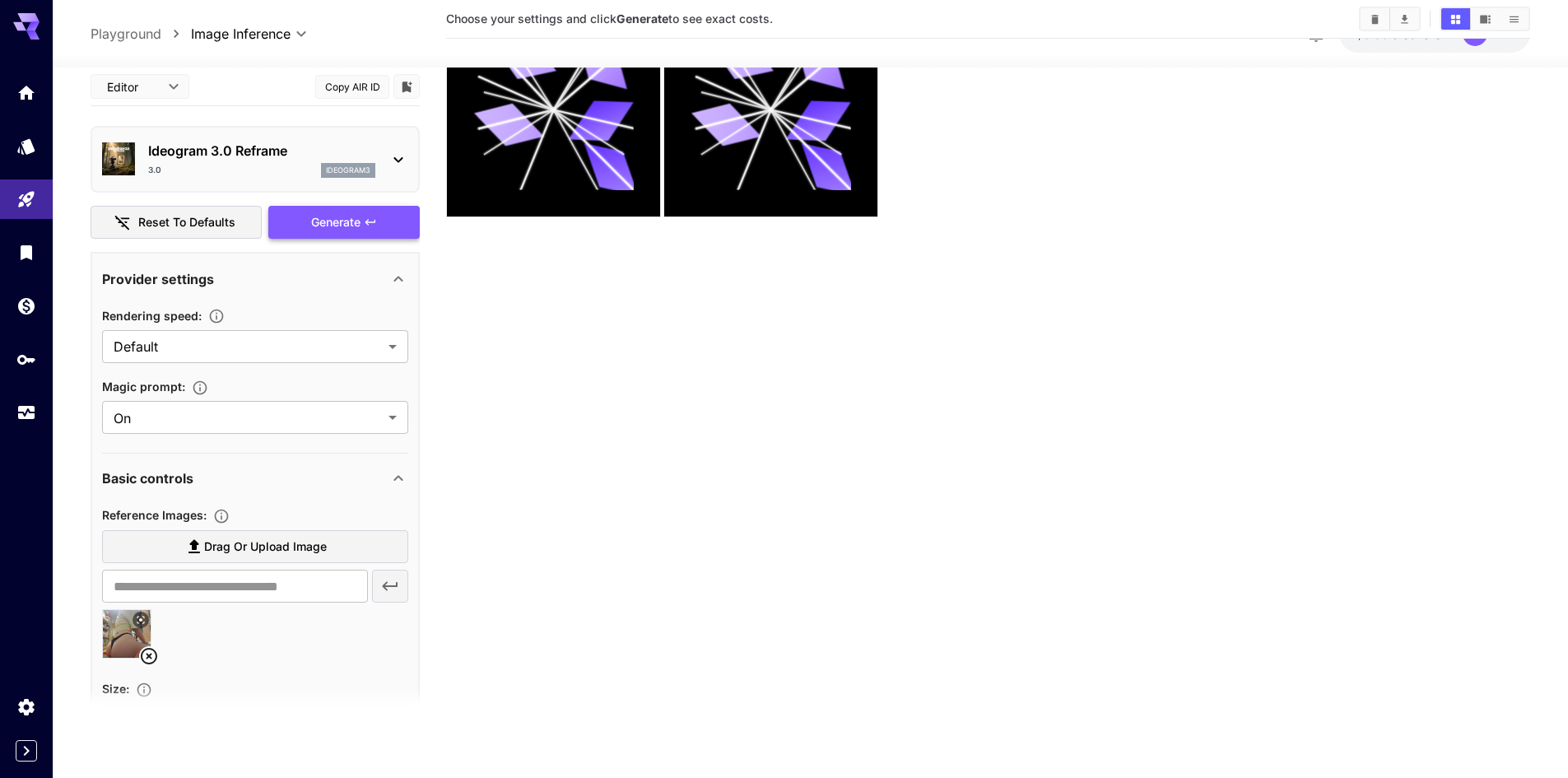
click at [348, 209] on button "Generate" at bounding box center [343, 222] width 152 height 34
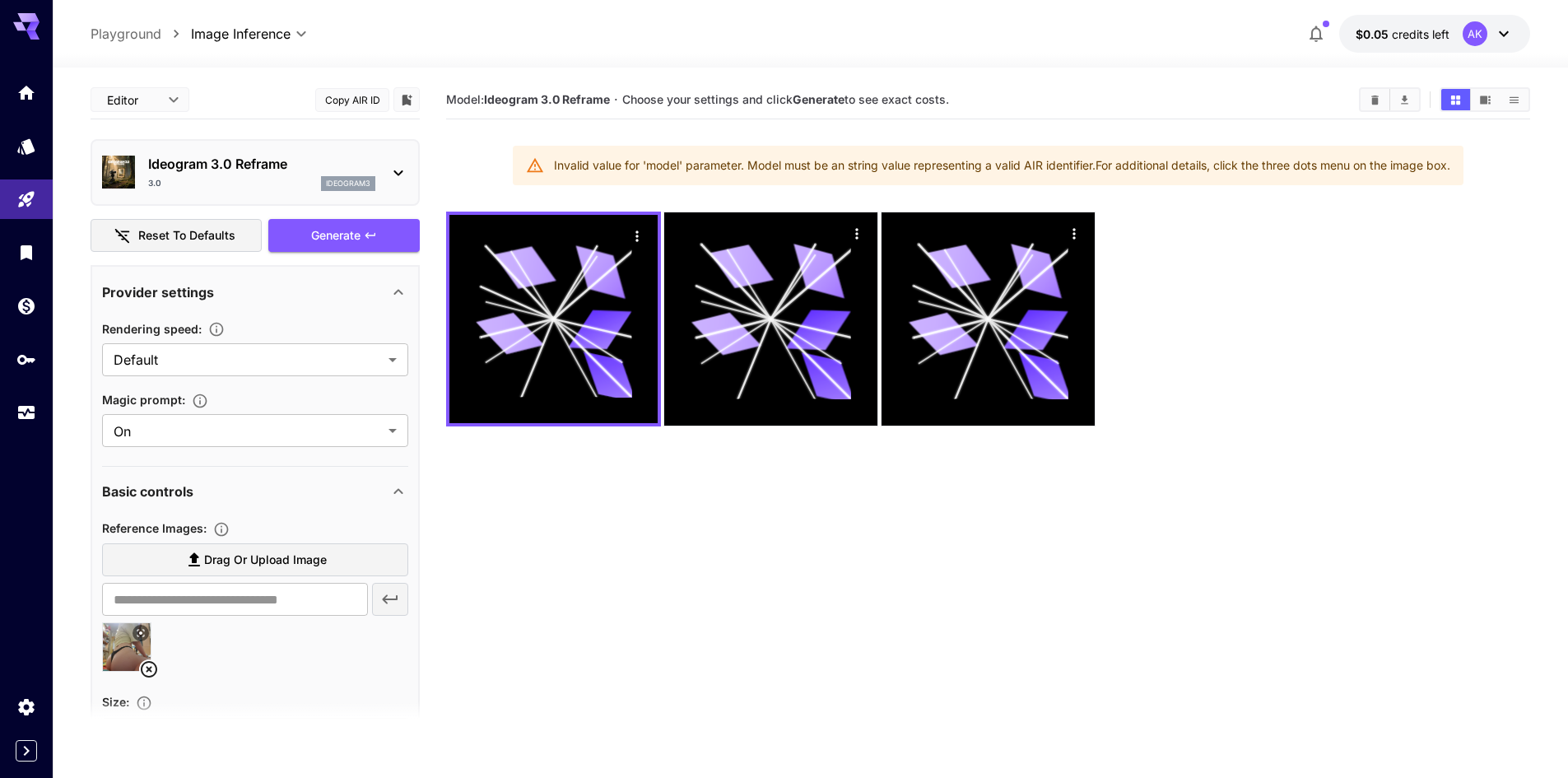
click at [179, 176] on div "Ideogram 3.0 Reframe 3.0 ideogram3" at bounding box center [261, 172] width 227 height 37
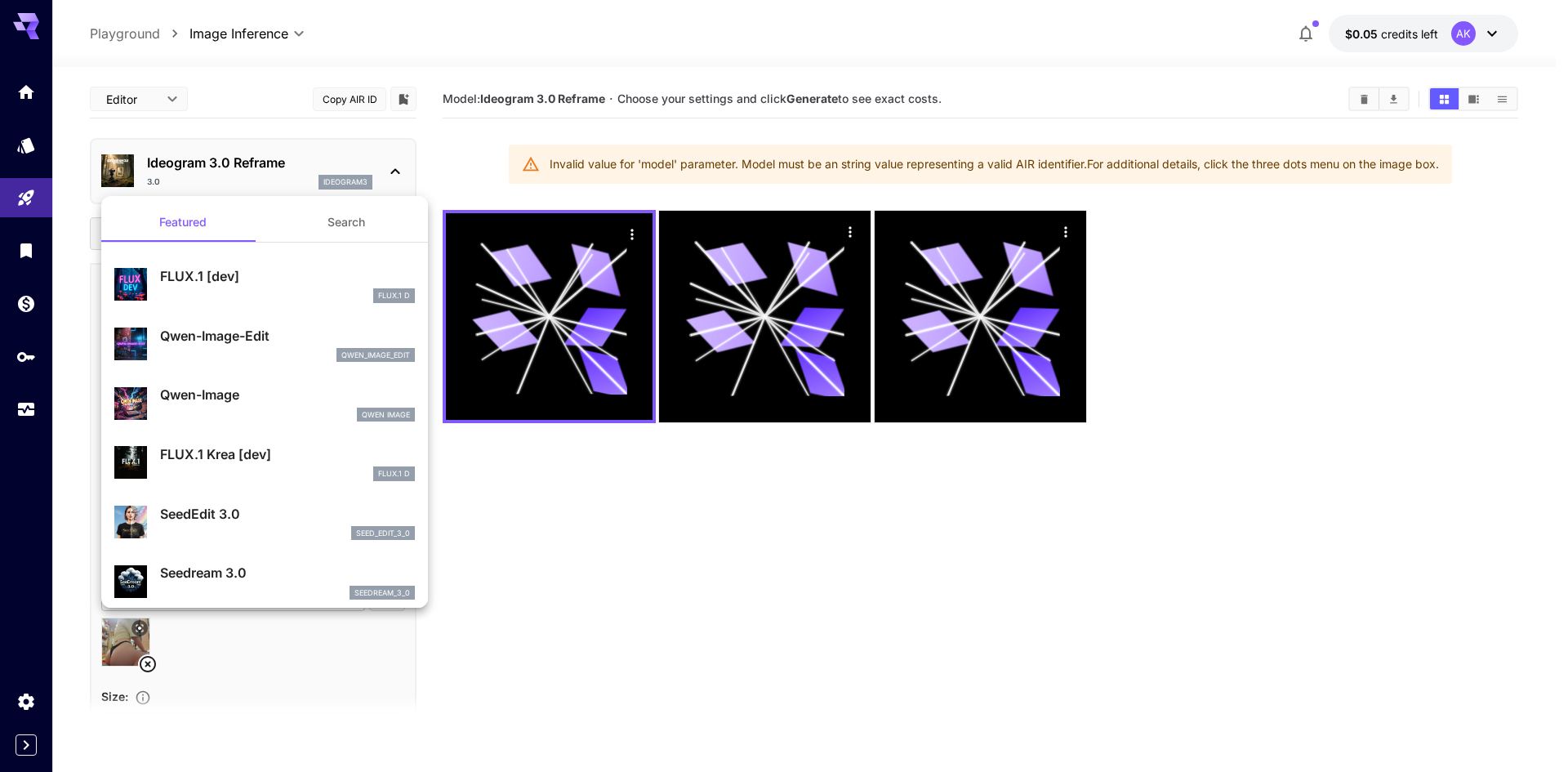
click at [259, 343] on p "Qwen-Image-Edit" at bounding box center [288, 336] width 255 height 20
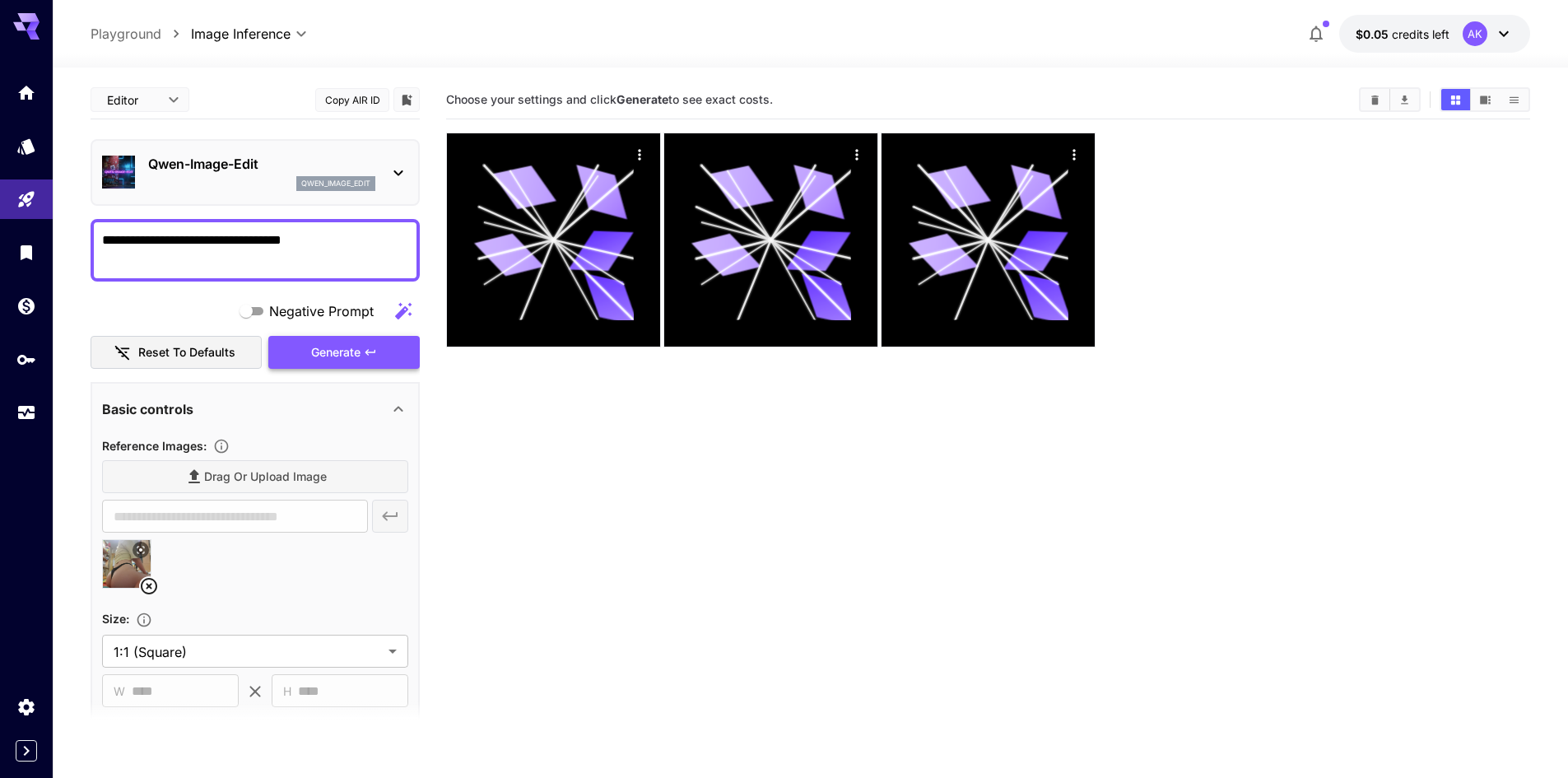
type textarea "**********"
click at [292, 349] on button "Generate" at bounding box center [343, 352] width 152 height 34
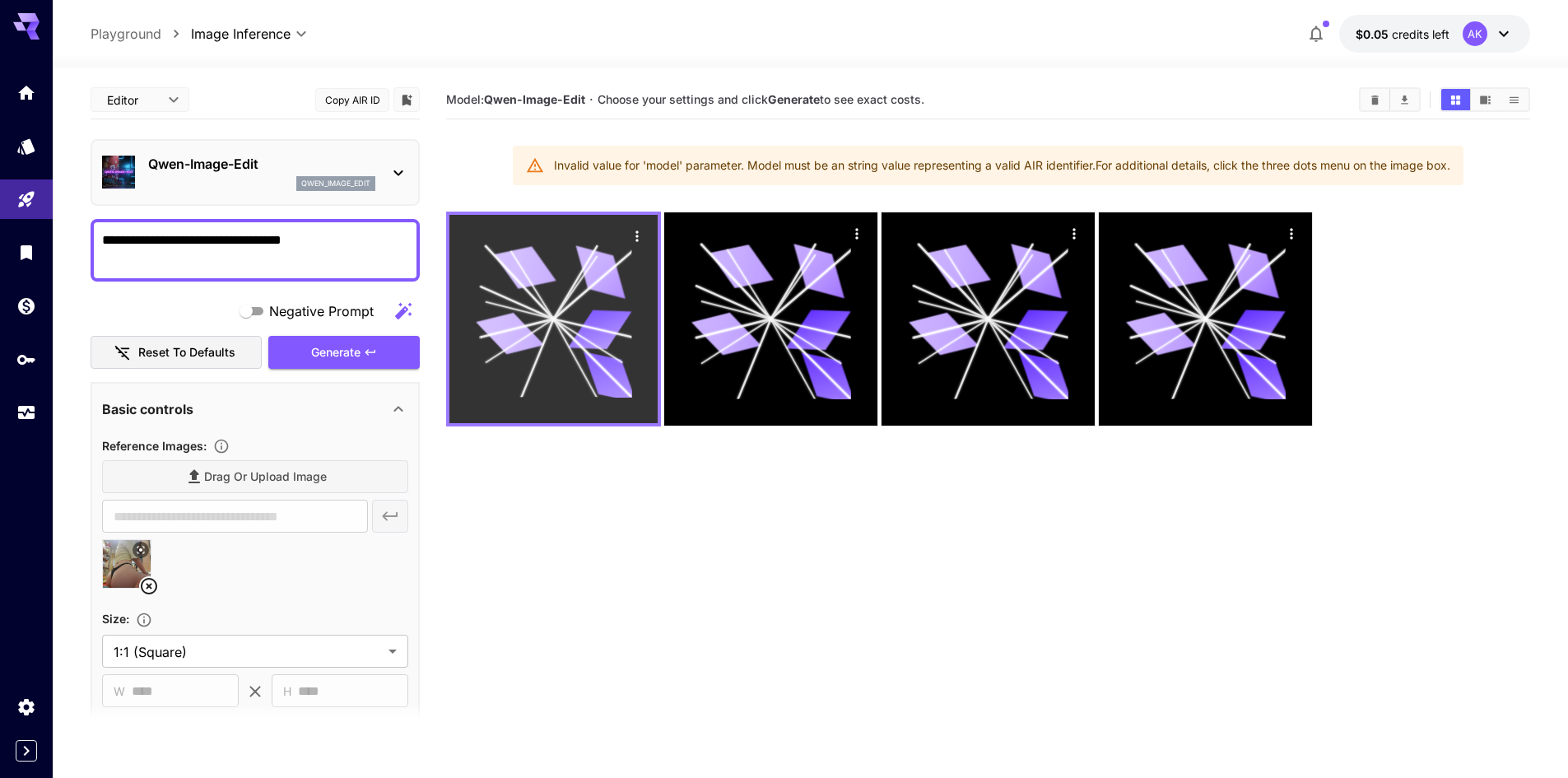
click at [610, 241] on icon at bounding box center [554, 320] width 157 height 157
click at [632, 236] on icon "Actions" at bounding box center [637, 236] width 17 height 17
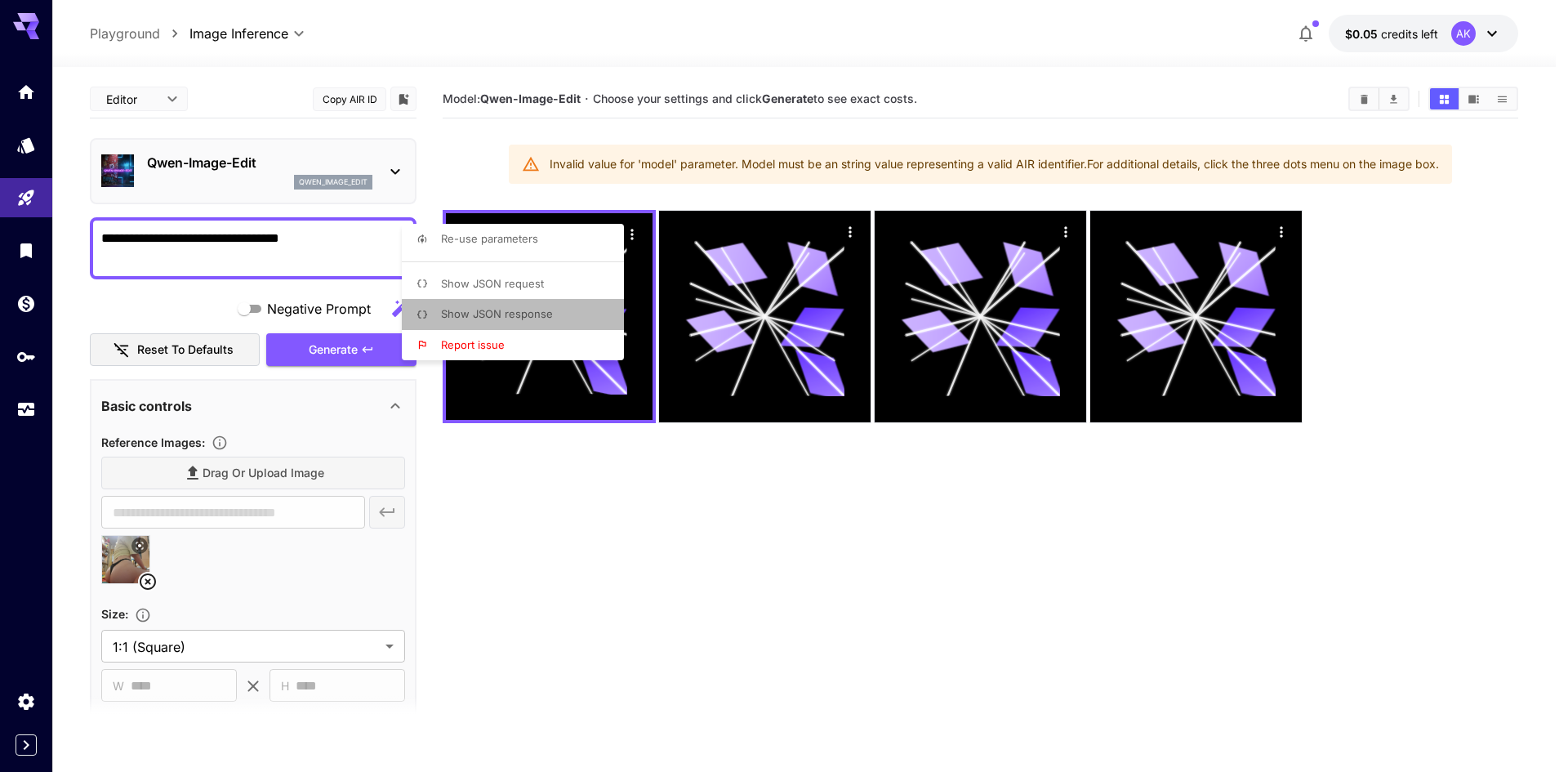
click at [501, 313] on span "Show JSON response" at bounding box center [497, 313] width 112 height 13
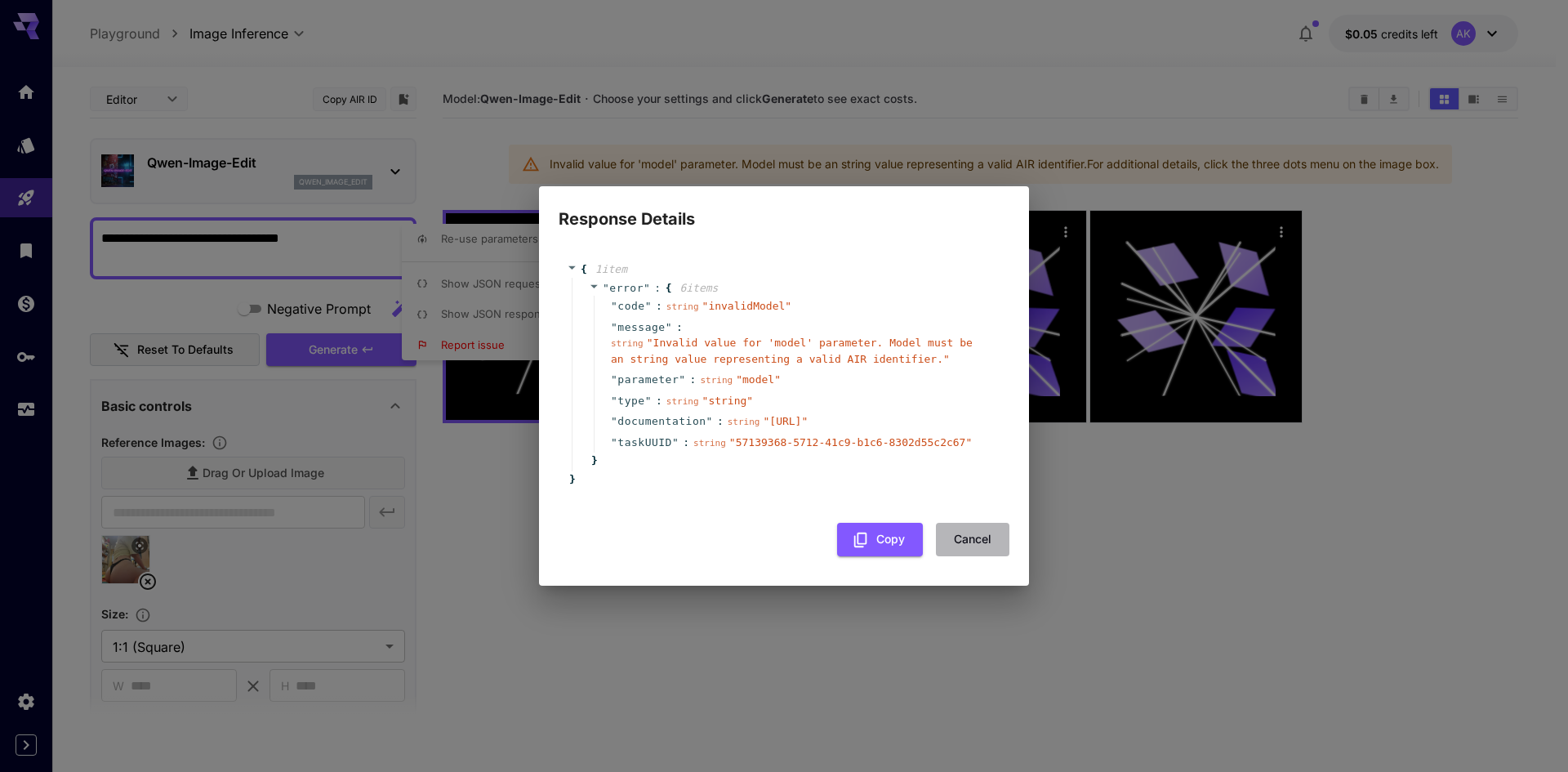
click at [979, 556] on button "Cancel" at bounding box center [972, 540] width 74 height 33
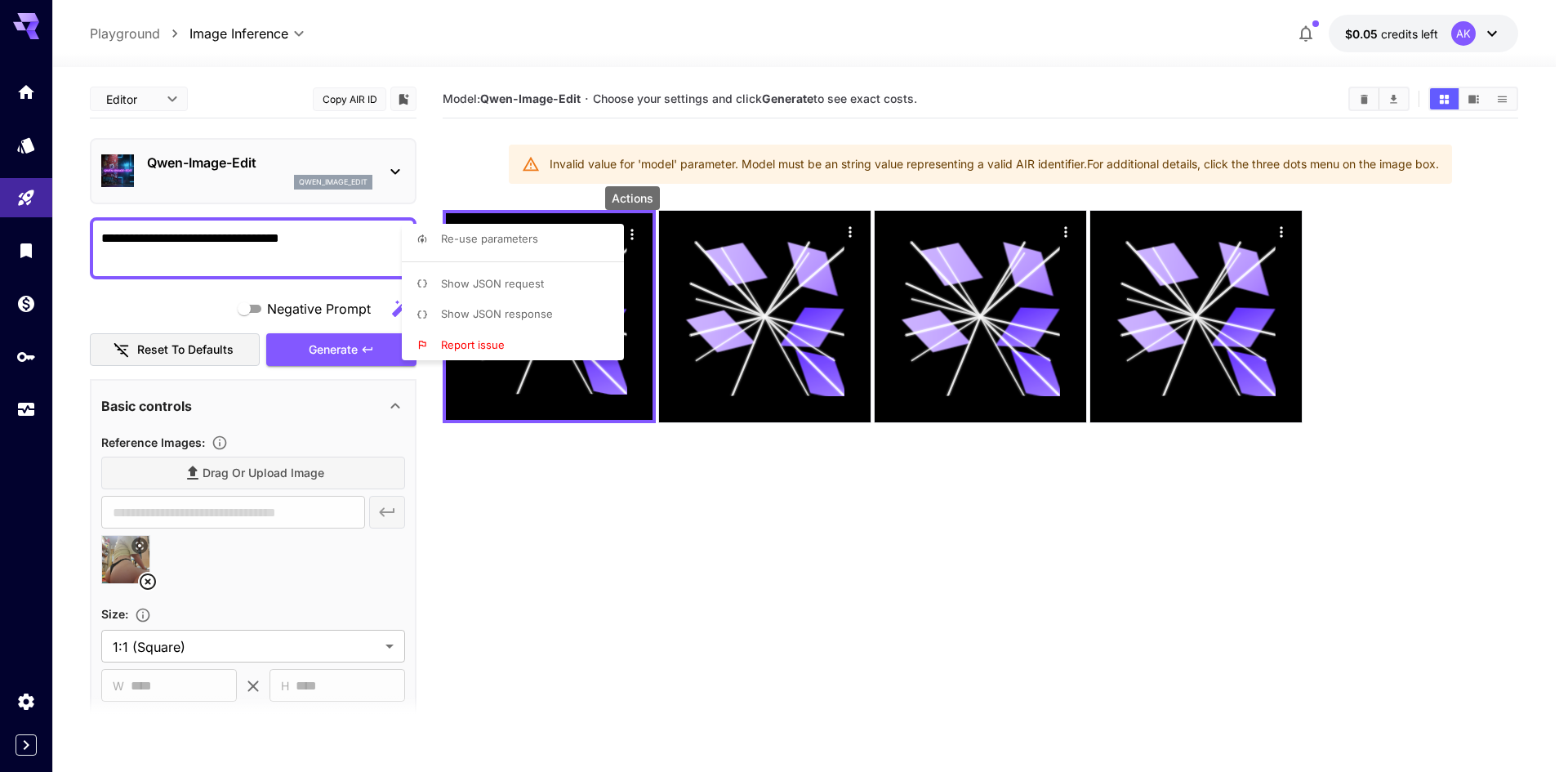
click at [352, 433] on div at bounding box center [784, 386] width 1568 height 772
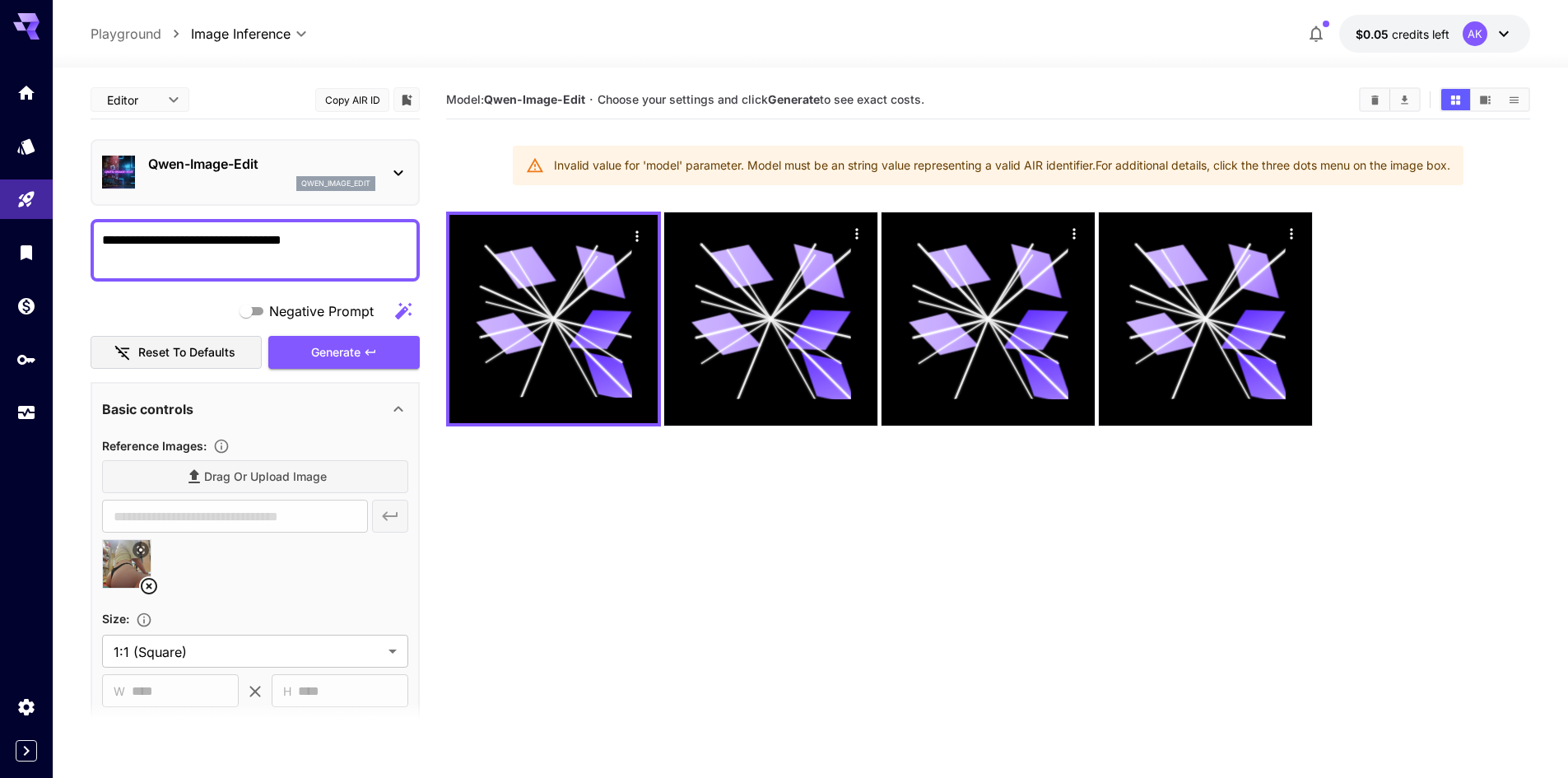
click at [288, 400] on div "Basic controls" at bounding box center [245, 409] width 287 height 20
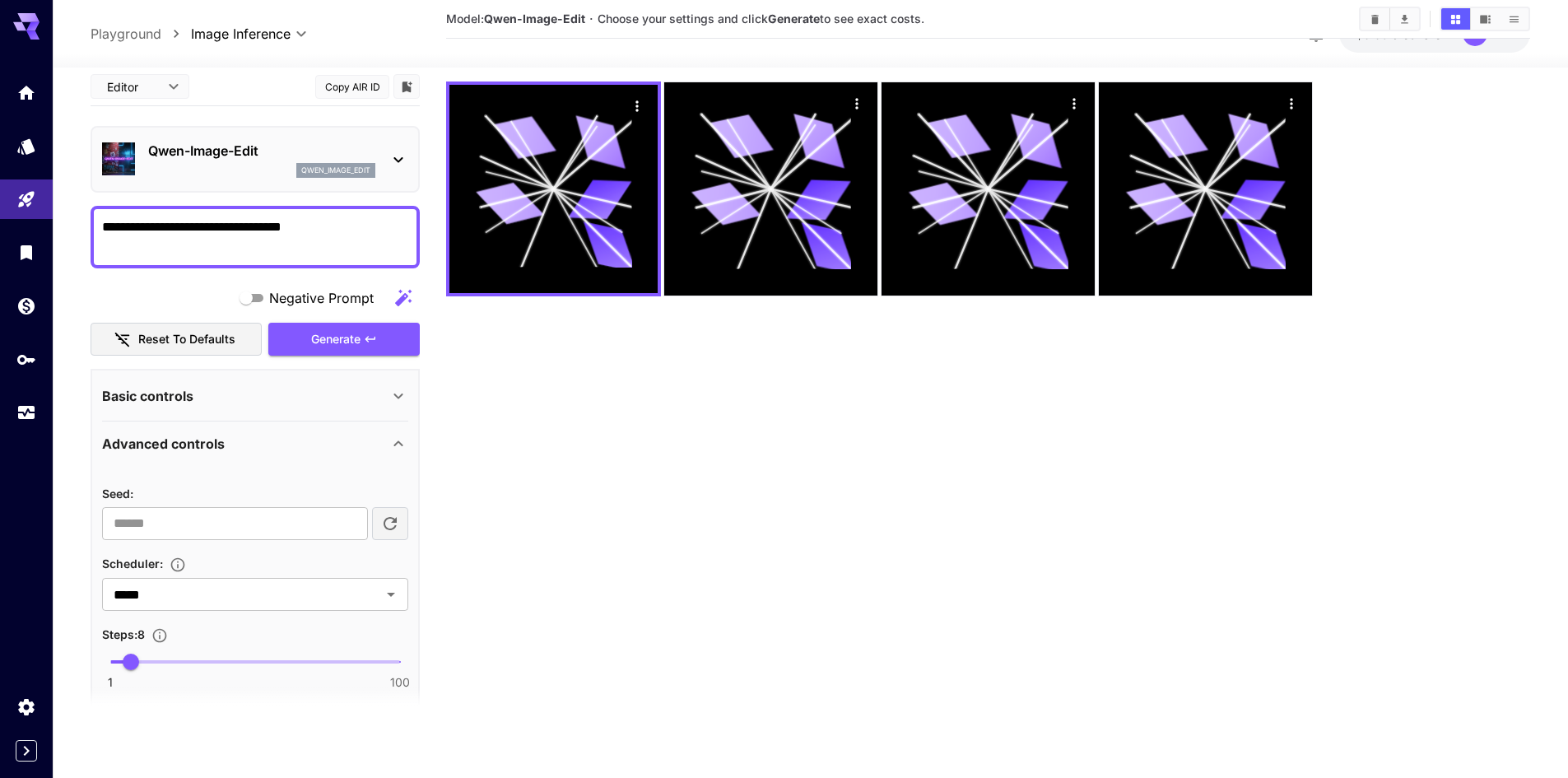
click at [202, 393] on div "Basic controls" at bounding box center [245, 395] width 287 height 20
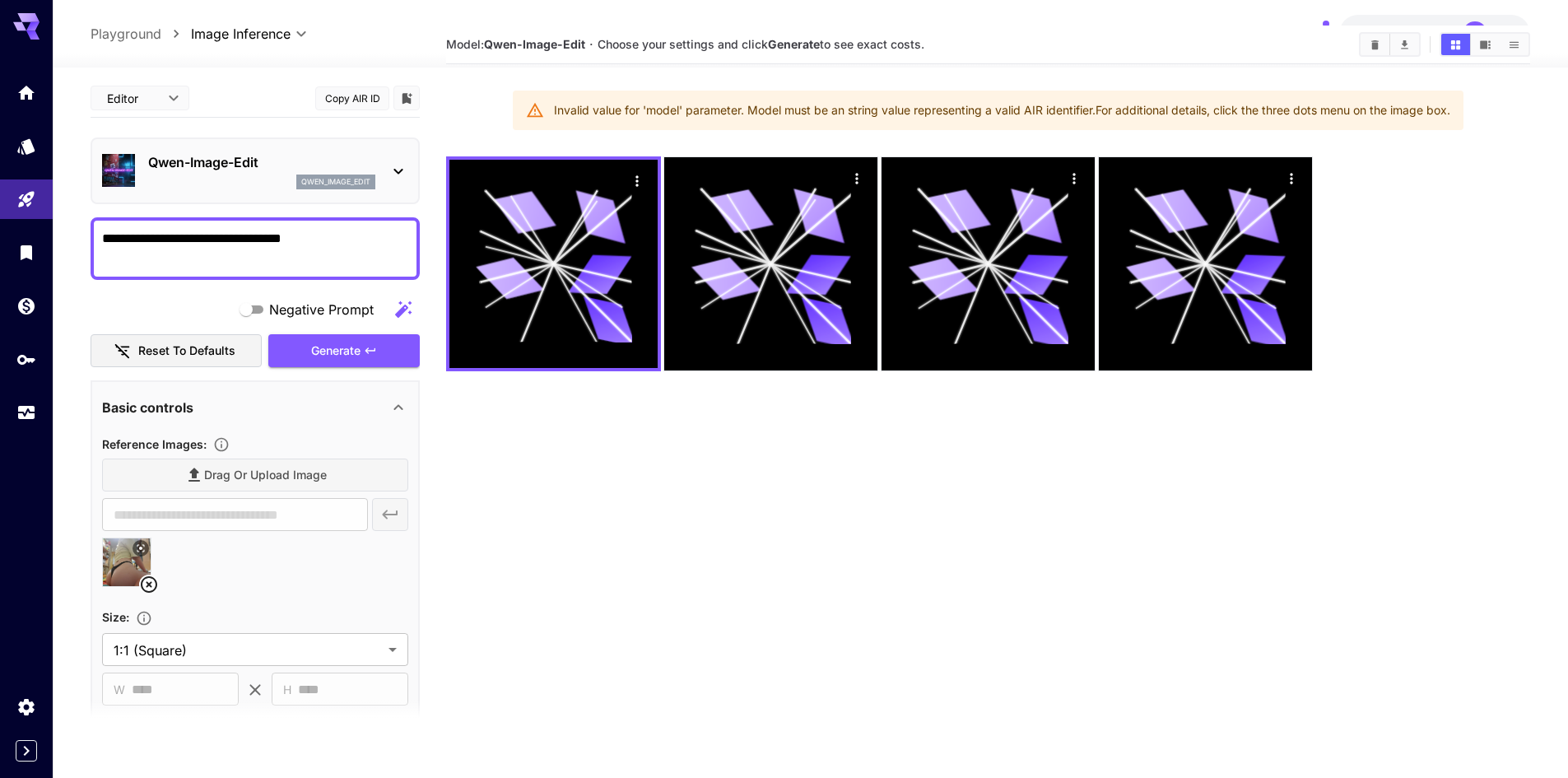
scroll to position [48, 0]
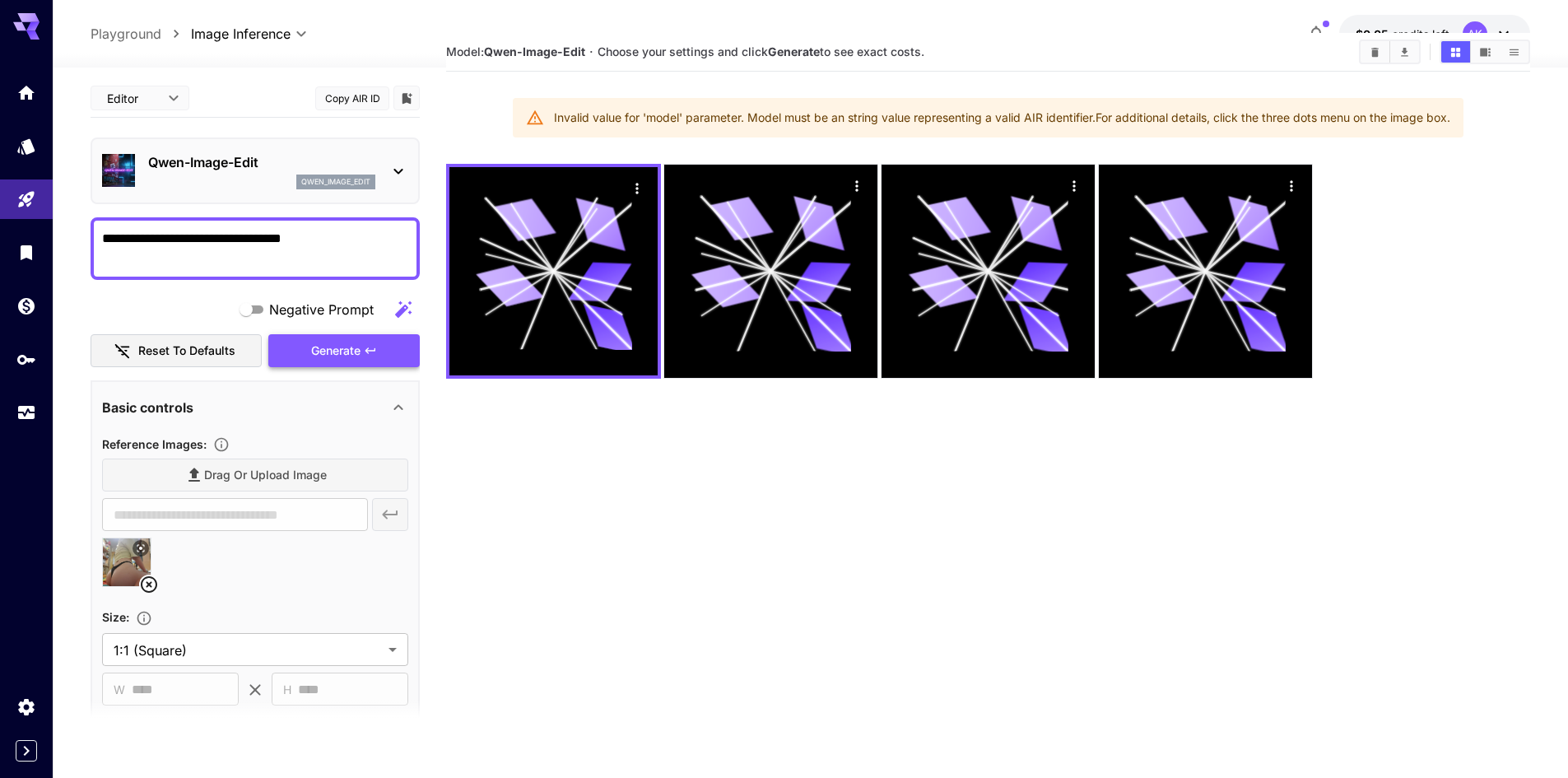
click at [289, 349] on button "Generate" at bounding box center [343, 351] width 152 height 34
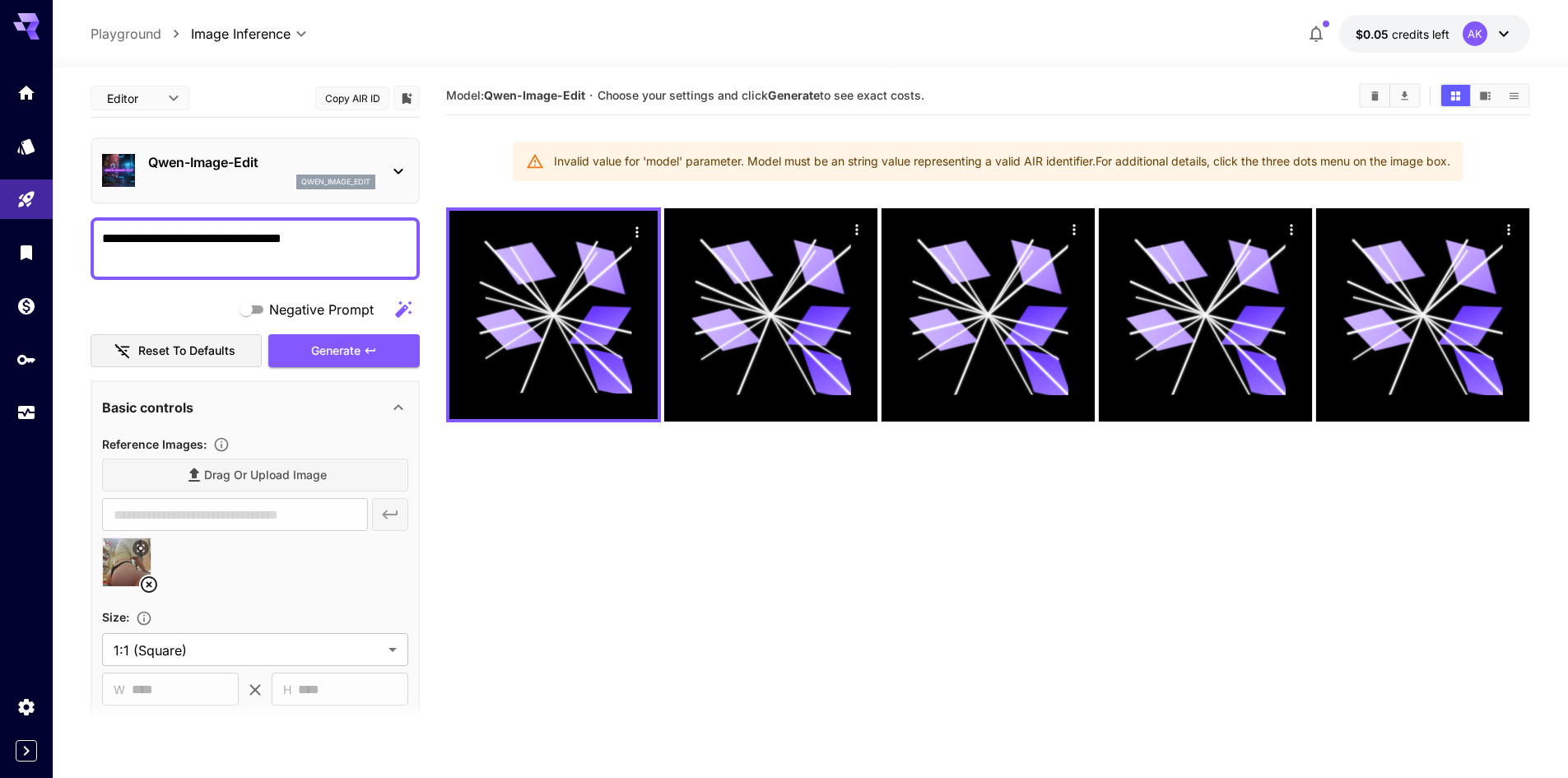
scroll to position [0, 0]
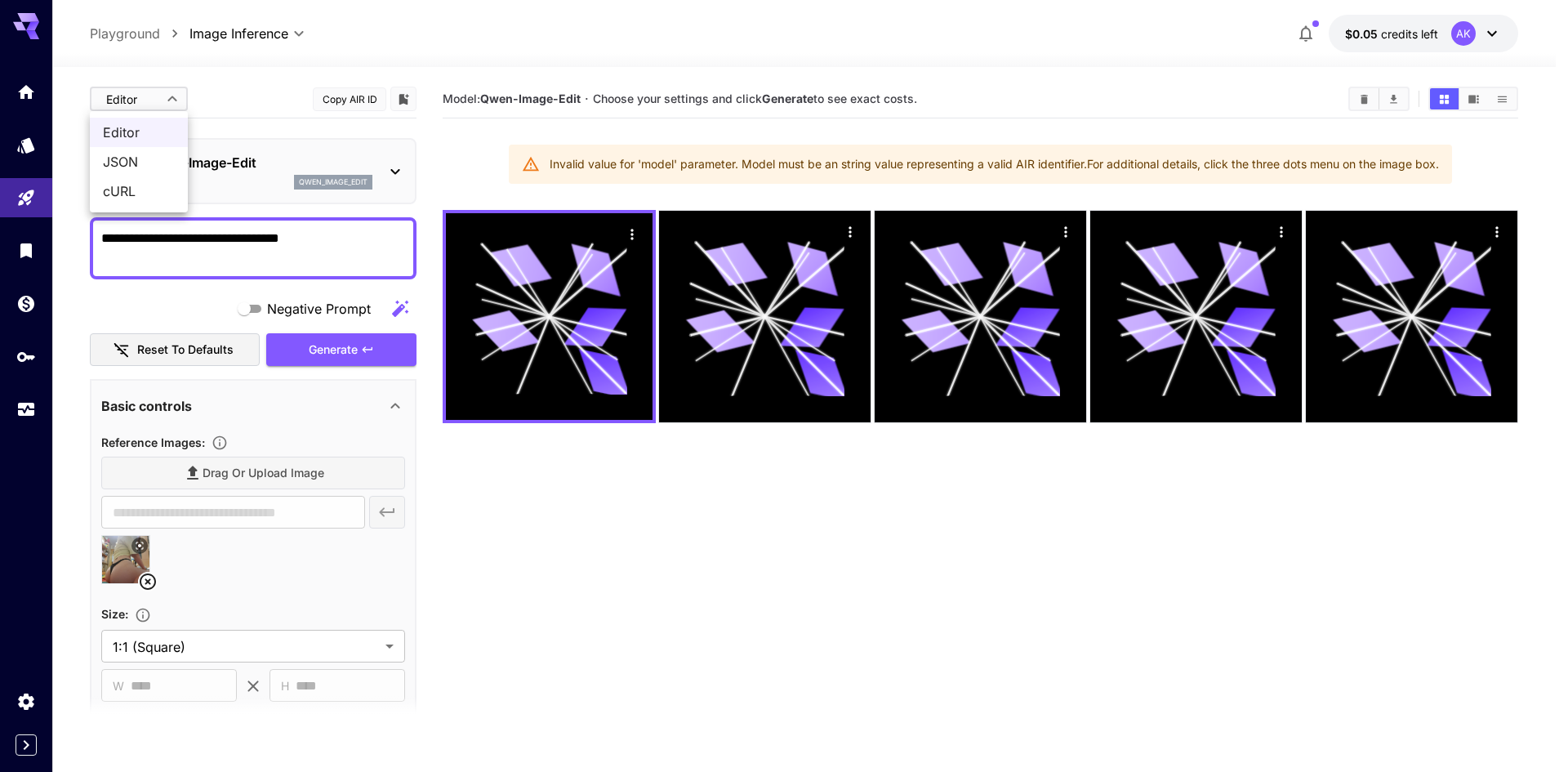
click at [149, 101] on body "**********" at bounding box center [784, 450] width 1568 height 901
click at [151, 158] on span "JSON" at bounding box center [138, 161] width 72 height 20
type input "****"
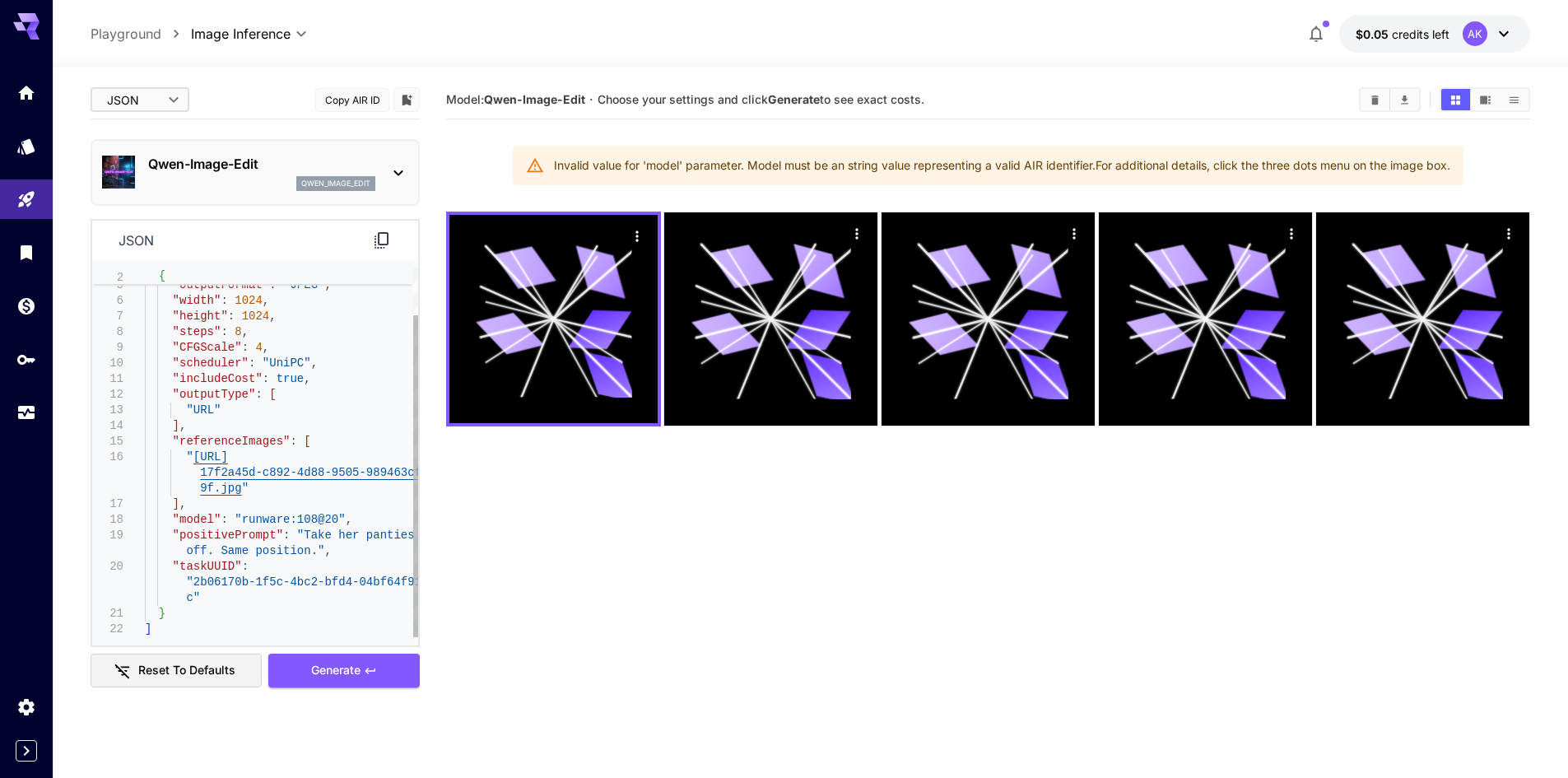
type textarea "**********"
click at [318, 526] on div ""numberResults" : 1 , "outputFormat" : "JPEG" , "width" : 1024 , "height" : 102…" at bounding box center [281, 425] width 273 height 422
click at [307, 517] on div ""numberResults" : 1 , "outputFormat" : "JPEG" , "width" : 1024 , "height" : 102…" at bounding box center [281, 425] width 273 height 422
click at [257, 512] on div ""numberResults" : 1 , "outputFormat" : "JPEG" , "width" : 1024 , "height" : 102…" at bounding box center [281, 425] width 273 height 422
click at [309, 522] on div ""numberResults" : 1 , "outputFormat" : "JPEG" , "width" : 1024 , "height" : 102…" at bounding box center [281, 425] width 273 height 422
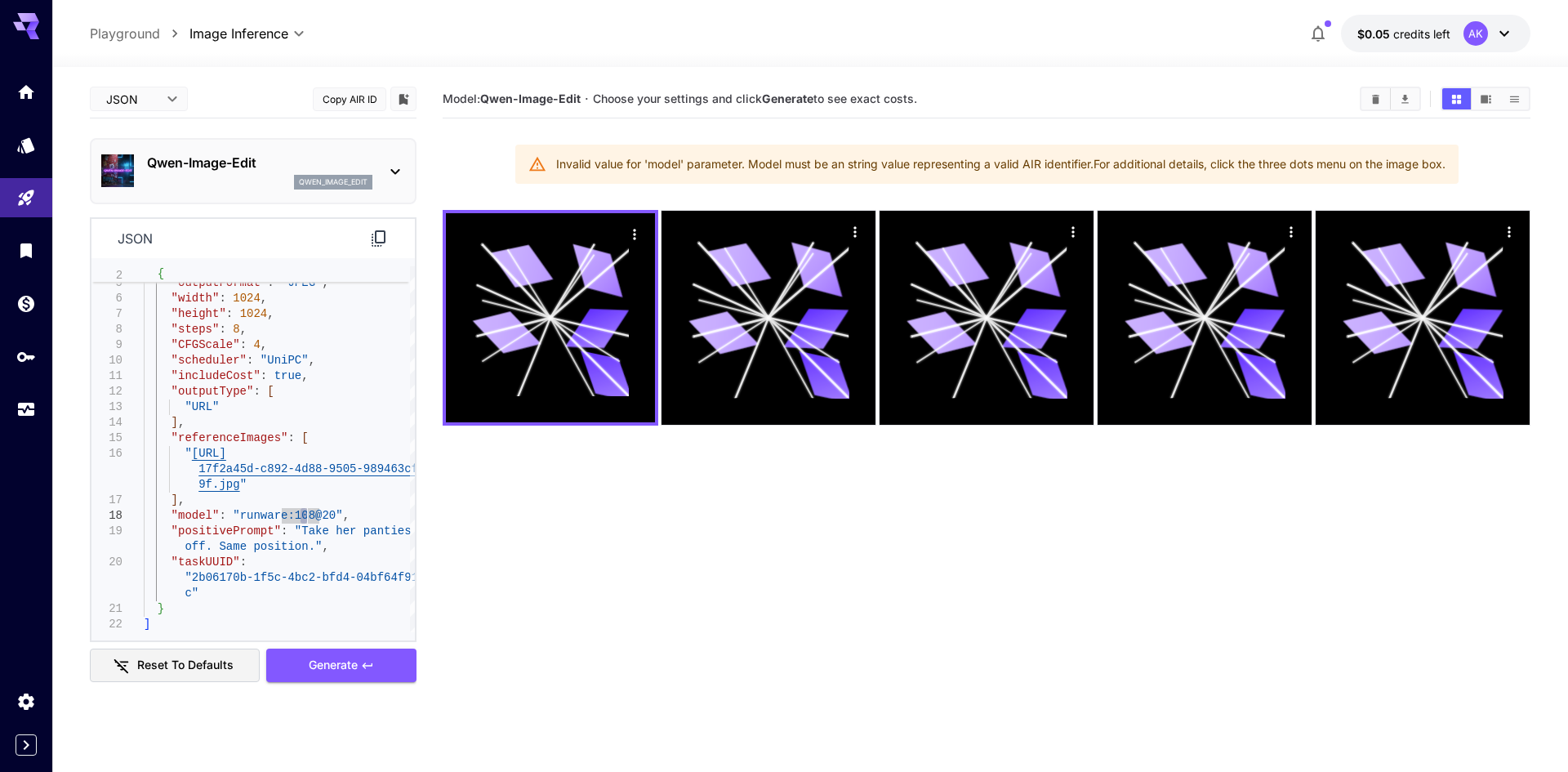
click at [156, 98] on body "**********" at bounding box center [784, 450] width 1568 height 901
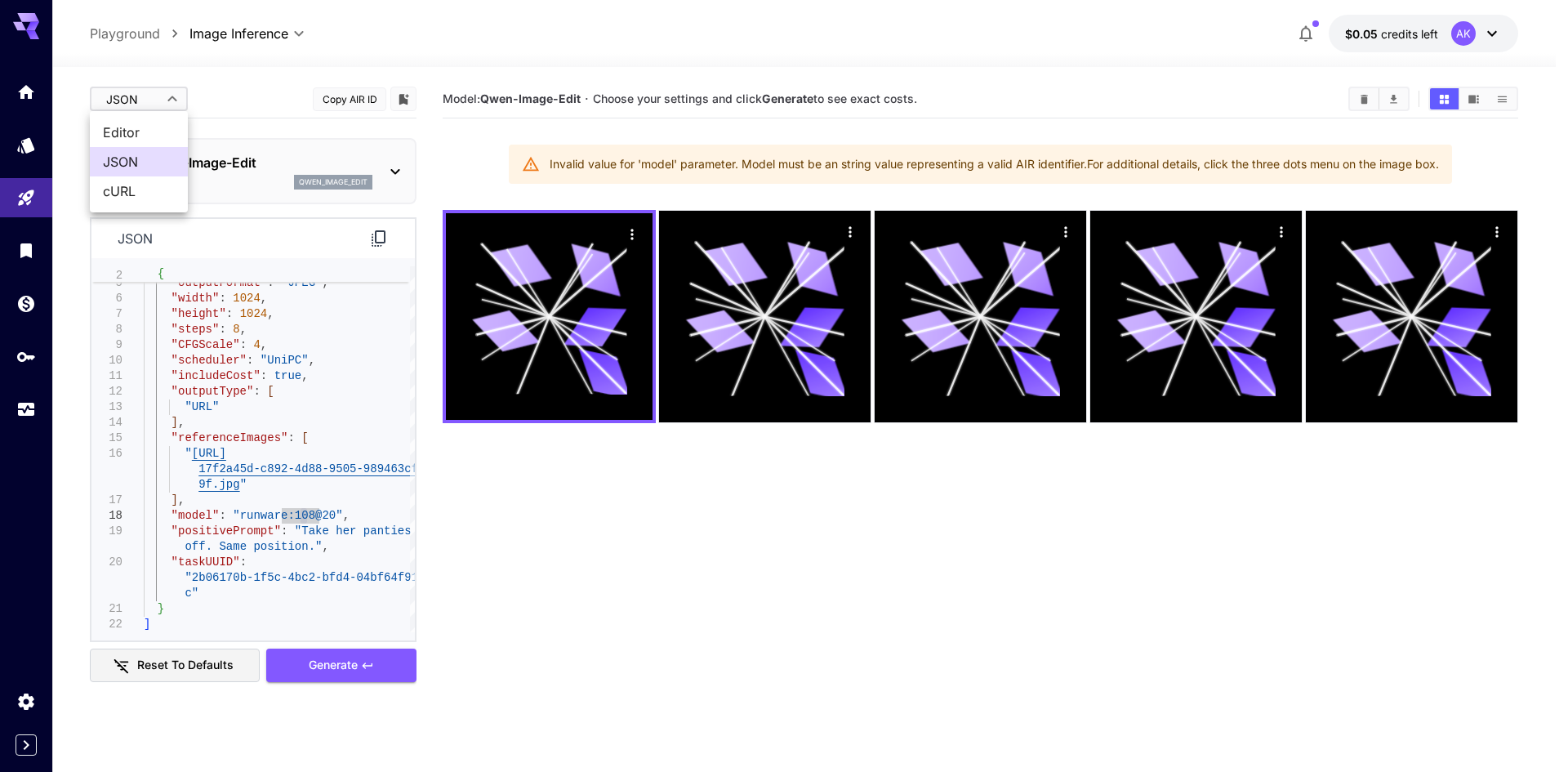
click at [142, 135] on span "Editor" at bounding box center [138, 132] width 72 height 20
type input "****"
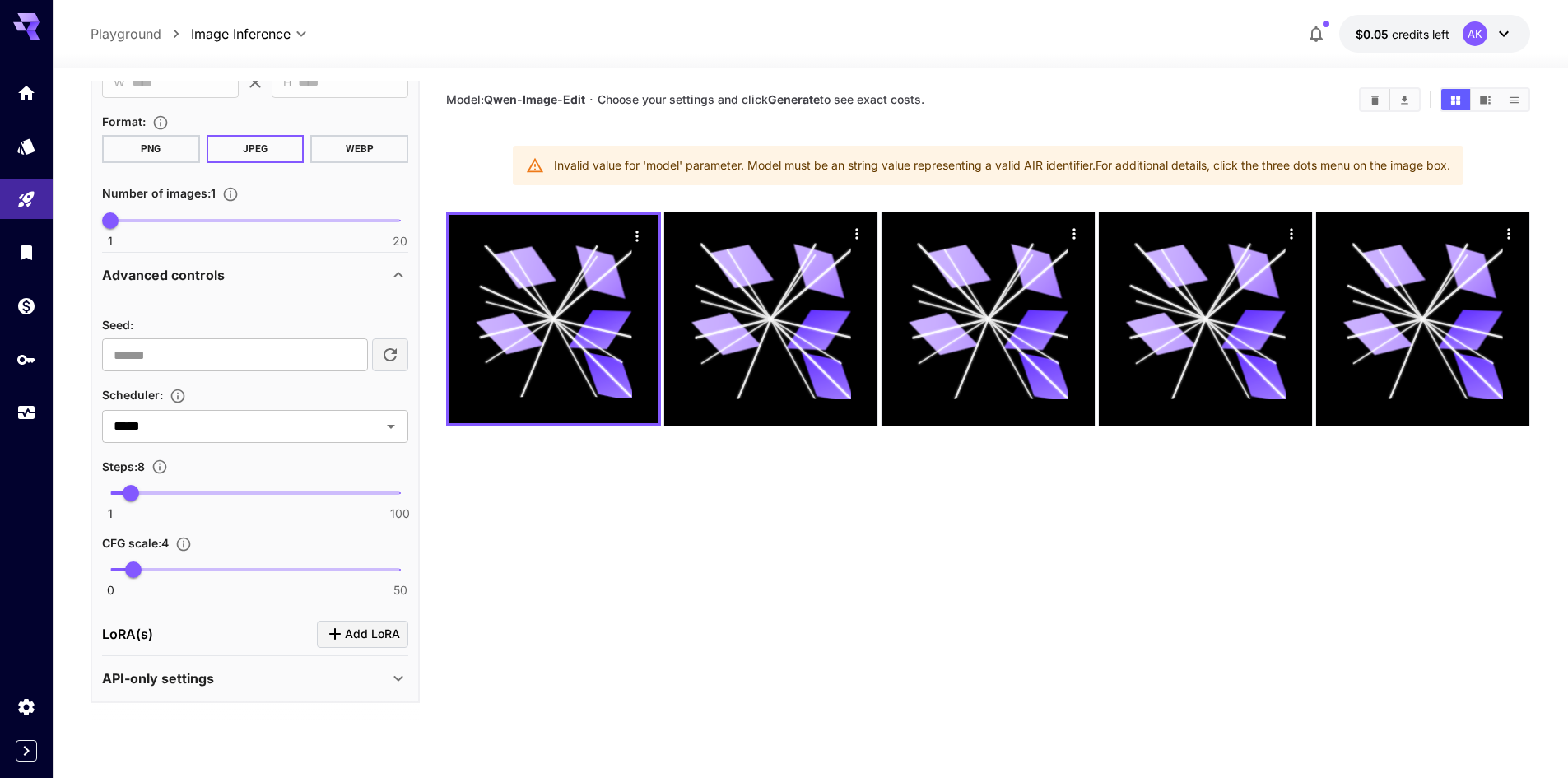
scroll to position [611, 0]
click at [191, 683] on p "API-only settings" at bounding box center [158, 676] width 112 height 20
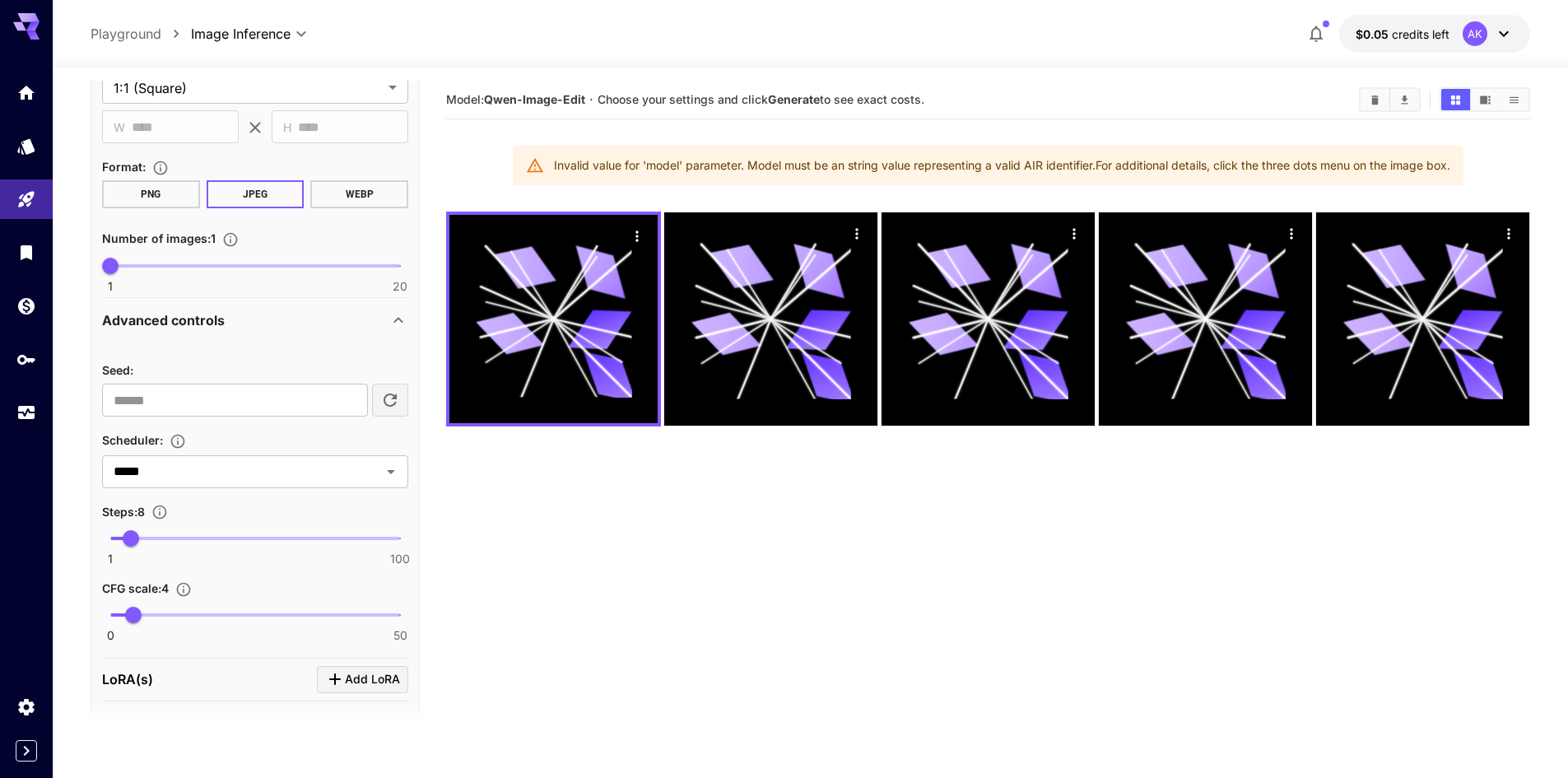
scroll to position [562, 0]
click at [194, 485] on div "***** ​" at bounding box center [255, 473] width 307 height 33
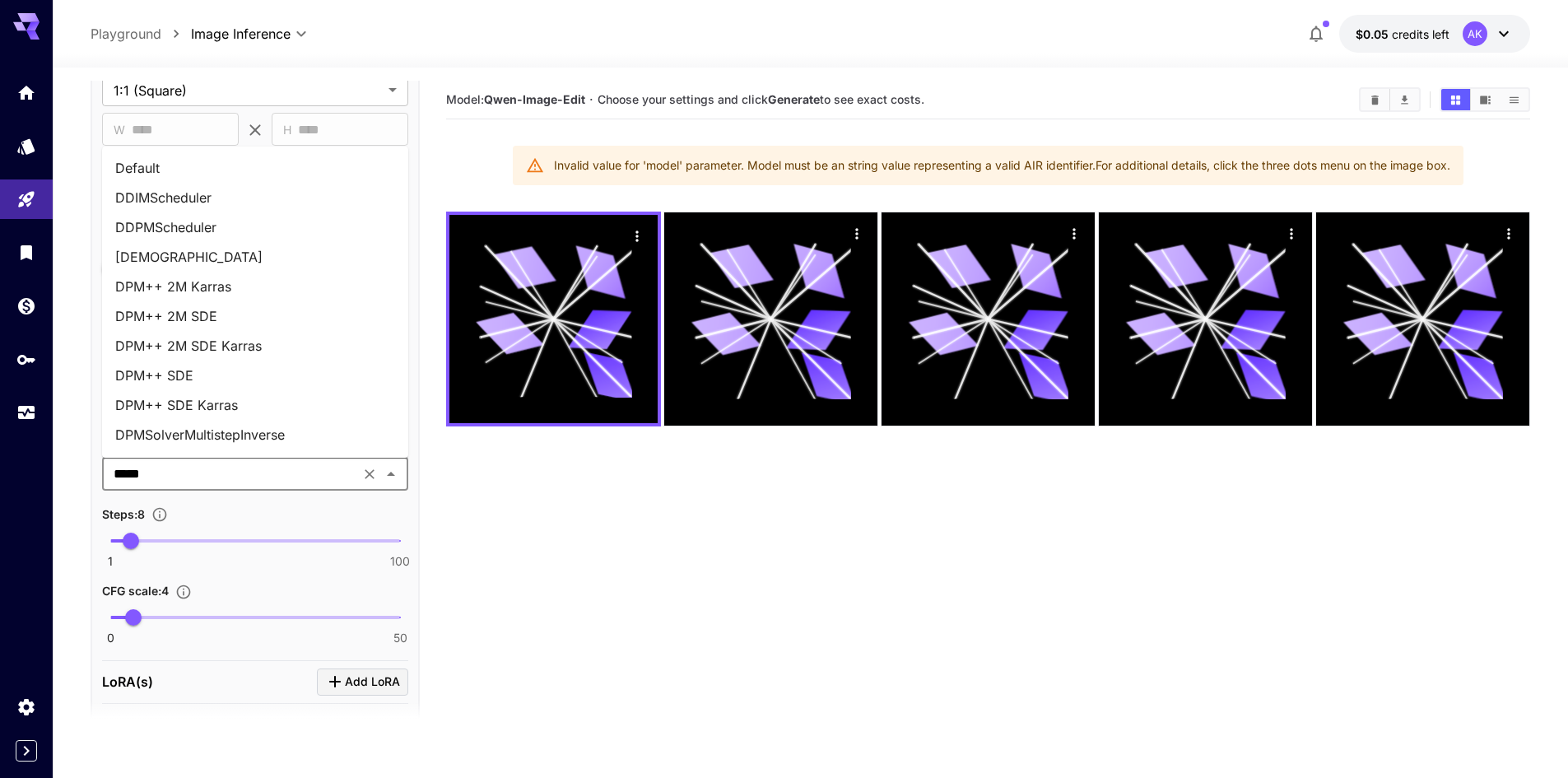
scroll to position [555, 0]
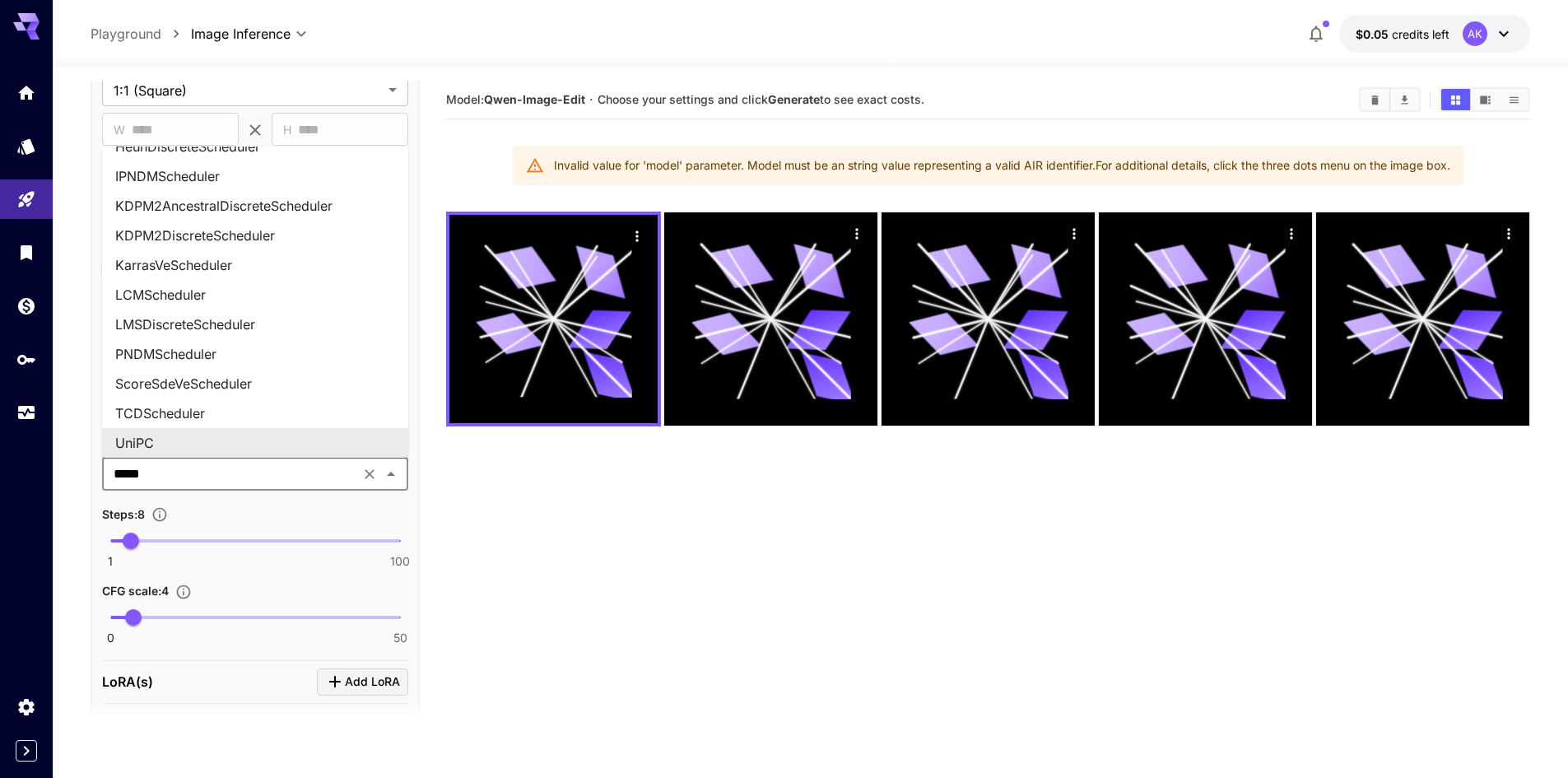
click at [322, 552] on span "1 100 8" at bounding box center [255, 540] width 290 height 25
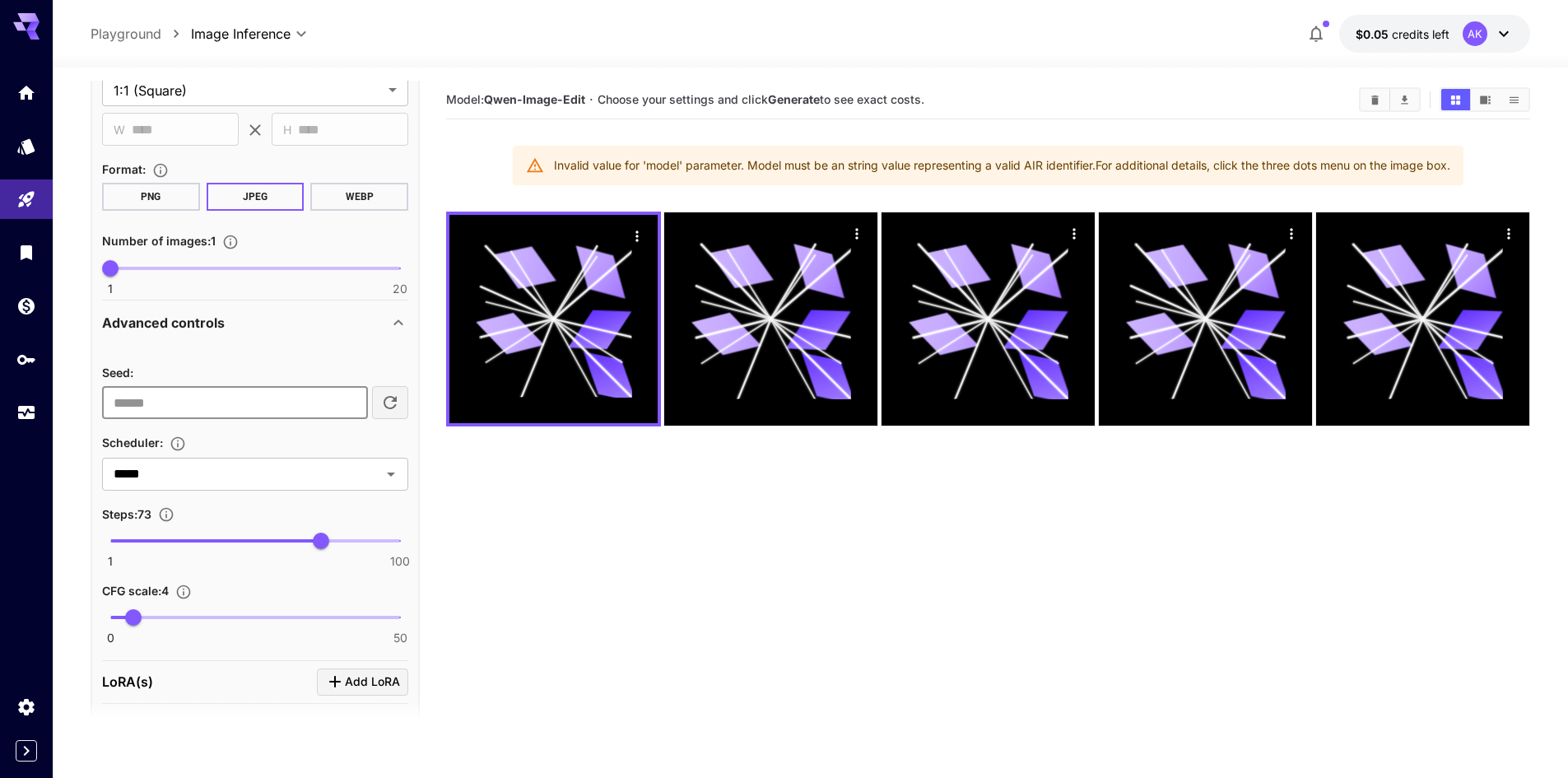
click at [255, 415] on input "number" at bounding box center [235, 402] width 266 height 33
type input "**"
drag, startPoint x: 205, startPoint y: 542, endPoint x: 146, endPoint y: 548, distance: 59.3
click at [146, 548] on span "1 100 13" at bounding box center [255, 540] width 290 height 25
click at [214, 390] on input "number" at bounding box center [235, 402] width 266 height 33
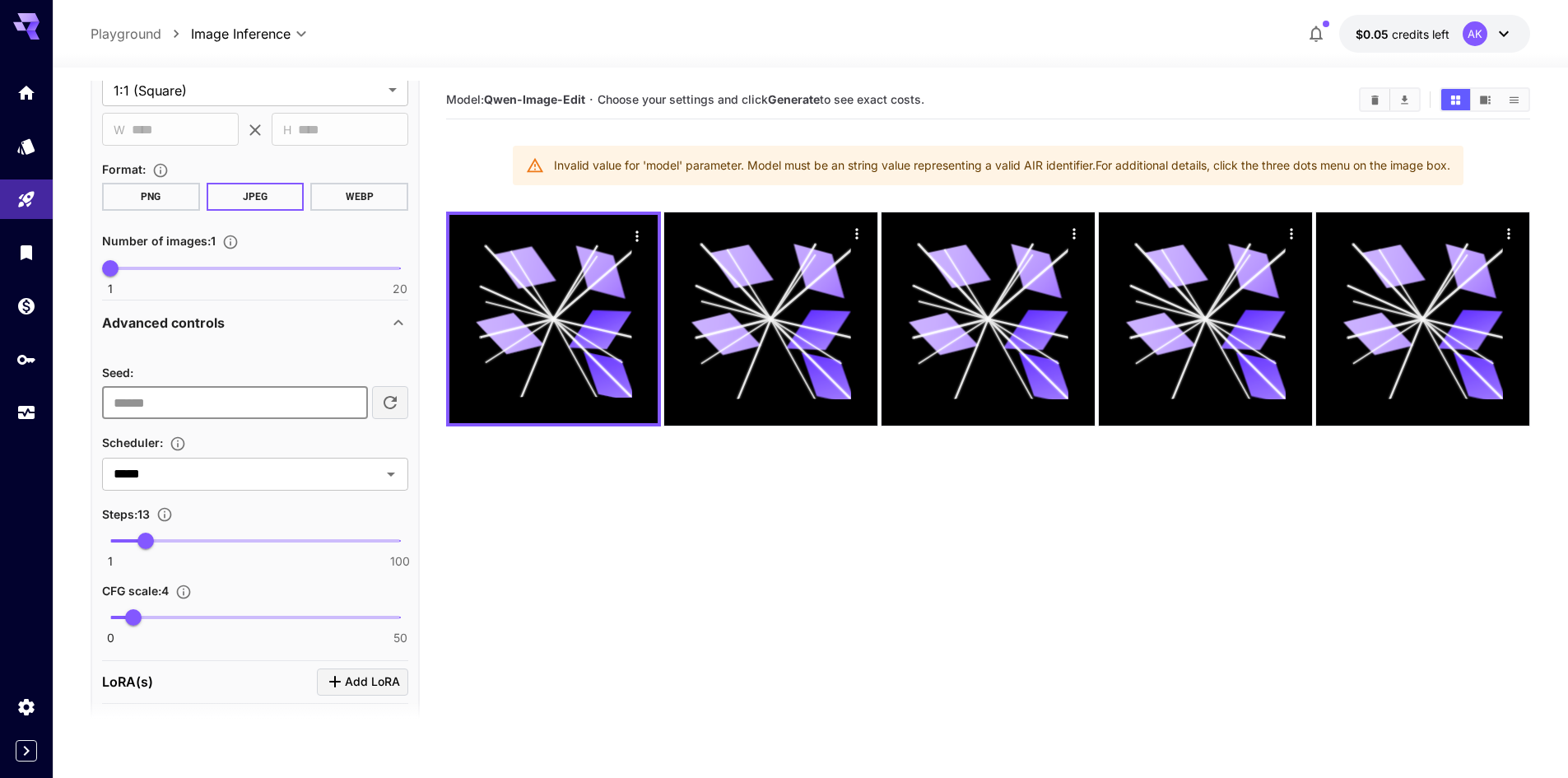
click at [380, 401] on icon "button" at bounding box center [390, 403] width 20 height 20
type input "**********"
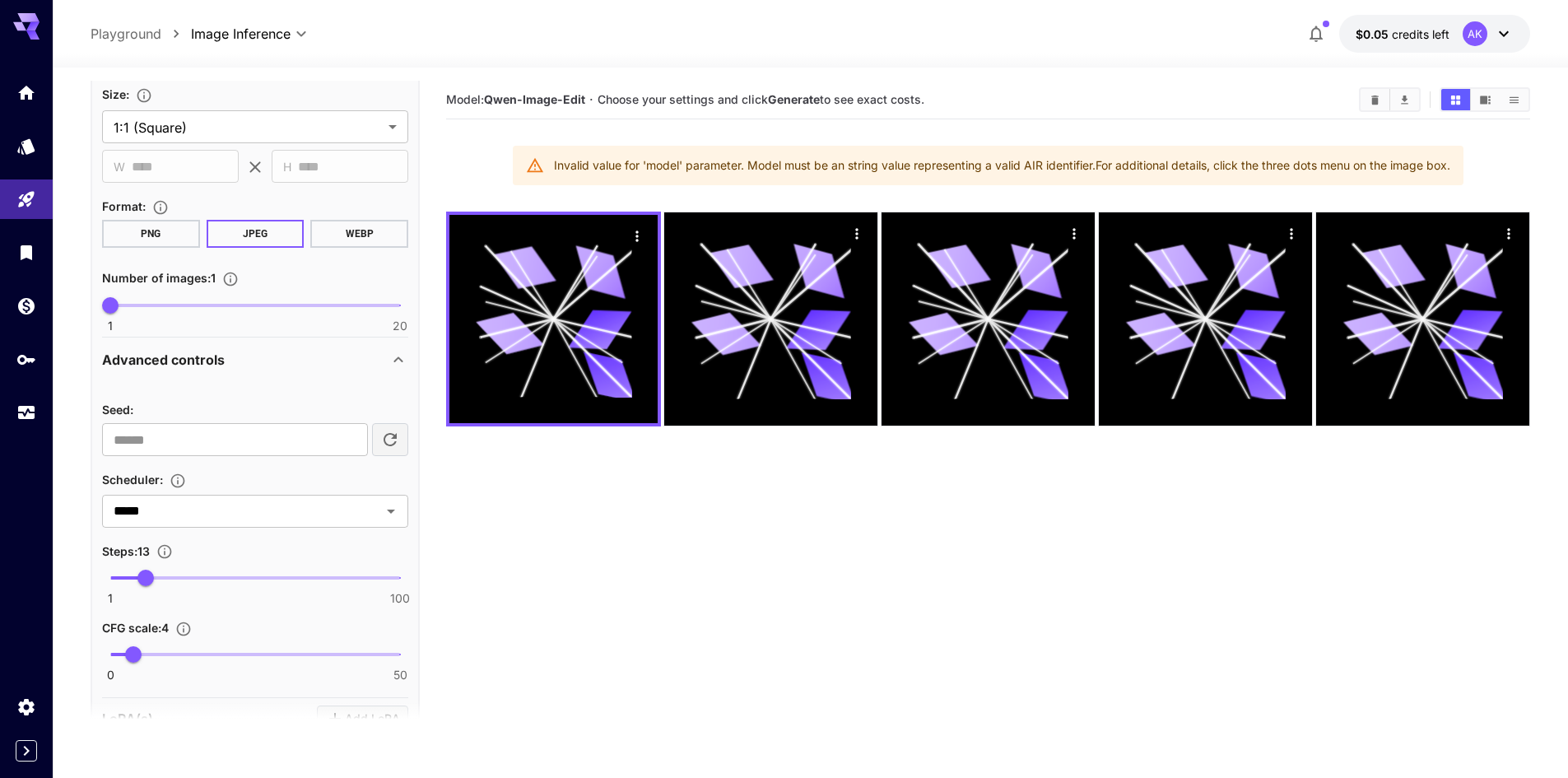
scroll to position [397, 0]
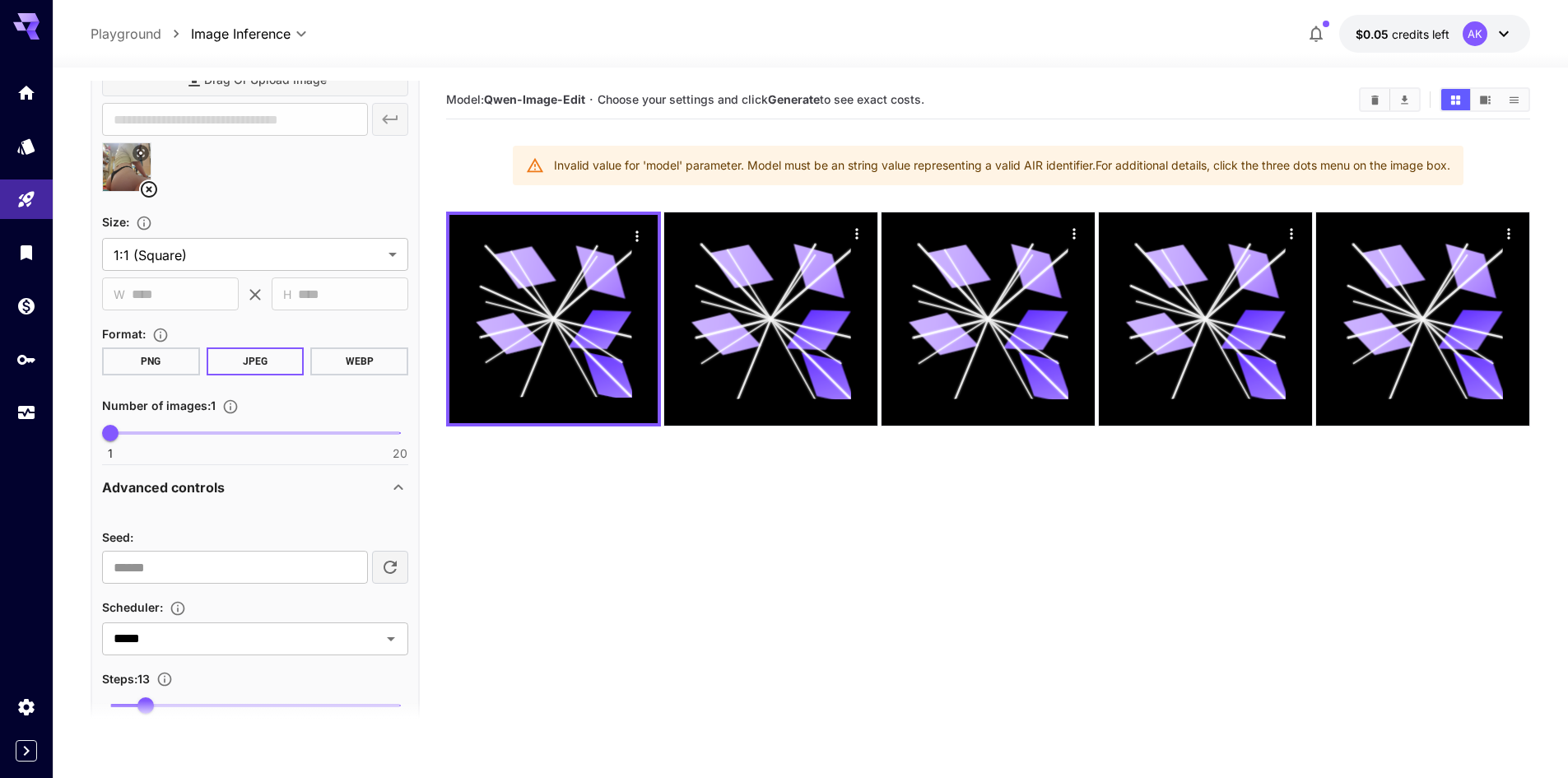
click at [172, 364] on button "PNG" at bounding box center [151, 361] width 98 height 28
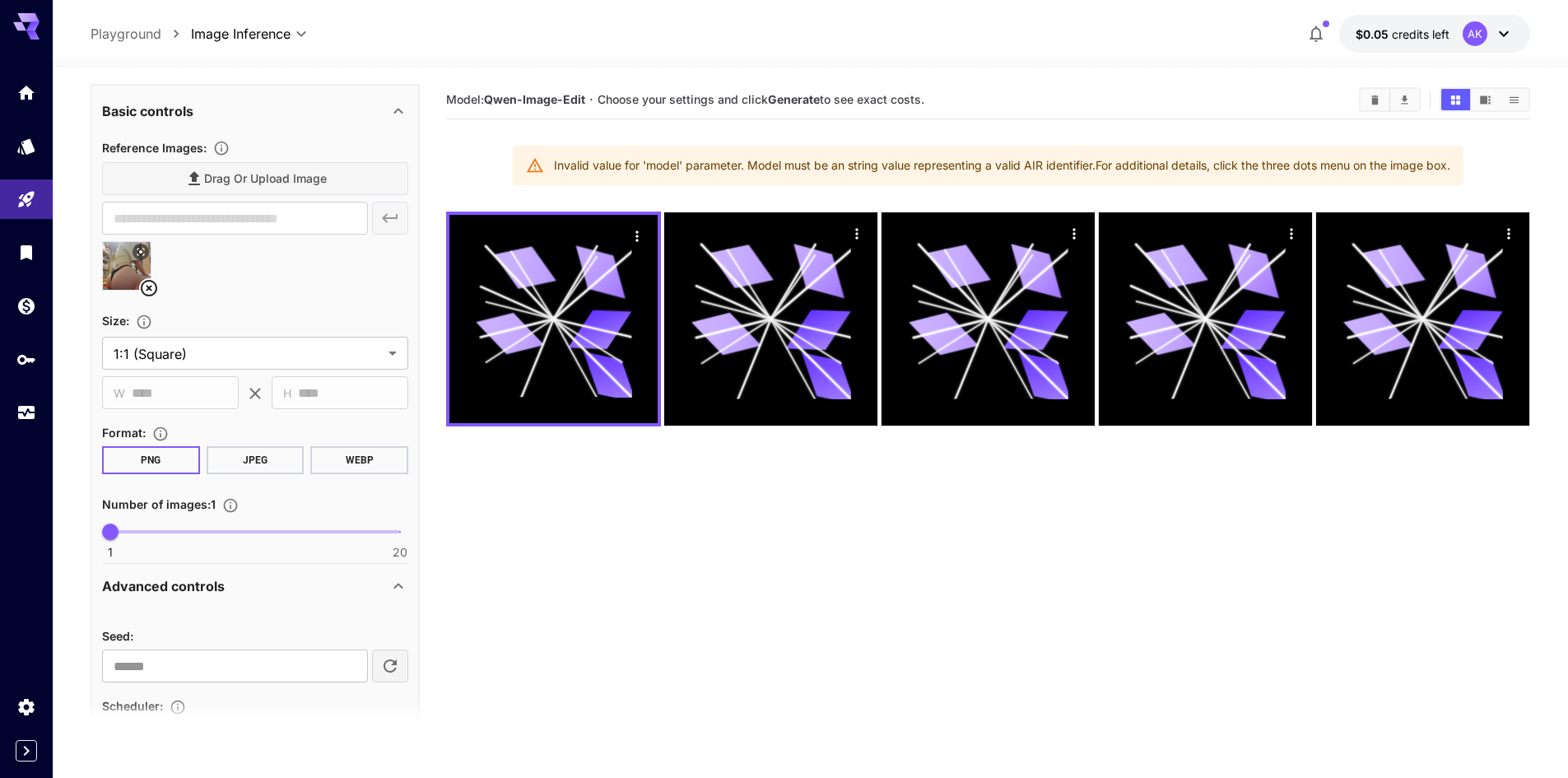
scroll to position [232, 0]
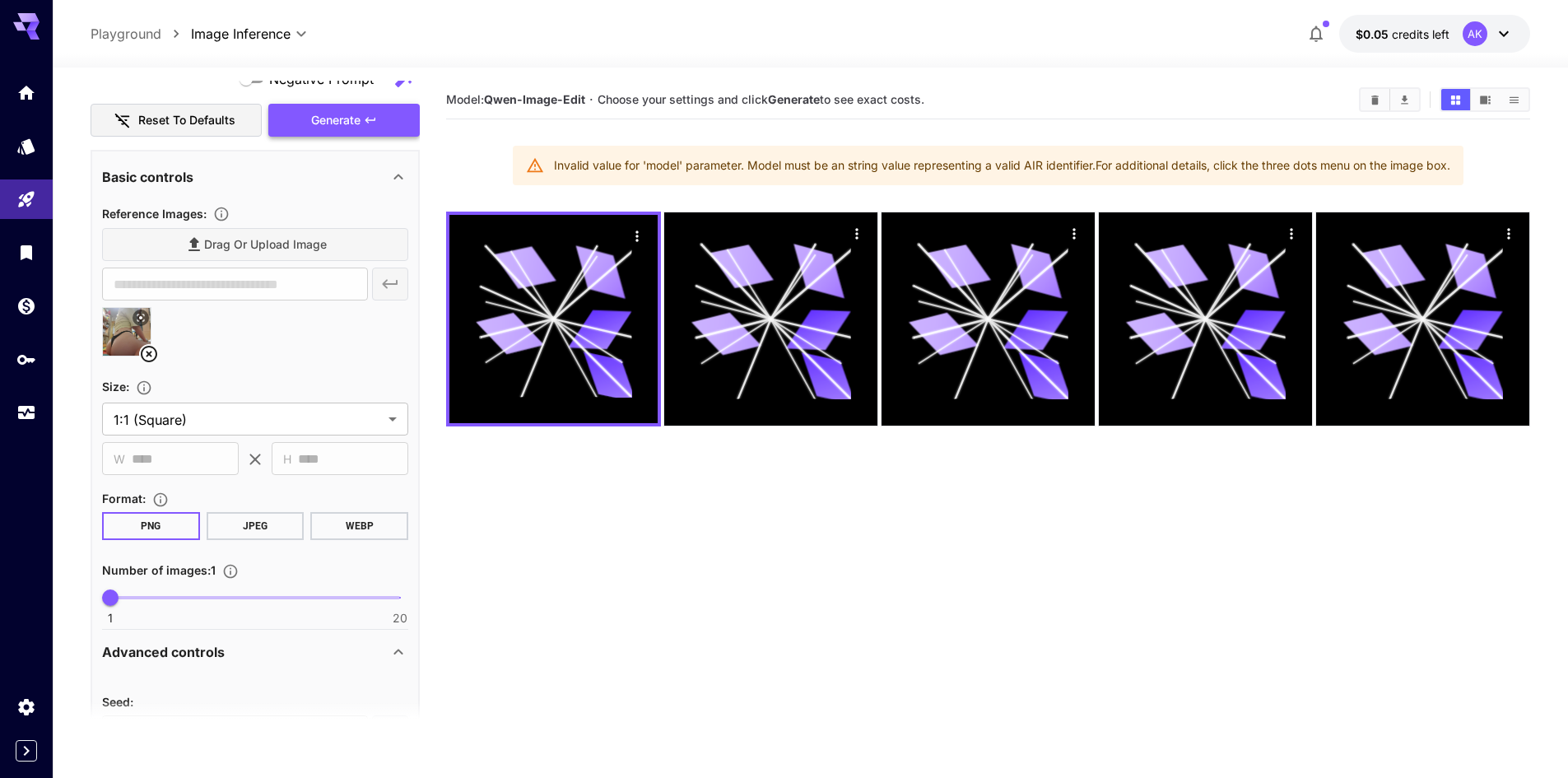
click at [293, 121] on button "Generate" at bounding box center [343, 120] width 152 height 34
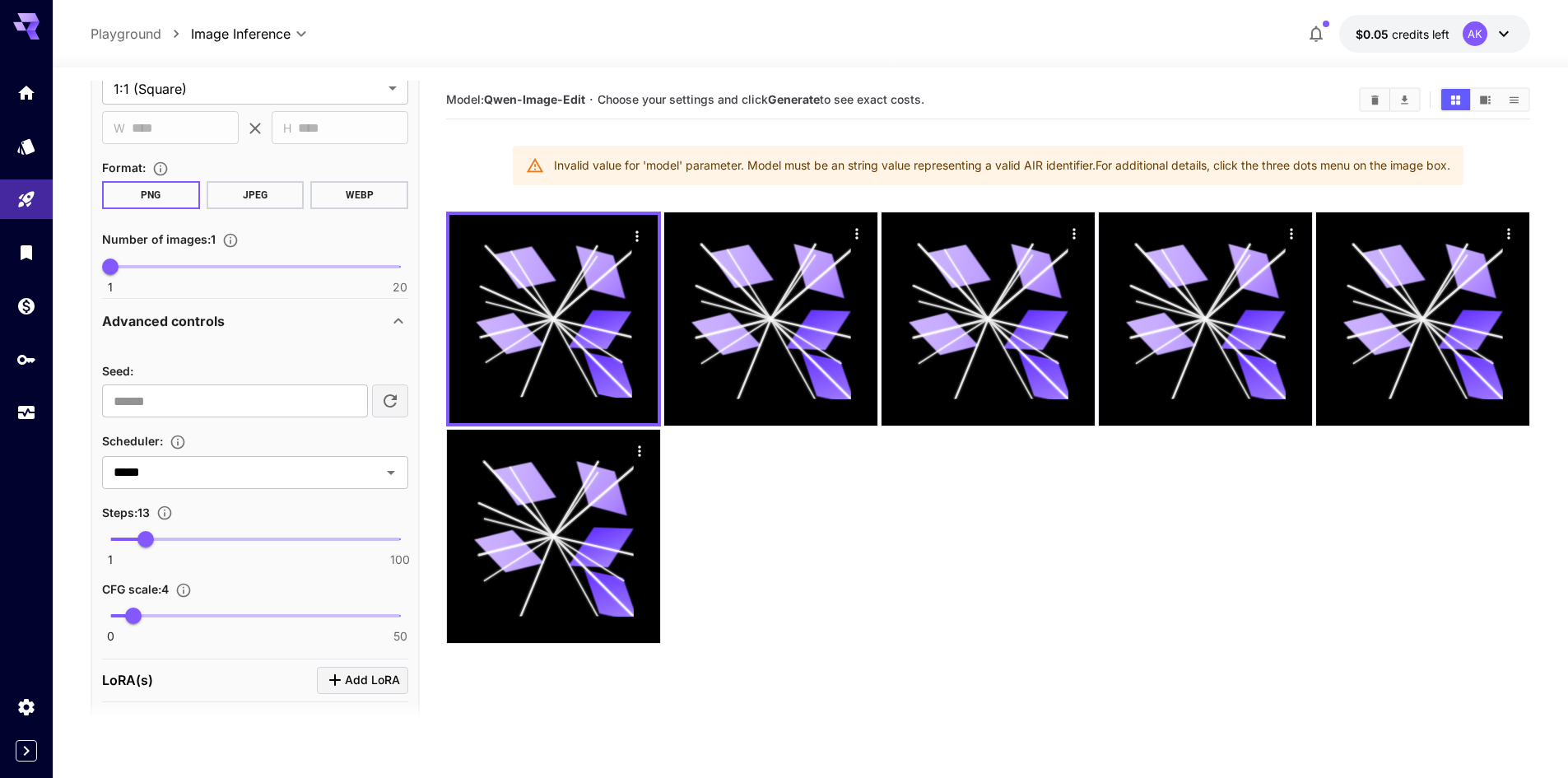
scroll to position [479, 0]
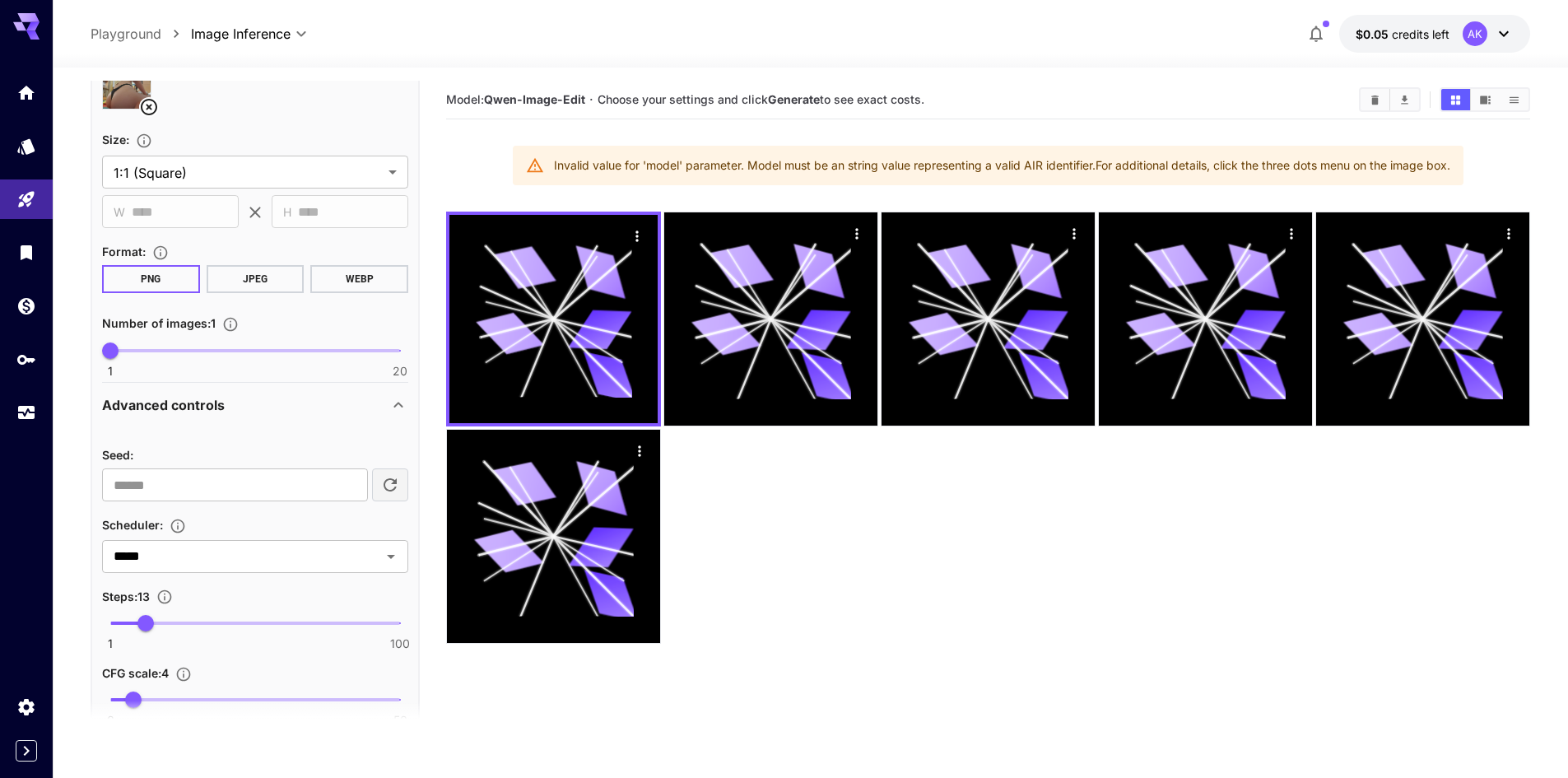
click at [258, 410] on div "Advanced controls" at bounding box center [245, 405] width 287 height 20
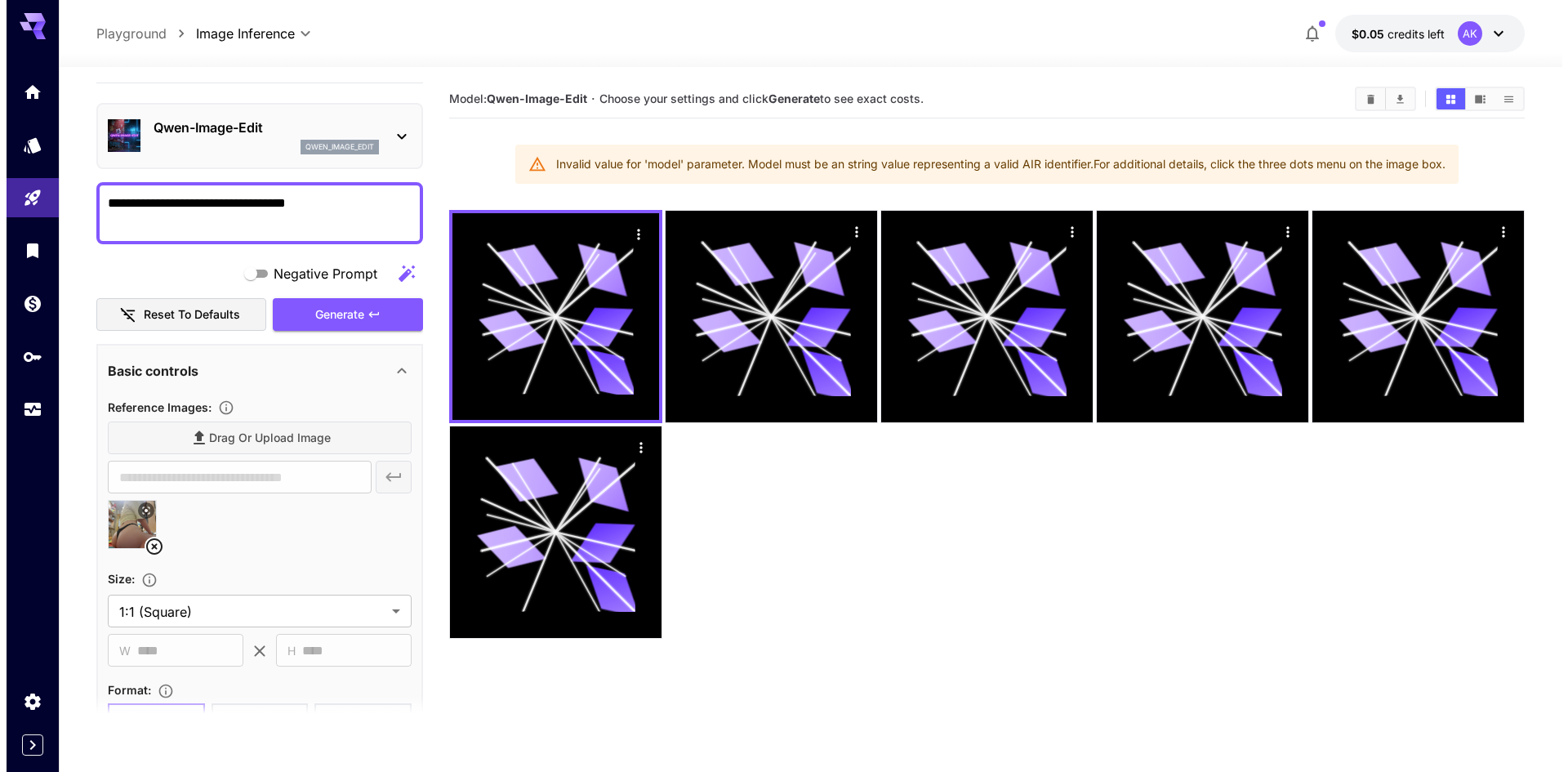
scroll to position [0, 0]
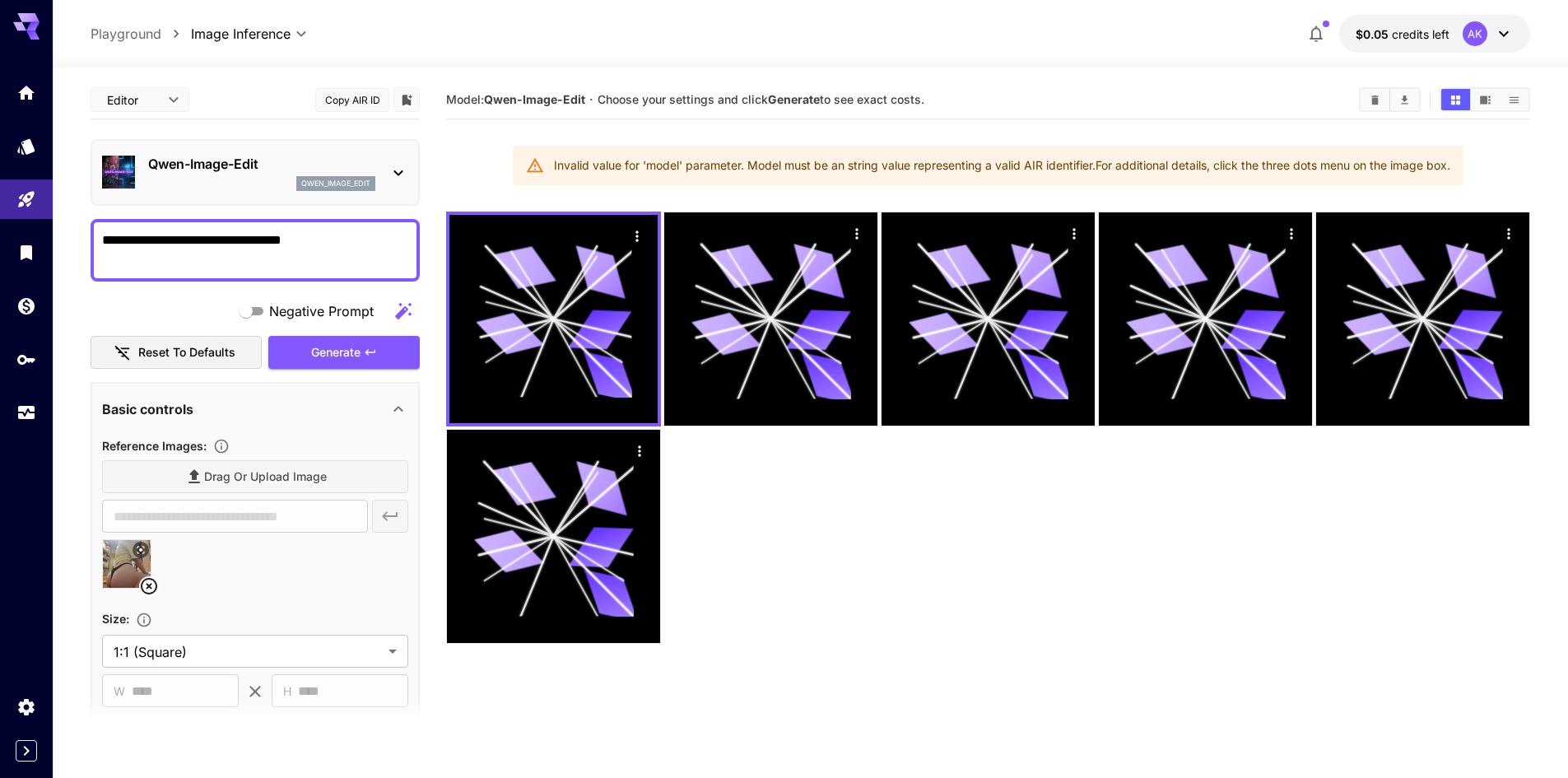
click at [203, 178] on div "qwen_image_edit" at bounding box center [261, 183] width 227 height 15
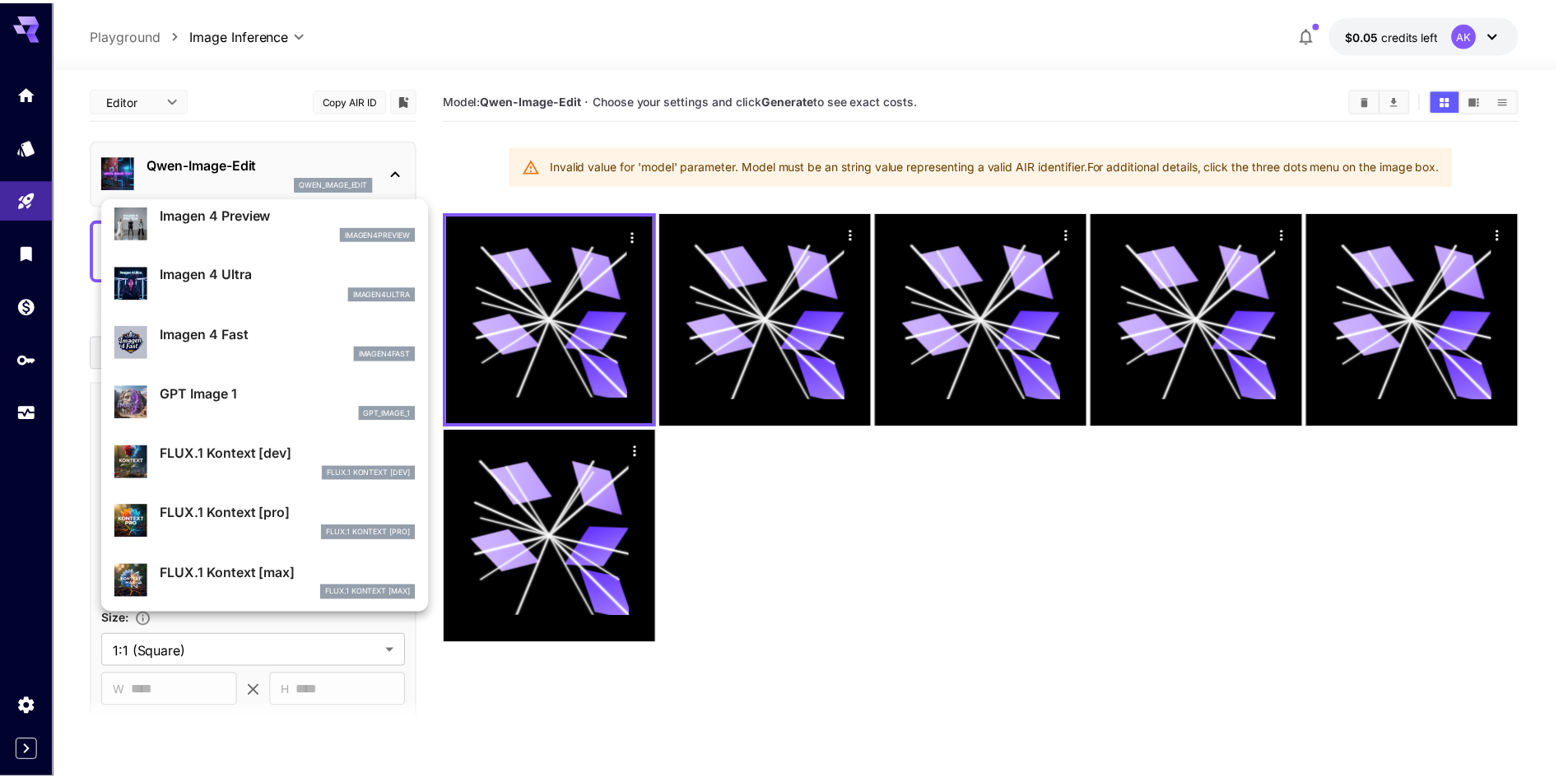
scroll to position [740, 0]
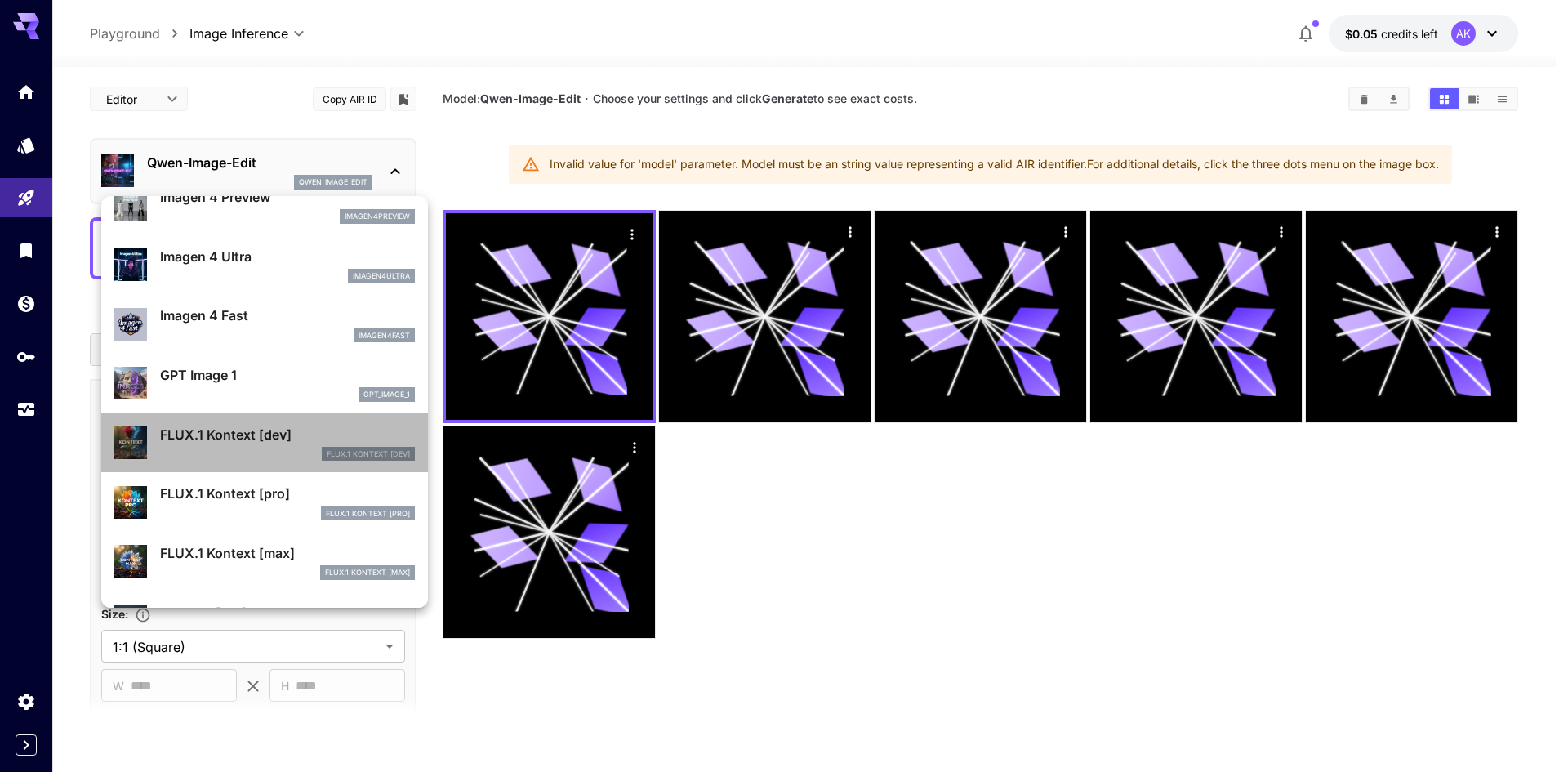
click at [327, 451] on p "FLUX.1 Kontext [dev]" at bounding box center [368, 454] width 84 height 12
type input "****"
type input "**"
type input "***"
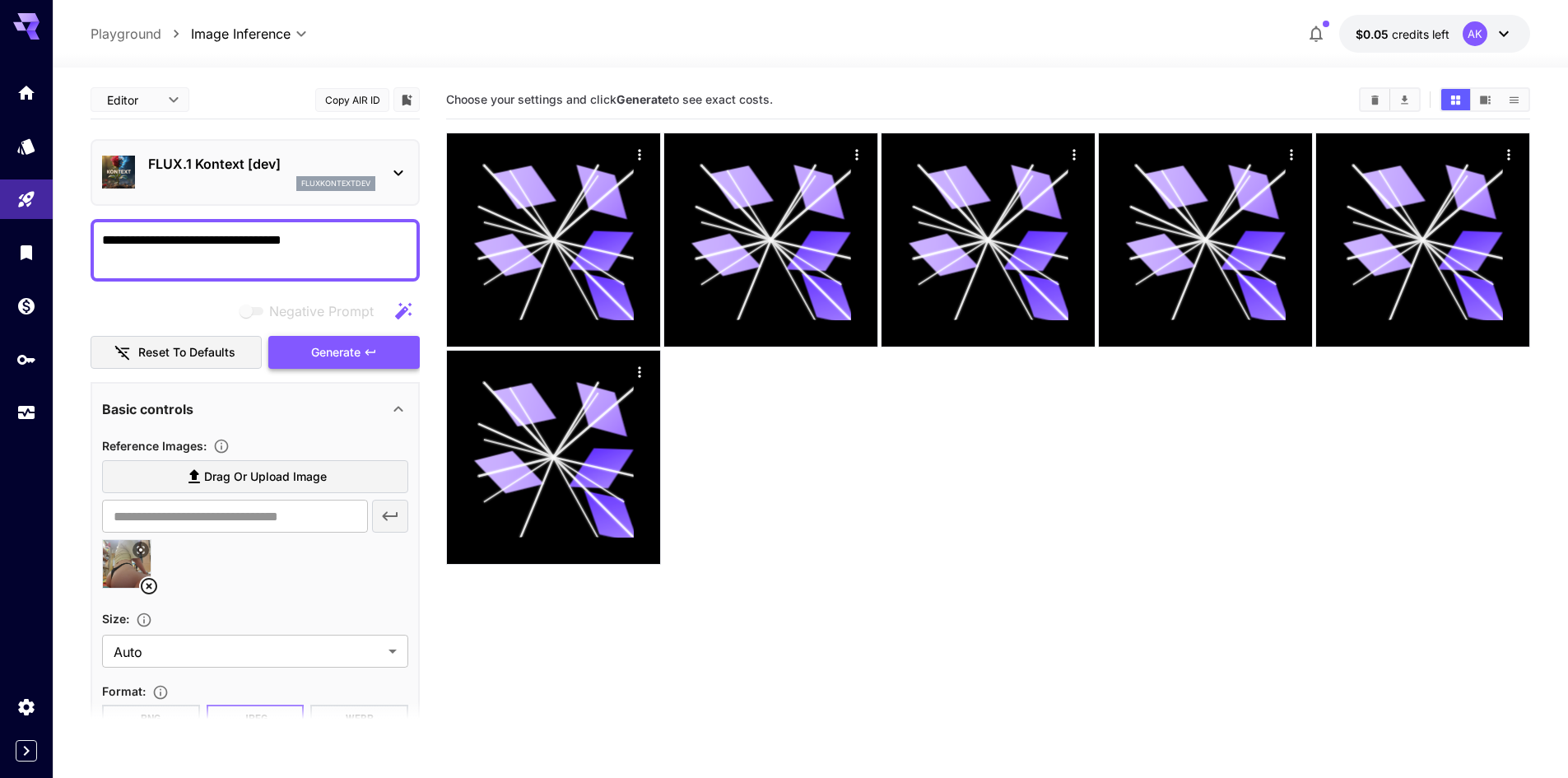
click at [330, 352] on span "Generate" at bounding box center [335, 352] width 50 height 21
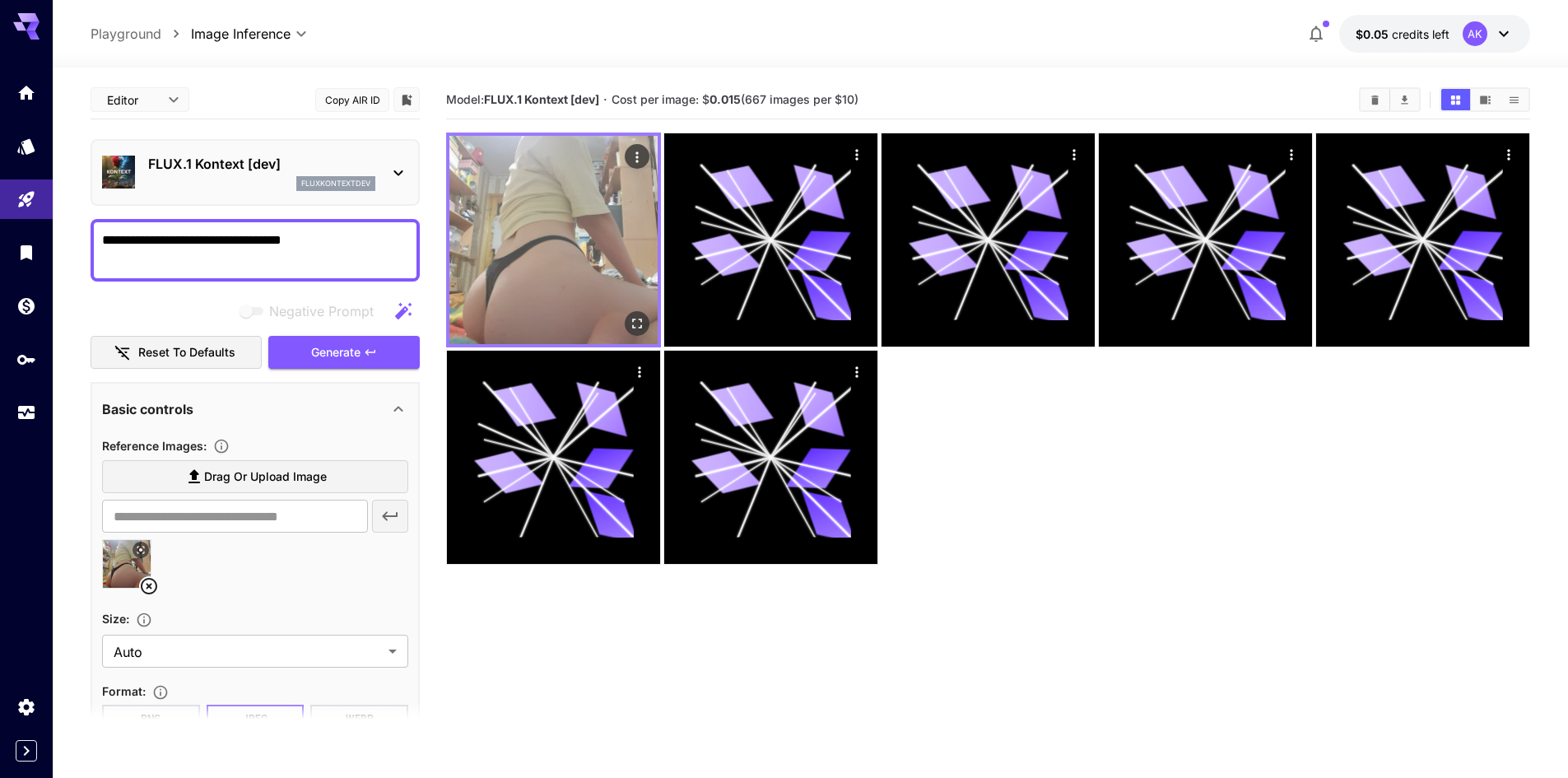
click at [614, 200] on img at bounding box center [554, 240] width 208 height 208
click at [639, 157] on icon "Actions" at bounding box center [637, 157] width 17 height 17
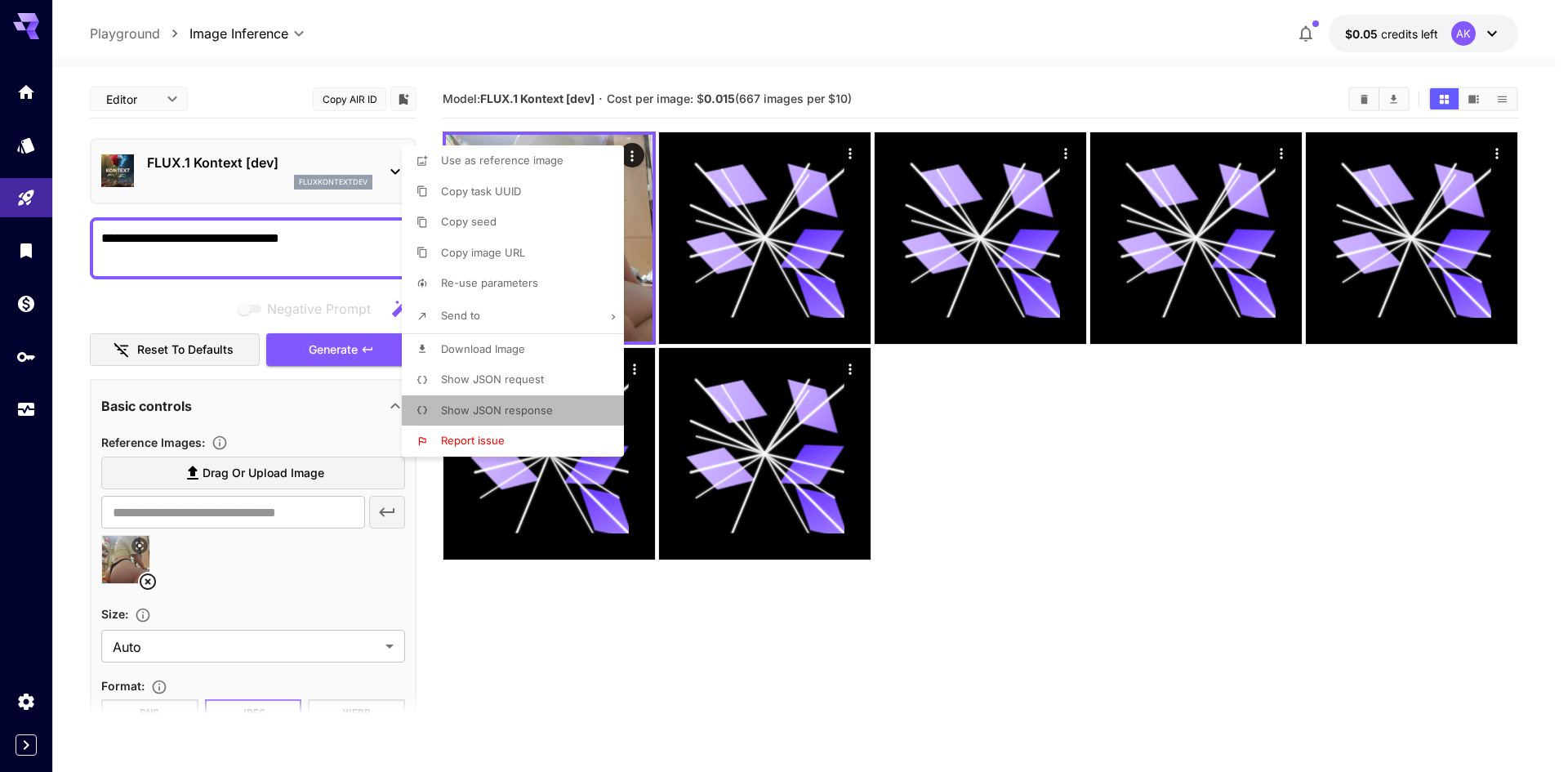
click at [521, 405] on span "Show JSON response" at bounding box center [497, 410] width 112 height 13
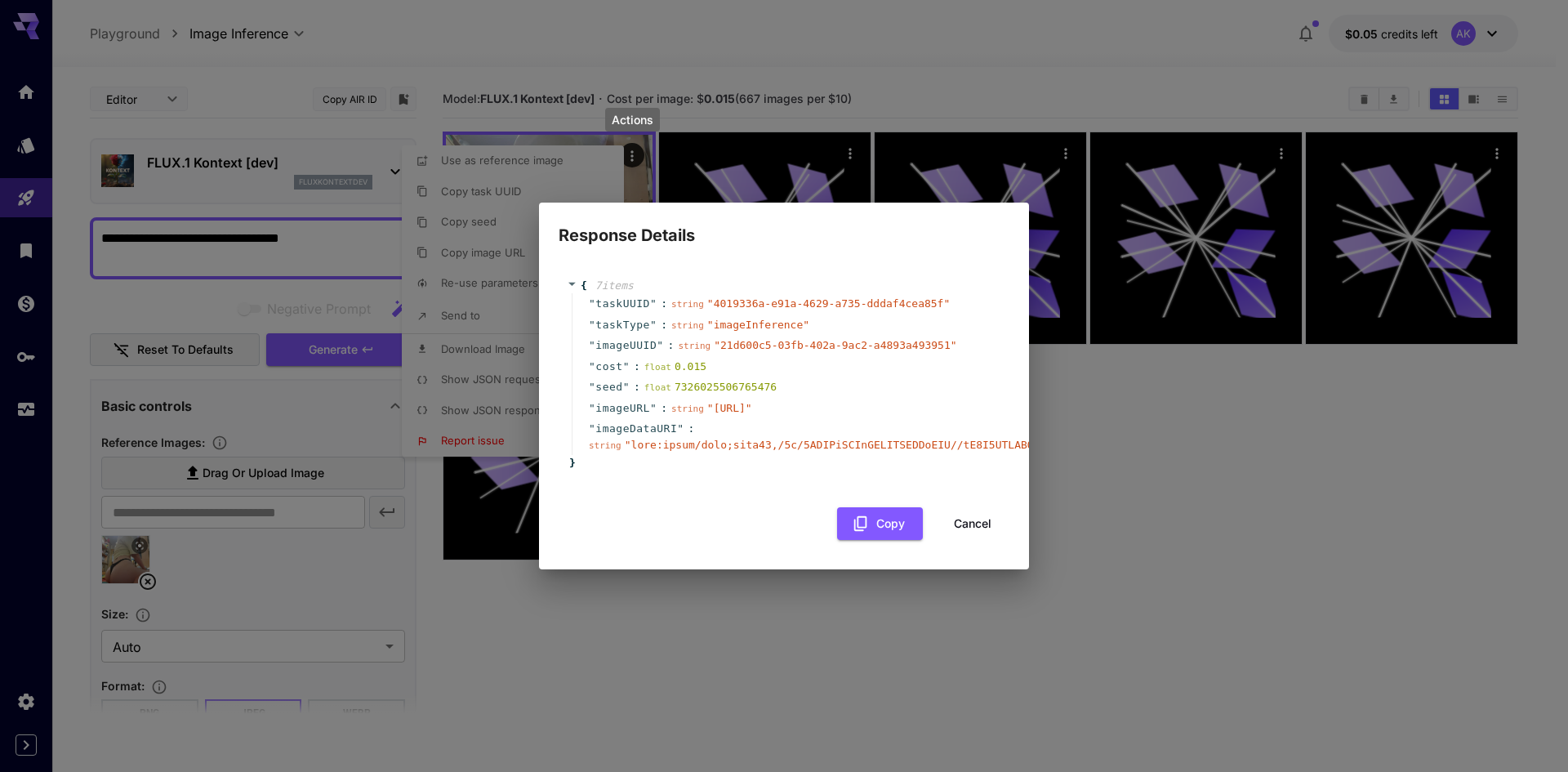
click at [968, 528] on button "Cancel" at bounding box center [972, 524] width 74 height 33
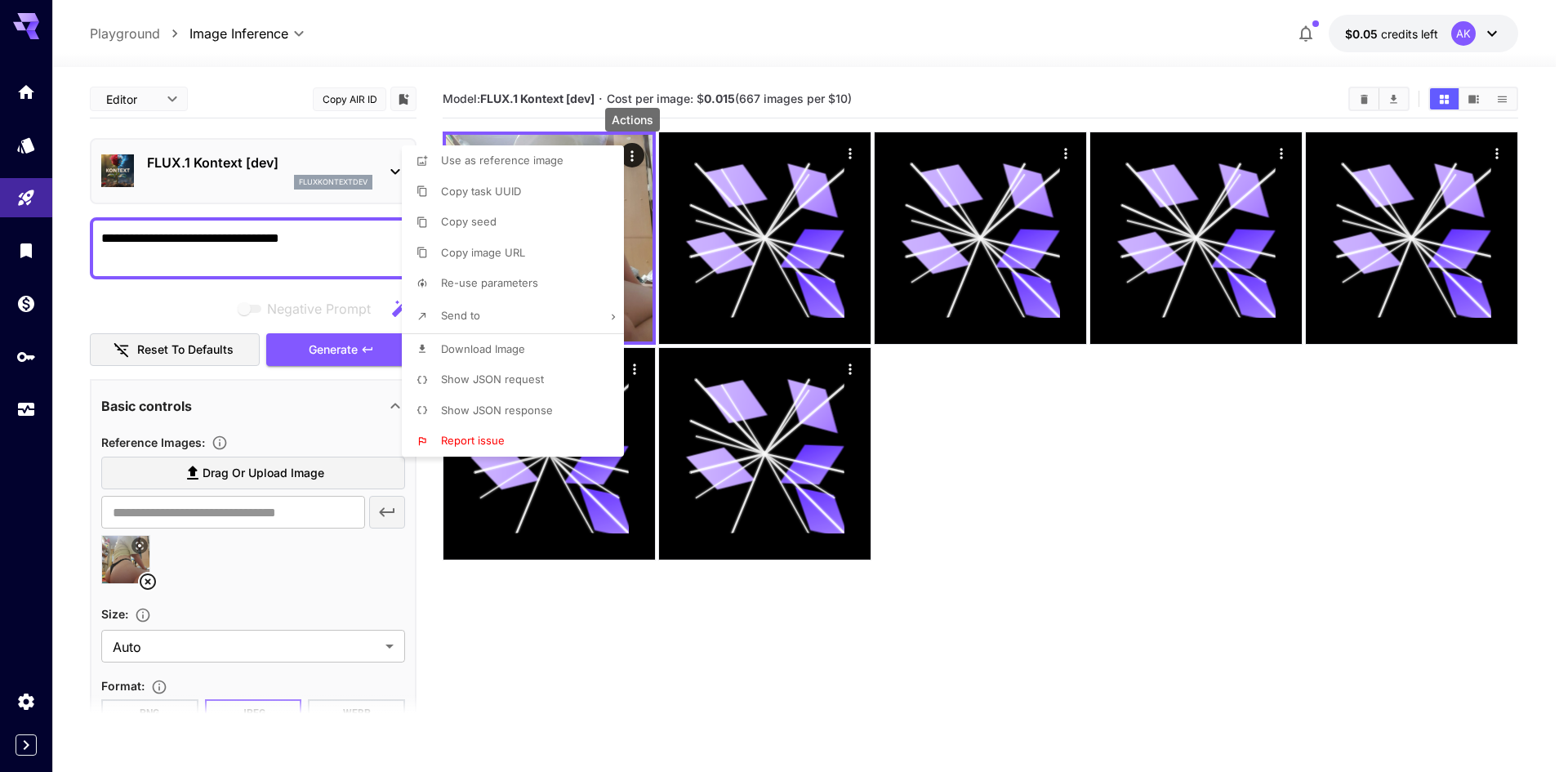
click at [966, 528] on div at bounding box center [784, 386] width 1568 height 772
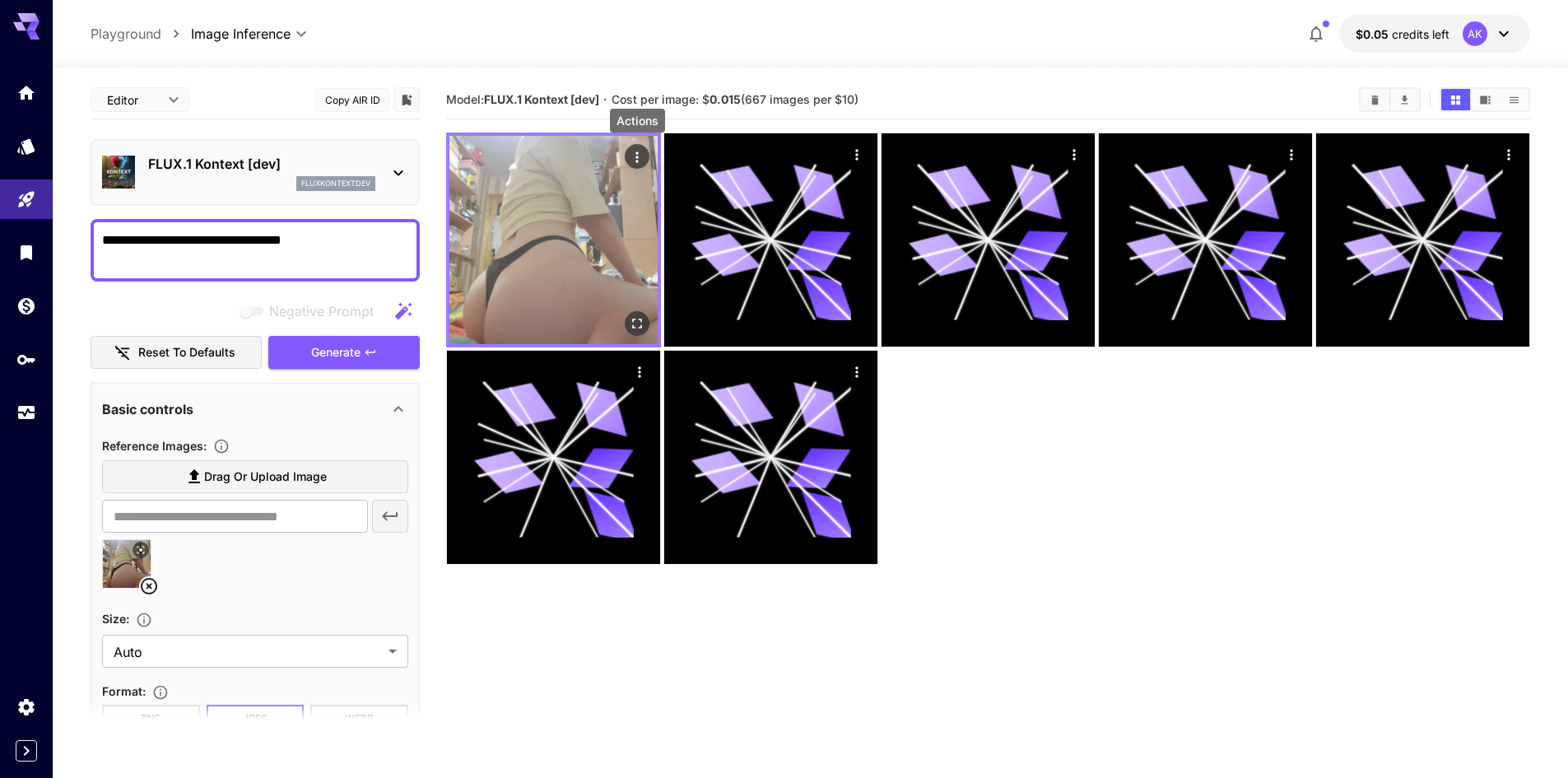
click at [524, 268] on img at bounding box center [554, 240] width 208 height 208
click at [632, 323] on icon "Open in fullscreen" at bounding box center [637, 324] width 17 height 17
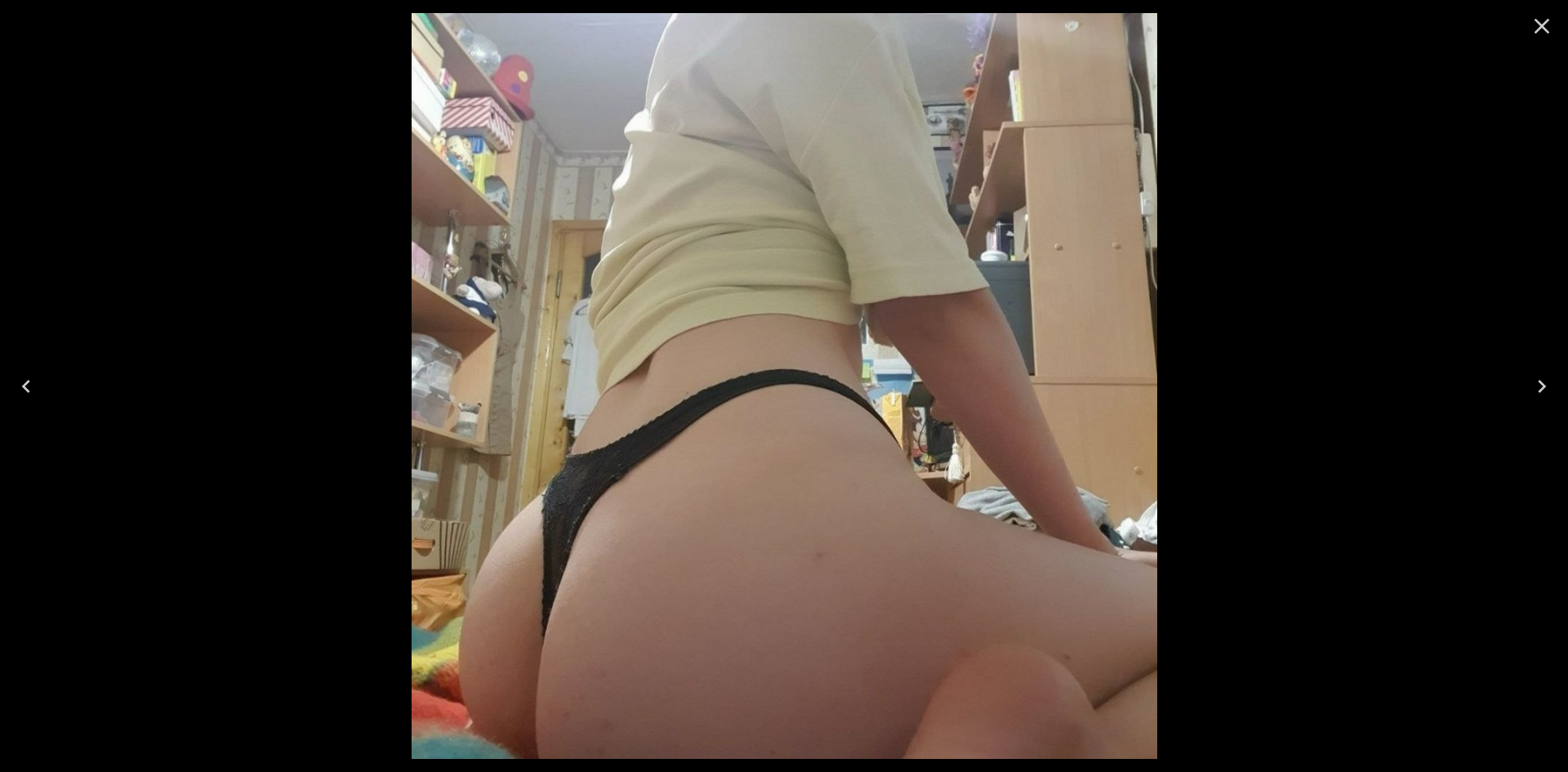
click at [1544, 19] on icon "Close" at bounding box center [1542, 26] width 27 height 27
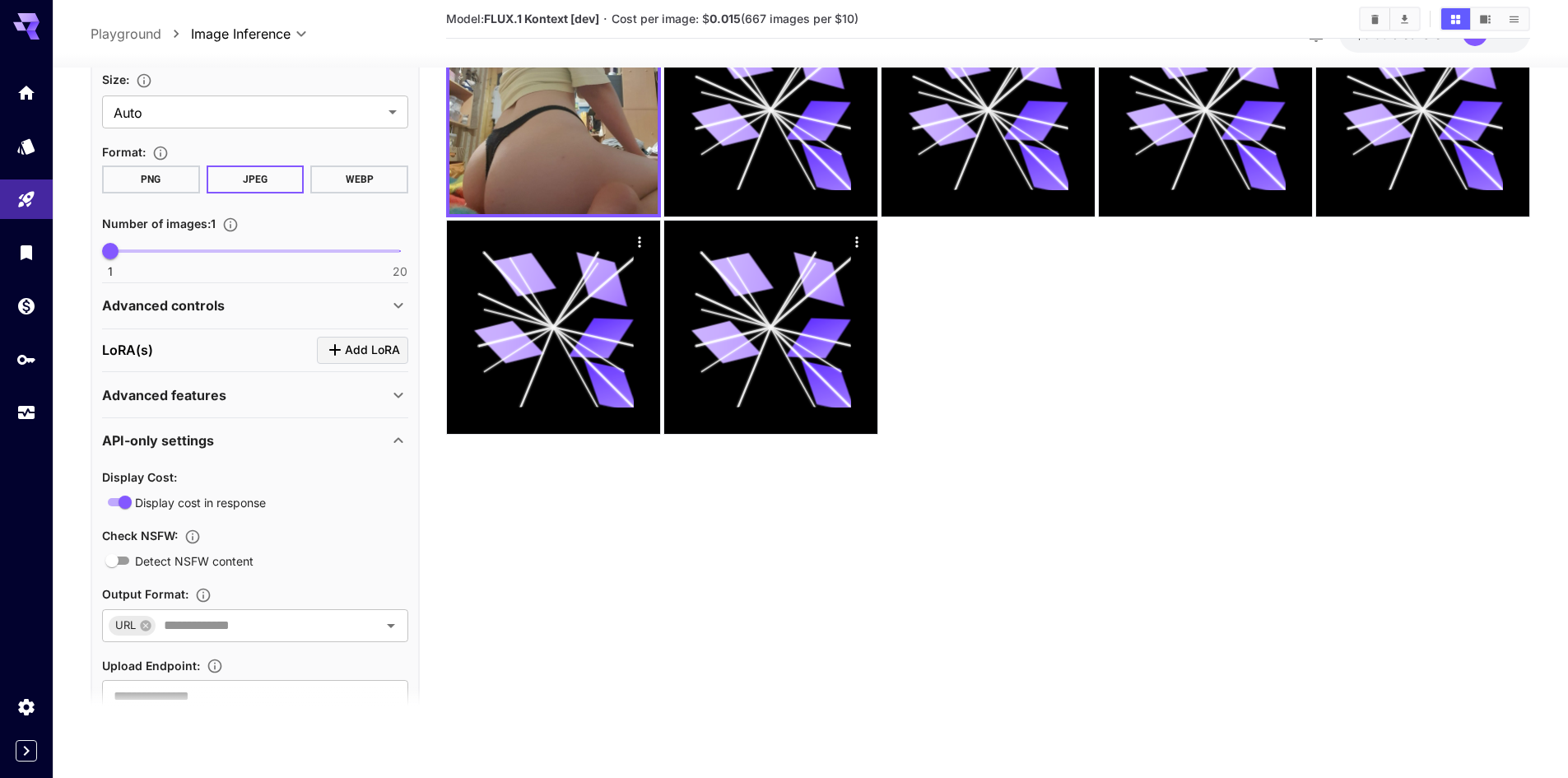
scroll to position [582, 0]
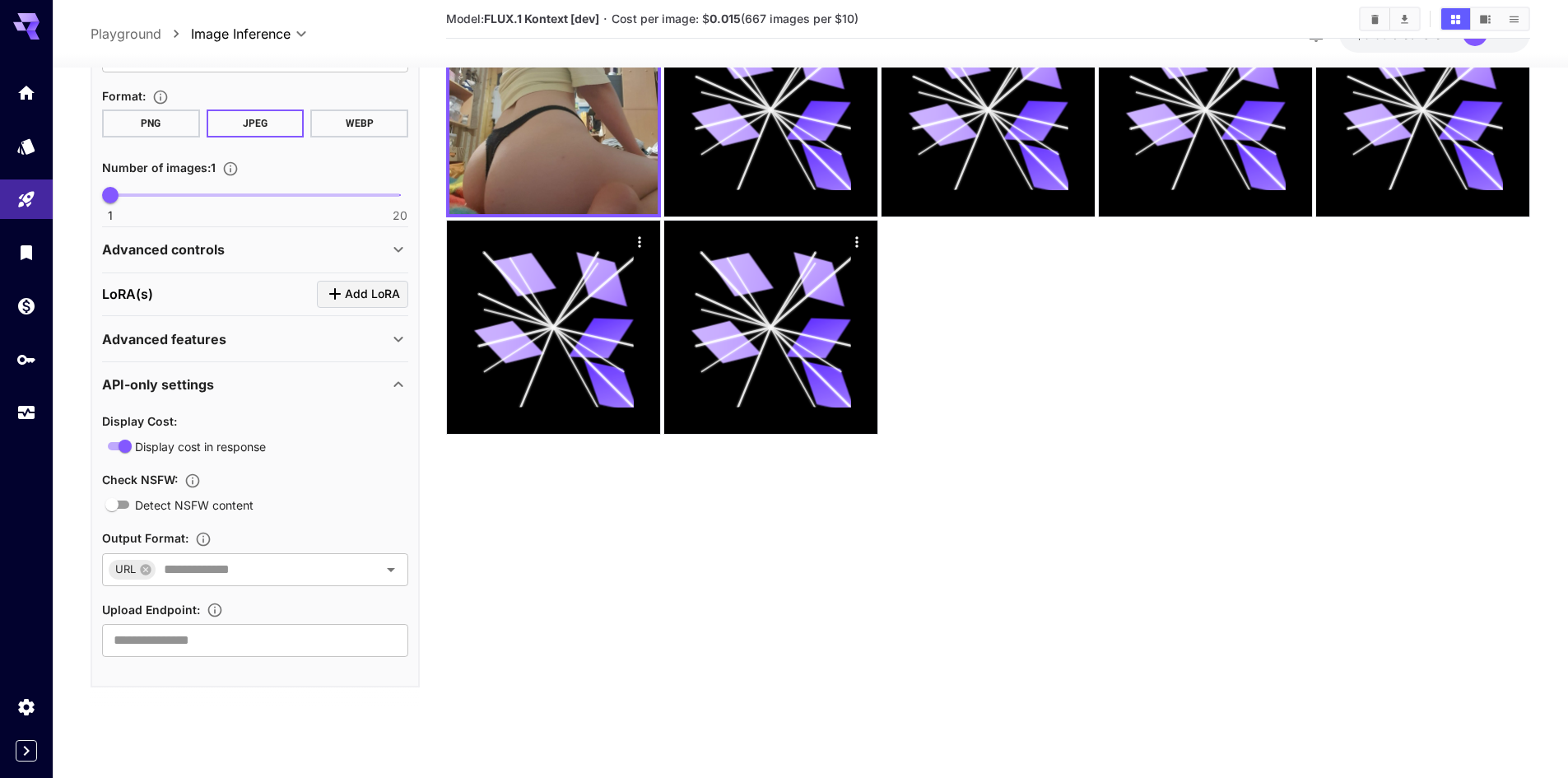
click at [169, 252] on p "Advanced controls" at bounding box center [164, 249] width 123 height 20
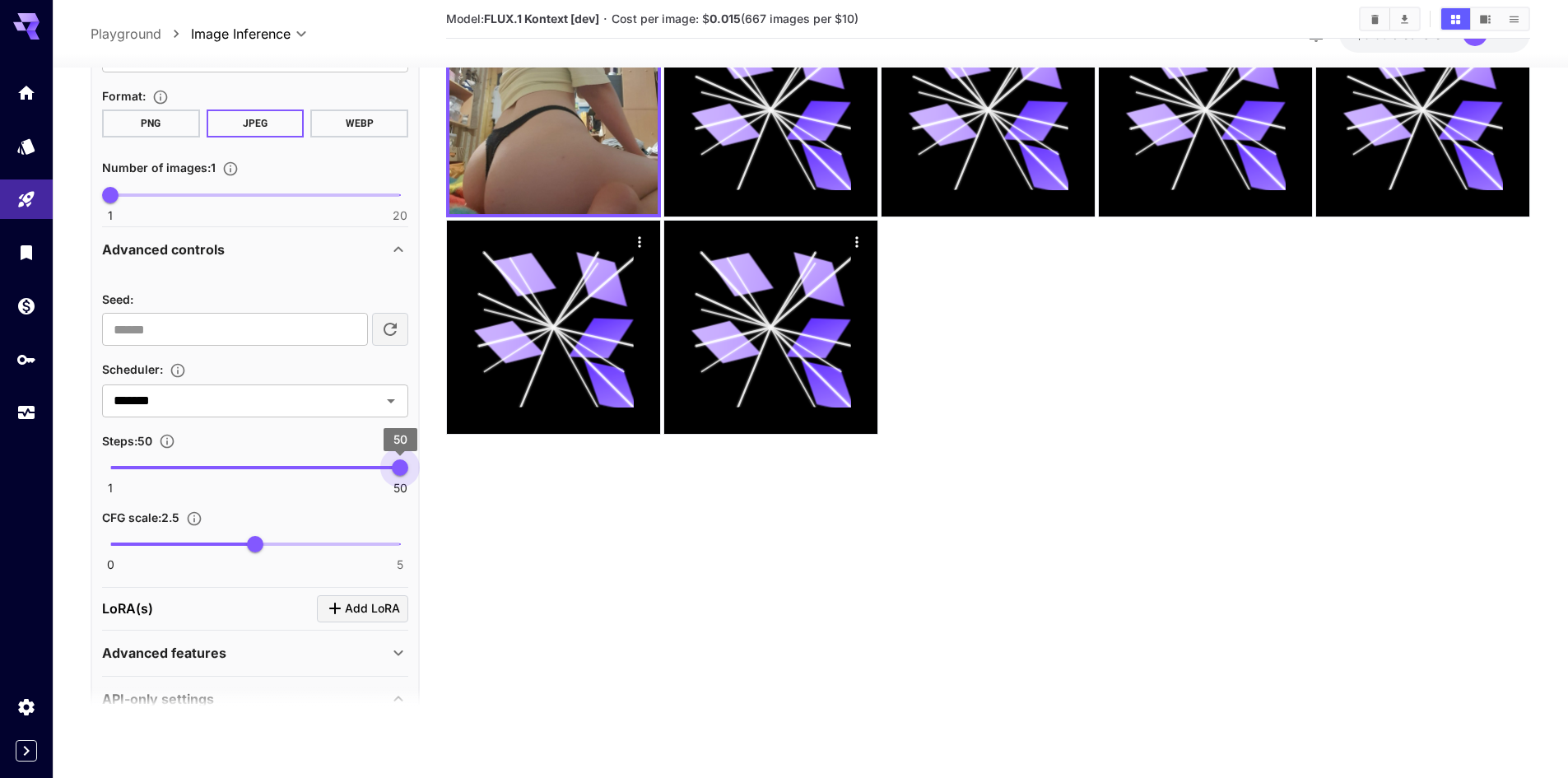
drag, startPoint x: 281, startPoint y: 466, endPoint x: 434, endPoint y: 465, distance: 153.0
click at [434, 465] on main "**********" at bounding box center [810, 345] width 1440 height 791
click at [382, 604] on span "Add LoRA" at bounding box center [372, 608] width 56 height 21
click at [371, 603] on span "Add LoRA" at bounding box center [372, 608] width 56 height 21
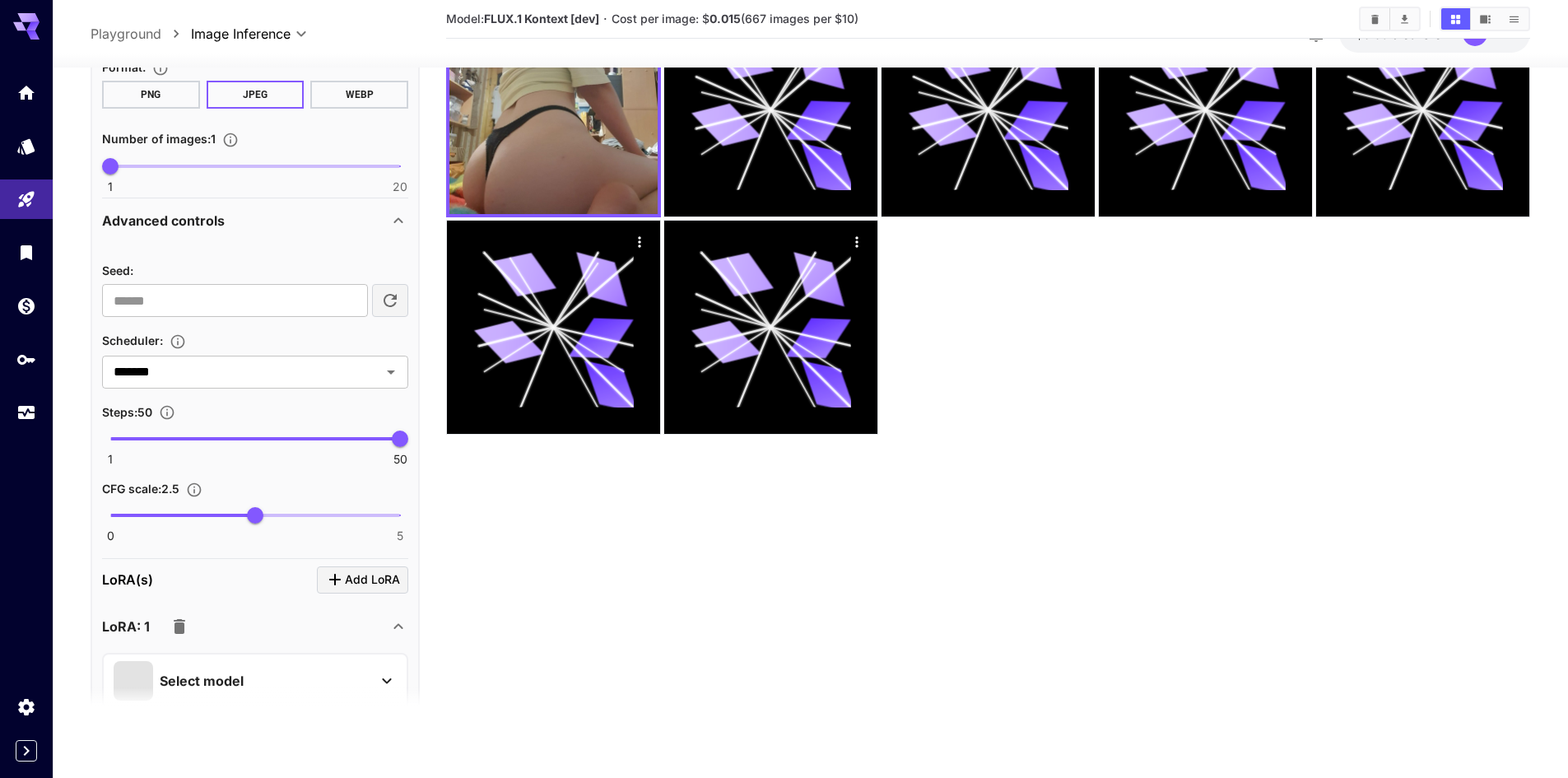
scroll to position [746, 0]
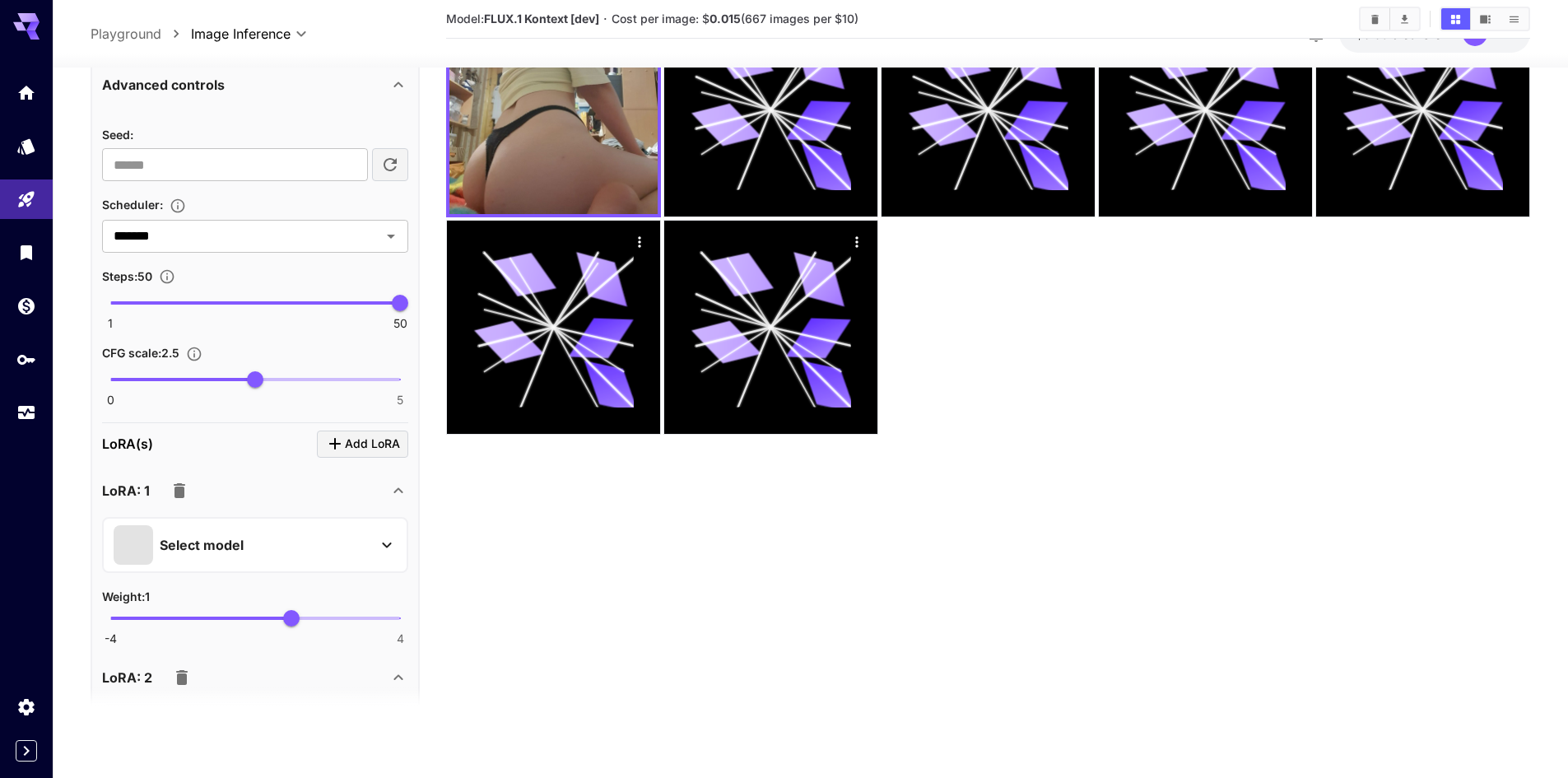
click at [333, 435] on icon "Click to add LoRA" at bounding box center [335, 444] width 20 height 20
type input "**"
click at [311, 302] on span at bounding box center [210, 303] width 200 height 3
click at [335, 449] on icon "Click to add LoRA" at bounding box center [335, 444] width 12 height 12
click at [226, 541] on p "Select model" at bounding box center [201, 544] width 84 height 20
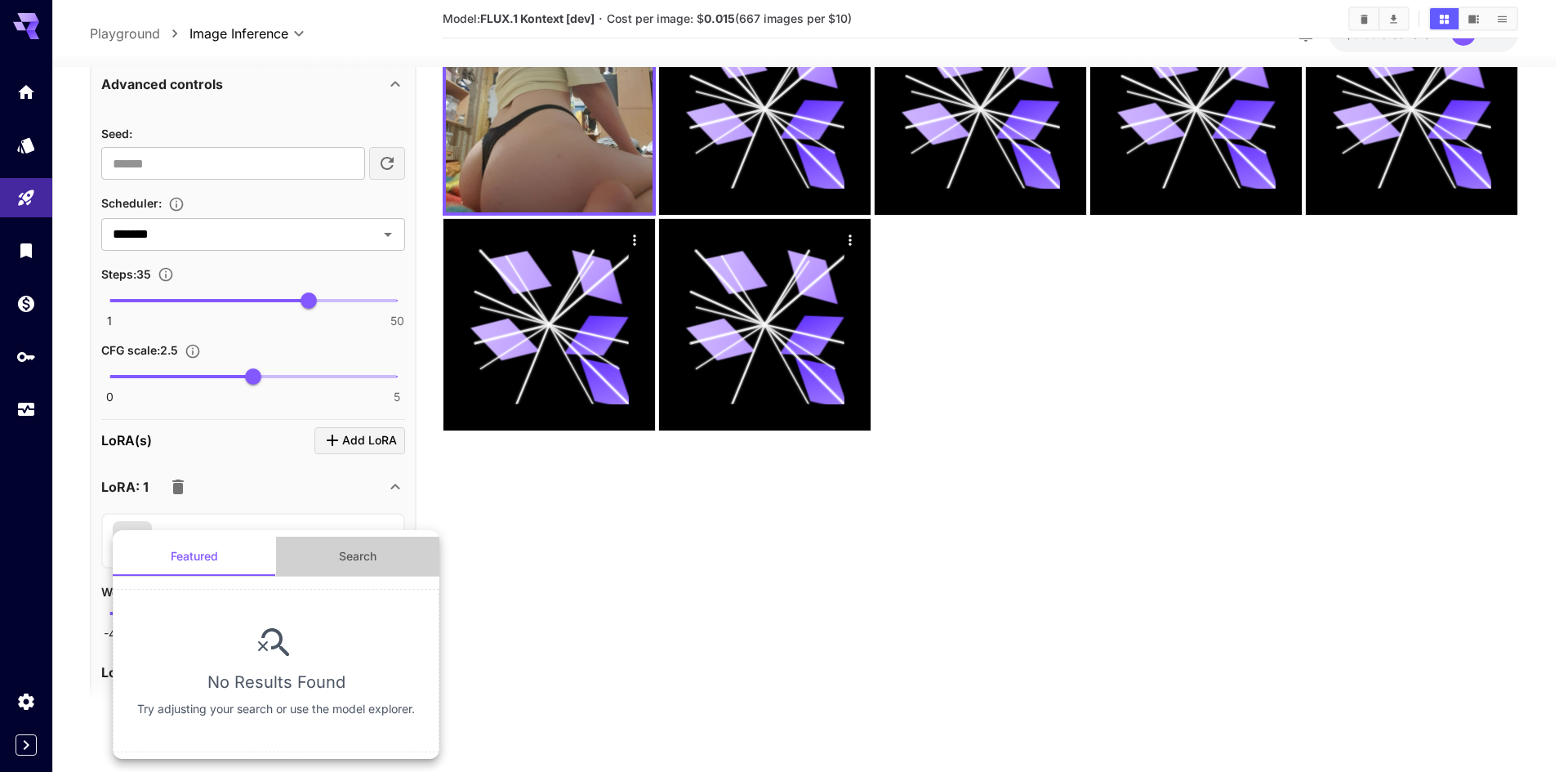
click at [314, 559] on button "Search" at bounding box center [358, 556] width 163 height 39
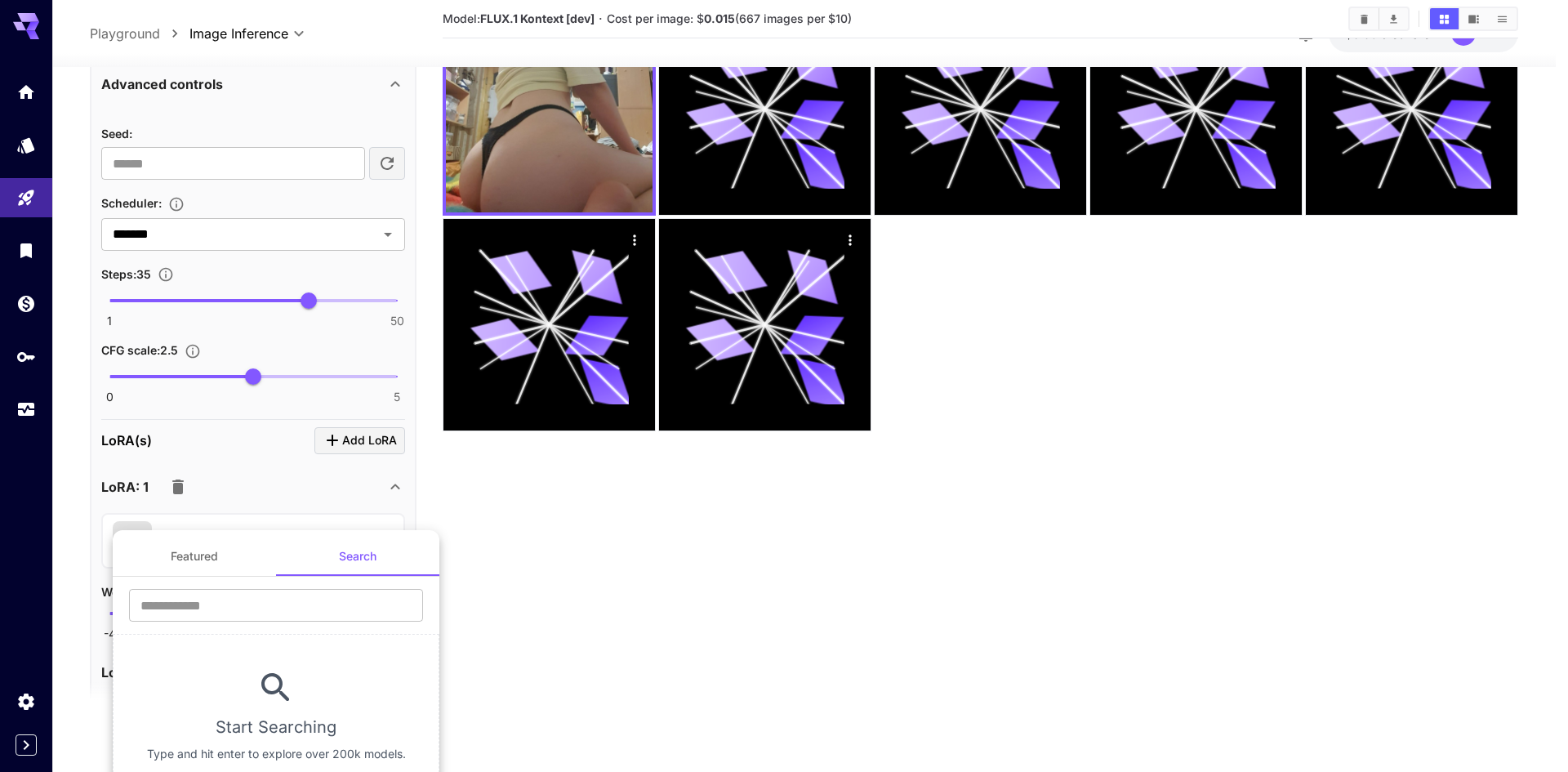
click at [241, 552] on button "Featured" at bounding box center [194, 556] width 163 height 39
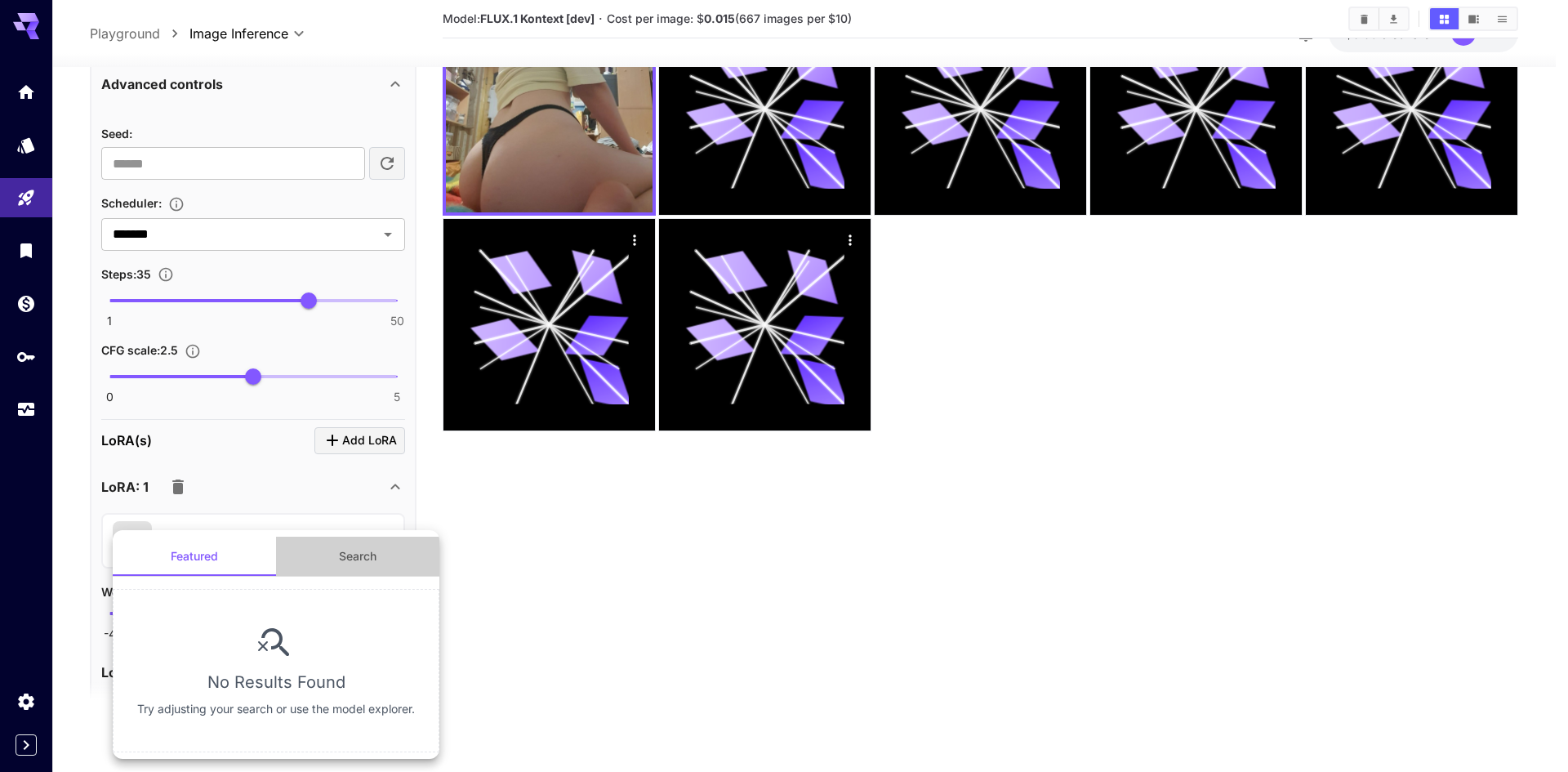
click at [320, 562] on button "Search" at bounding box center [358, 556] width 163 height 39
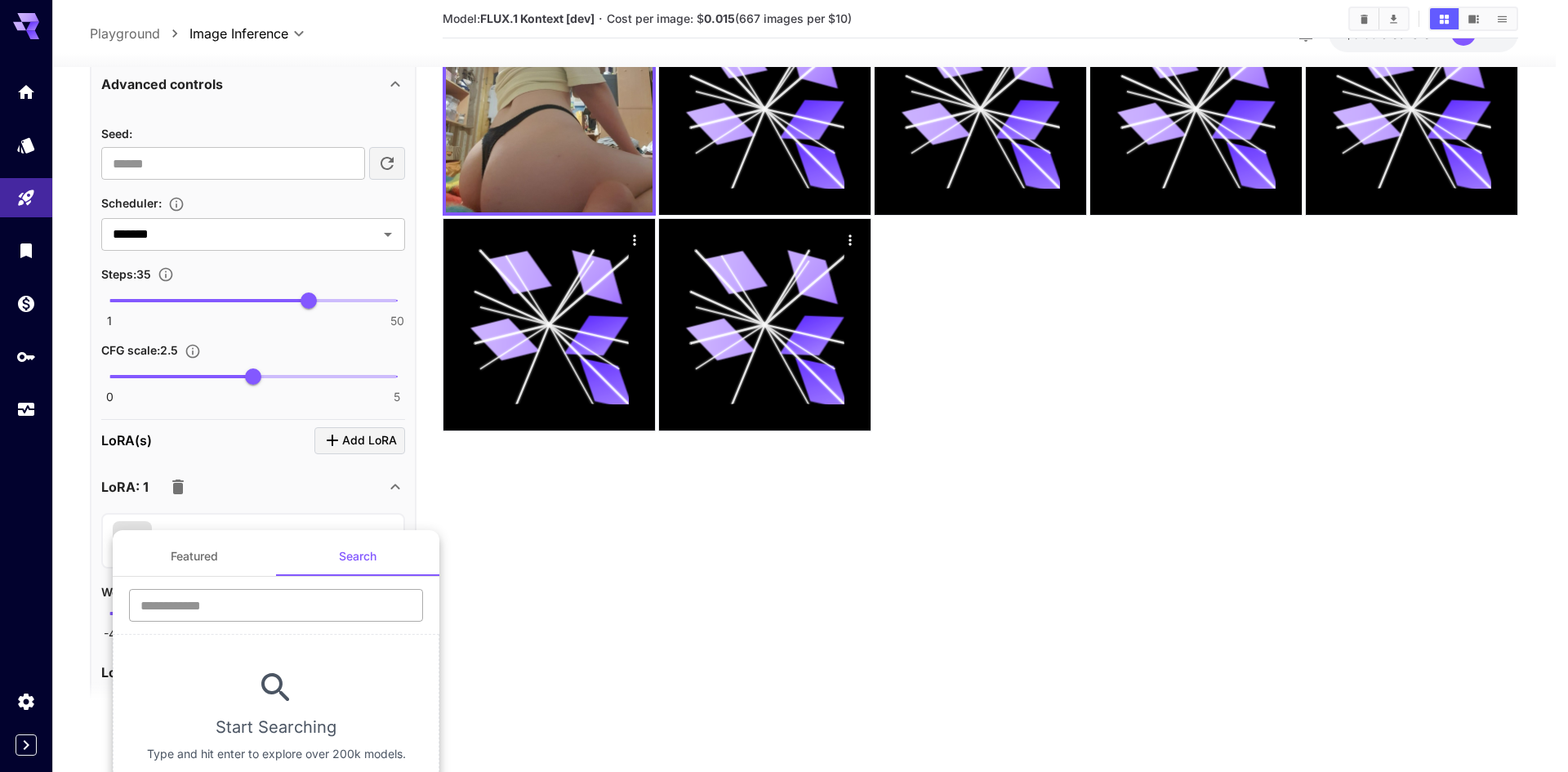
click at [273, 604] on input "text" at bounding box center [276, 605] width 294 height 32
click at [285, 596] on input "text" at bounding box center [276, 605] width 294 height 32
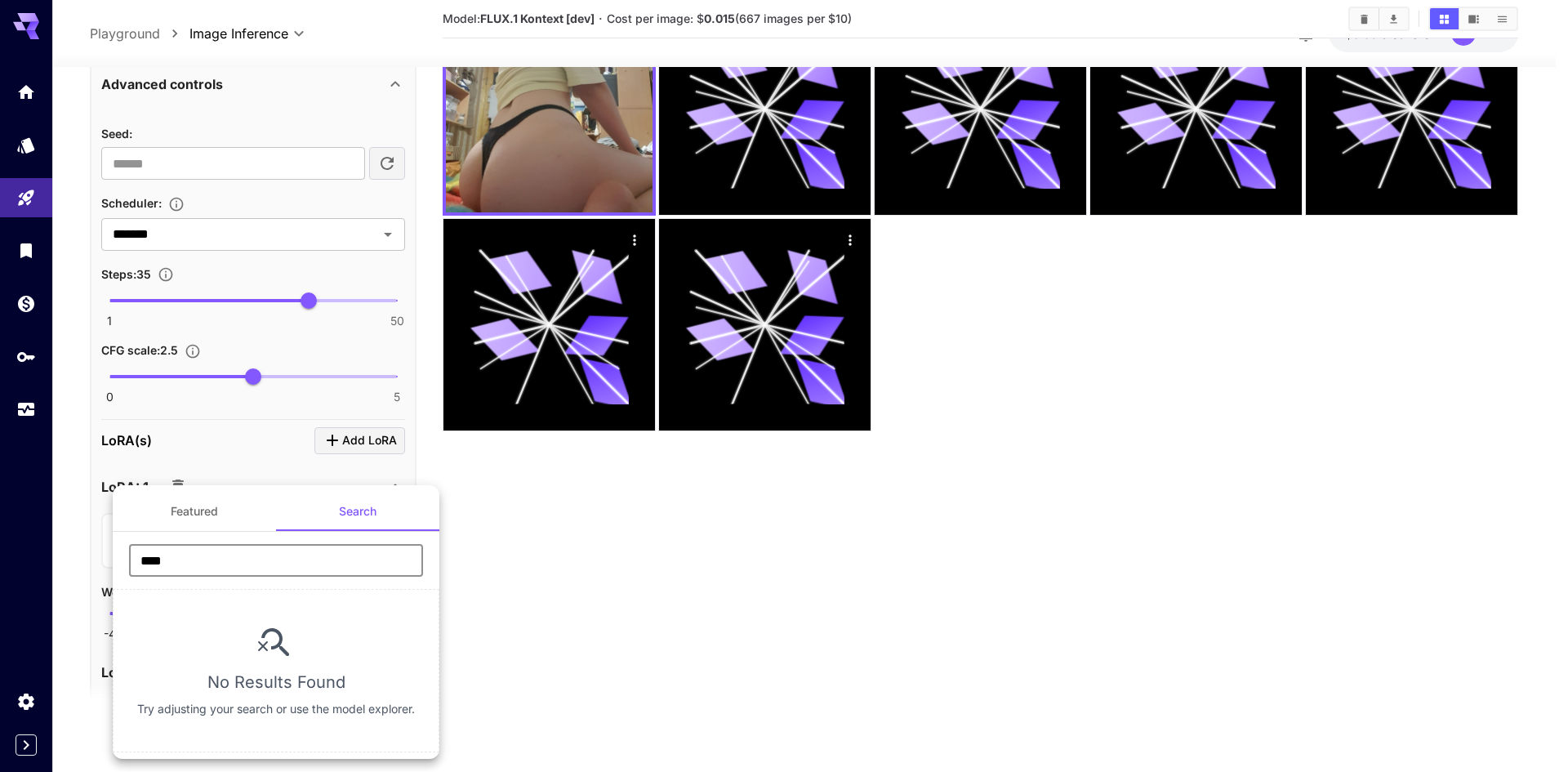
type input "****"
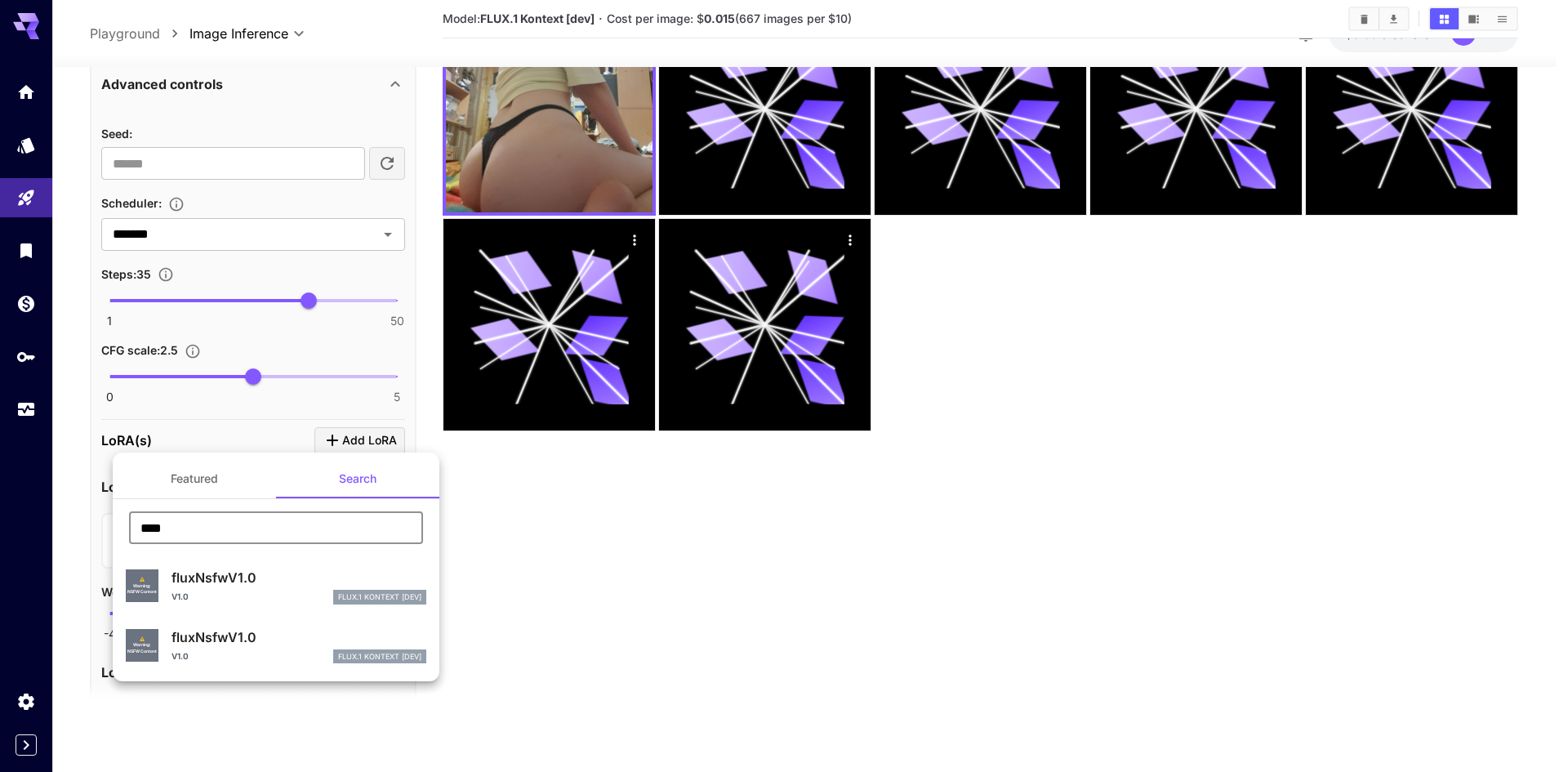
click at [284, 589] on div "fluxNsfwV1.0 V1.0 FLUX.1 Kontext [dev]" at bounding box center [298, 585] width 255 height 36
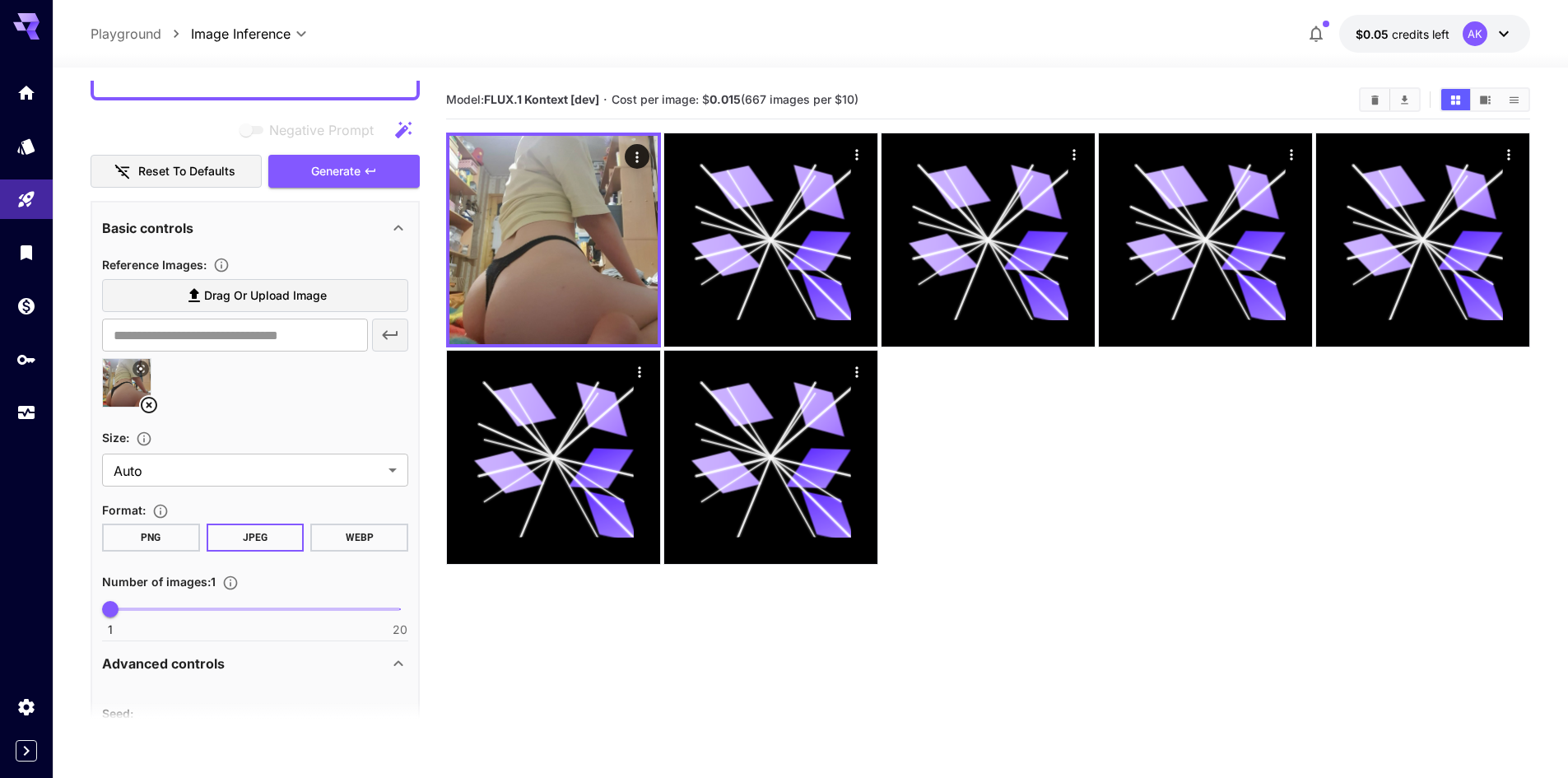
scroll to position [171, 0]
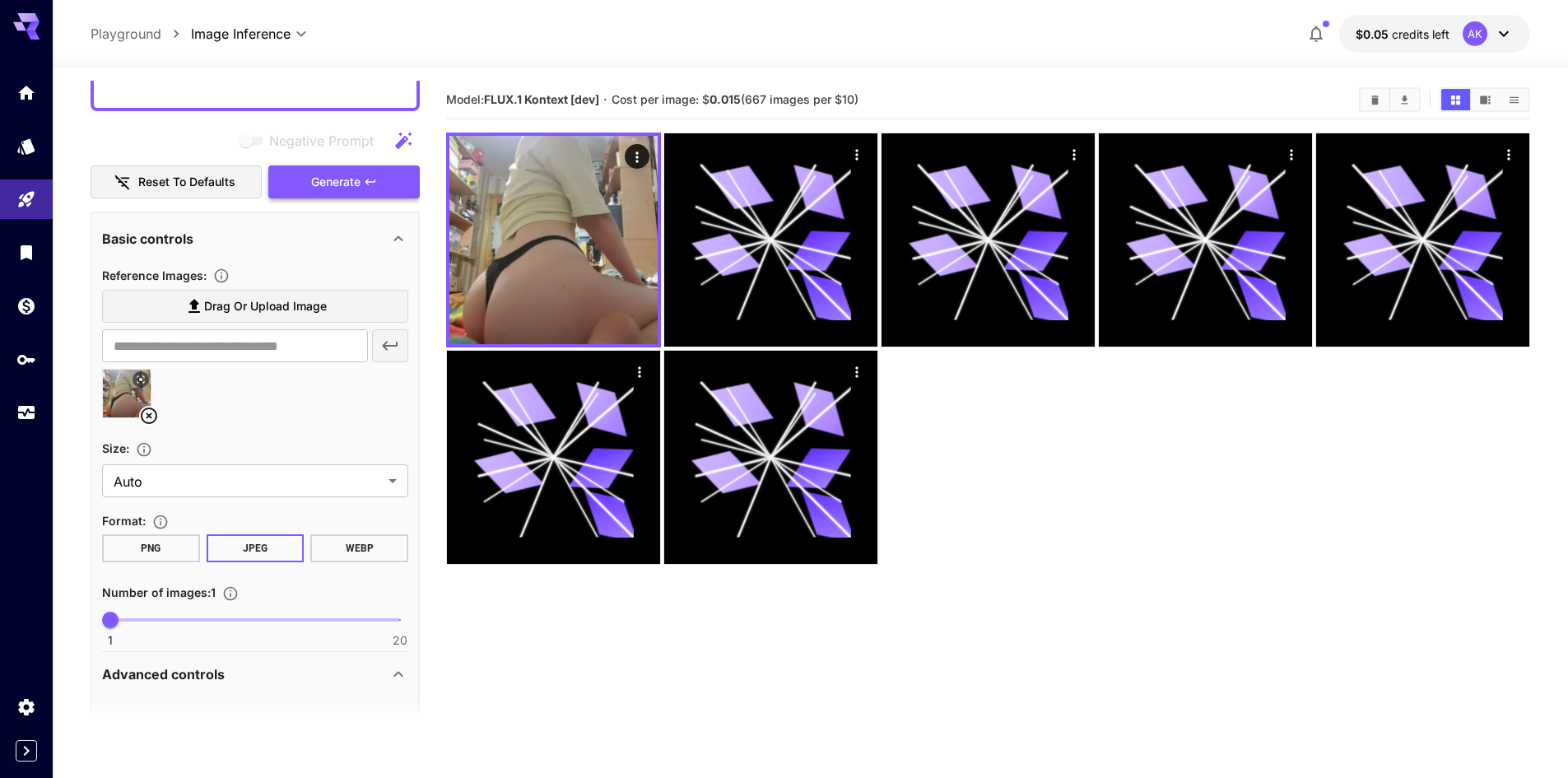
click at [344, 177] on span "Generate" at bounding box center [335, 182] width 50 height 21
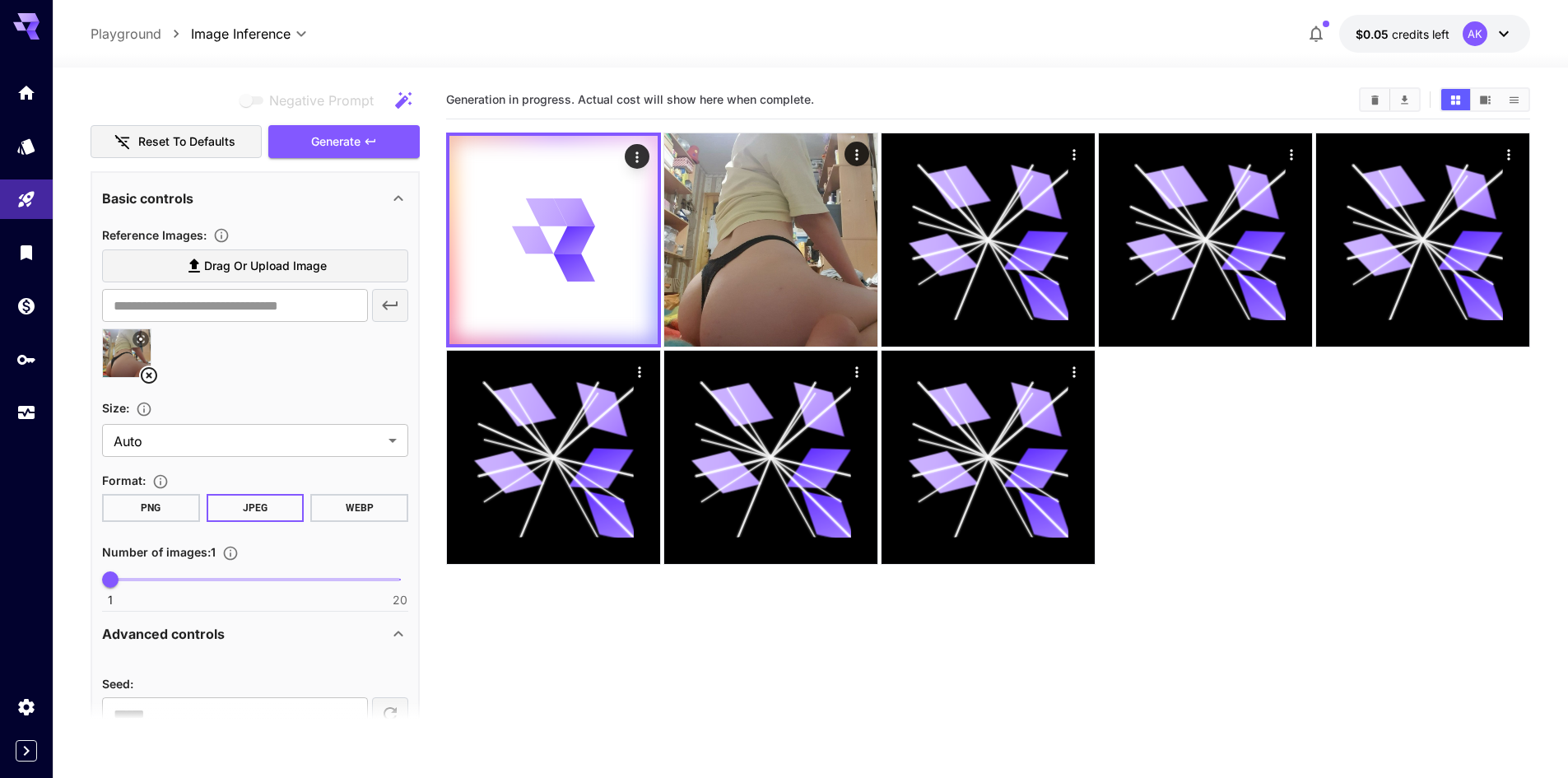
scroll to position [582, 0]
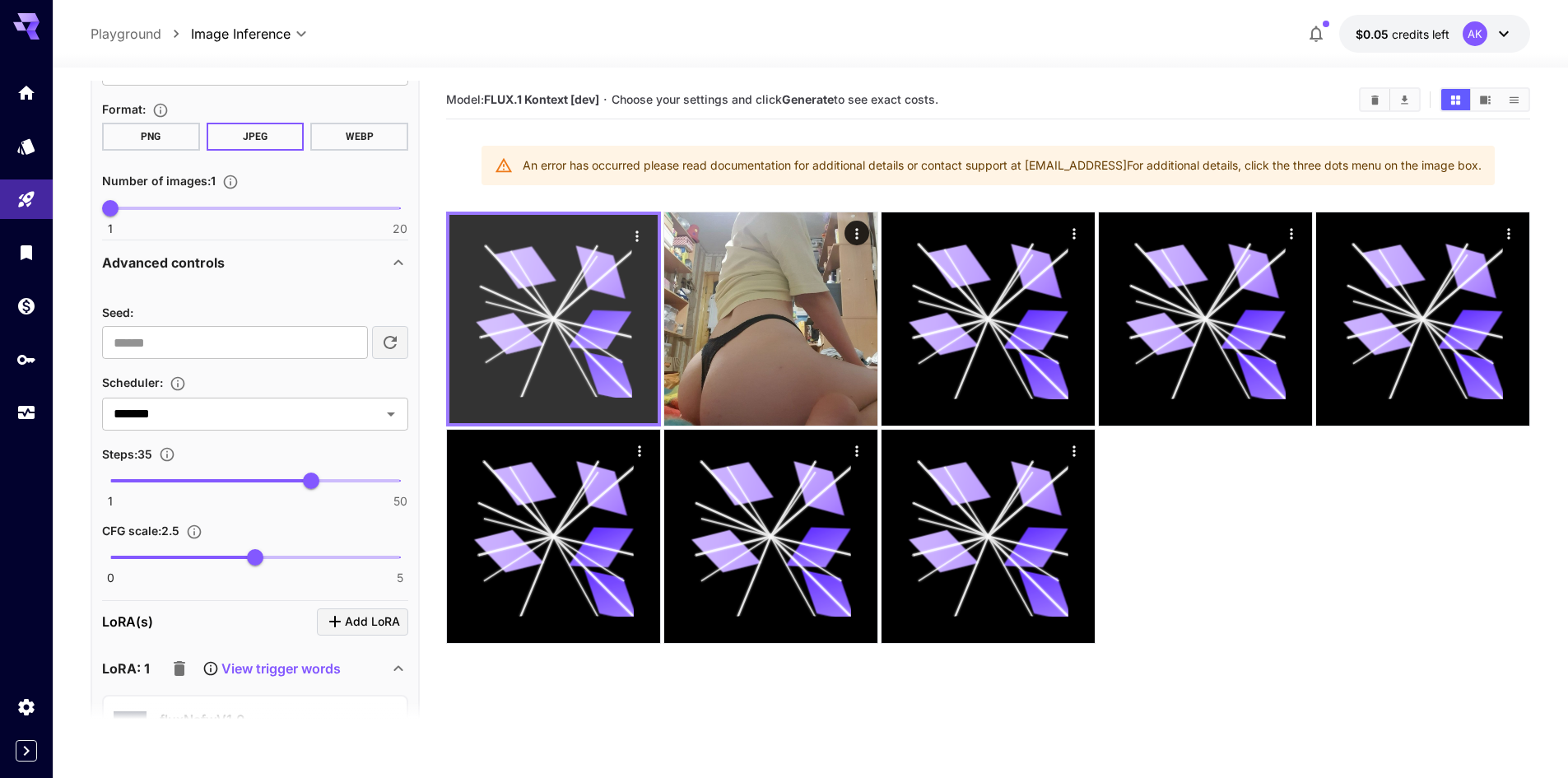
click at [613, 289] on icon at bounding box center [599, 271] width 63 height 53
click at [631, 234] on icon "Actions" at bounding box center [637, 236] width 17 height 17
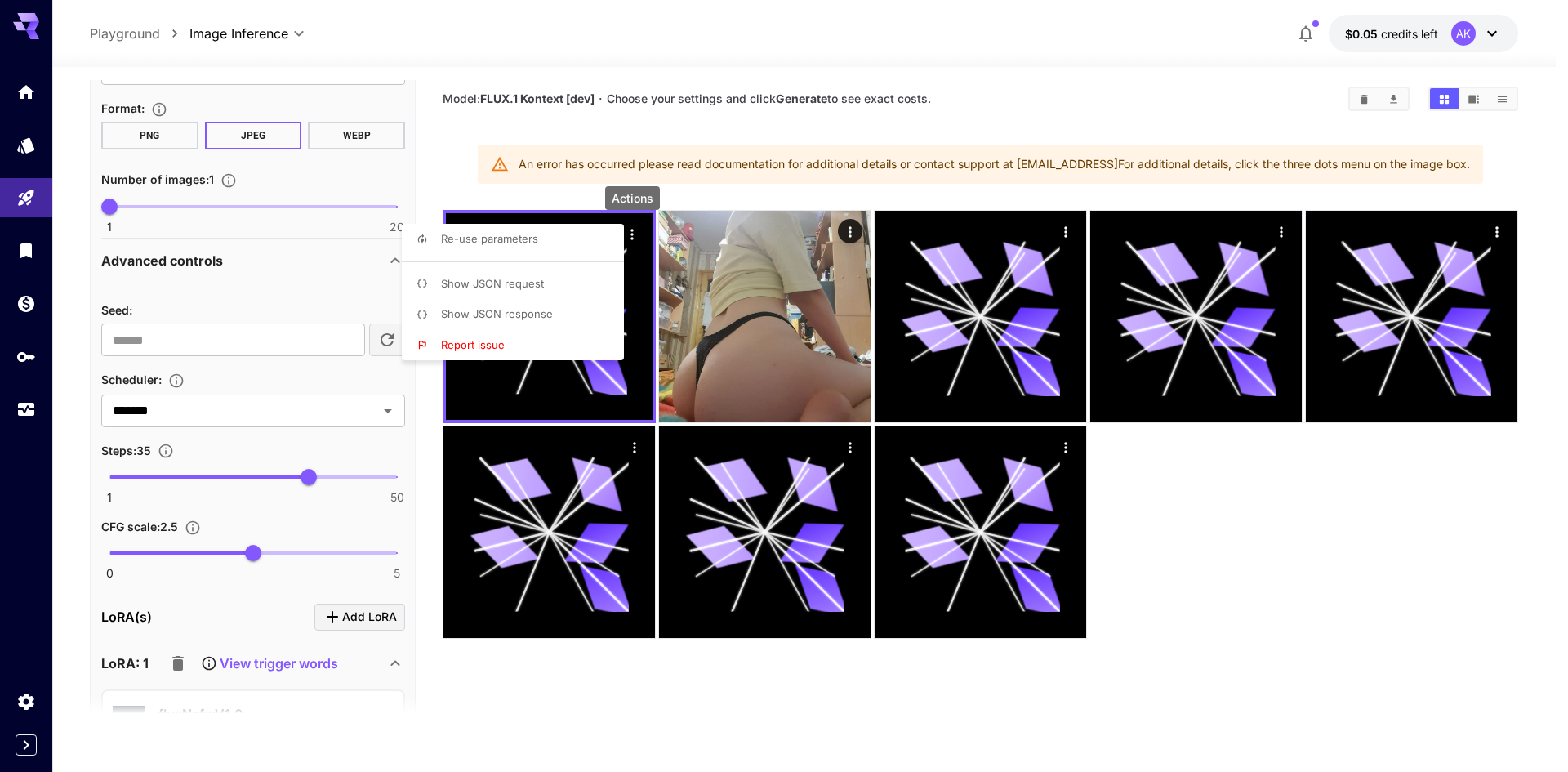
click at [554, 313] on li "Show JSON response" at bounding box center [518, 315] width 232 height 32
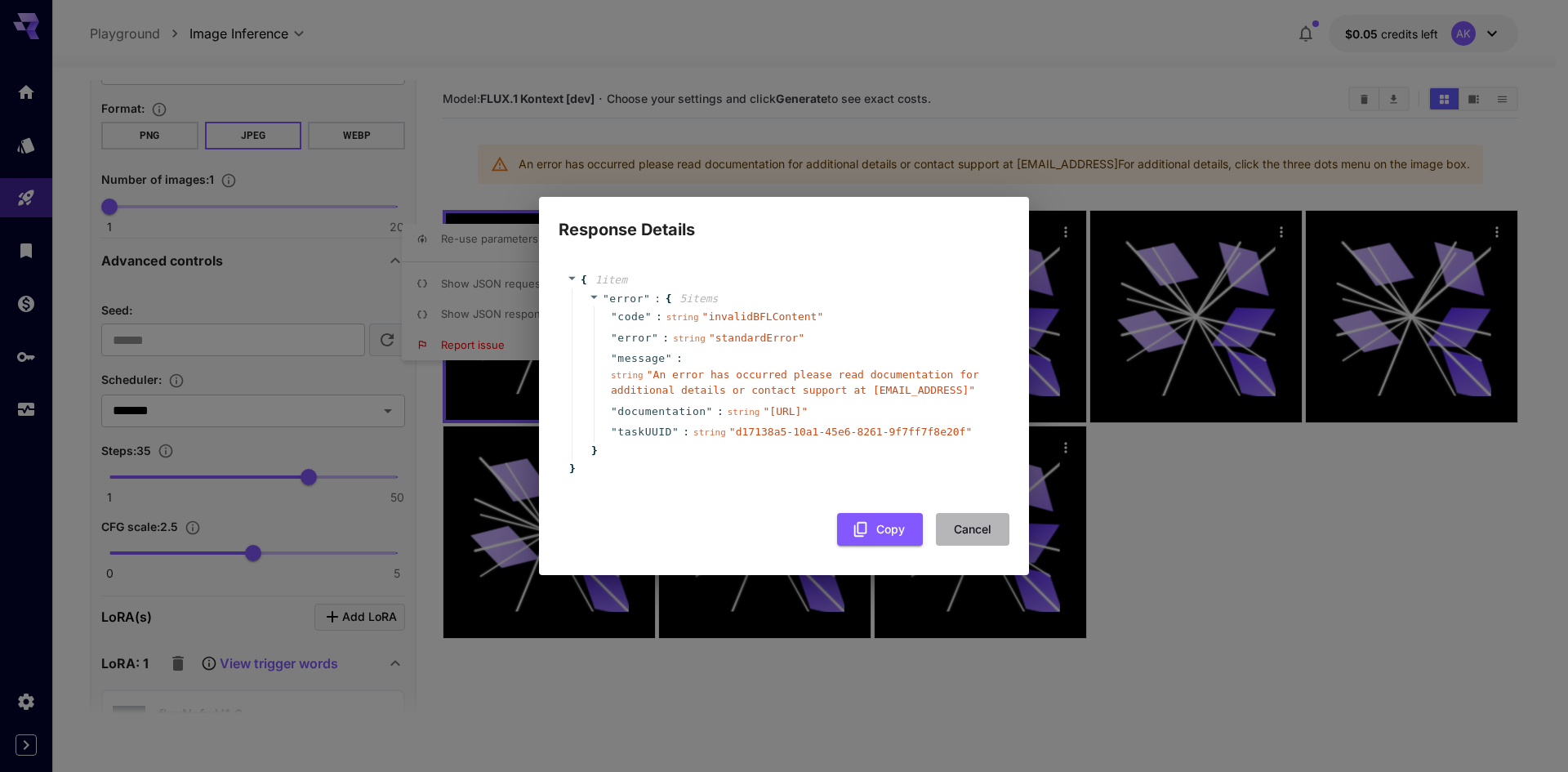
click at [978, 525] on button "Cancel" at bounding box center [972, 530] width 74 height 33
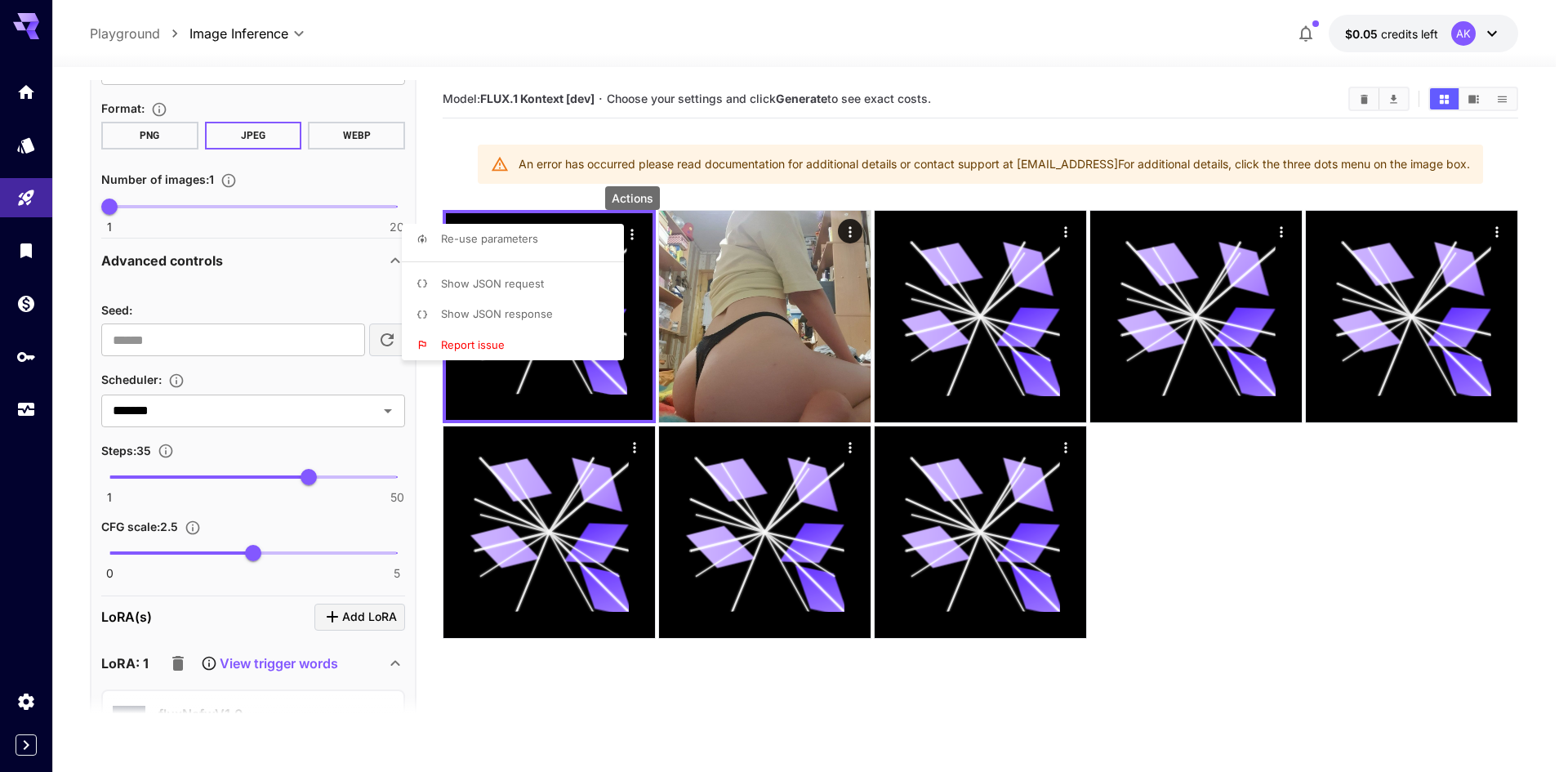
click at [595, 635] on div at bounding box center [784, 386] width 1568 height 772
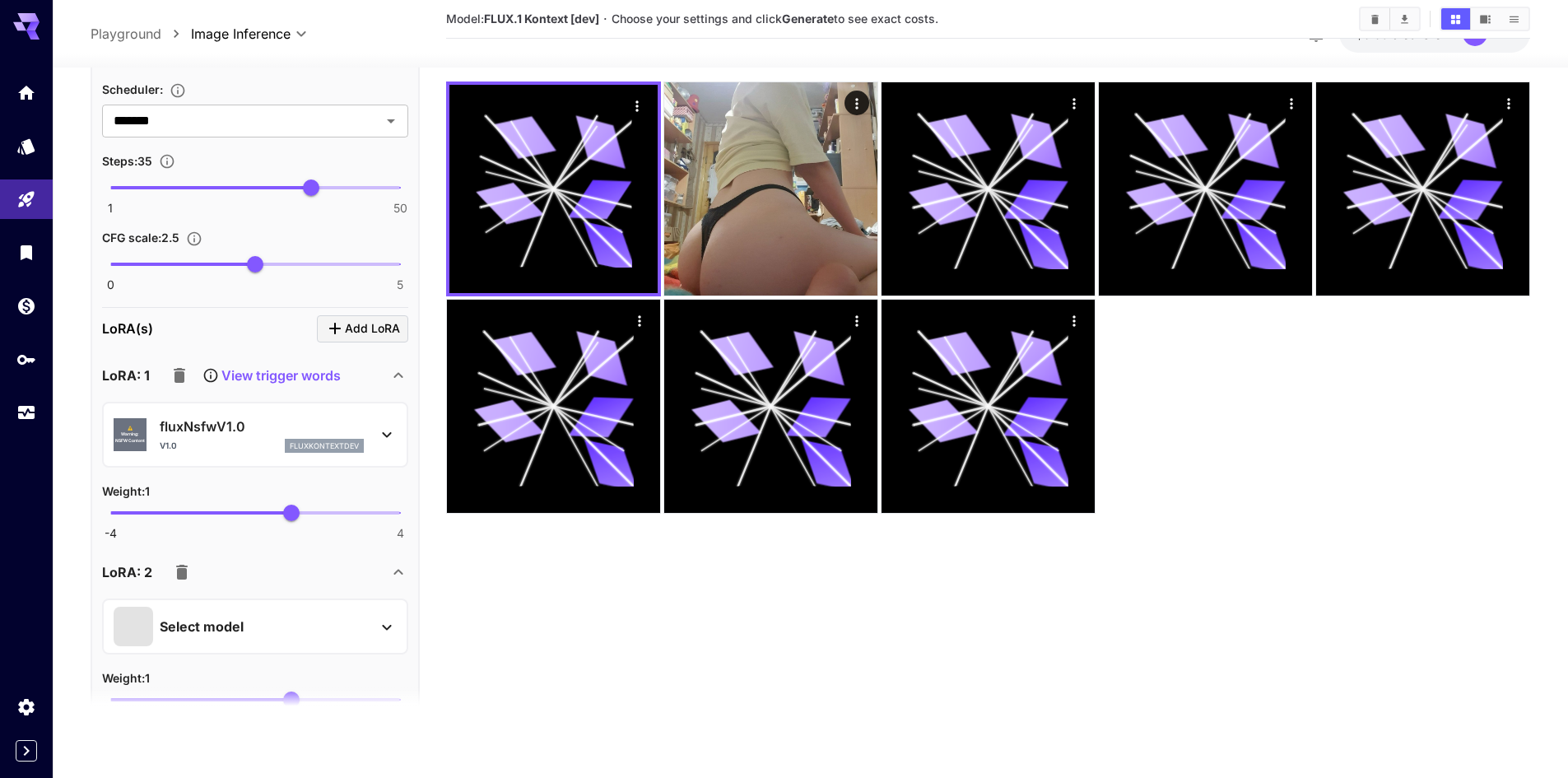
scroll to position [911, 0]
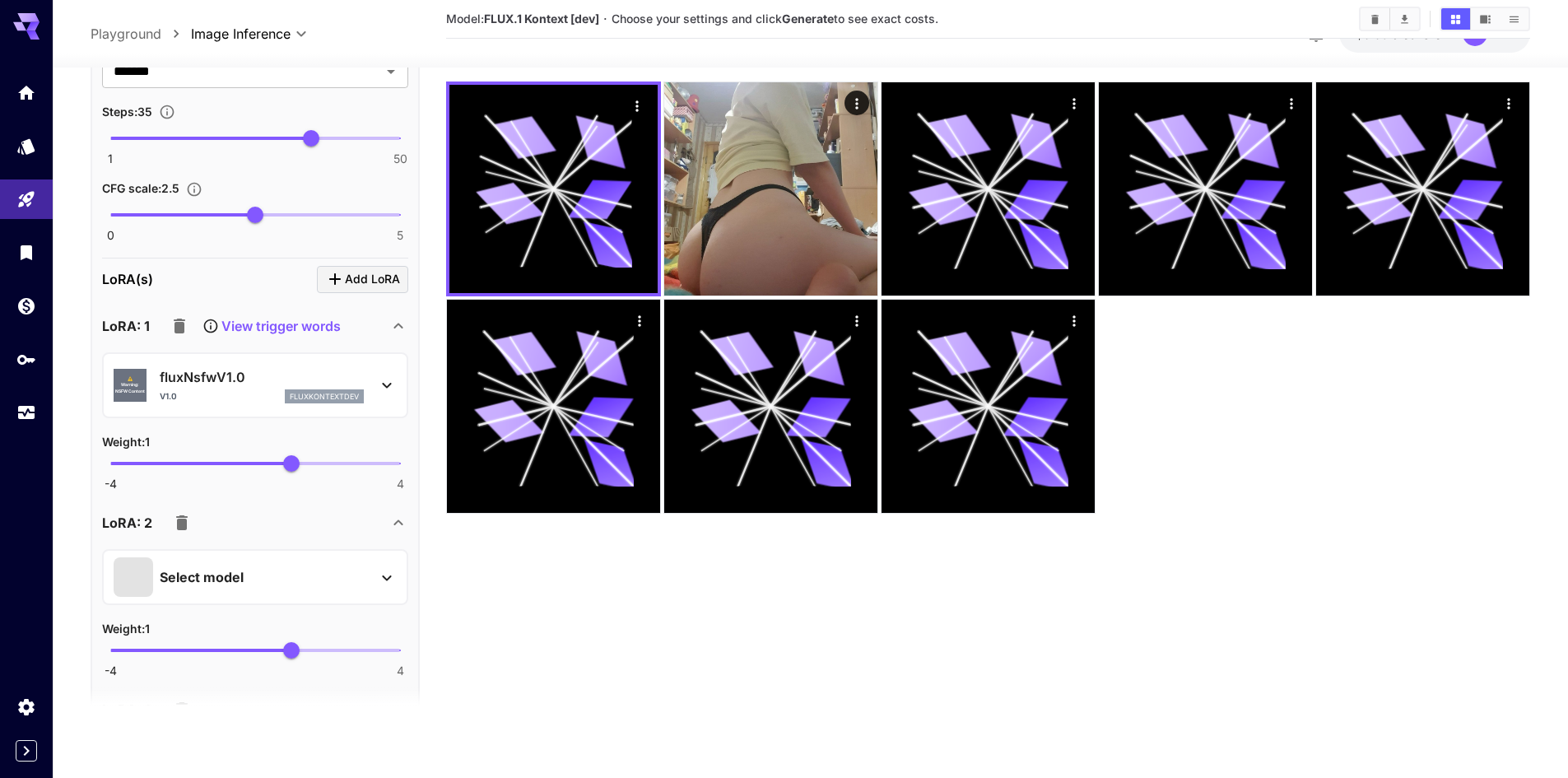
click at [292, 379] on p "fluxNsfwV1.0" at bounding box center [262, 376] width 204 height 20
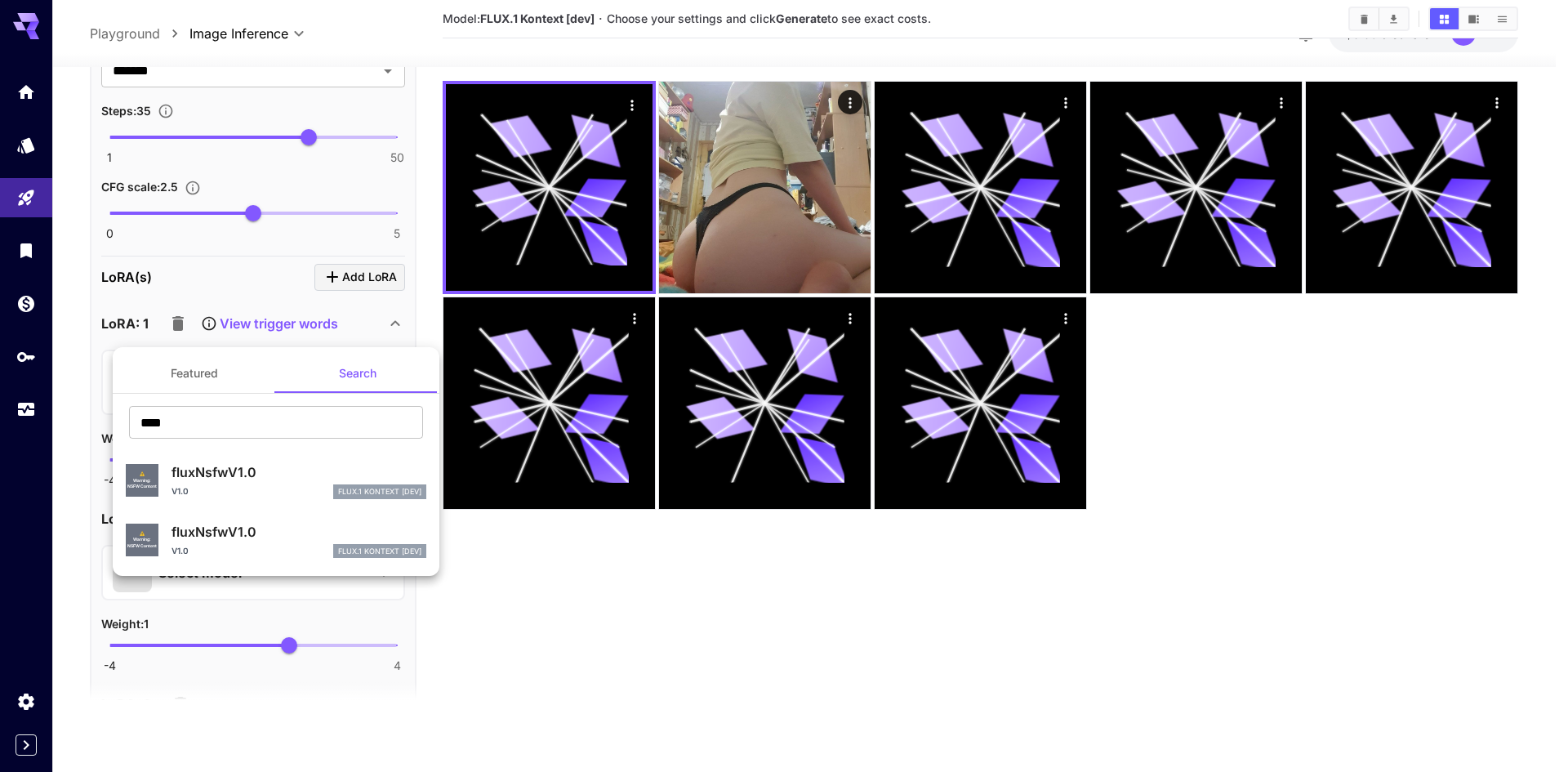
click at [214, 374] on button "Featured" at bounding box center [194, 373] width 163 height 39
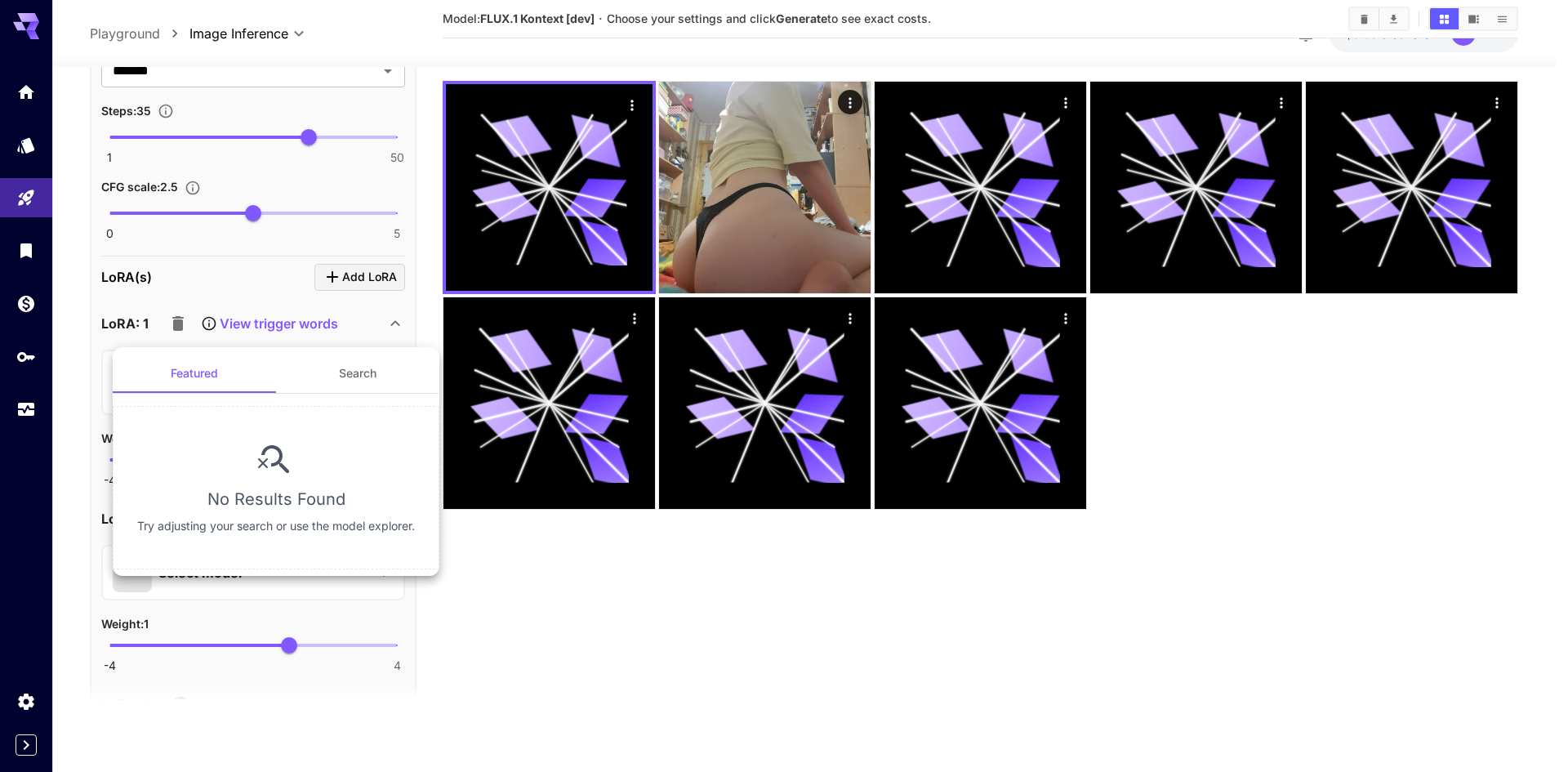
click at [336, 374] on button "Search" at bounding box center [358, 373] width 163 height 39
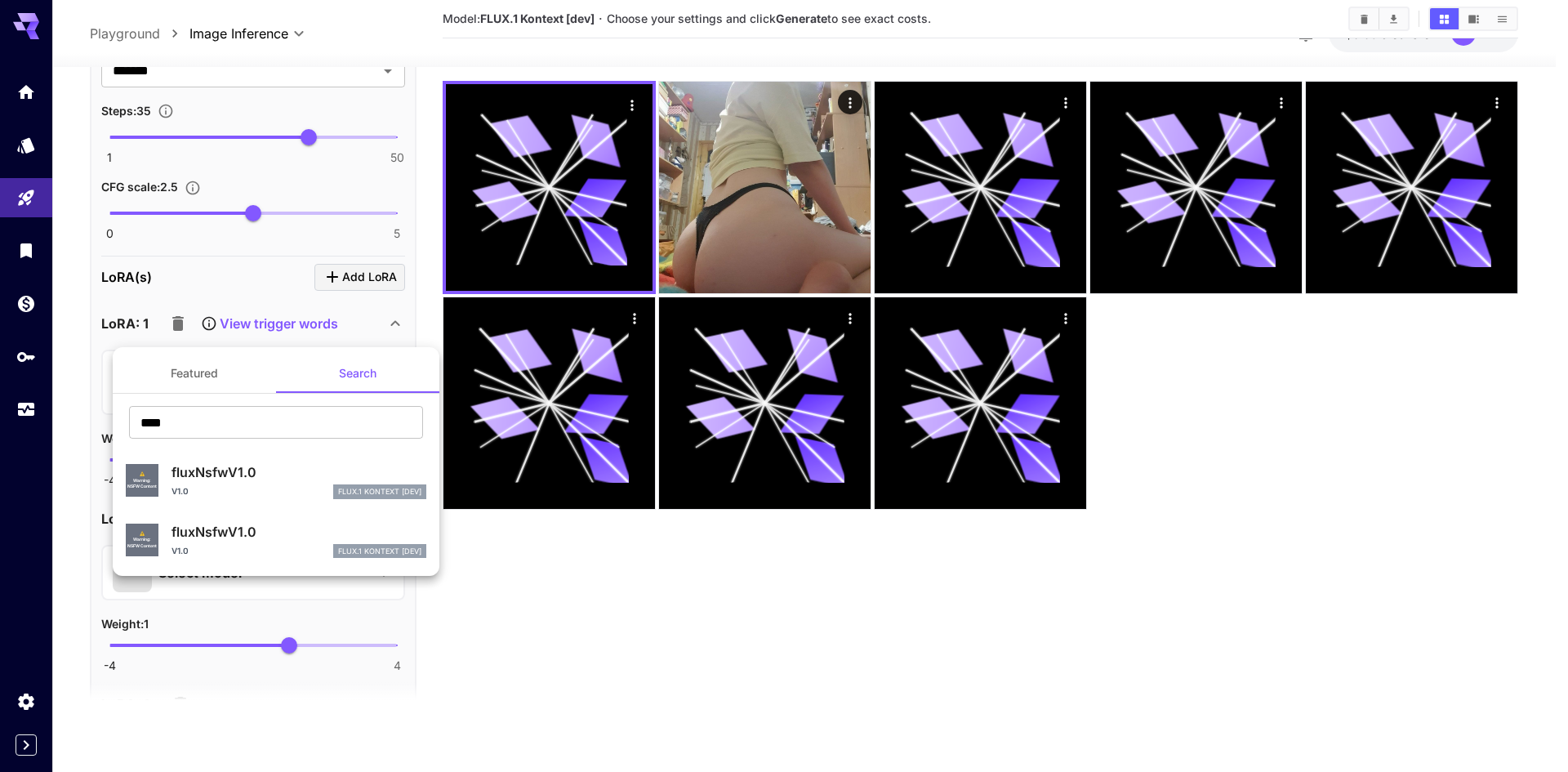
click at [544, 611] on div at bounding box center [784, 386] width 1568 height 772
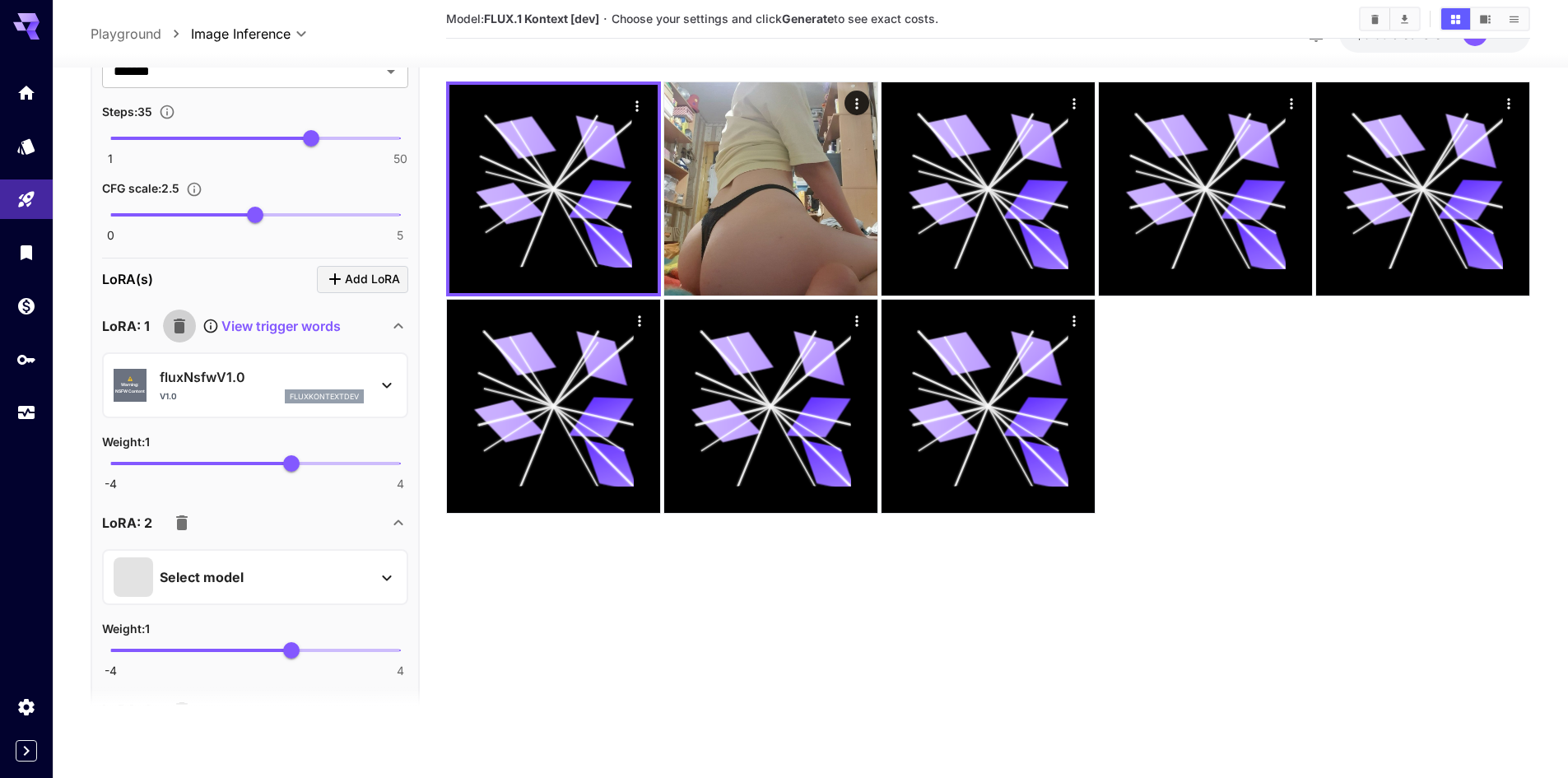
click at [171, 330] on icon "button" at bounding box center [180, 325] width 20 height 20
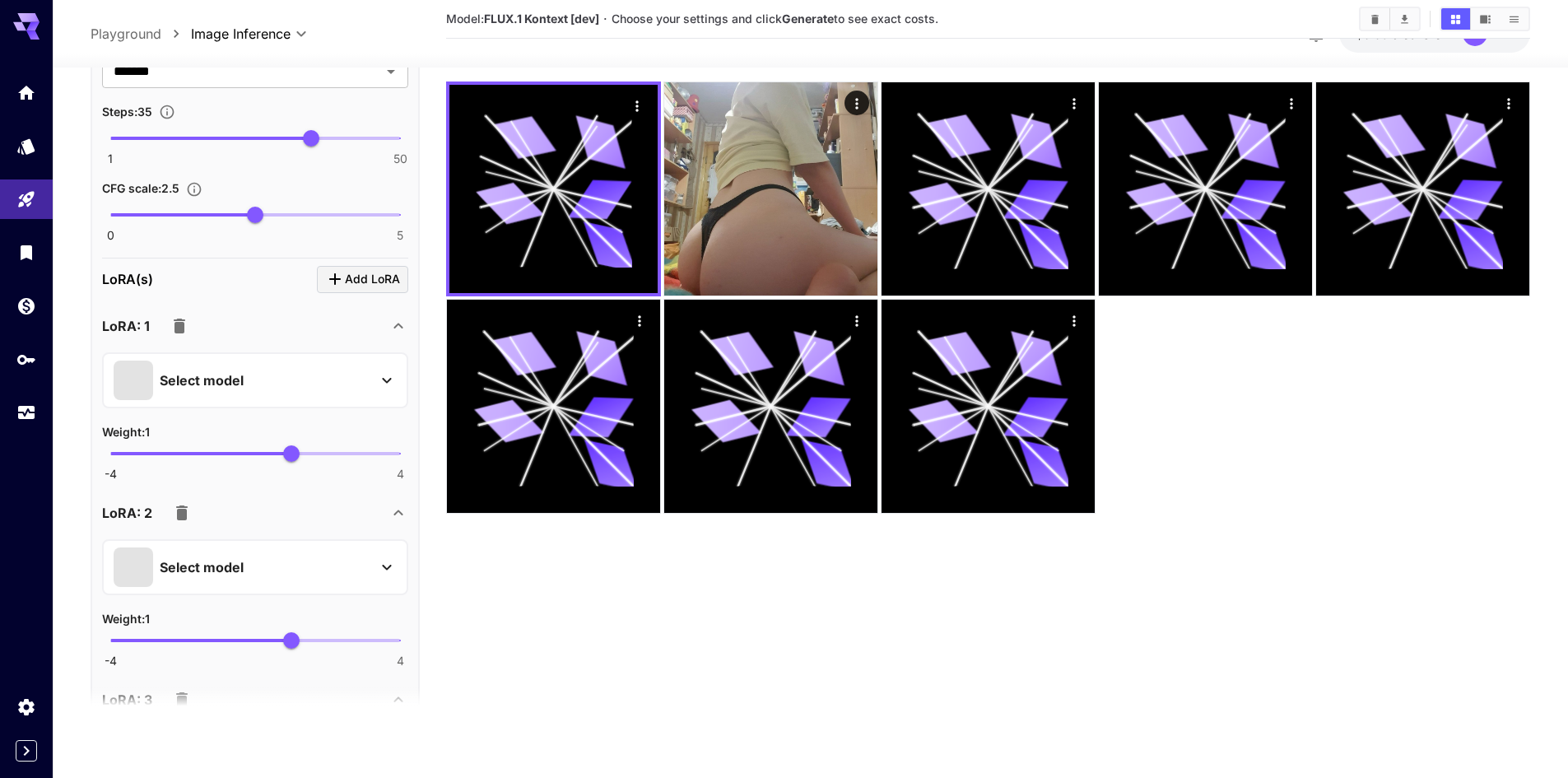
click at [239, 366] on div "Select model" at bounding box center [241, 379] width 257 height 40
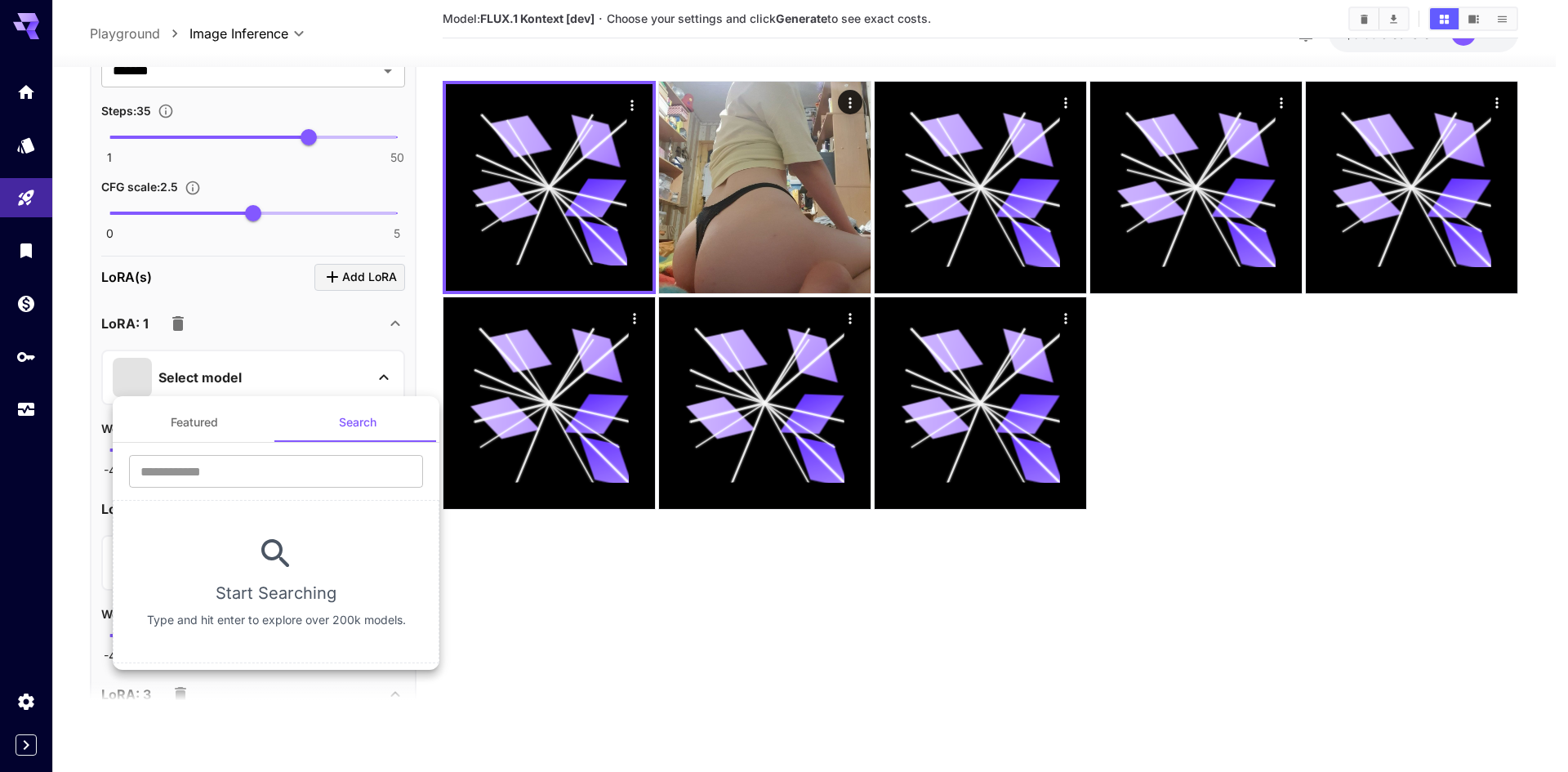
click at [318, 422] on button "Search" at bounding box center [358, 422] width 163 height 39
click at [572, 602] on div at bounding box center [784, 386] width 1568 height 772
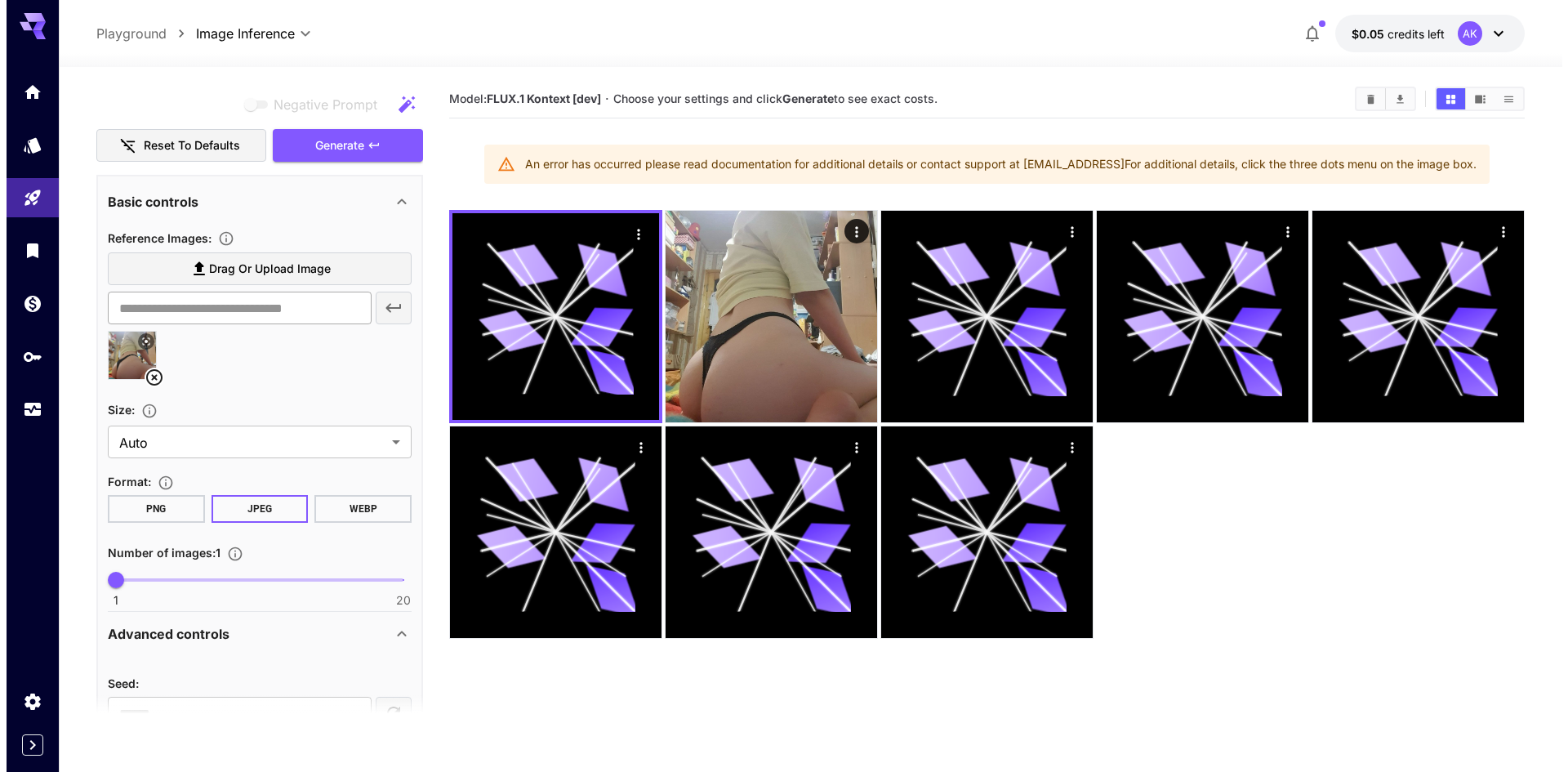
scroll to position [6, 0]
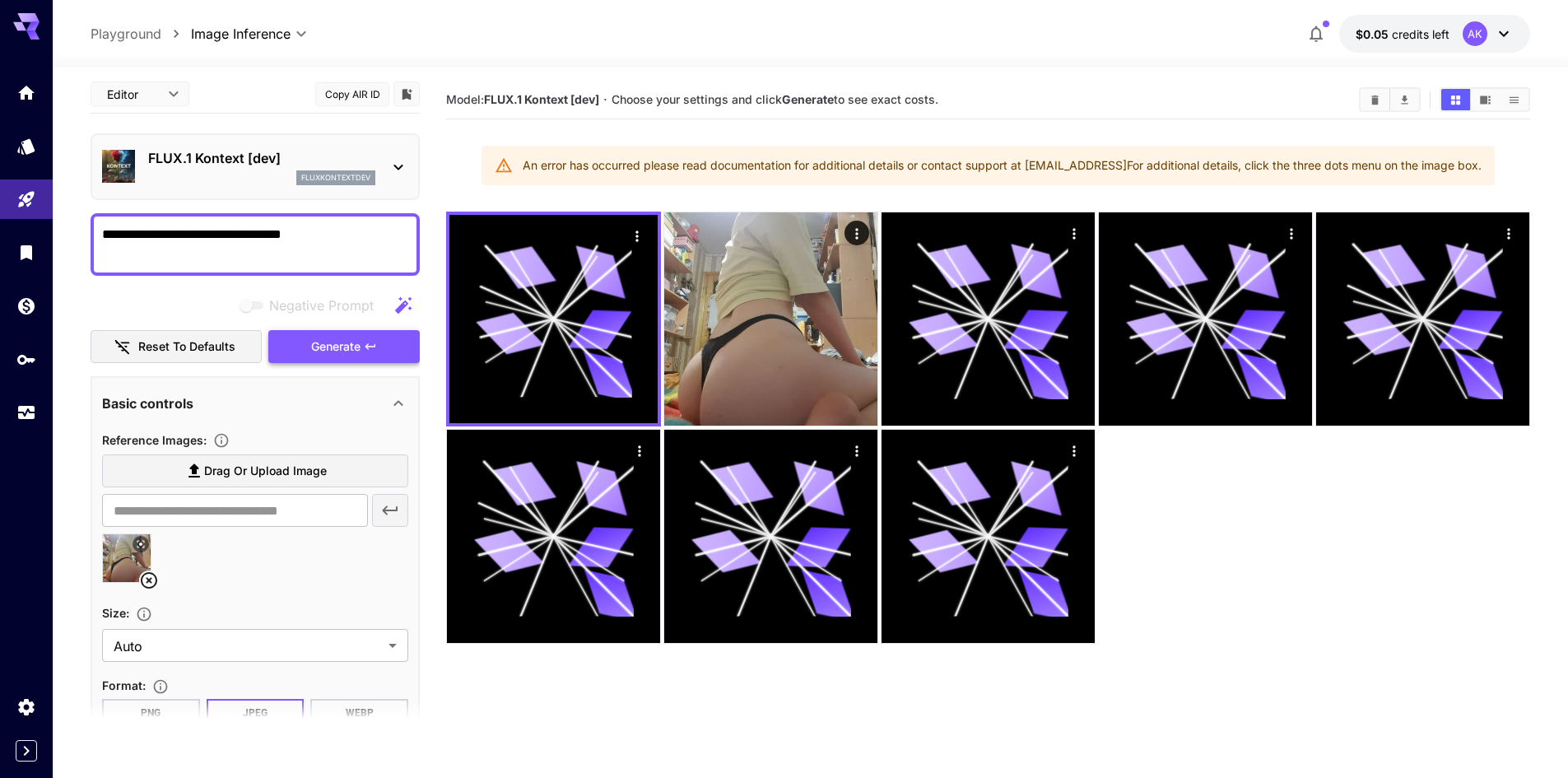
click at [350, 351] on span "Generate" at bounding box center [335, 346] width 50 height 21
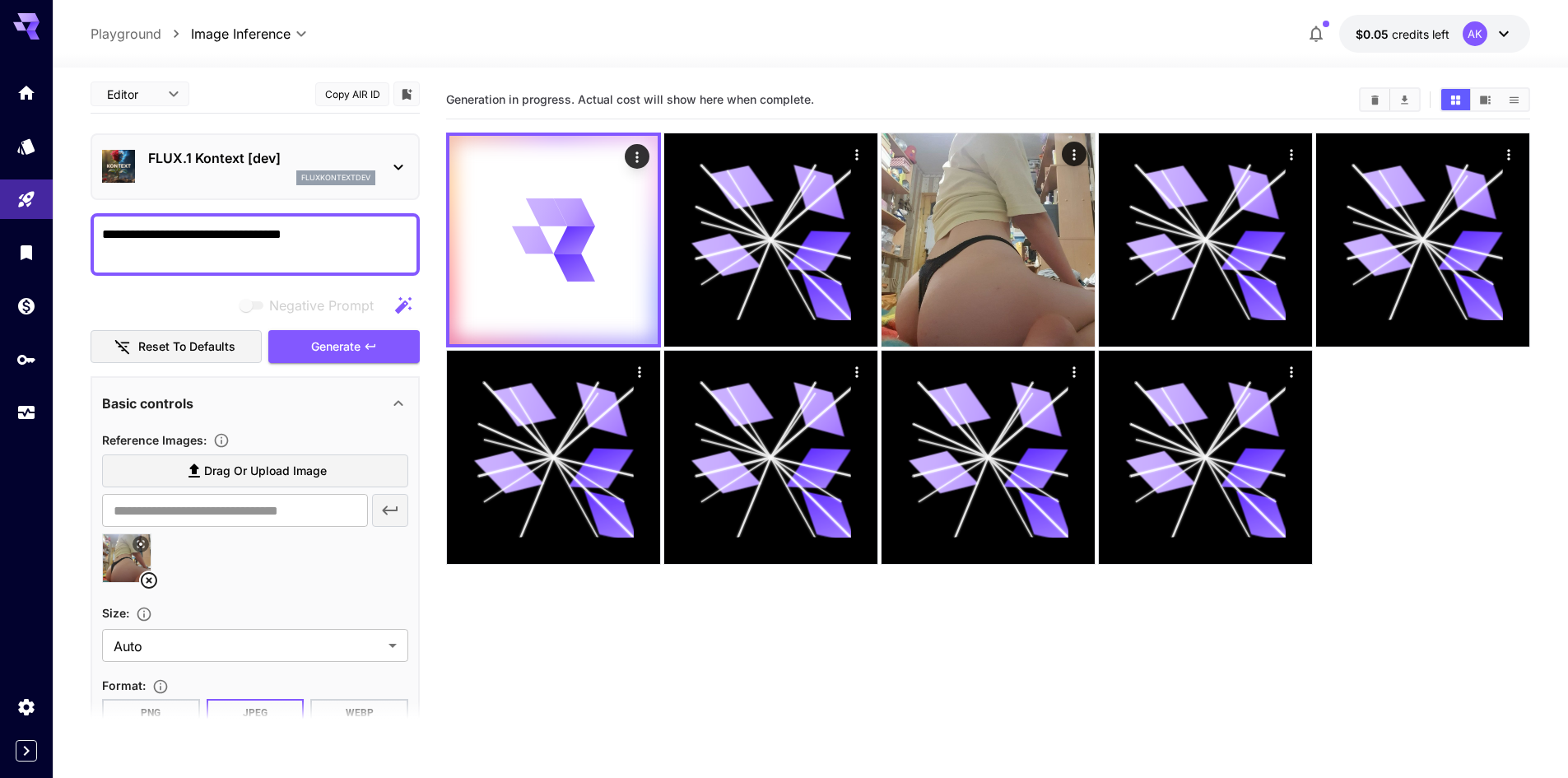
click at [356, 166] on p "FLUX.1 Kontext [dev]" at bounding box center [261, 158] width 227 height 20
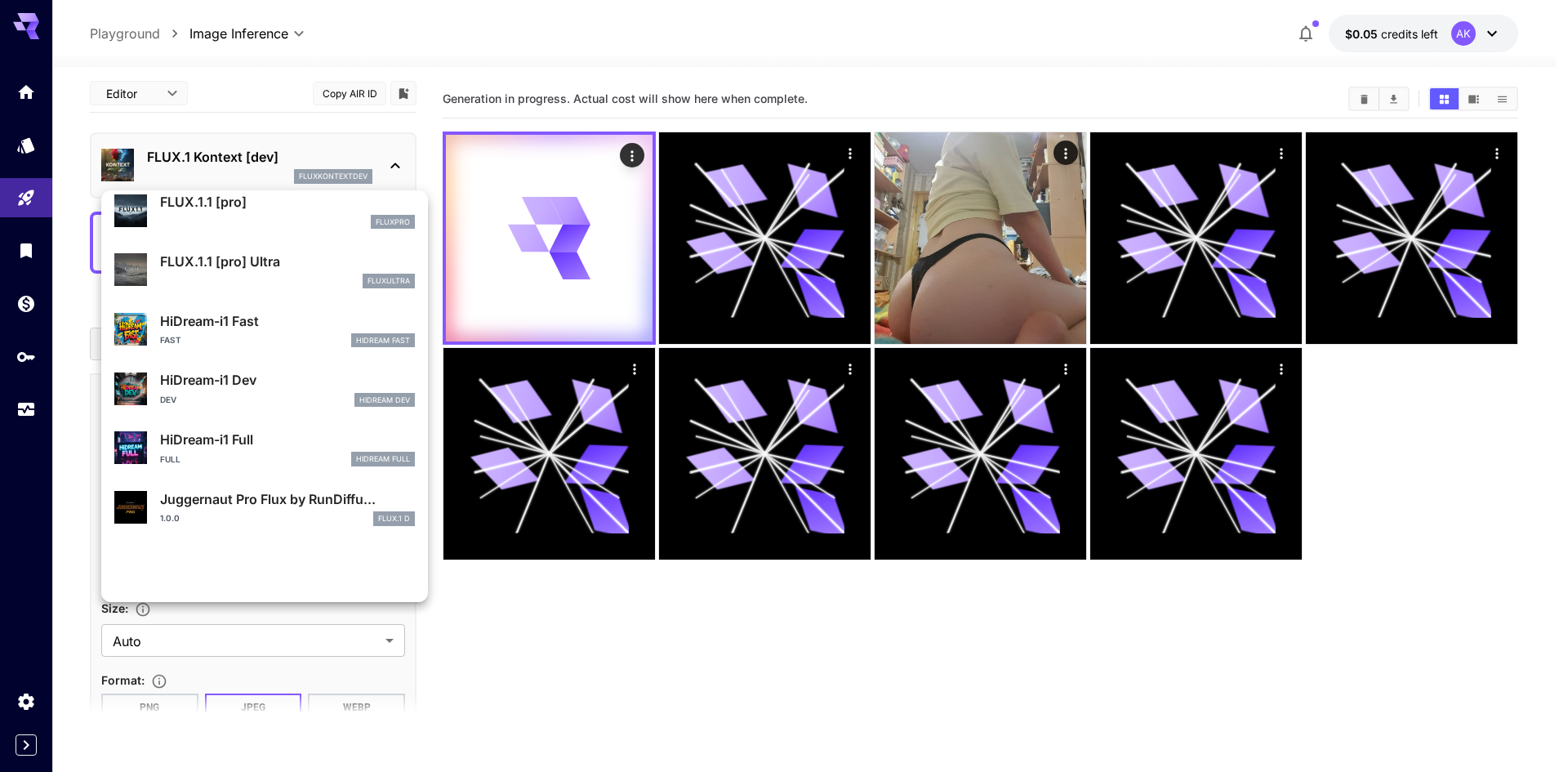
scroll to position [1142, 0]
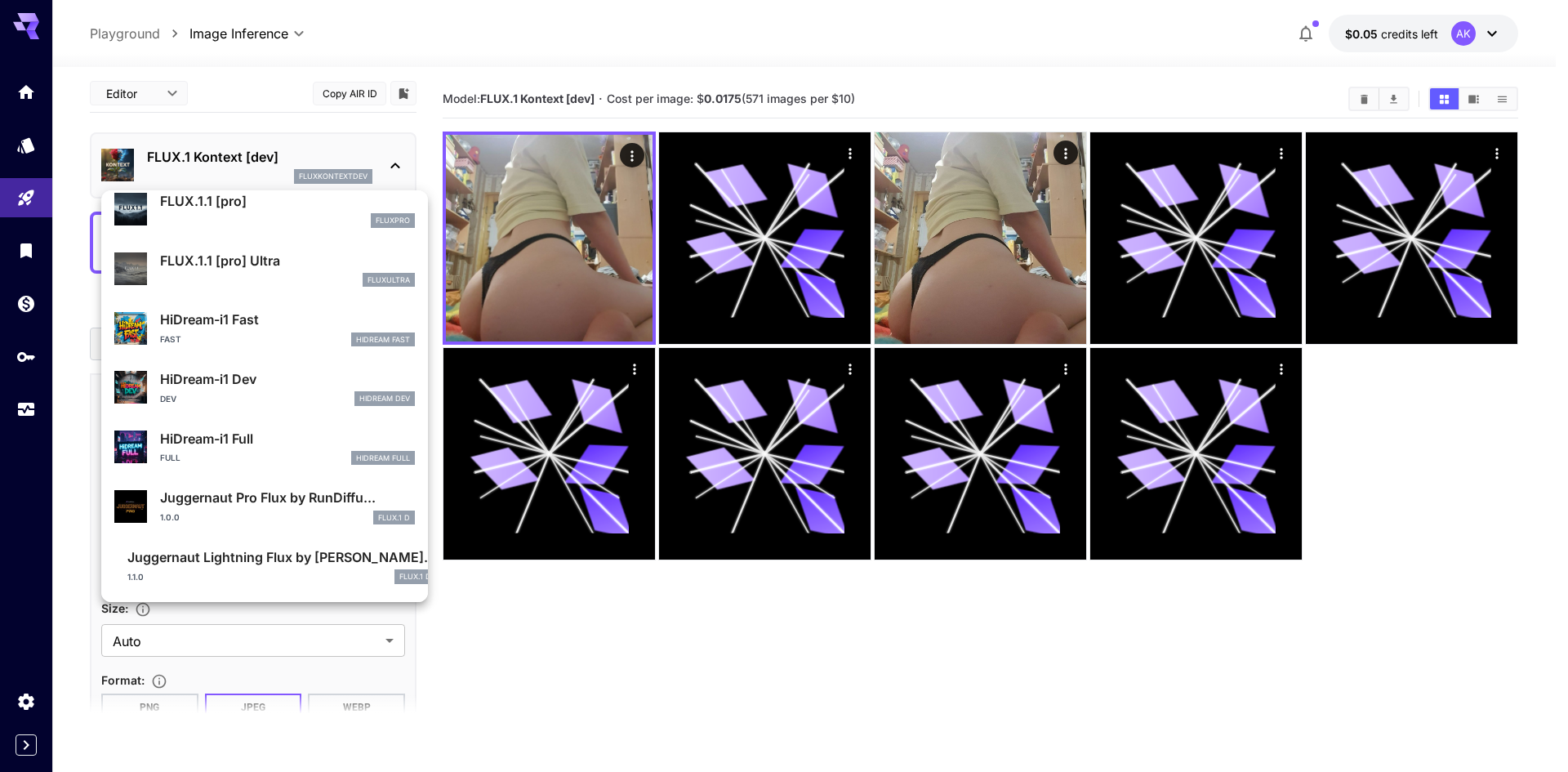
click at [584, 619] on div at bounding box center [784, 386] width 1568 height 772
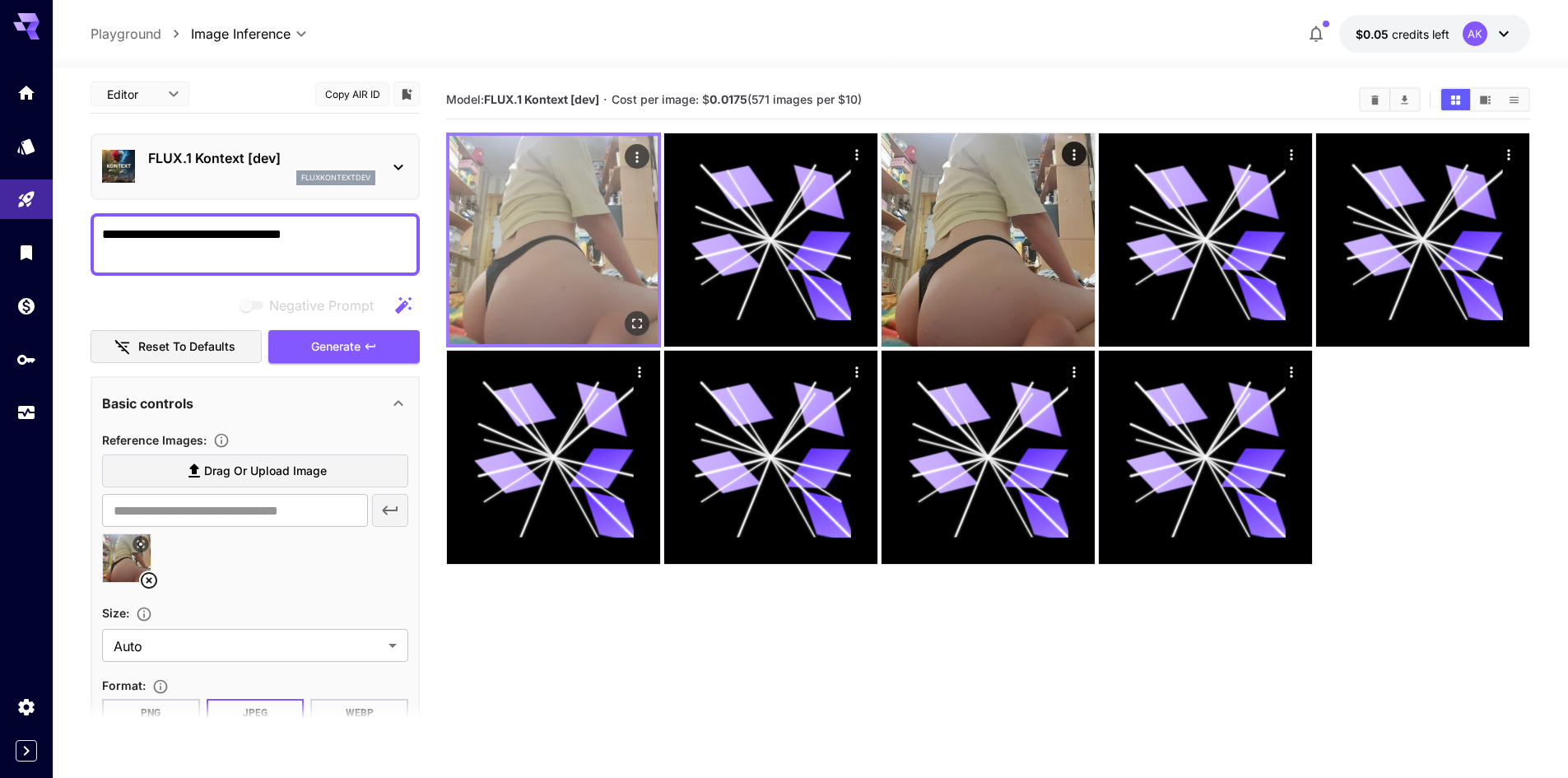
click at [564, 253] on img at bounding box center [554, 240] width 208 height 208
click at [626, 314] on div "Open in fullscreen" at bounding box center [636, 323] width 25 height 25
click at [633, 321] on icon "Open in fullscreen" at bounding box center [637, 324] width 10 height 10
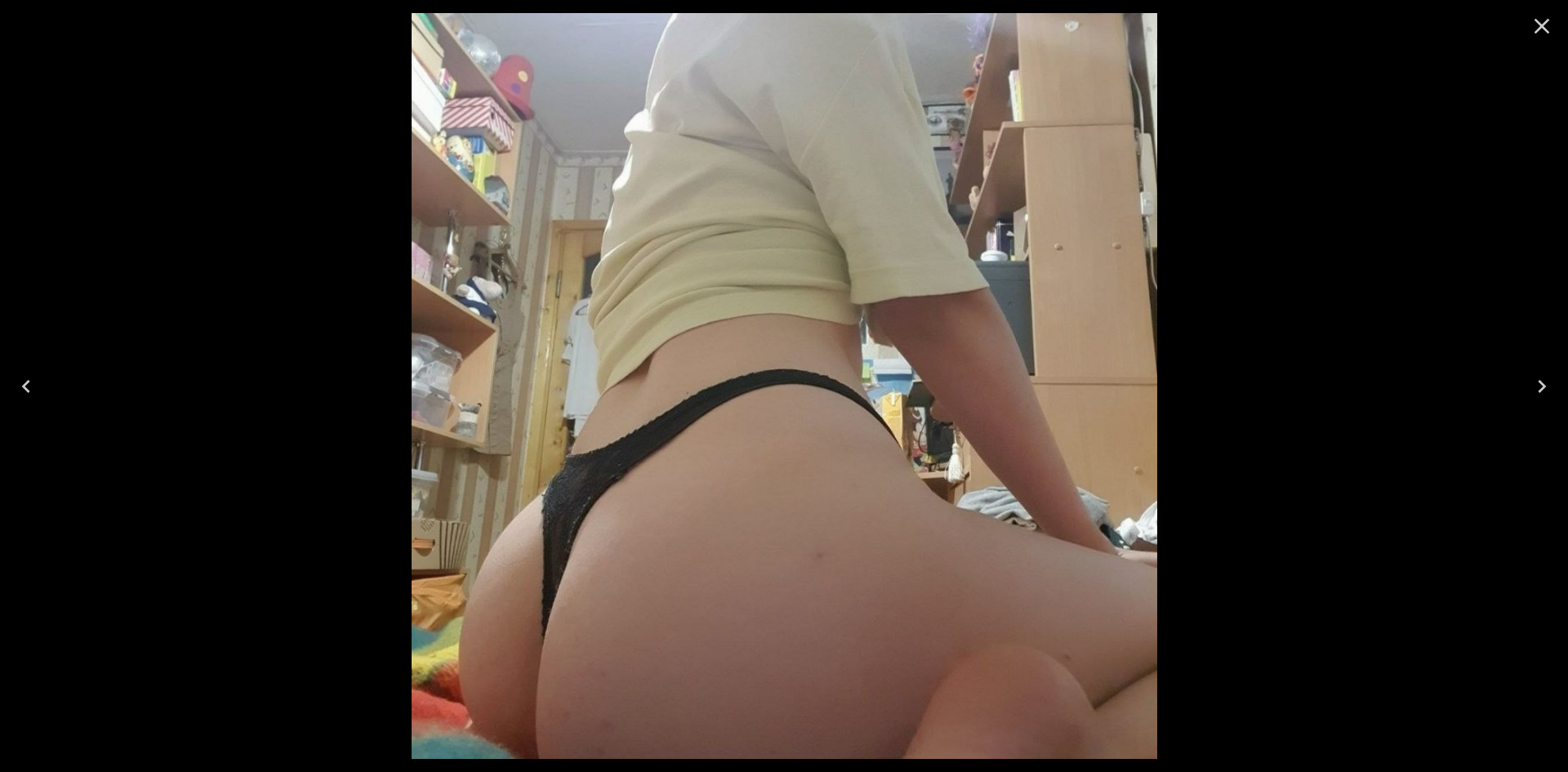
click at [1535, 381] on icon "Next" at bounding box center [1542, 386] width 27 height 27
click at [1454, 257] on div at bounding box center [784, 386] width 1568 height 772
click at [1535, 22] on icon "Close" at bounding box center [1542, 26] width 27 height 27
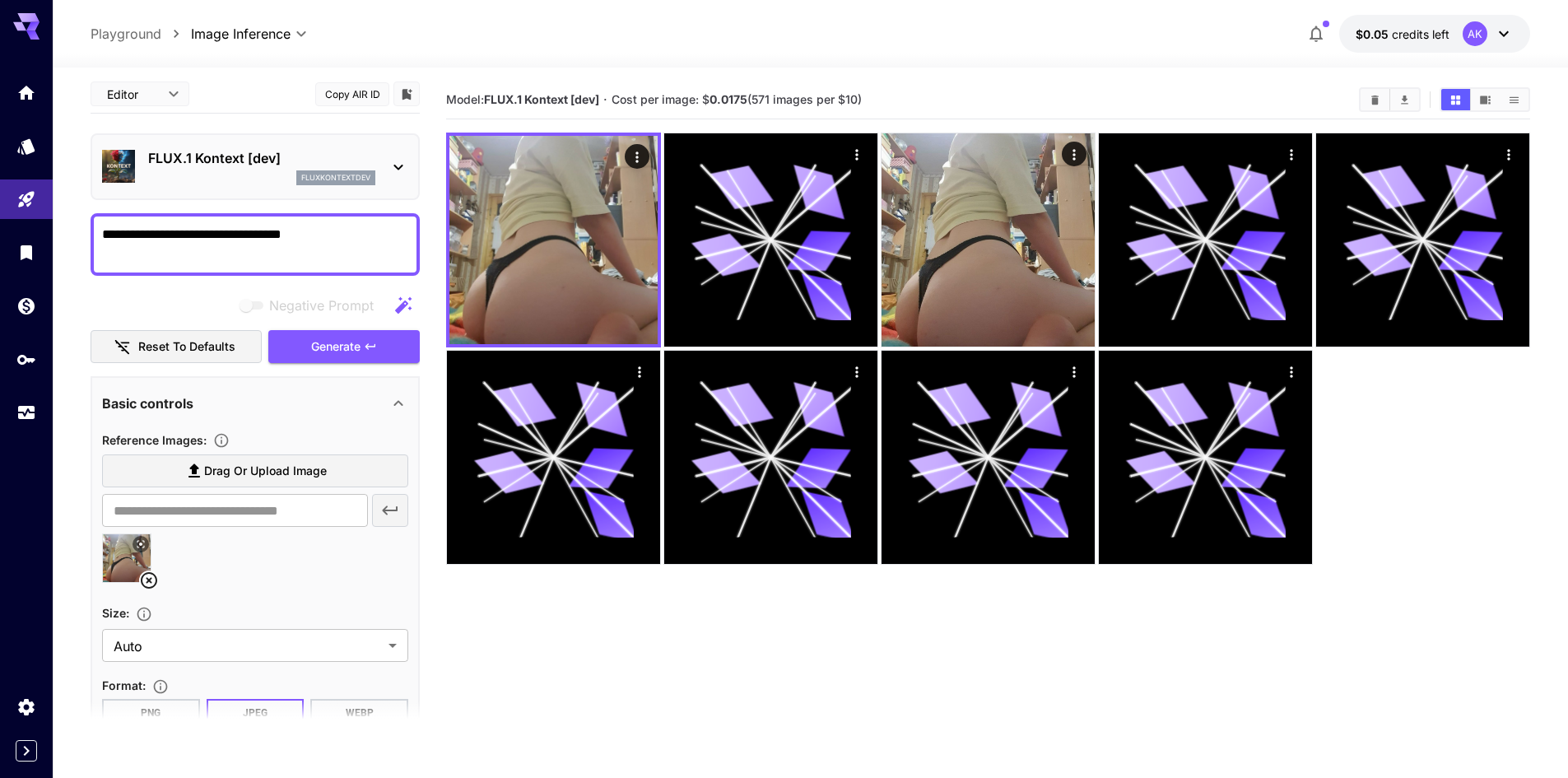
click at [123, 547] on img at bounding box center [127, 558] width 48 height 48
type input "**********"
click at [133, 552] on img at bounding box center [127, 558] width 48 height 48
click at [140, 544] on icon at bounding box center [141, 544] width 7 height 7
